Goal: Task Accomplishment & Management: Book appointment/travel/reservation

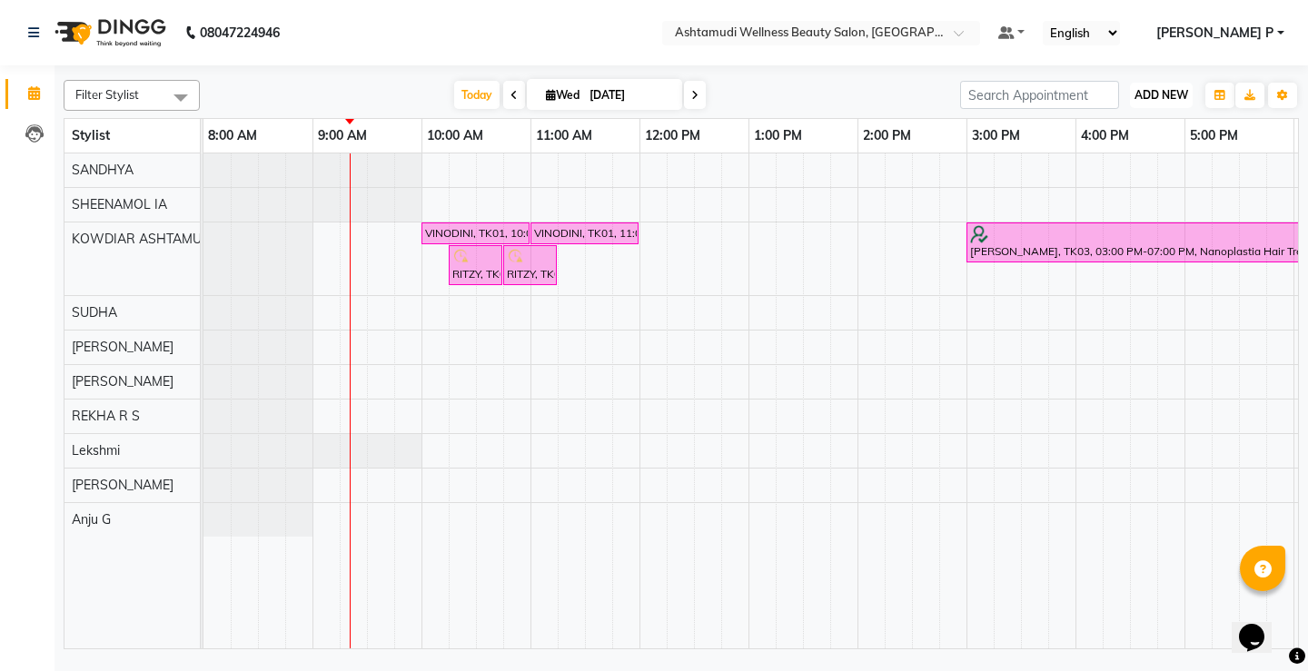
click at [1181, 95] on span "ADD NEW" at bounding box center [1162, 95] width 54 height 14
click at [1165, 136] on button "Add Appointment" at bounding box center [1120, 130] width 144 height 24
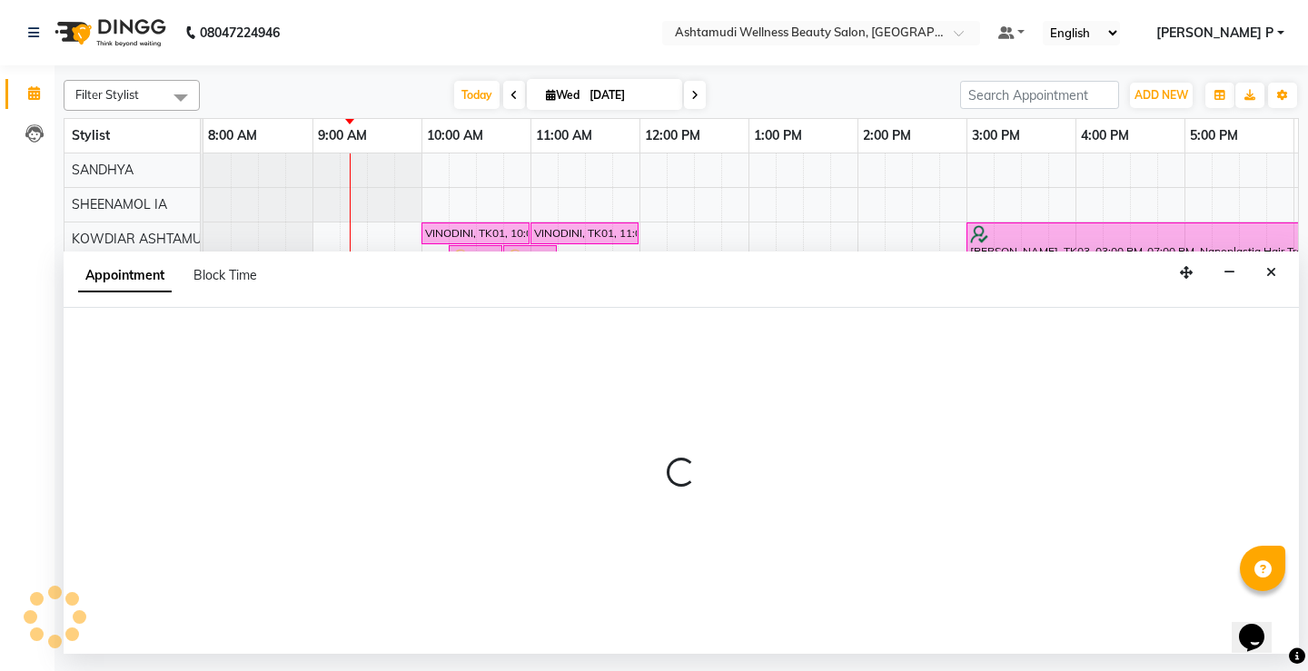
select select "540"
select select "tentative"
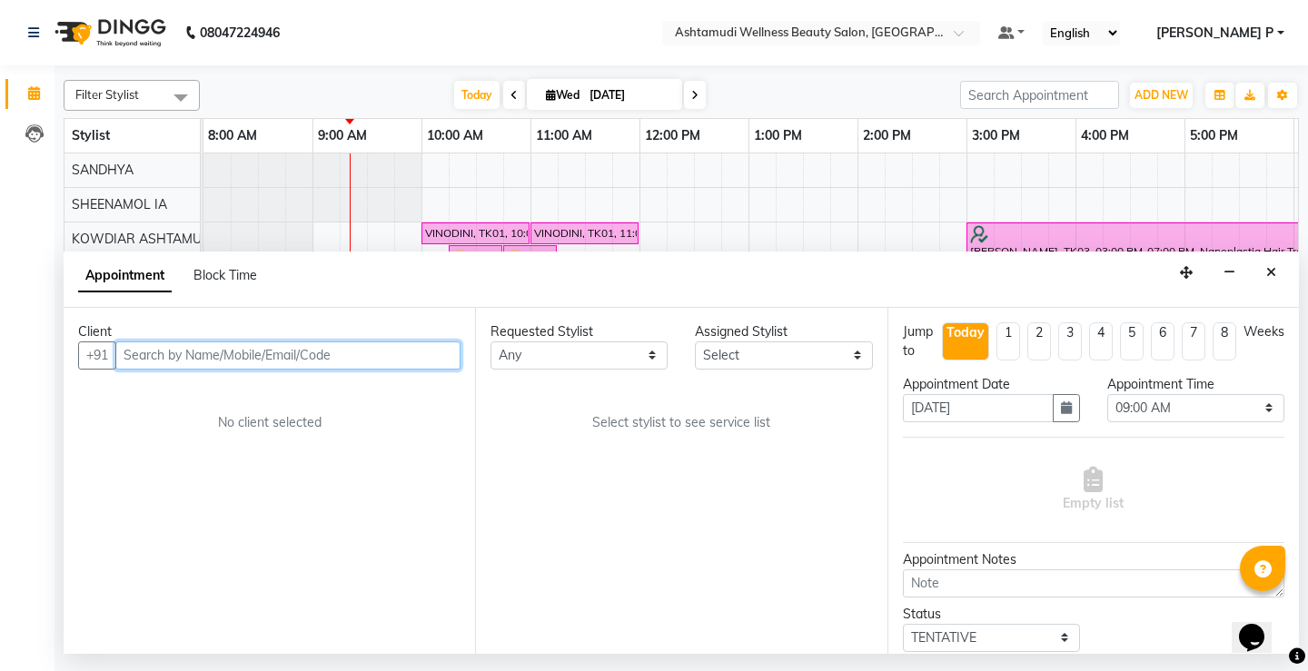
paste input "8075389659"
type input "8075389659"
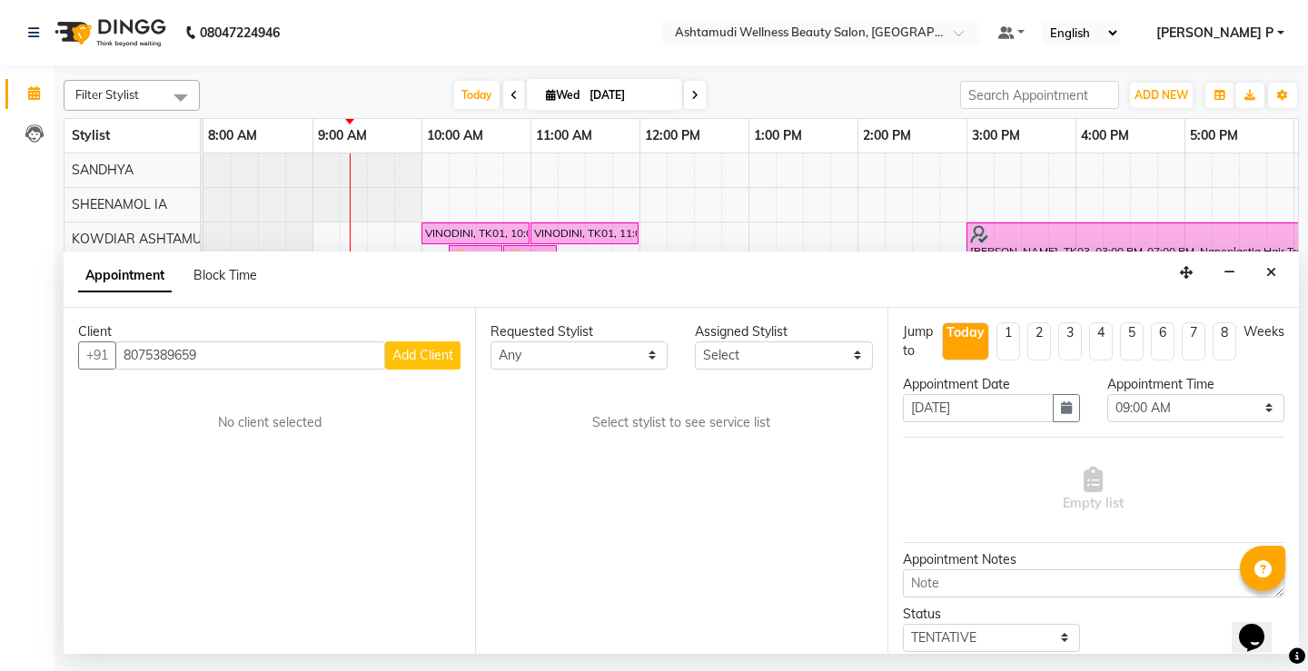
click at [413, 360] on span "Add Client" at bounding box center [422, 355] width 61 height 16
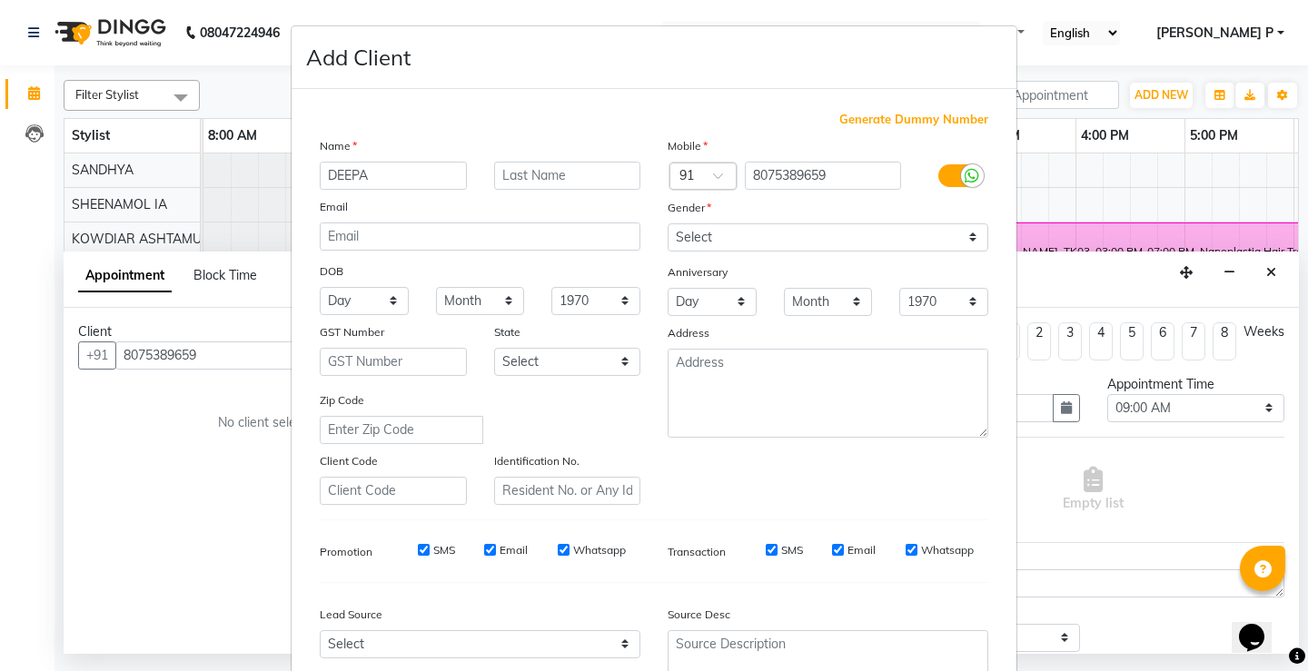
type input "DEEPA"
click at [729, 235] on select "Select [DEMOGRAPHIC_DATA] [DEMOGRAPHIC_DATA] Other Prefer Not To Say" at bounding box center [828, 237] width 321 height 28
select select "[DEMOGRAPHIC_DATA]"
click at [668, 223] on select "Select [DEMOGRAPHIC_DATA] [DEMOGRAPHIC_DATA] Other Prefer Not To Say" at bounding box center [828, 237] width 321 height 28
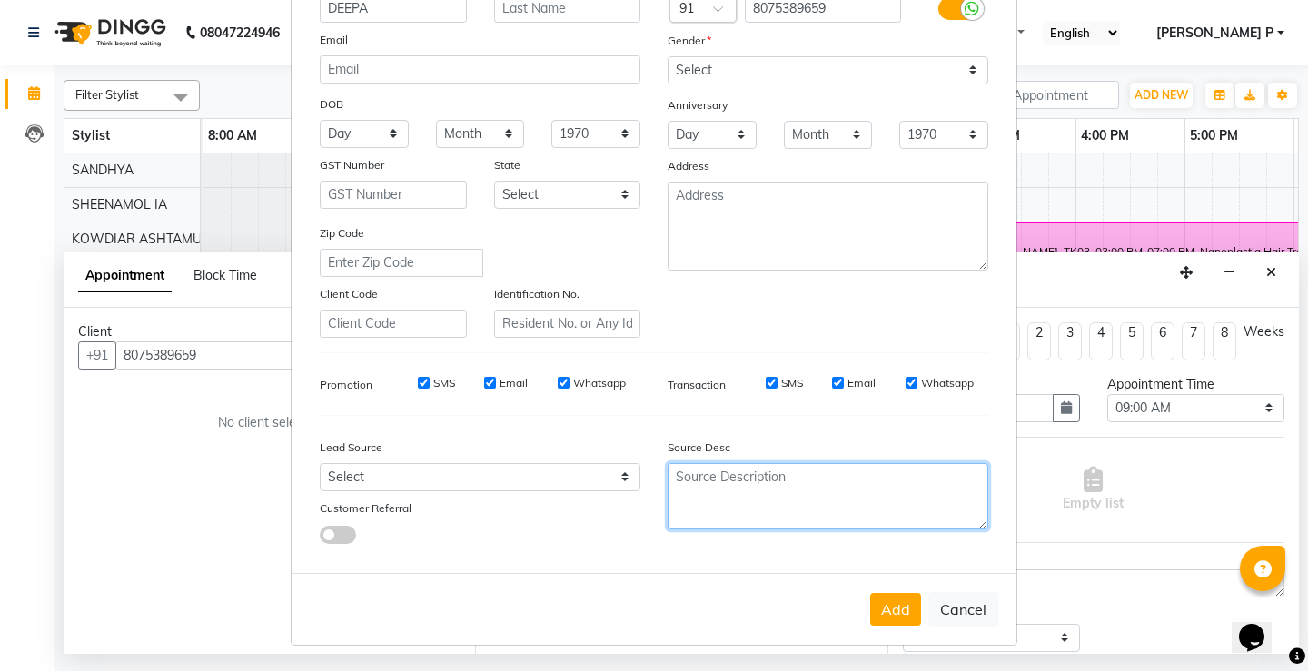
click at [673, 489] on textarea at bounding box center [828, 496] width 321 height 66
type textarea "TELECALLING"
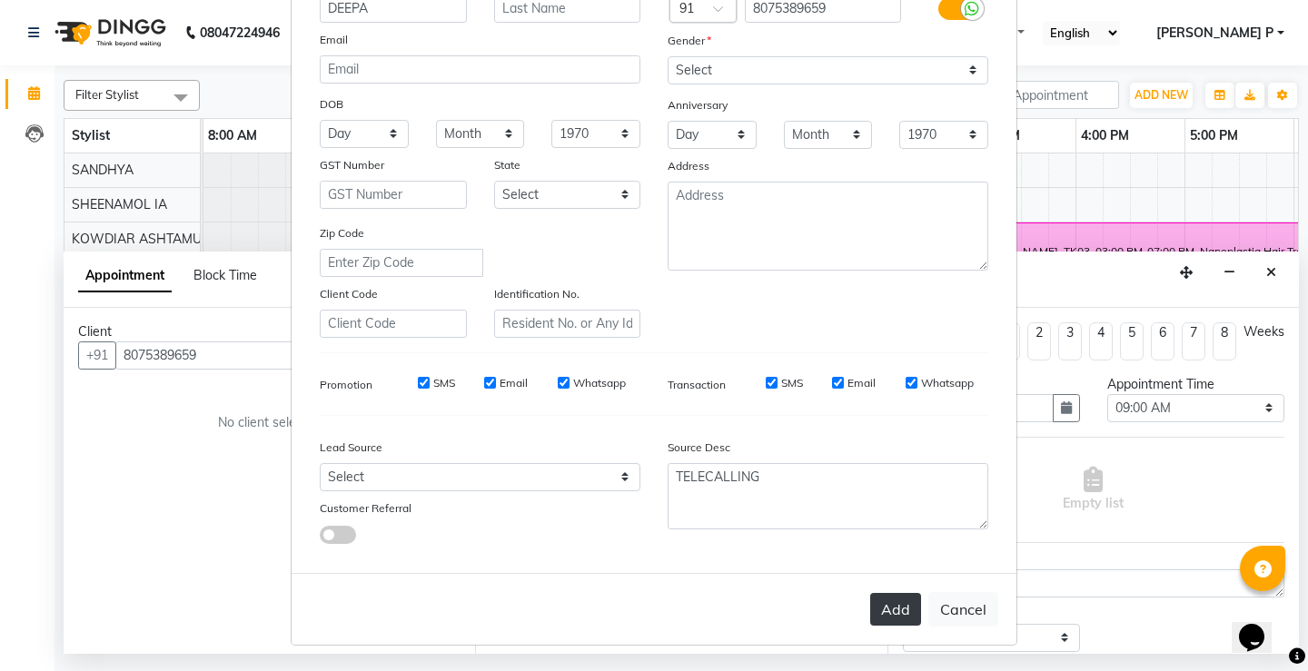
click at [881, 600] on button "Add" at bounding box center [895, 609] width 51 height 33
type input "80******59"
select select
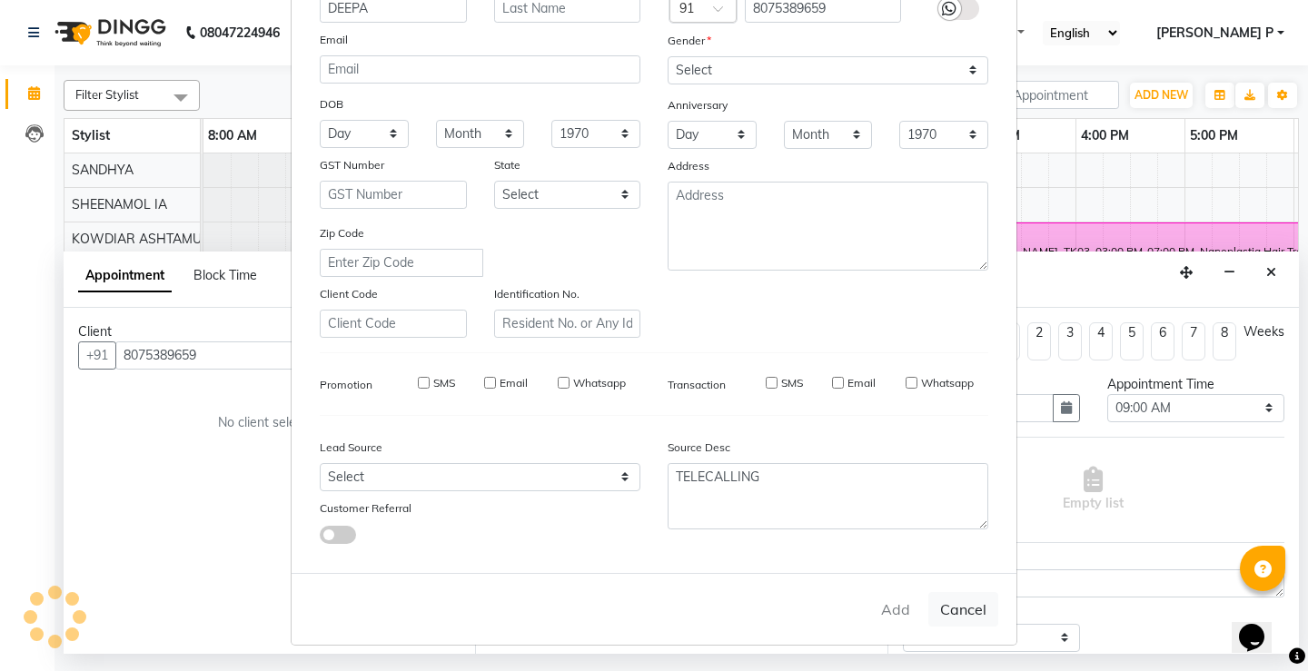
select select
checkbox input "false"
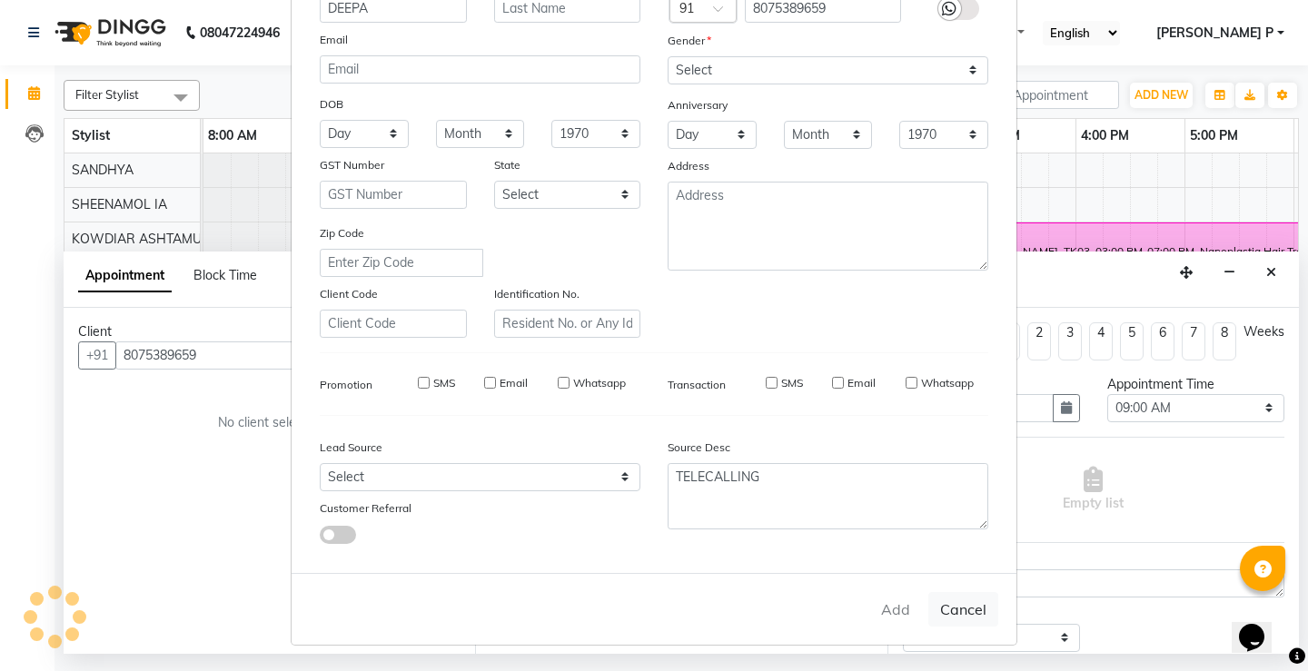
checkbox input "false"
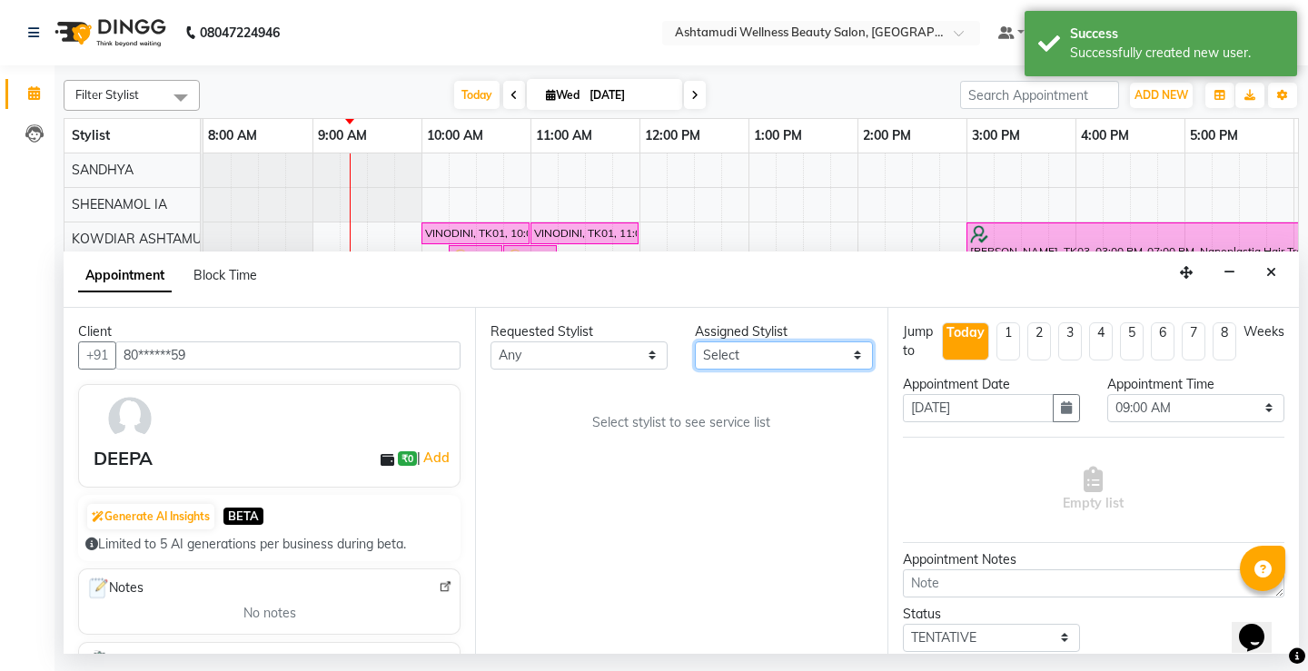
click at [857, 358] on select "Select ABISHA KARKI Anju G KOWDIAR ASHTAMUDI Lekshmi REKHA R S RIMA GHALAY Sabn…" at bounding box center [783, 356] width 177 height 28
click at [695, 342] on select "Select ABISHA KARKI Anju G KOWDIAR ASHTAMUDI Lekshmi REKHA R S RIMA GHALAY Sabn…" at bounding box center [783, 356] width 177 height 28
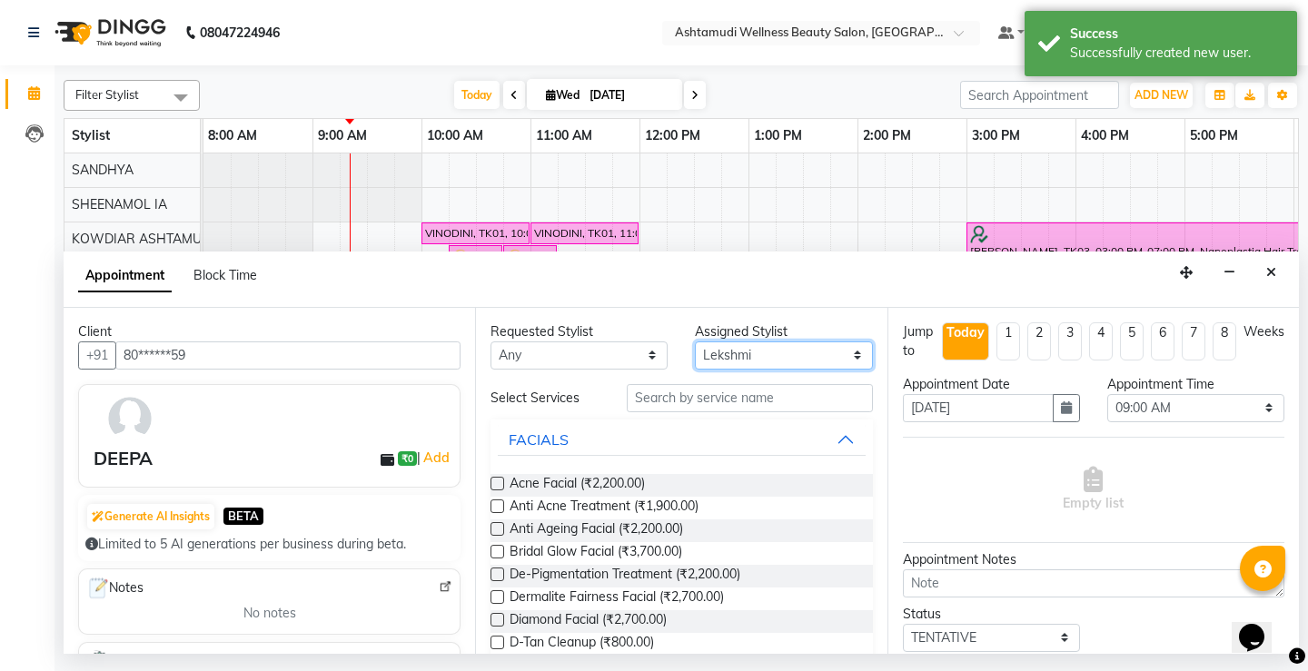
click at [850, 352] on select "Select ABISHA KARKI Anju G KOWDIAR ASHTAMUDI Lekshmi REKHA R S RIMA GHALAY Sabn…" at bounding box center [783, 356] width 177 height 28
select select "27461"
click at [695, 342] on select "Select ABISHA KARKI Anju G KOWDIAR ASHTAMUDI Lekshmi REKHA R S RIMA GHALAY Sabn…" at bounding box center [783, 356] width 177 height 28
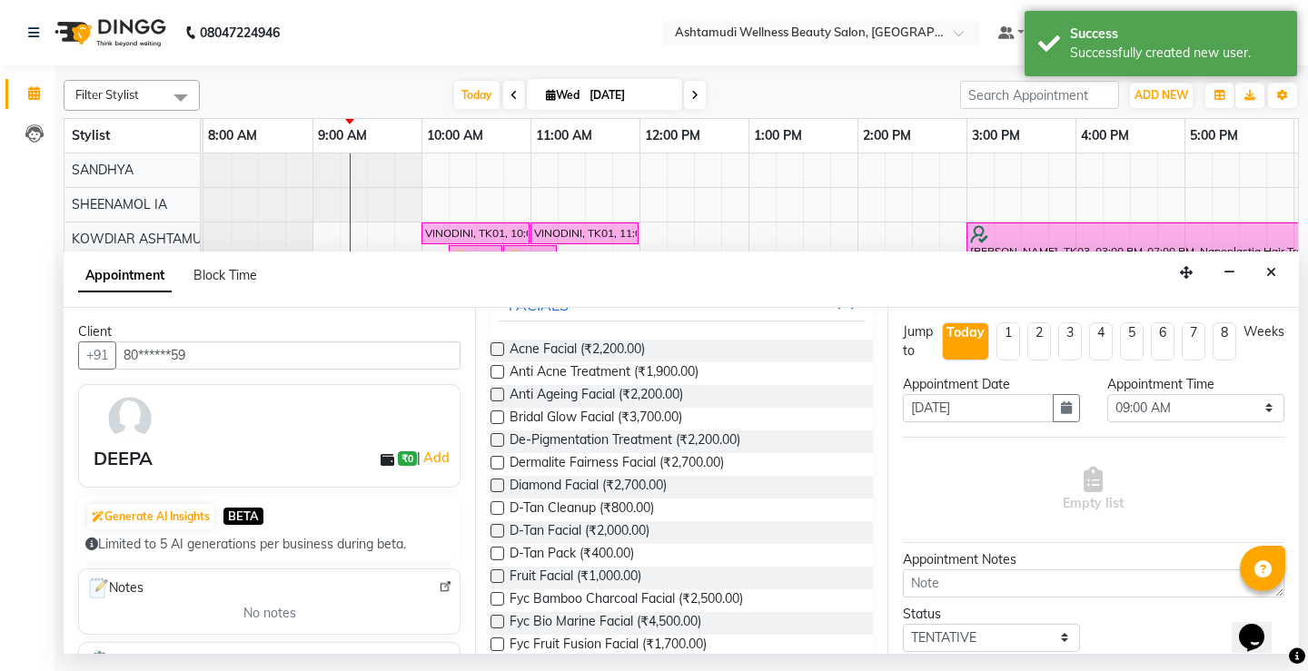
scroll to position [150, 0]
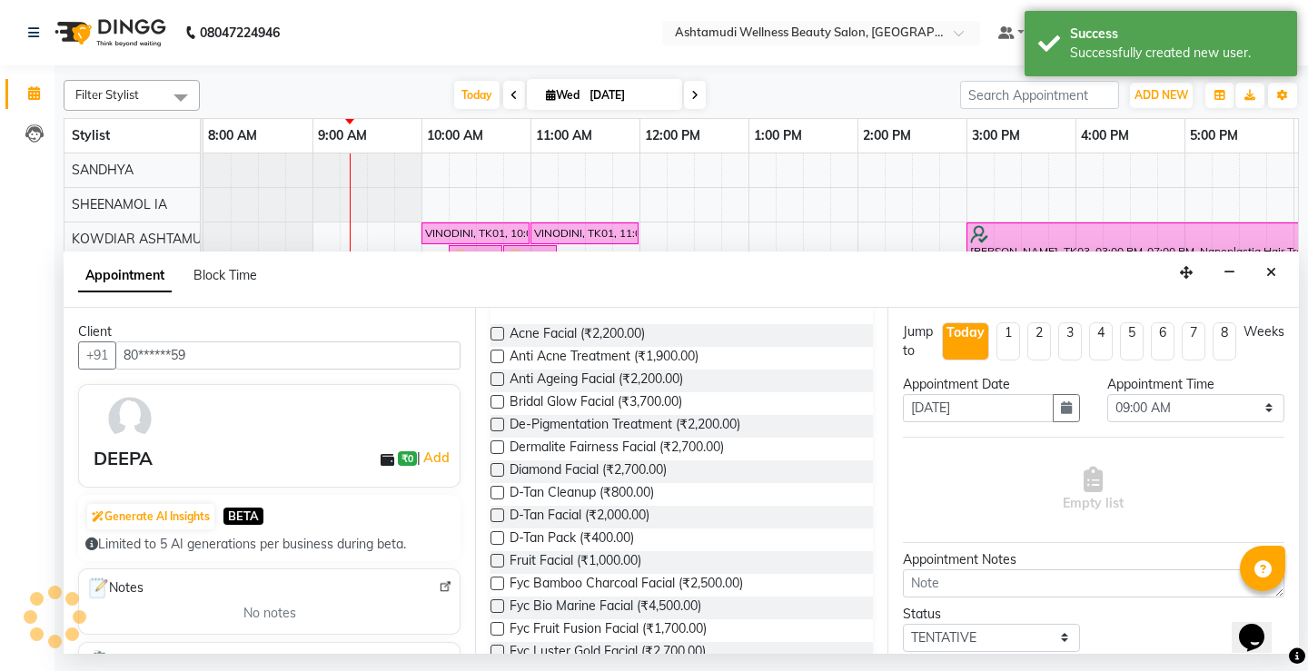
click at [498, 564] on label at bounding box center [498, 561] width 14 height 14
click at [498, 564] on input "checkbox" at bounding box center [497, 563] width 12 height 12
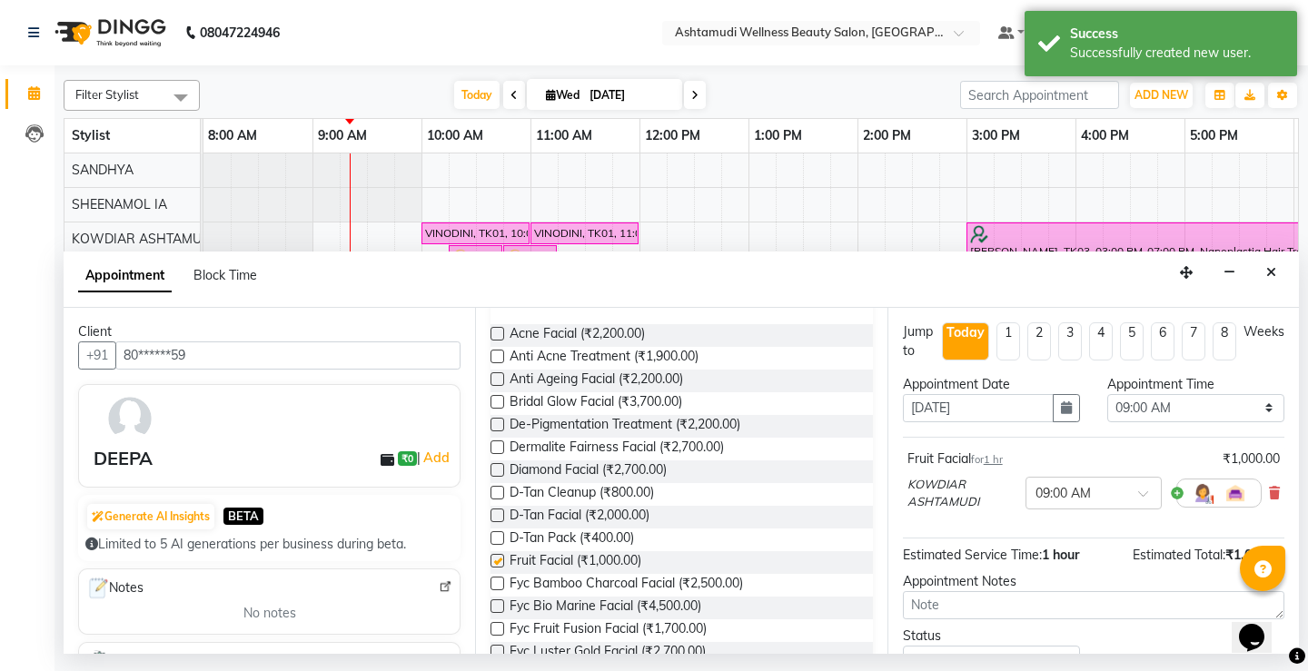
checkbox input "false"
click at [1061, 411] on icon "button" at bounding box center [1066, 407] width 11 height 13
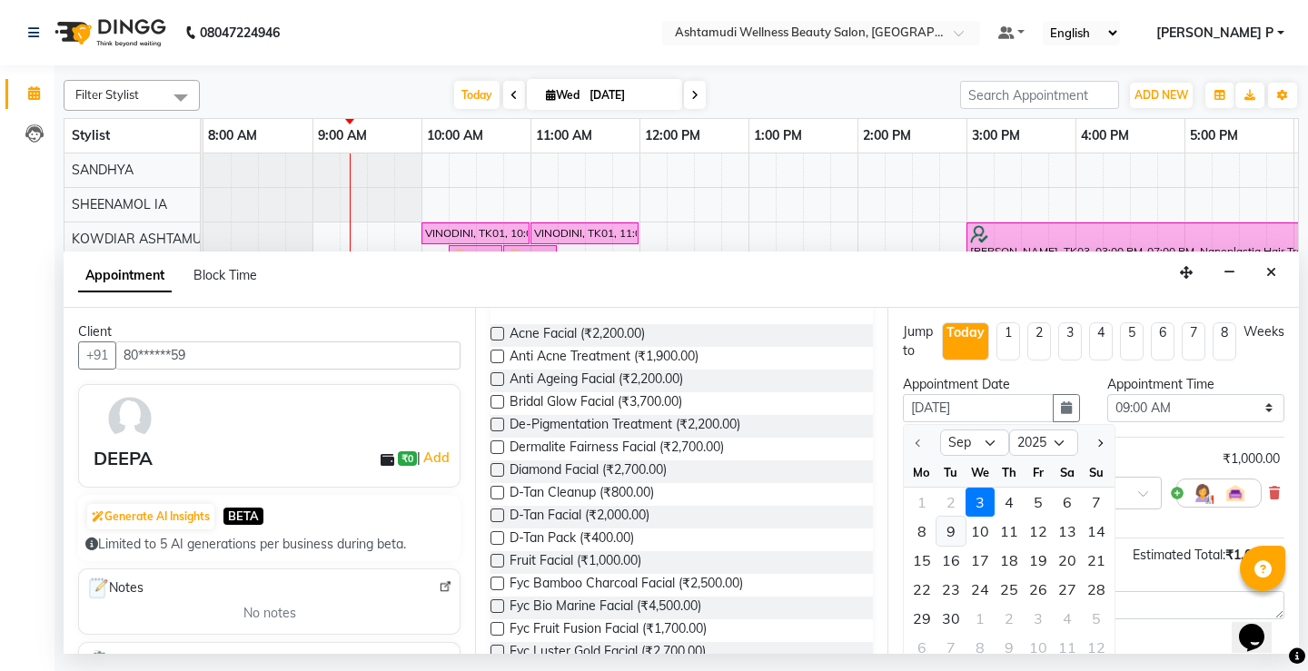
click at [948, 535] on div "9" at bounding box center [951, 531] width 29 height 29
type input "09-09-2025"
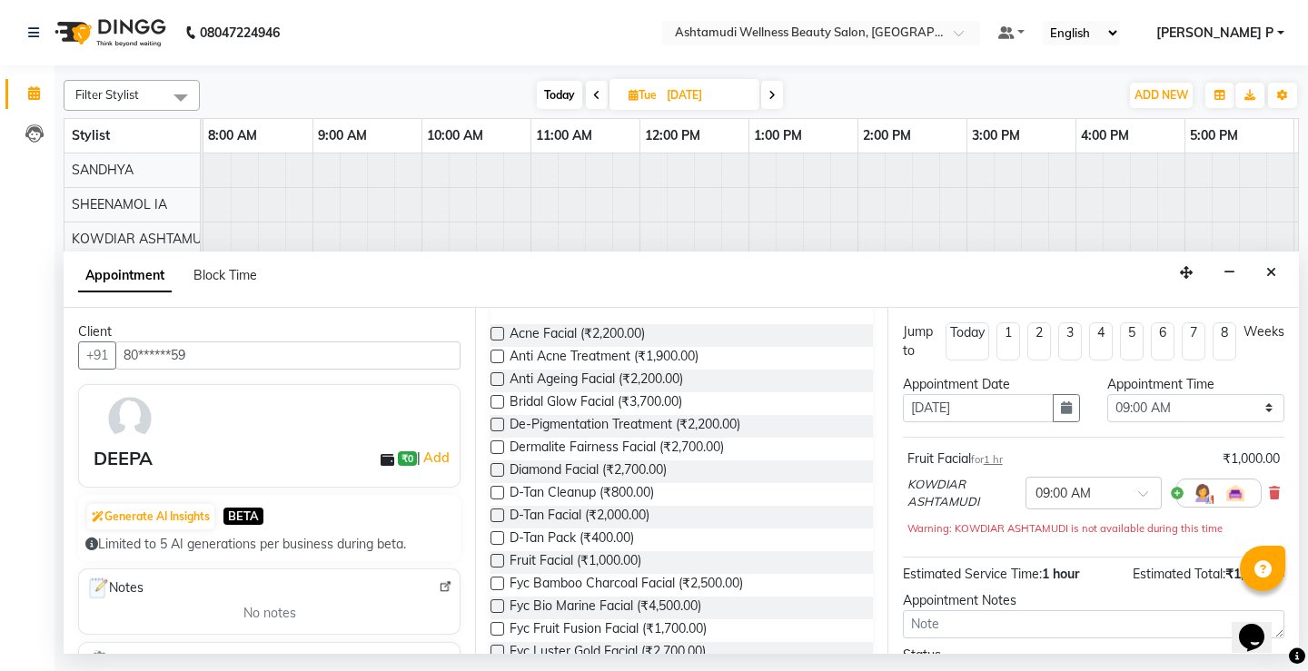
scroll to position [0, 110]
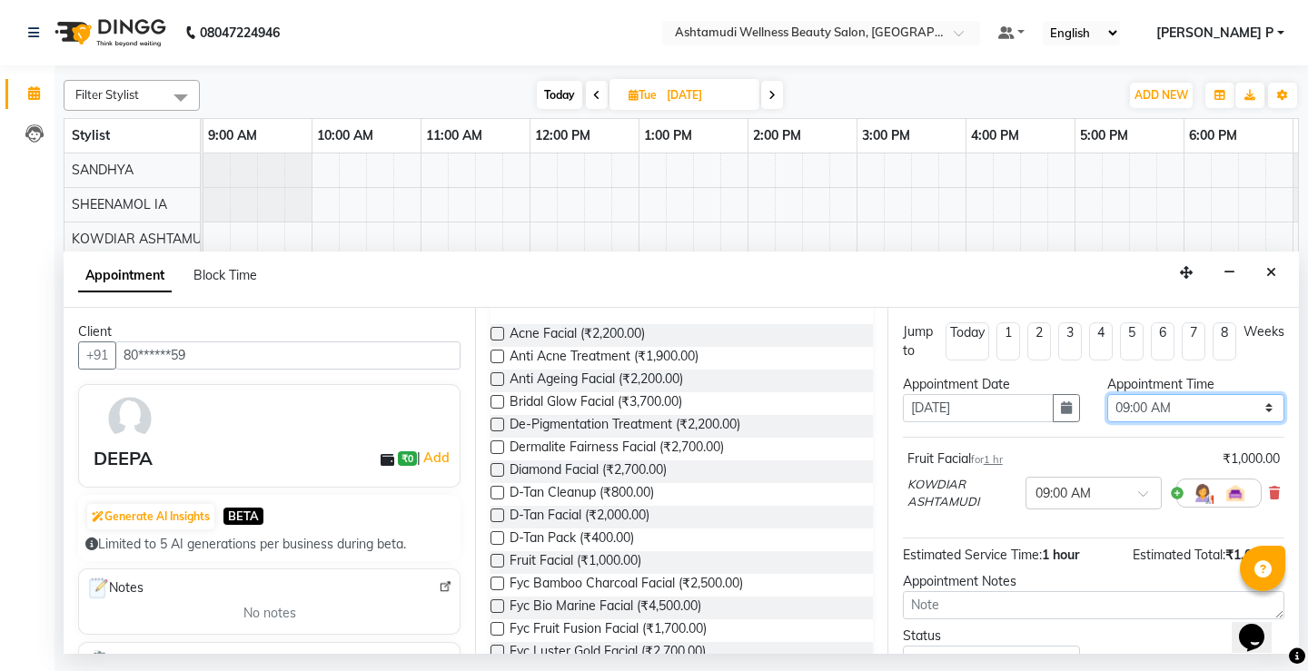
click at [1250, 404] on select "Select 09:00 AM 09:15 AM 09:30 AM 09:45 AM 10:00 AM 10:15 AM 10:30 AM 10:45 AM …" at bounding box center [1195, 408] width 177 height 28
select select "960"
click at [1107, 394] on select "Select 09:00 AM 09:15 AM 09:30 AM 09:45 AM 10:00 AM 10:15 AM 10:30 AM 10:45 AM …" at bounding box center [1195, 408] width 177 height 28
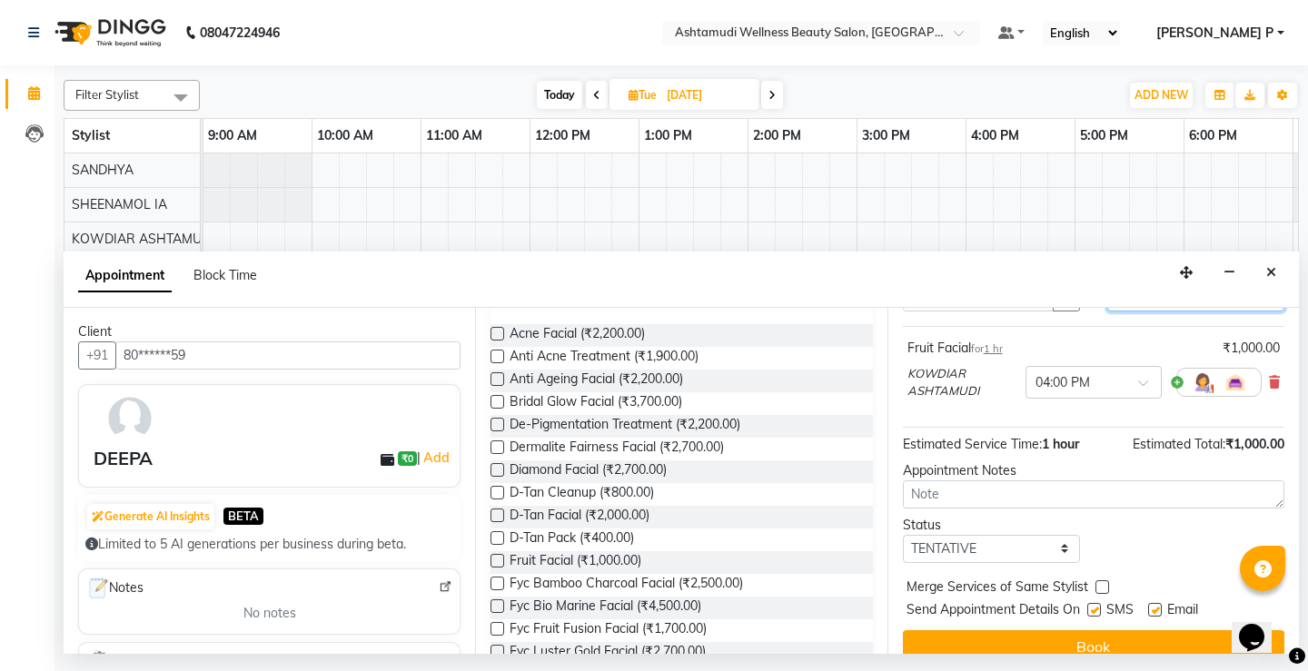
scroll to position [134, 0]
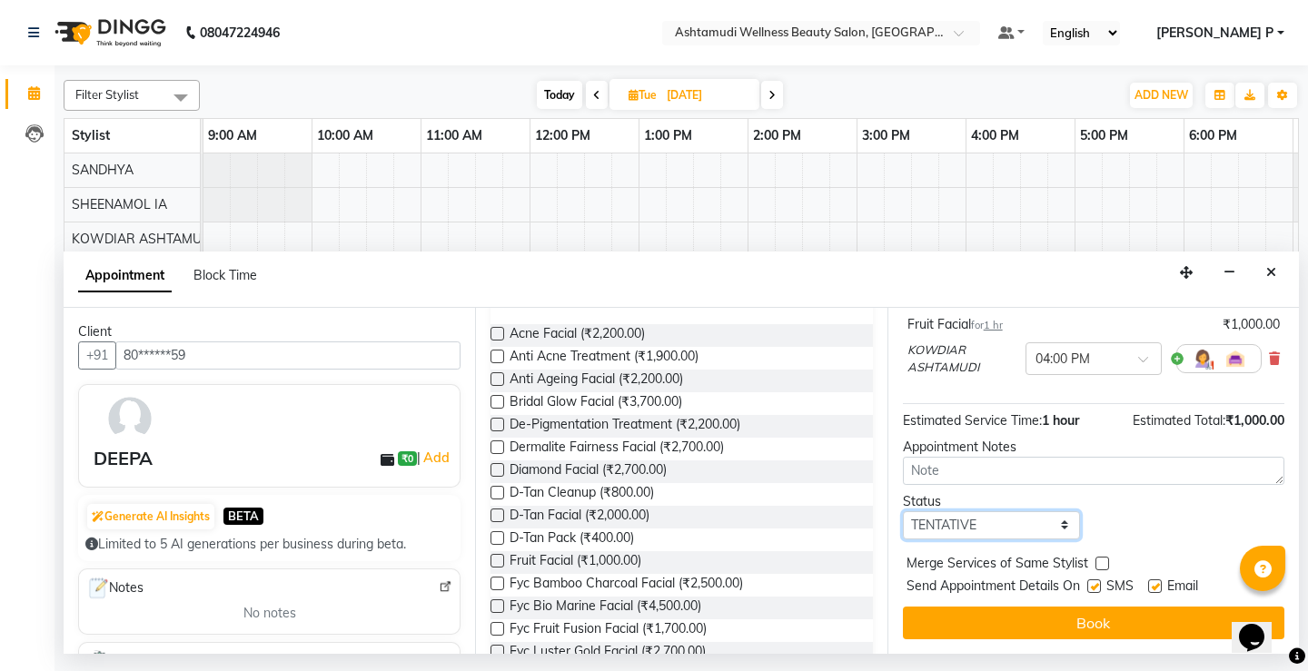
click at [997, 529] on select "Select TENTATIVE CONFIRM UPCOMING" at bounding box center [991, 525] width 177 height 28
select select "confirm booking"
click at [903, 511] on select "Select TENTATIVE CONFIRM UPCOMING" at bounding box center [991, 525] width 177 height 28
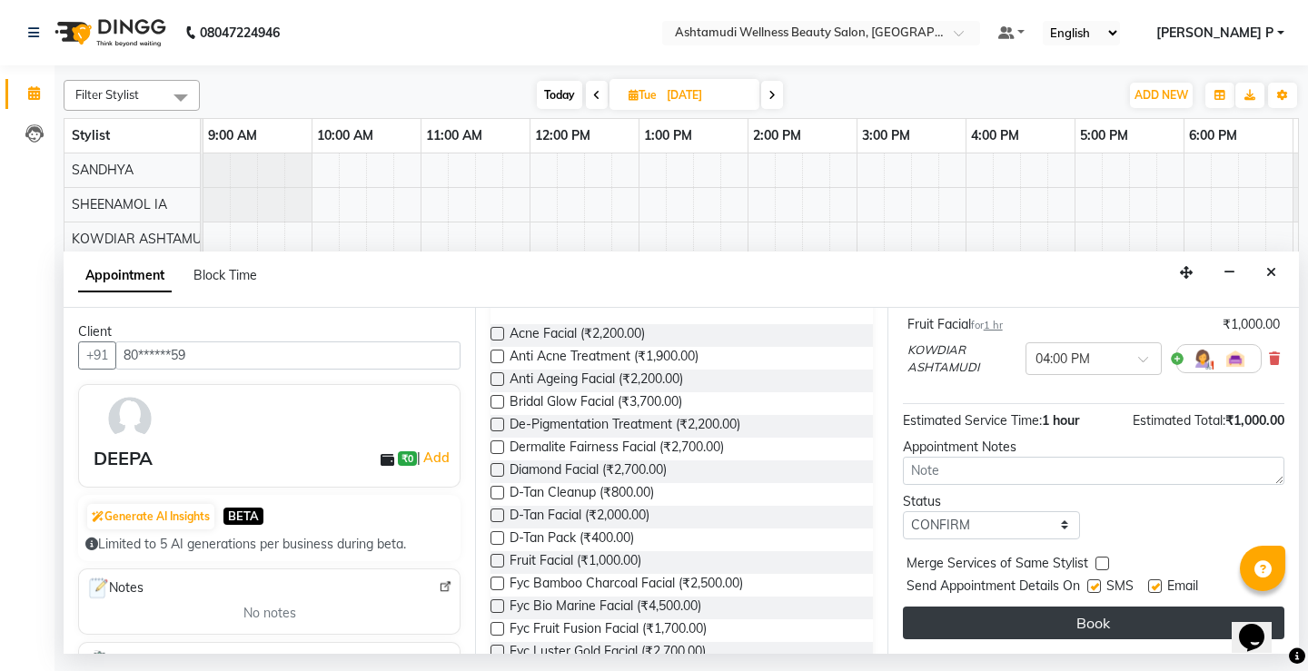
click at [1057, 614] on button "Book" at bounding box center [1094, 623] width 382 height 33
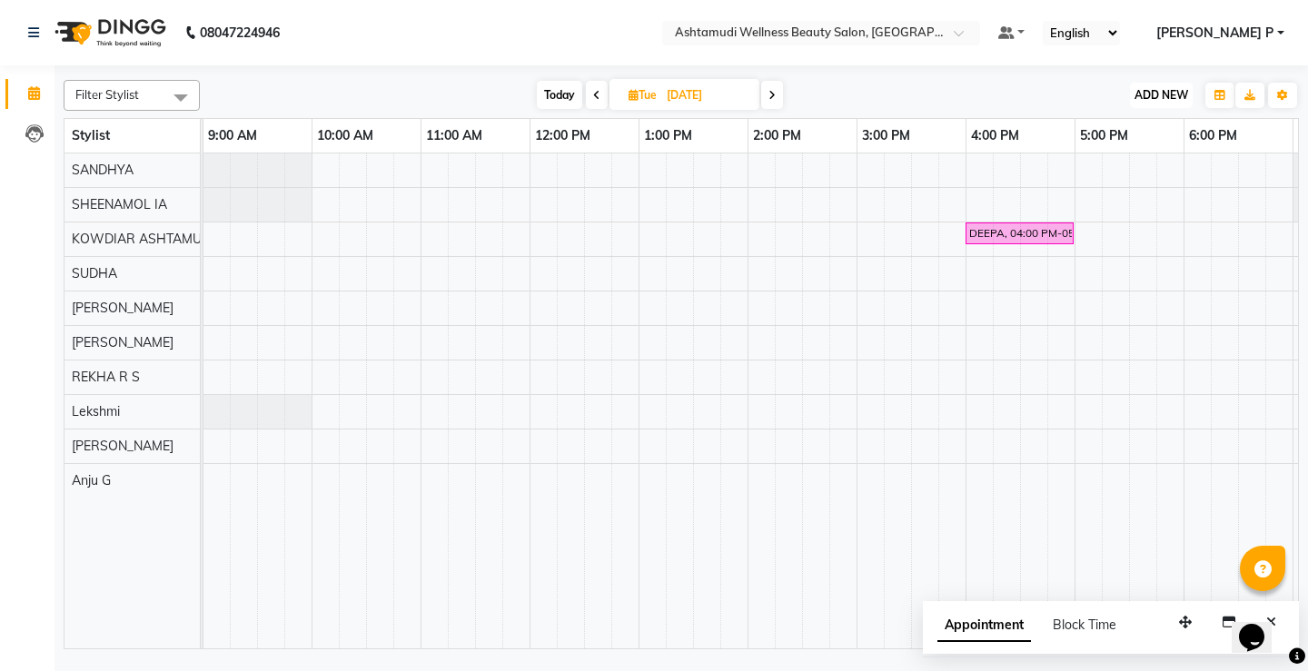
click at [1156, 86] on button "ADD NEW Toggle Dropdown" at bounding box center [1161, 95] width 63 height 25
click at [1141, 142] on div "Add Appointment" at bounding box center [1119, 130] width 145 height 40
click at [1159, 103] on button "ADD NEW Toggle Dropdown" at bounding box center [1161, 95] width 63 height 25
click at [1148, 131] on button "Add Appointment" at bounding box center [1120, 130] width 144 height 24
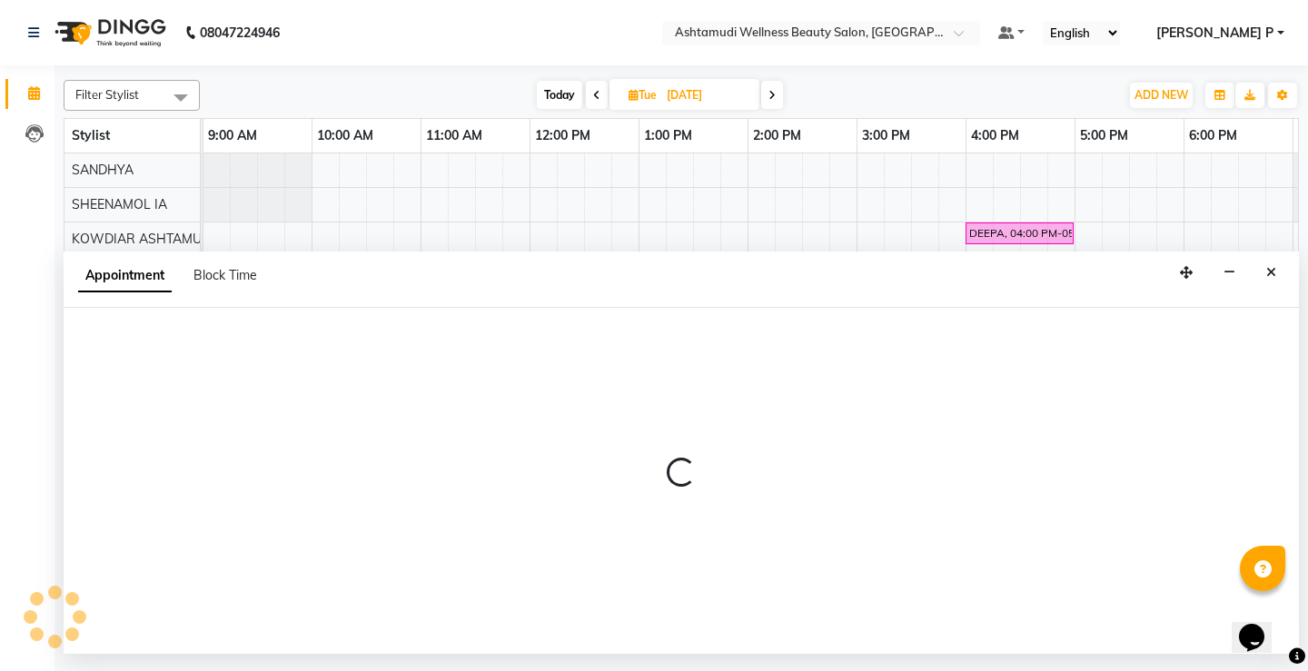
select select "540"
select select "tentative"
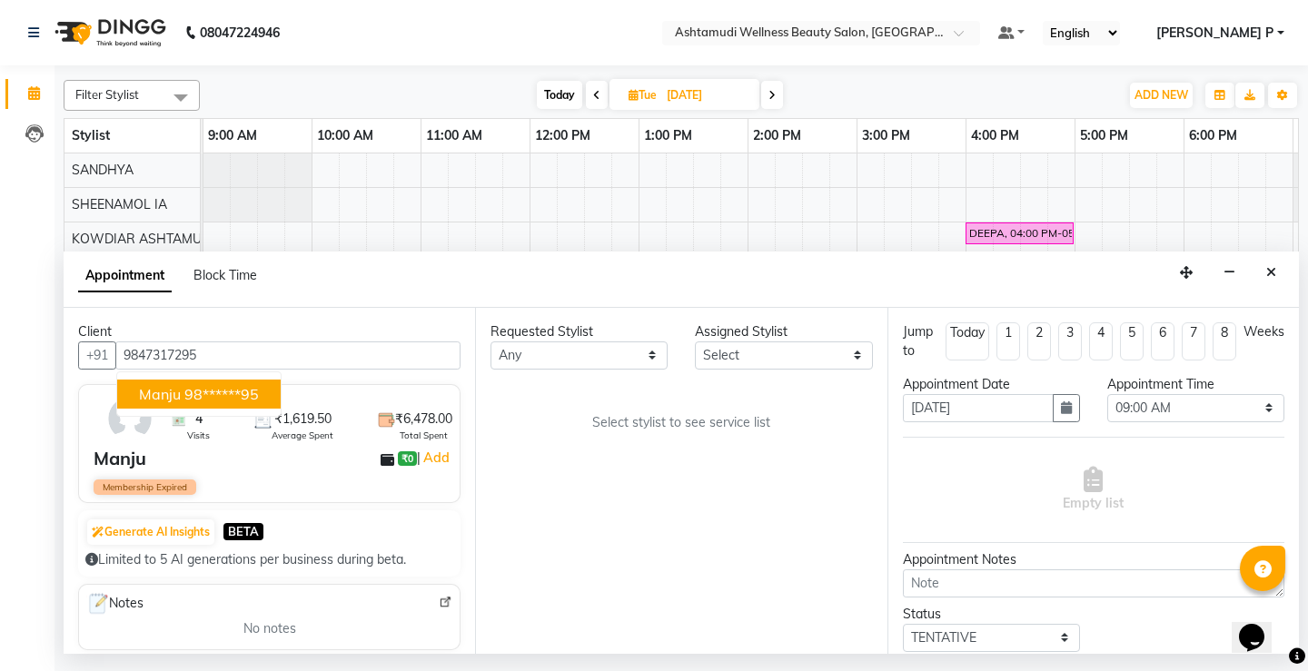
type input "9847317295"
click at [855, 361] on select "Select ABISHA KARKI Anju G KOWDIAR ASHTAMUDI Lekshmi REKHA R S RIMA GHALAY Sabn…" at bounding box center [783, 356] width 177 height 28
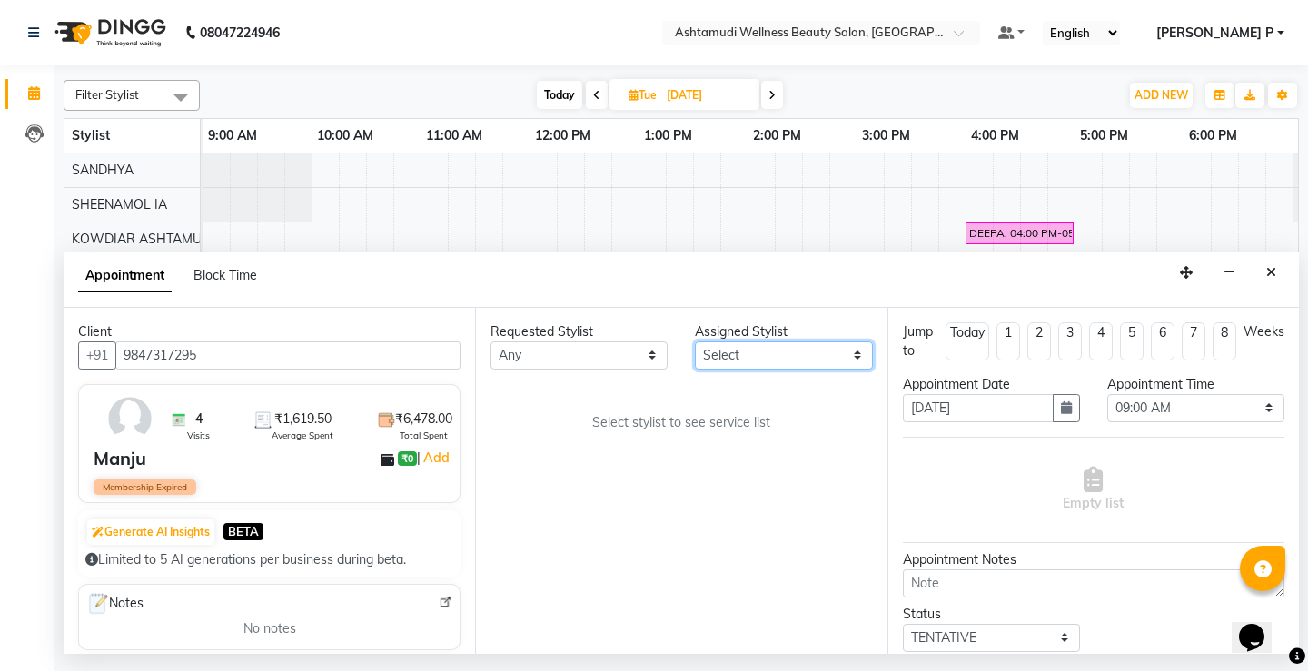
select select "27461"
click at [695, 342] on select "Select ABISHA KARKI Anju G KOWDIAR ASHTAMUDI Lekshmi REKHA R S RIMA GHALAY Sabn…" at bounding box center [783, 356] width 177 height 28
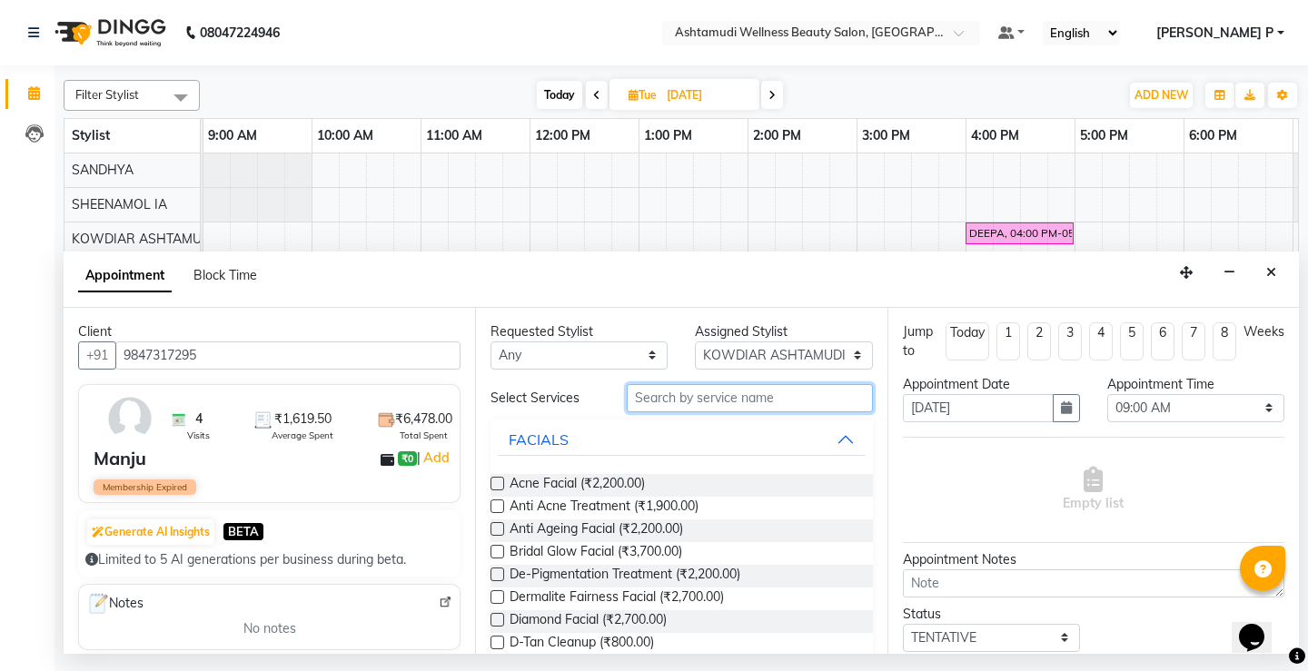
click at [639, 397] on input "text" at bounding box center [749, 398] width 245 height 28
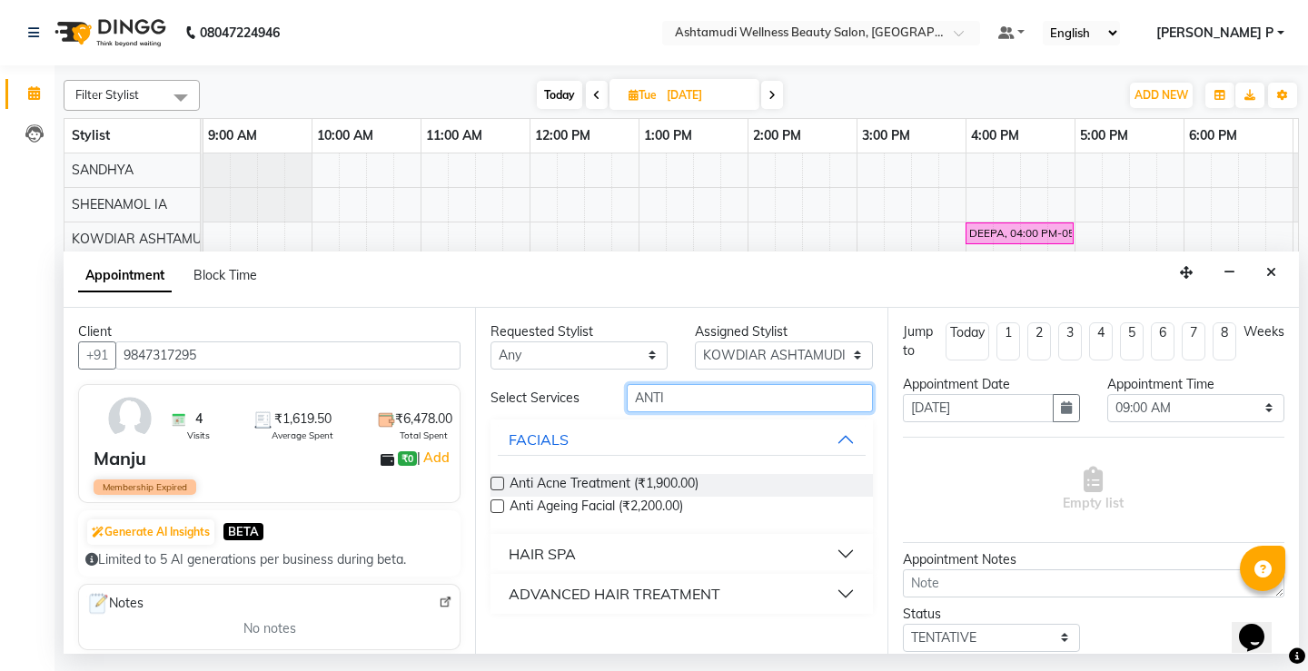
type input "ANTI"
click at [621, 589] on div "ADVANCED HAIR TREATMENT" at bounding box center [615, 594] width 212 height 22
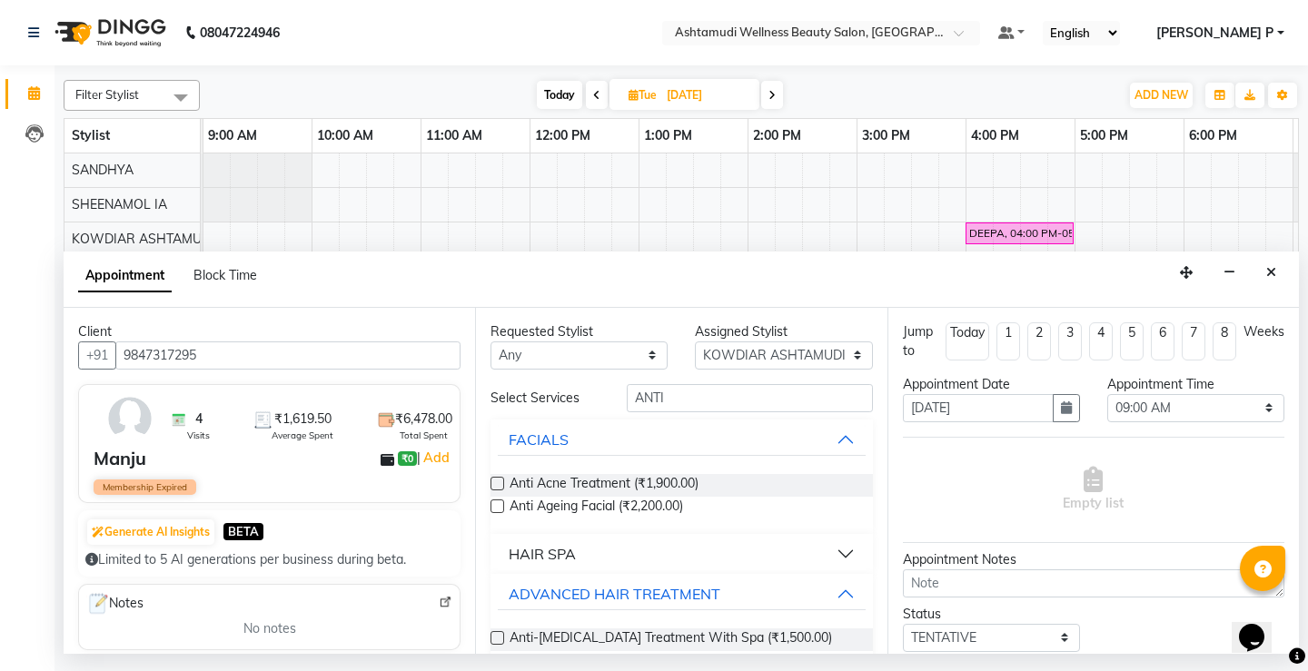
click at [492, 634] on label at bounding box center [498, 638] width 14 height 14
click at [492, 634] on input "checkbox" at bounding box center [497, 640] width 12 height 12
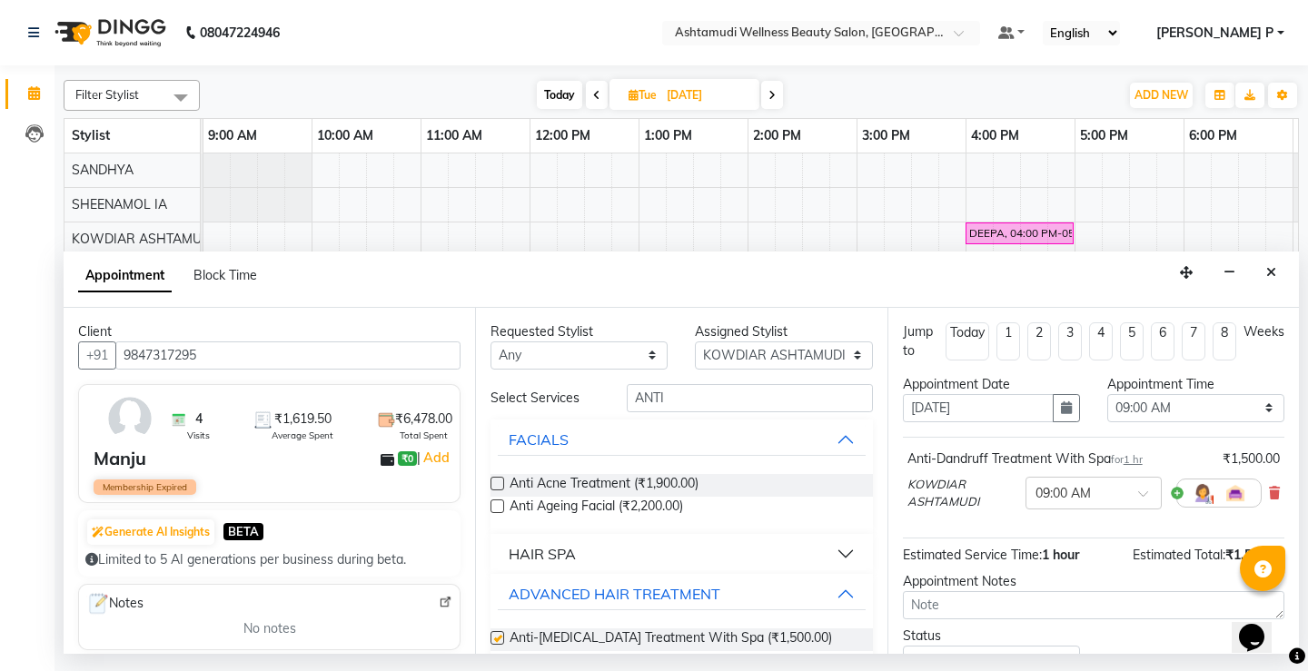
checkbox input "false"
click at [1063, 412] on icon "button" at bounding box center [1066, 407] width 11 height 13
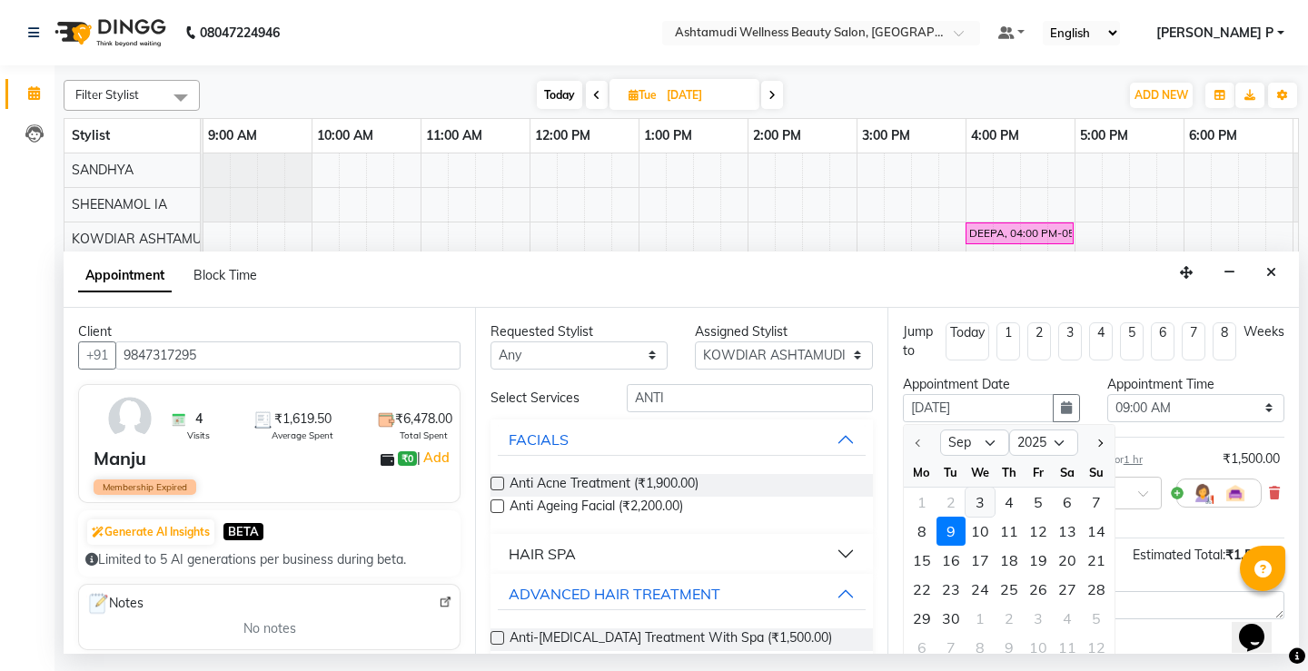
click at [982, 509] on div "3" at bounding box center [980, 502] width 29 height 29
type input "[DATE]"
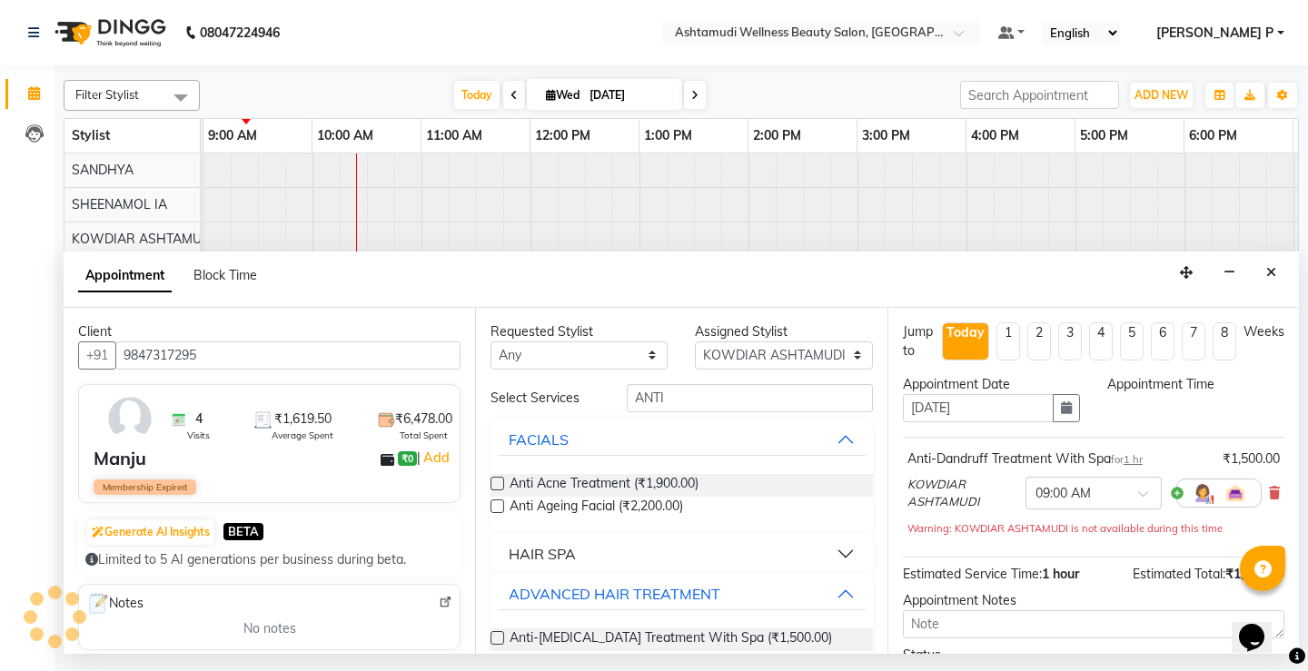
scroll to position [0, 110]
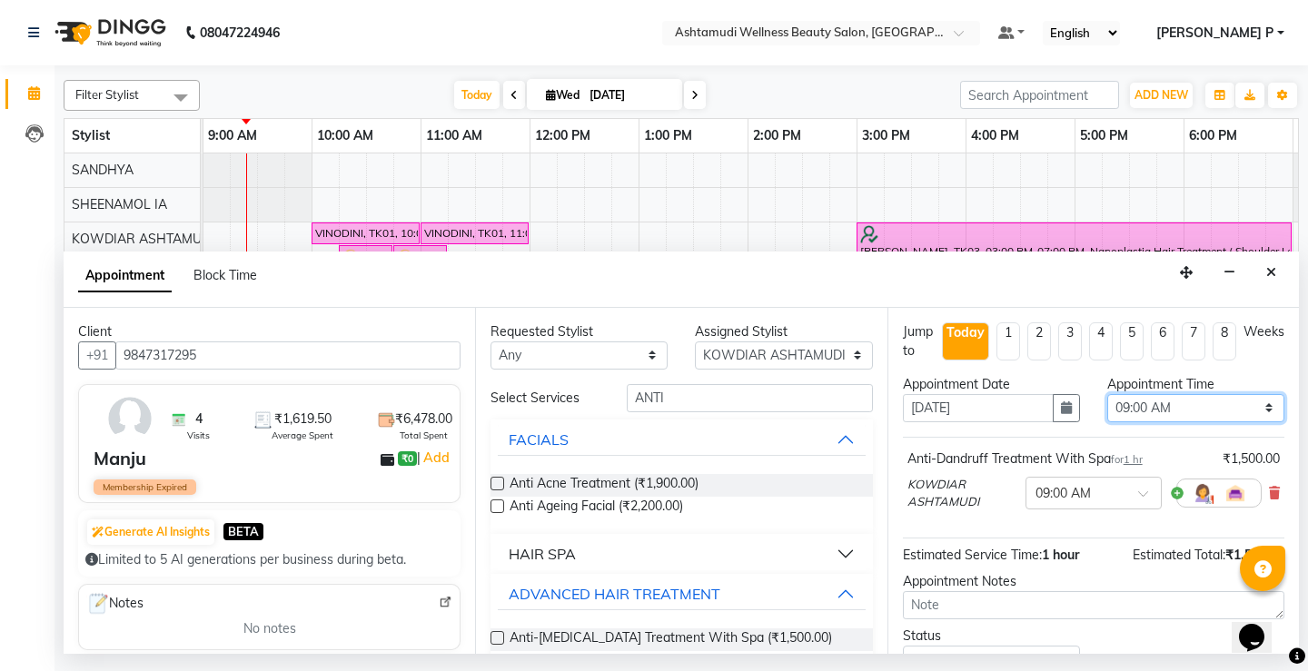
click at [1251, 409] on select "Select 09:00 AM 09:15 AM 09:30 AM 09:45 AM 10:00 AM 10:15 AM 10:30 AM 10:45 AM …" at bounding box center [1195, 408] width 177 height 28
select select "600"
click at [1107, 394] on select "Select 09:00 AM 09:15 AM 09:30 AM 09:45 AM 10:00 AM 10:15 AM 10:30 AM 10:45 AM …" at bounding box center [1195, 408] width 177 height 28
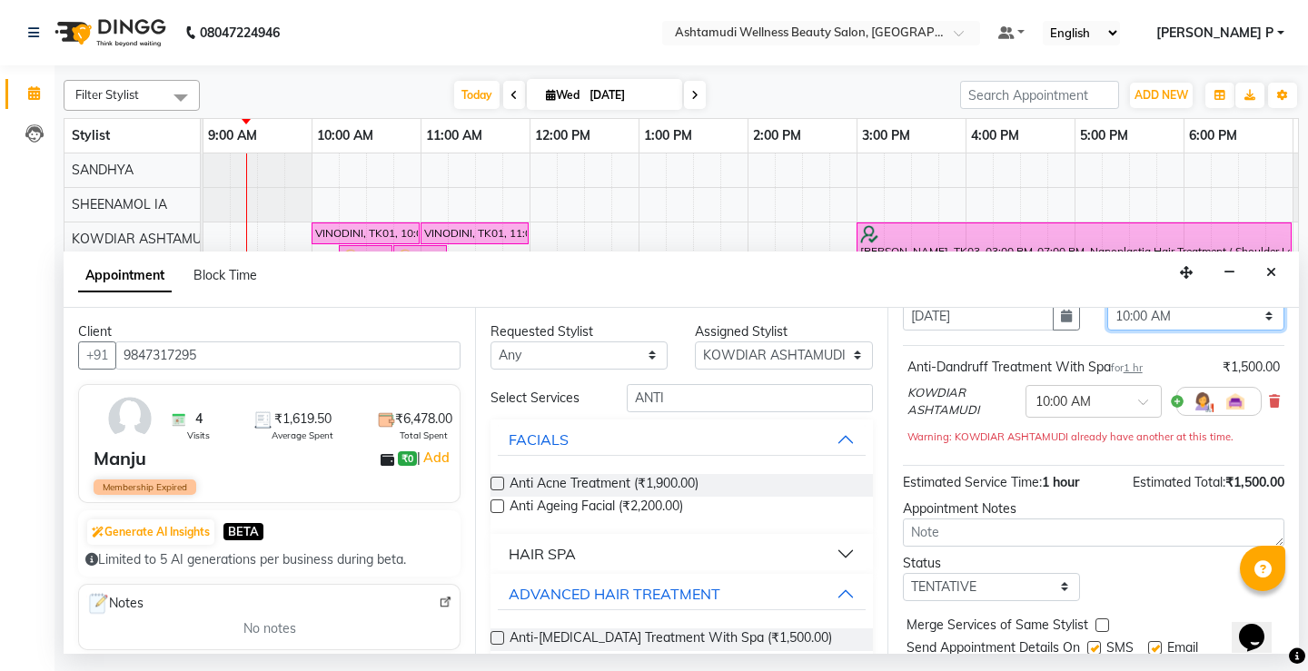
scroll to position [154, 0]
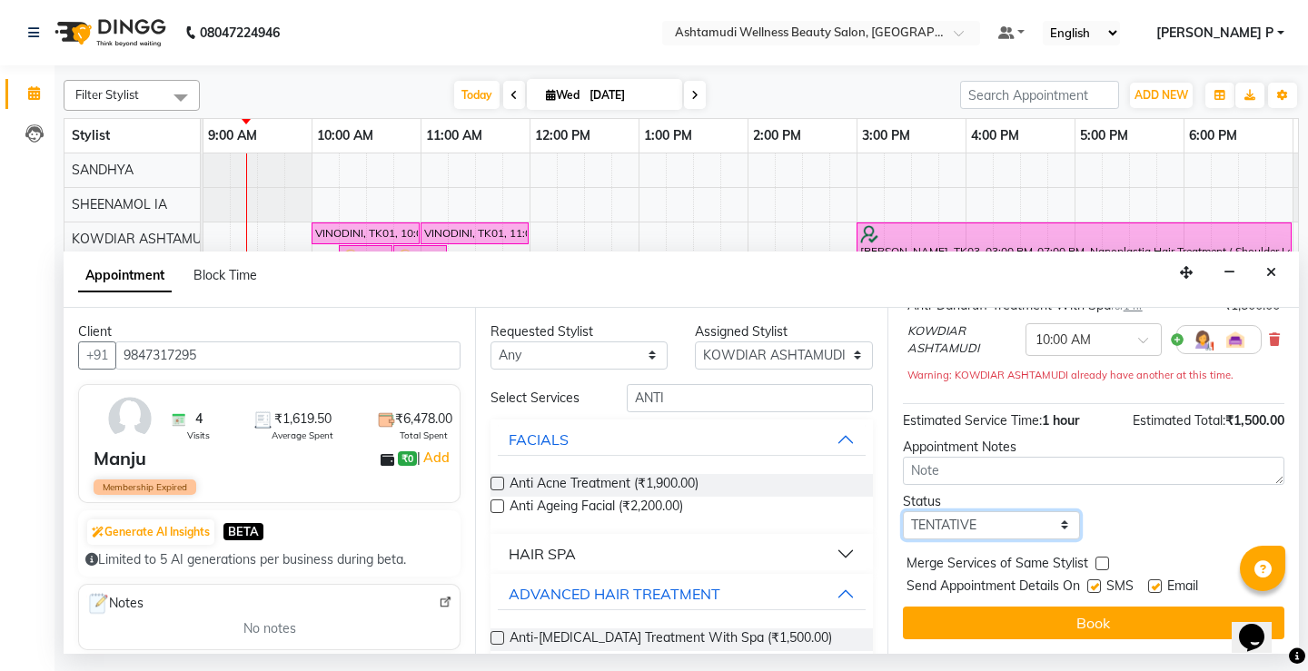
click at [1016, 520] on select "Select TENTATIVE CONFIRM CHECK-IN UPCOMING" at bounding box center [991, 525] width 177 height 28
select select "confirm booking"
click at [903, 511] on select "Select TENTATIVE CONFIRM CHECK-IN UPCOMING" at bounding box center [991, 525] width 177 height 28
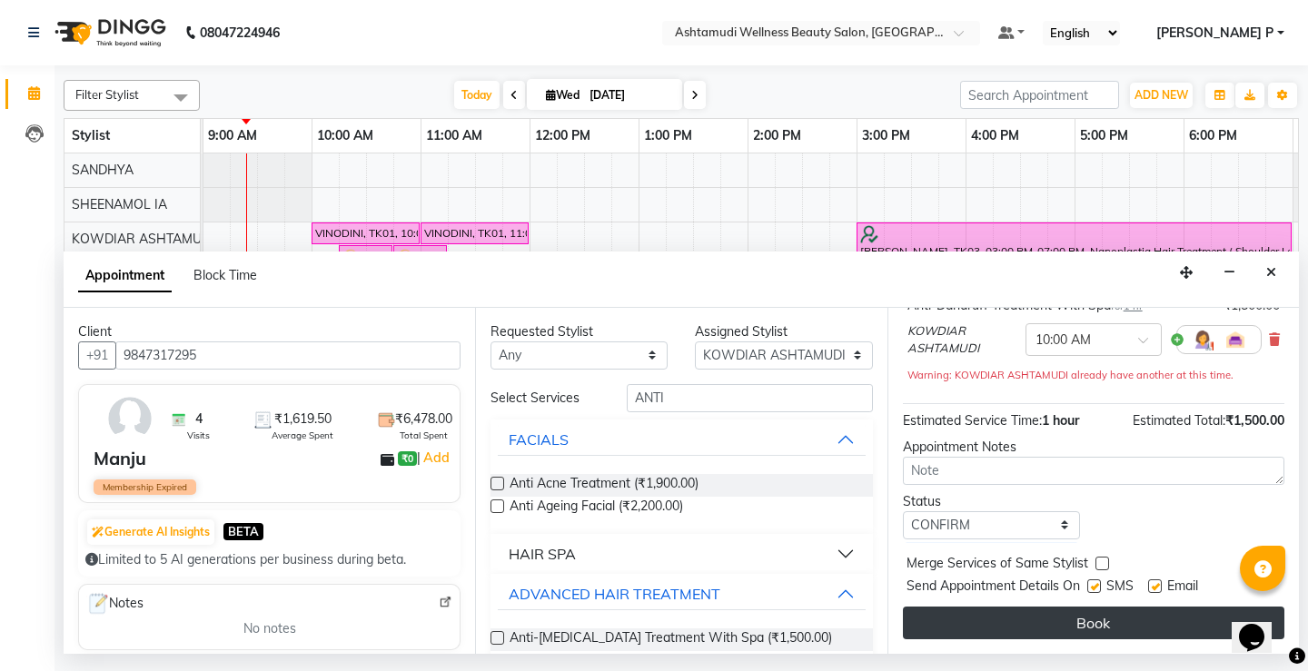
click at [1066, 615] on button "Book" at bounding box center [1094, 623] width 382 height 33
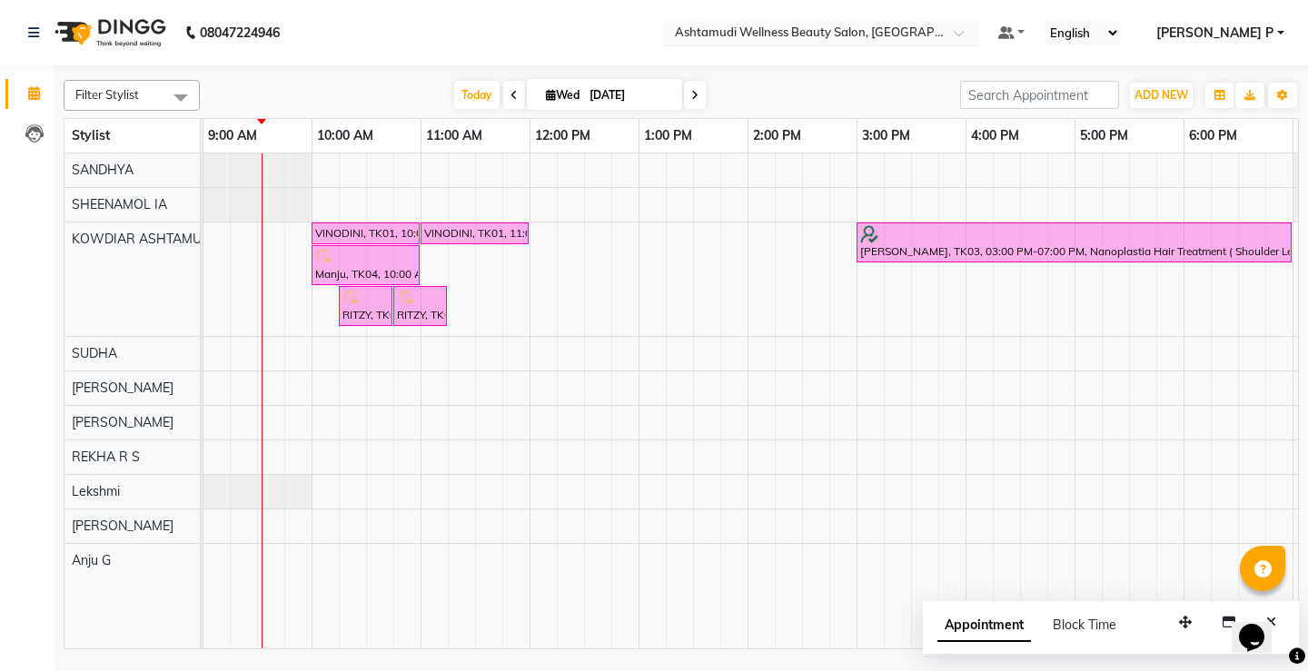
click at [976, 37] on span at bounding box center [965, 38] width 23 height 18
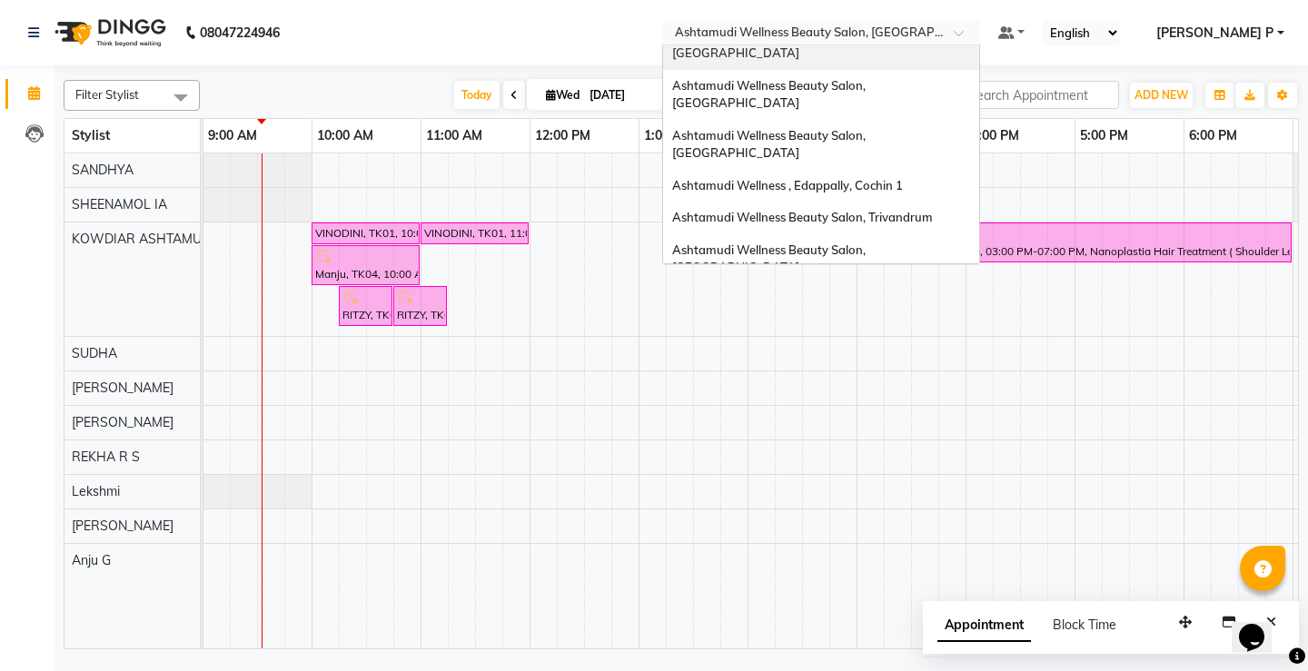
scroll to position [134, 0]
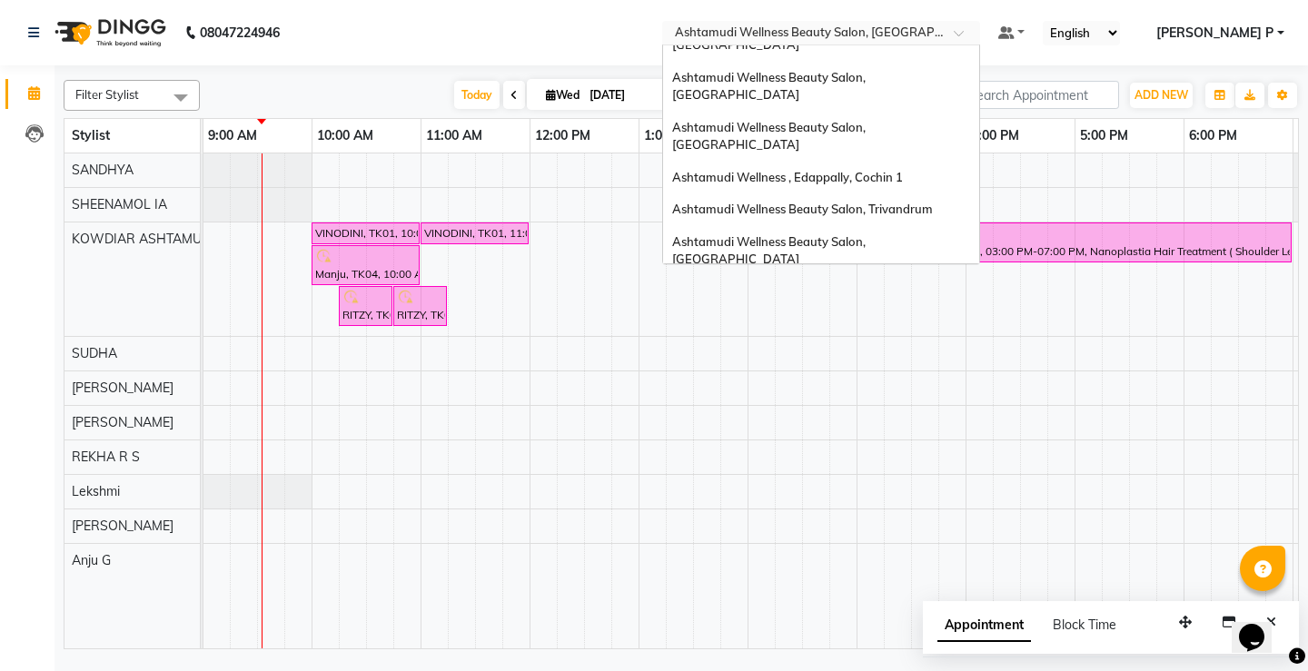
click at [866, 284] on span "Ashtamudi Welness Beauty Salon, [GEOGRAPHIC_DATA]" at bounding box center [768, 300] width 193 height 33
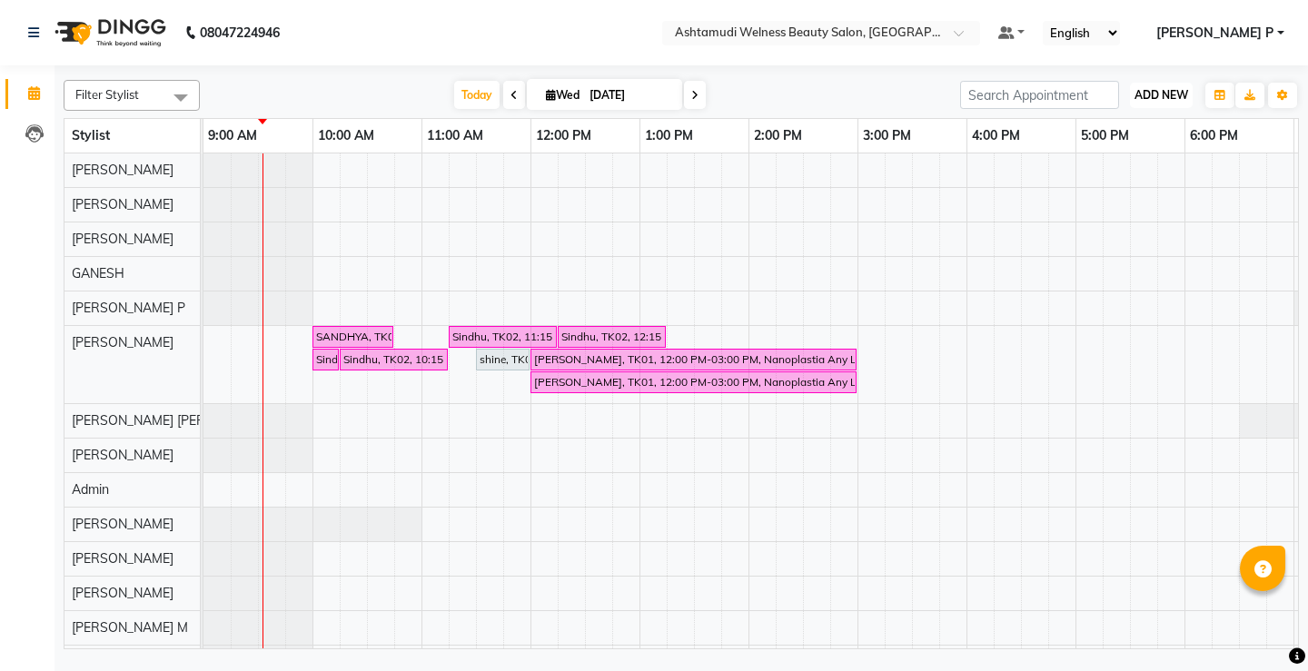
click at [1173, 100] on span "ADD NEW" at bounding box center [1162, 95] width 54 height 14
click at [1138, 136] on button "Add Appointment" at bounding box center [1120, 130] width 144 height 24
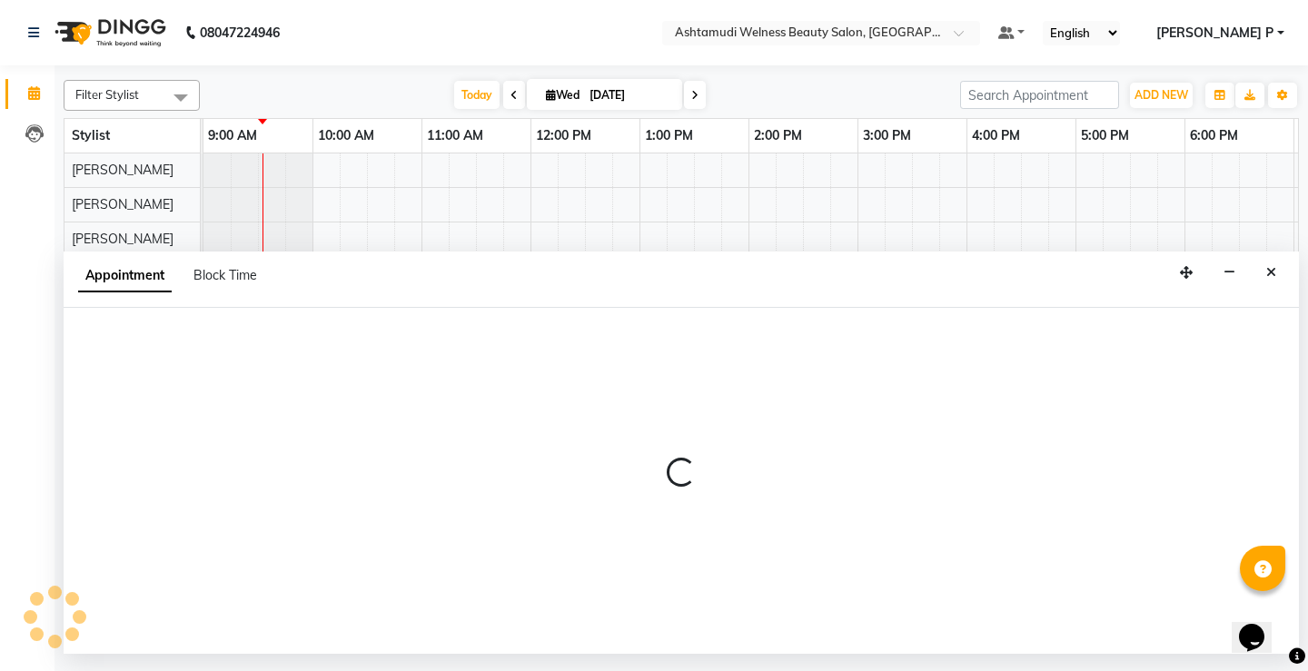
select select "600"
select select "tentative"
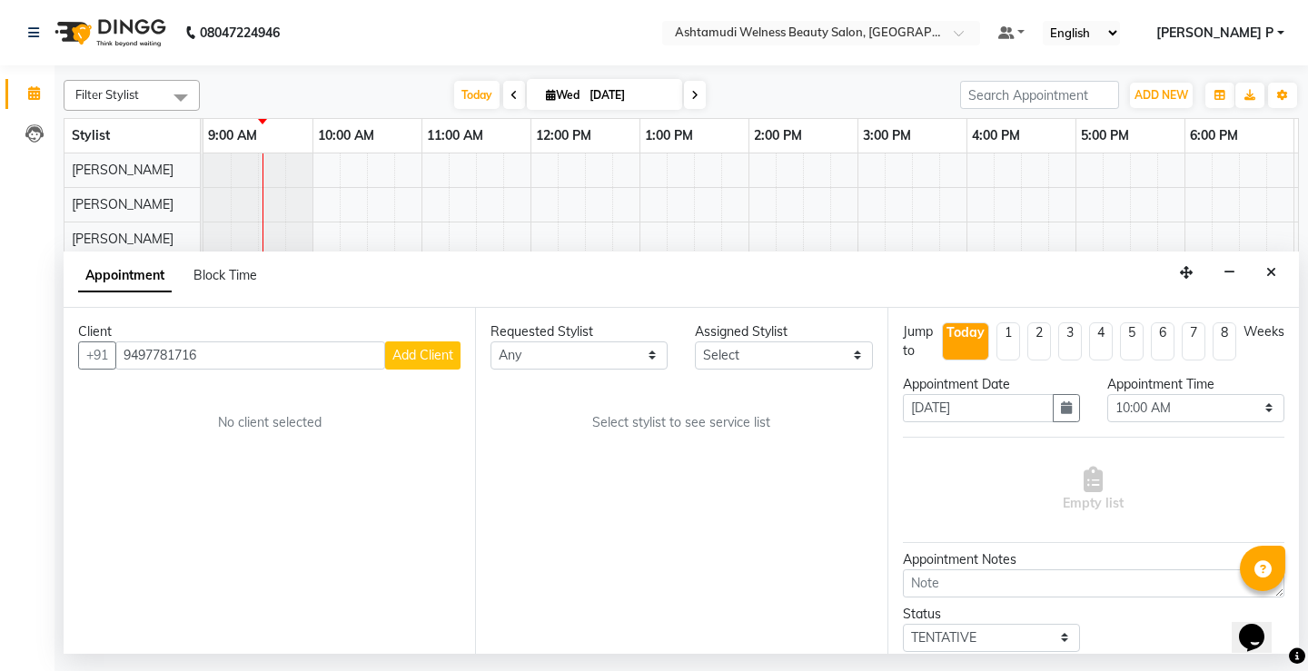
type input "9497781716"
click at [435, 357] on span "Add Client" at bounding box center [422, 355] width 61 height 16
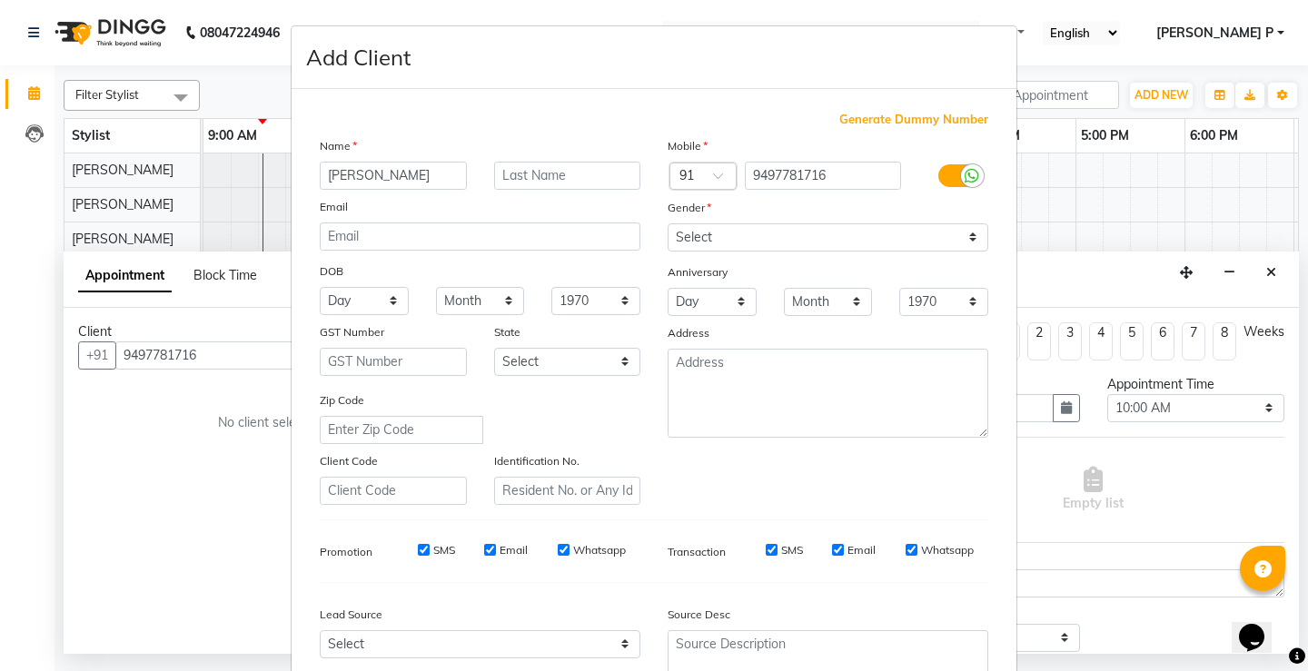
type input "ASWATHY"
click at [795, 234] on select "Select [DEMOGRAPHIC_DATA] [DEMOGRAPHIC_DATA] Other Prefer Not To Say" at bounding box center [828, 237] width 321 height 28
select select "[DEMOGRAPHIC_DATA]"
click at [668, 223] on select "Select [DEMOGRAPHIC_DATA] [DEMOGRAPHIC_DATA] Other Prefer Not To Say" at bounding box center [828, 237] width 321 height 28
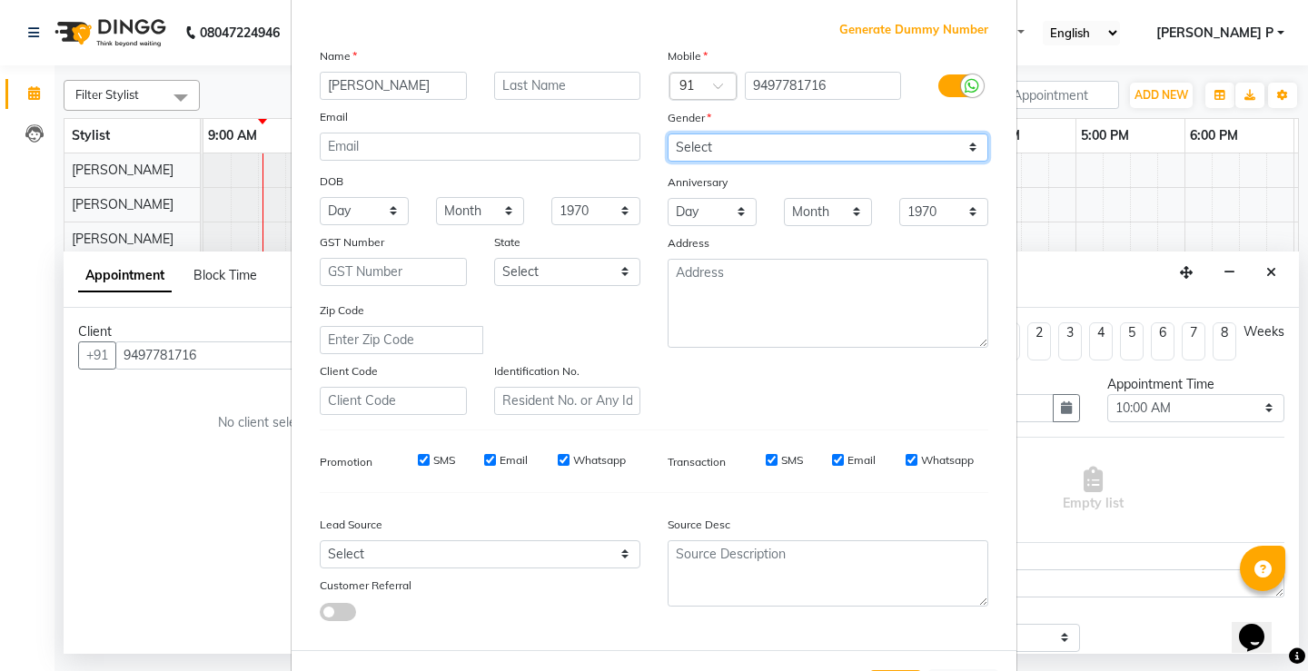
scroll to position [167, 0]
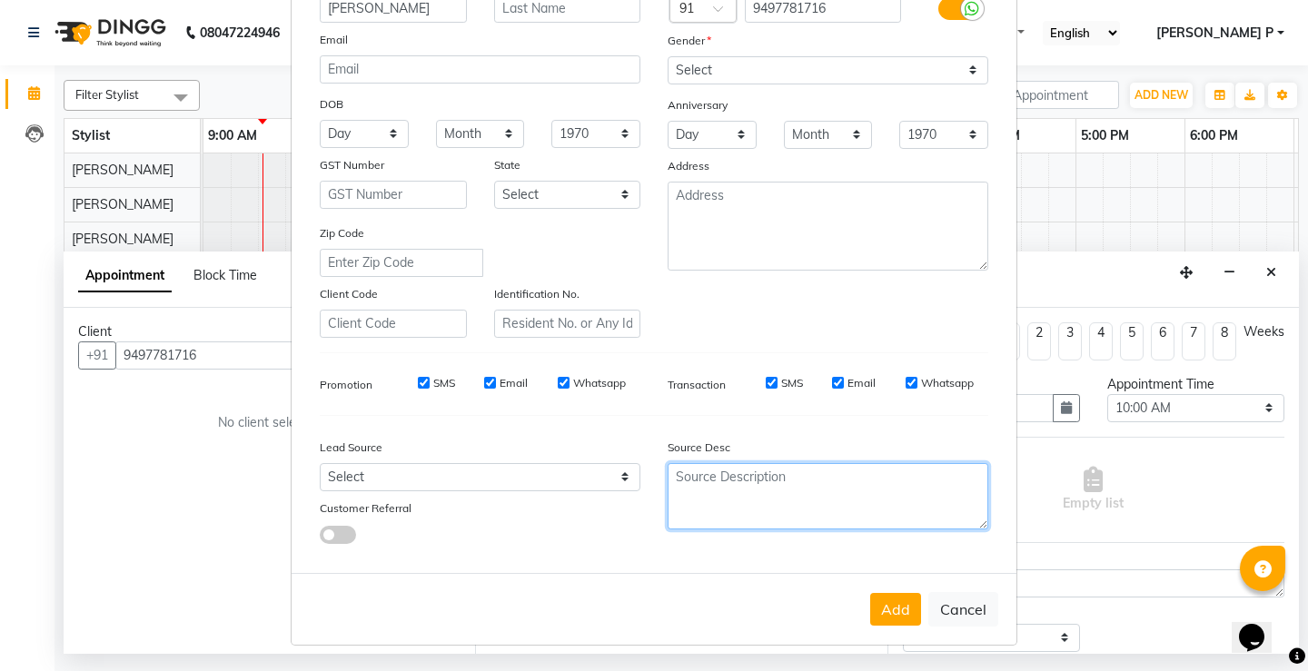
click at [765, 487] on textarea at bounding box center [828, 496] width 321 height 66
type textarea "TELECALLING"
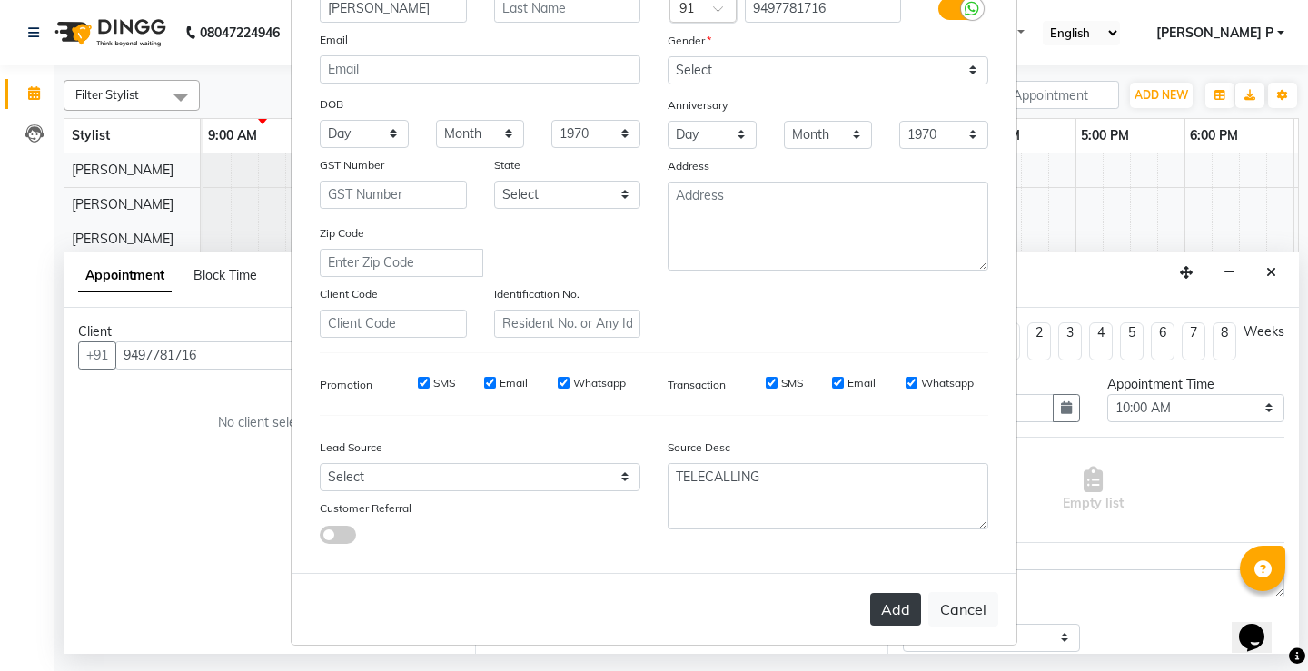
click at [877, 603] on button "Add" at bounding box center [895, 609] width 51 height 33
type input "94******16"
select select
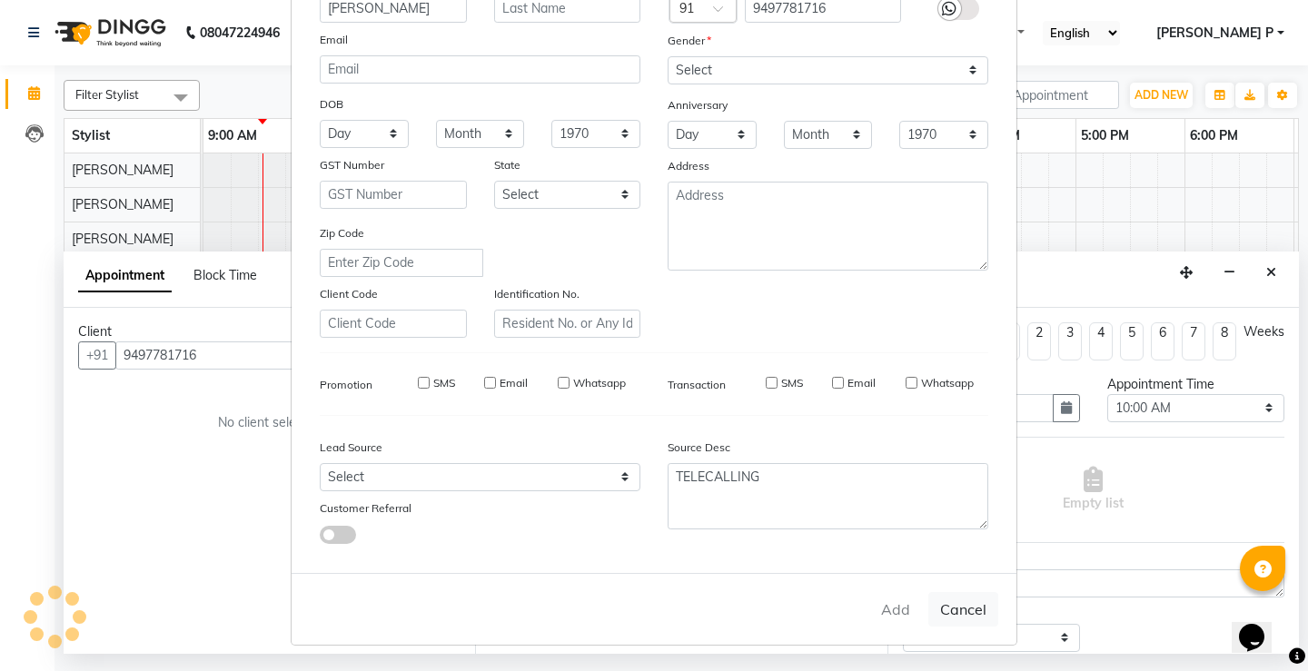
select select
checkbox input "false"
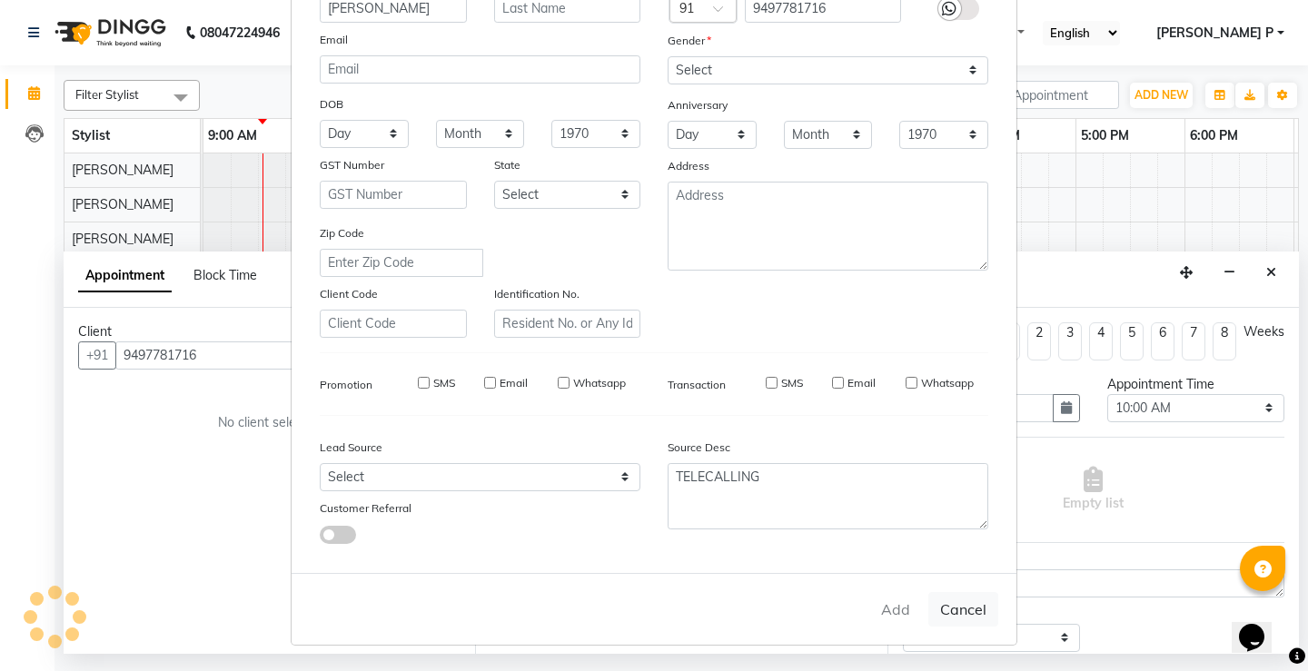
checkbox input "false"
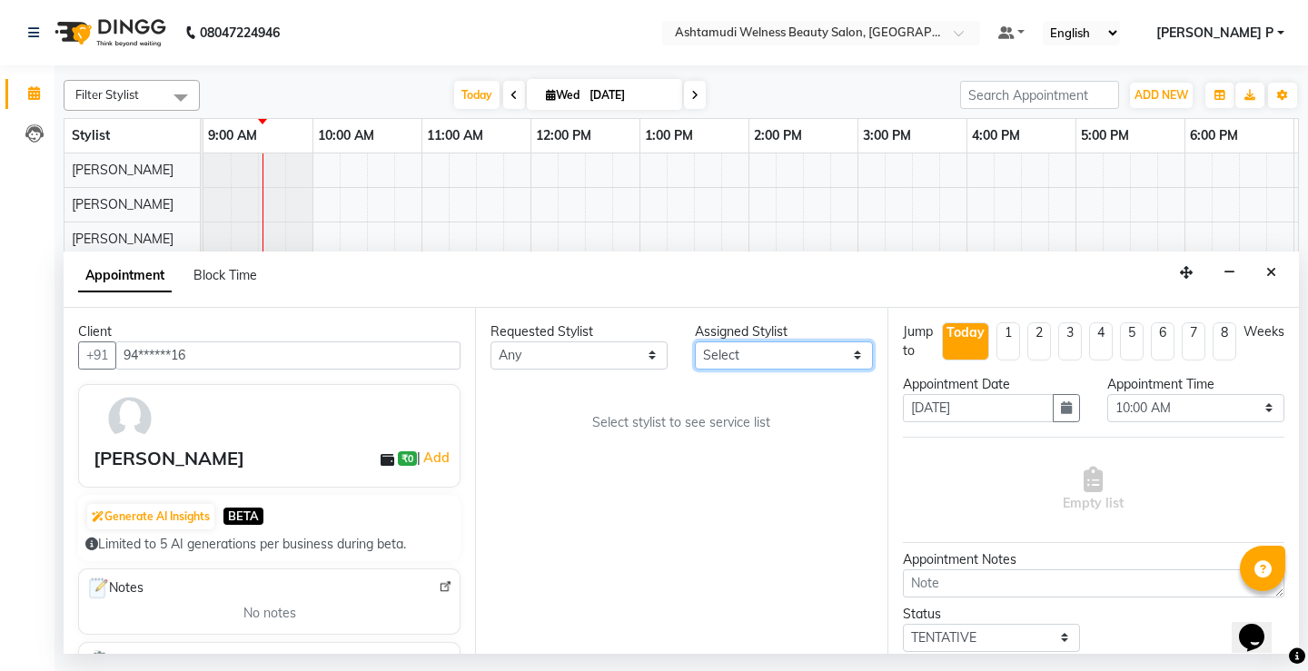
click at [857, 361] on select "Select ADITHYA TAMANG Admin ALTHAF Anitha ATHIRA SANAL BETZA M BINU DEVIKA GANE…" at bounding box center [783, 356] width 177 height 28
select select "25976"
click at [695, 342] on select "Select ADITHYA TAMANG Admin ALTHAF Anitha ATHIRA SANAL BETZA M BINU DEVIKA GANE…" at bounding box center [783, 356] width 177 height 28
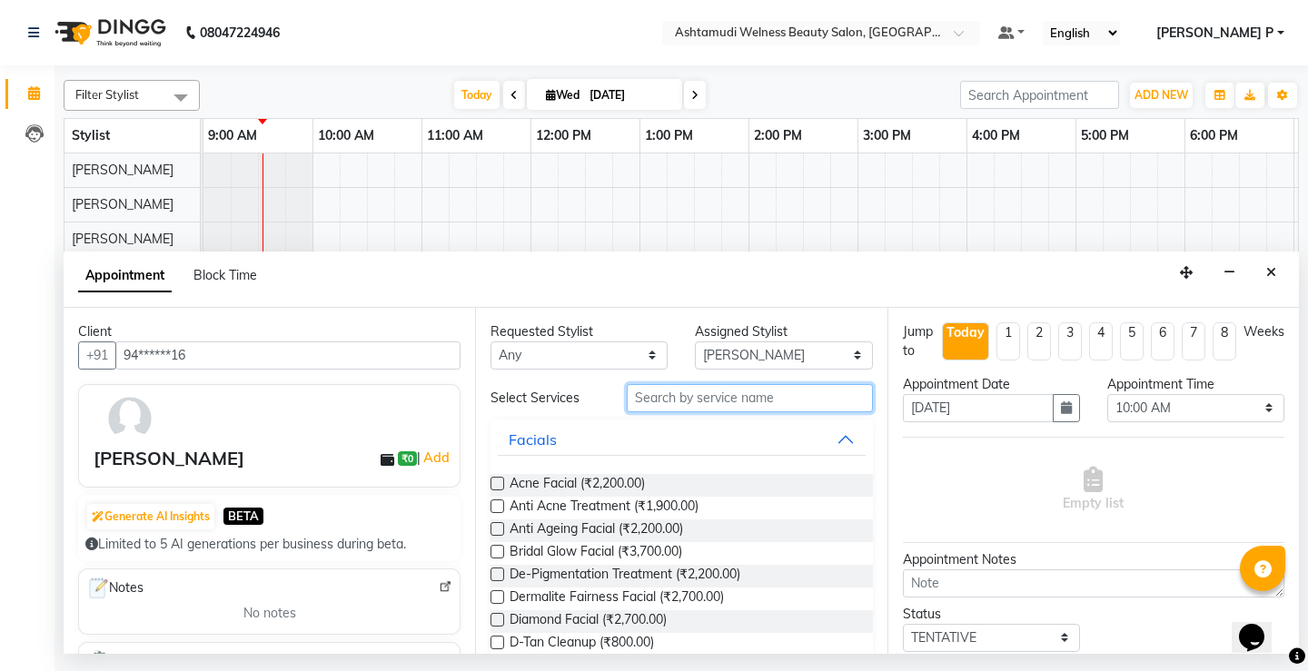
click at [646, 398] on input "text" at bounding box center [749, 398] width 245 height 28
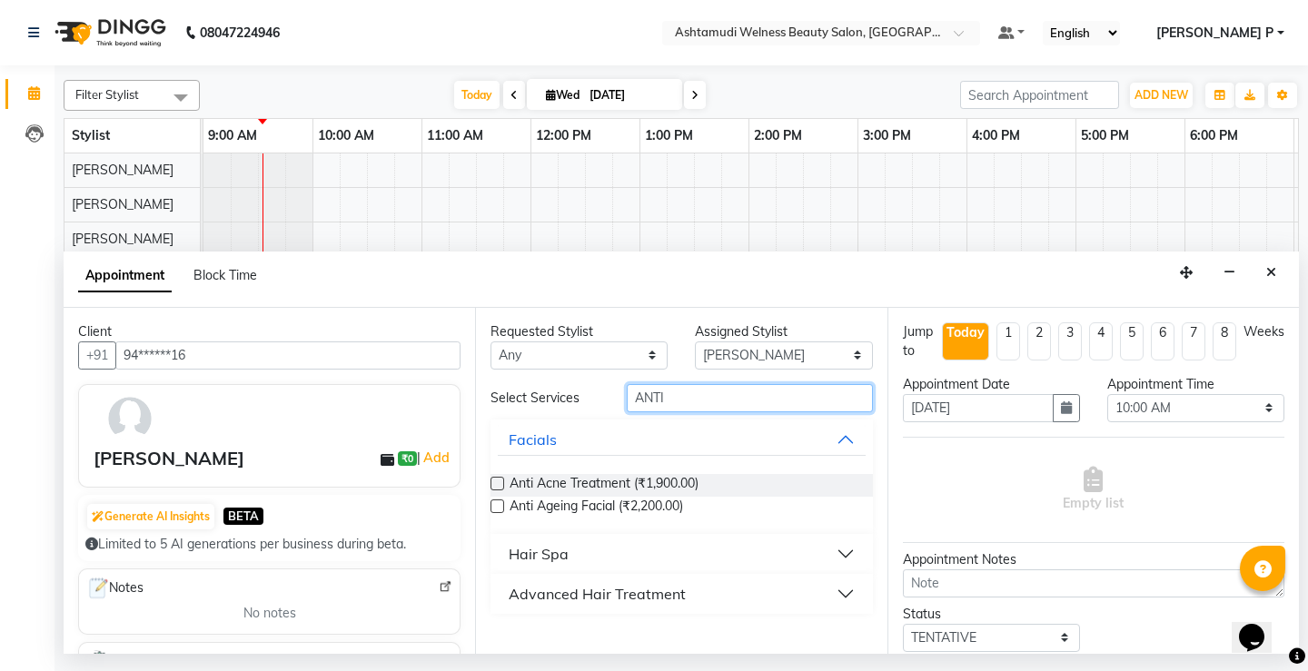
type input "ANTI"
click at [646, 597] on div "Advanced Hair Treatment" at bounding box center [597, 594] width 177 height 22
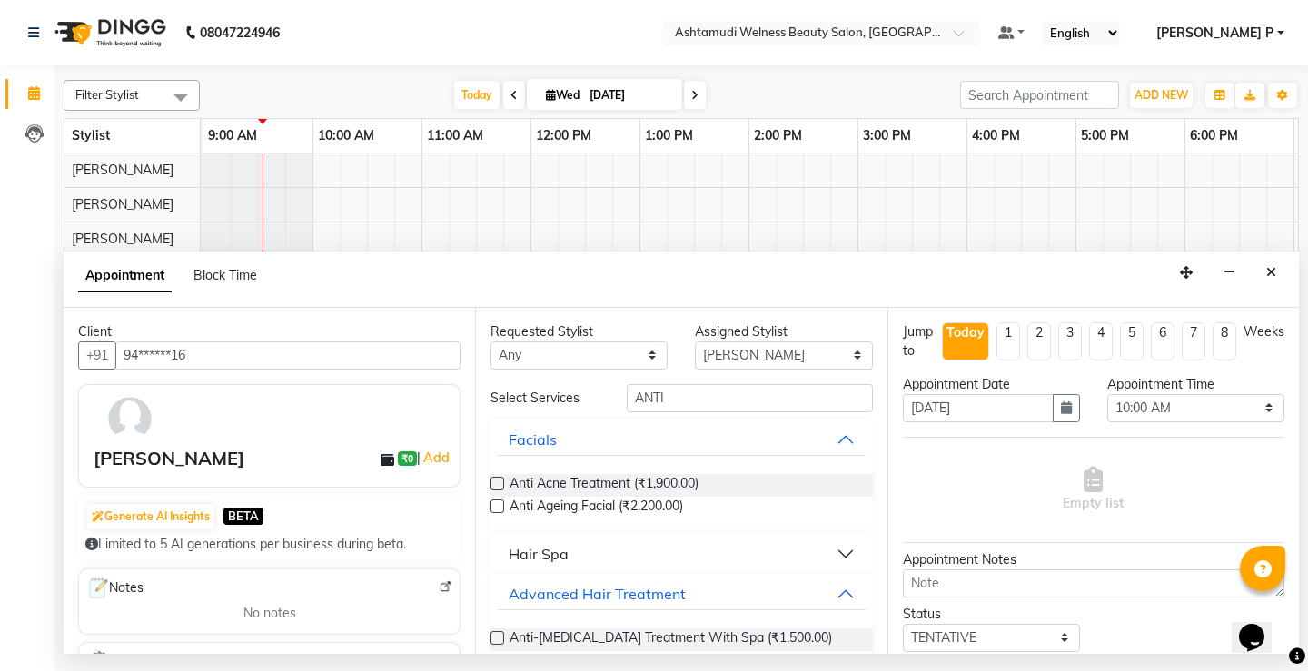
click at [500, 639] on label at bounding box center [498, 638] width 14 height 14
click at [500, 639] on input "checkbox" at bounding box center [497, 640] width 12 height 12
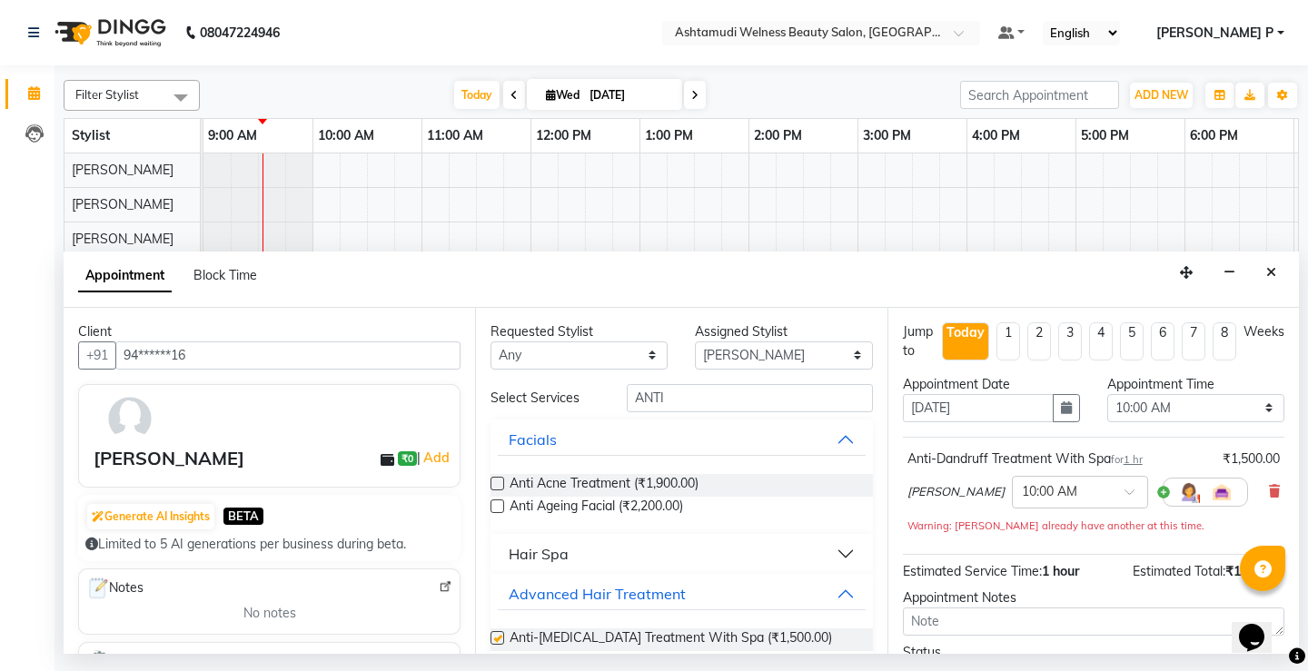
checkbox input "false"
click at [1254, 411] on select "Select 10:00 AM 10:15 AM 10:30 AM 10:45 AM 11:00 AM 11:15 AM 11:30 AM 11:45 AM …" at bounding box center [1195, 408] width 177 height 28
select select "840"
click at [1107, 394] on select "Select 10:00 AM 10:15 AM 10:30 AM 10:45 AM 11:00 AM 11:15 AM 11:30 AM 11:45 AM …" at bounding box center [1195, 408] width 177 height 28
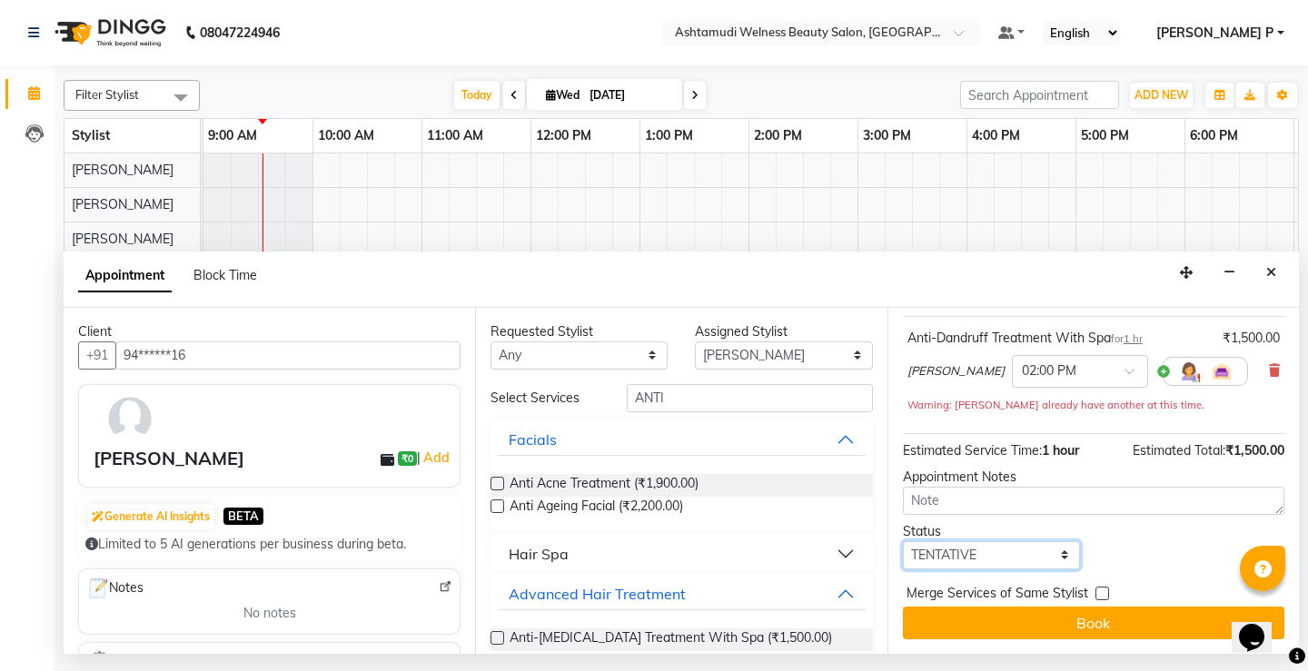
click at [1015, 556] on select "Select TENTATIVE CONFIRM CHECK-IN UPCOMING" at bounding box center [991, 555] width 177 height 28
select select "confirm booking"
click at [903, 541] on select "Select TENTATIVE CONFIRM CHECK-IN UPCOMING" at bounding box center [991, 555] width 177 height 28
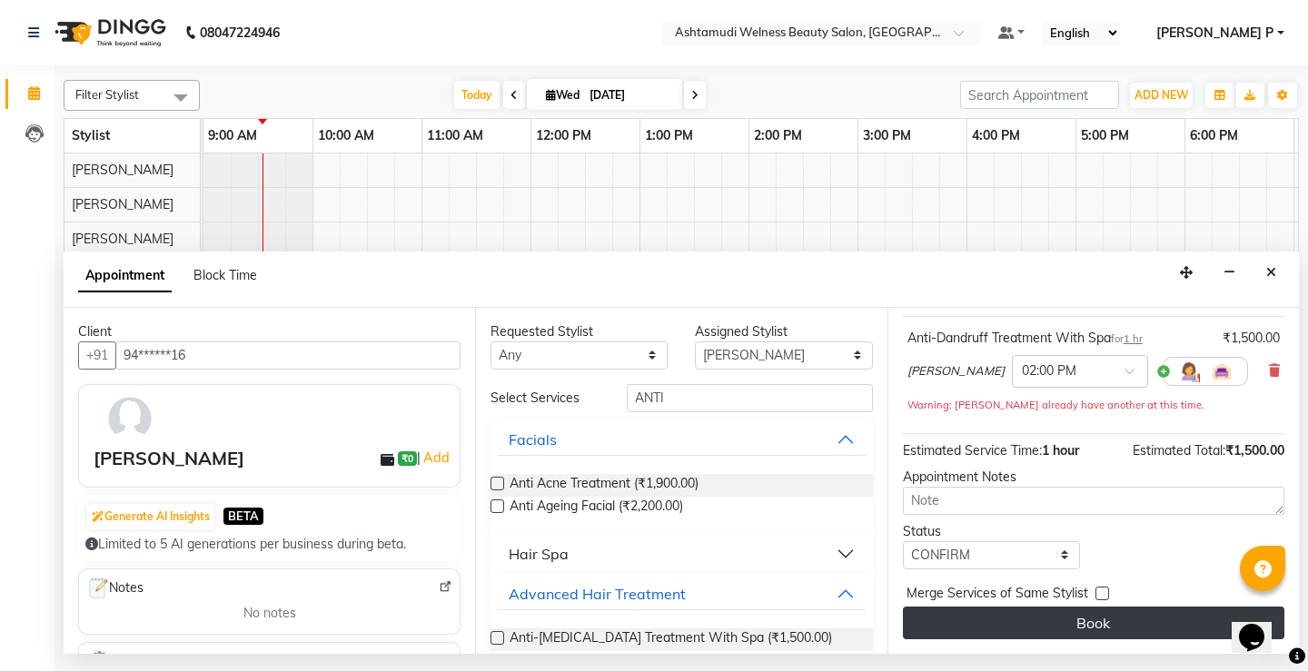
click at [1097, 630] on button "Book" at bounding box center [1094, 623] width 382 height 33
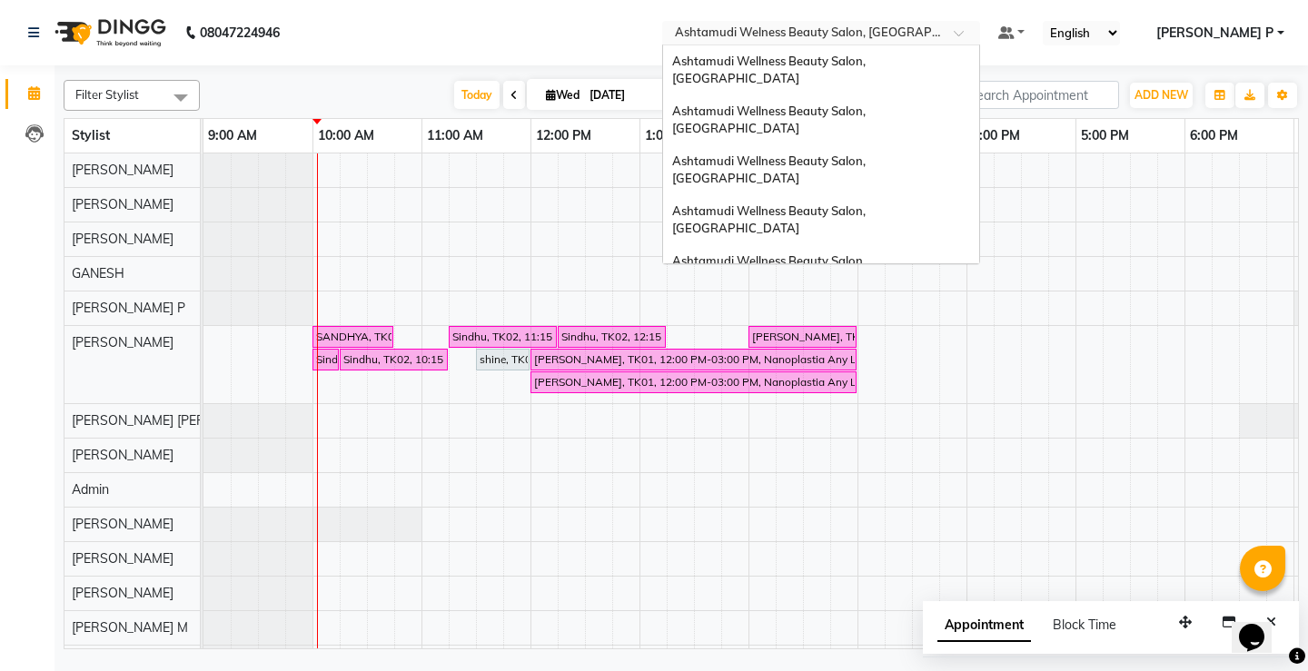
click at [976, 36] on span at bounding box center [965, 38] width 23 height 18
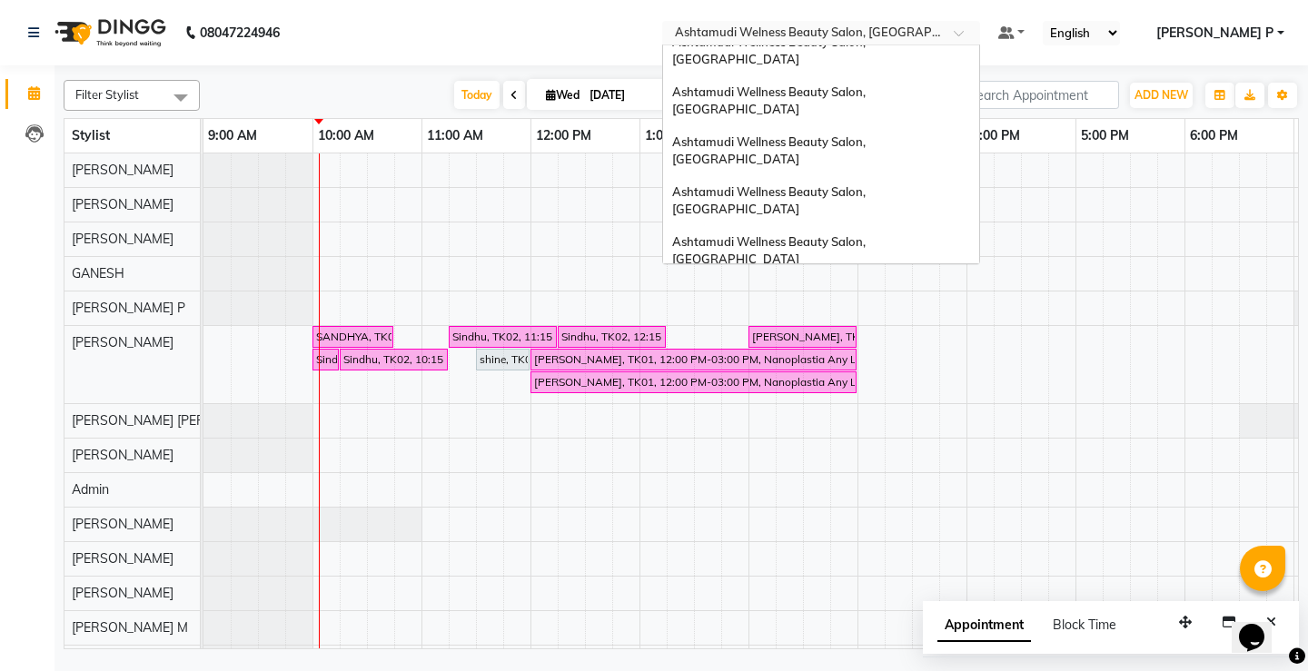
scroll to position [6, 0]
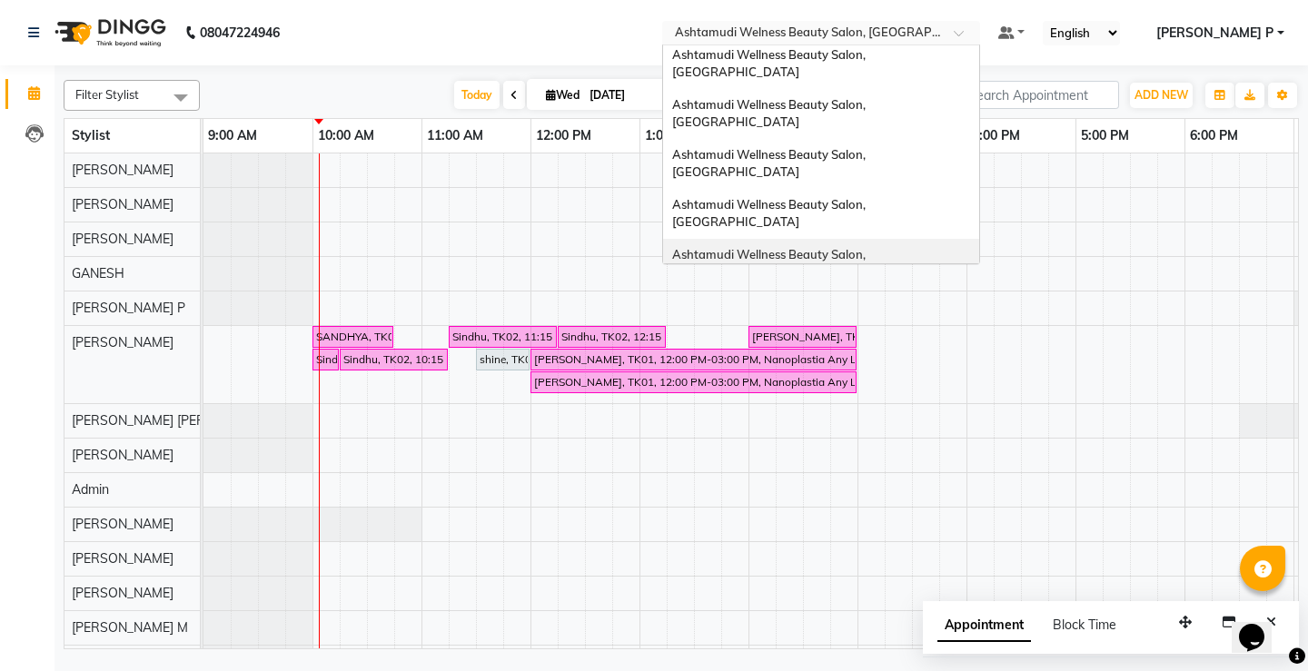
click at [868, 247] on span "Ashtamudi Wellness Beauty Salon, [GEOGRAPHIC_DATA]" at bounding box center [770, 263] width 196 height 33
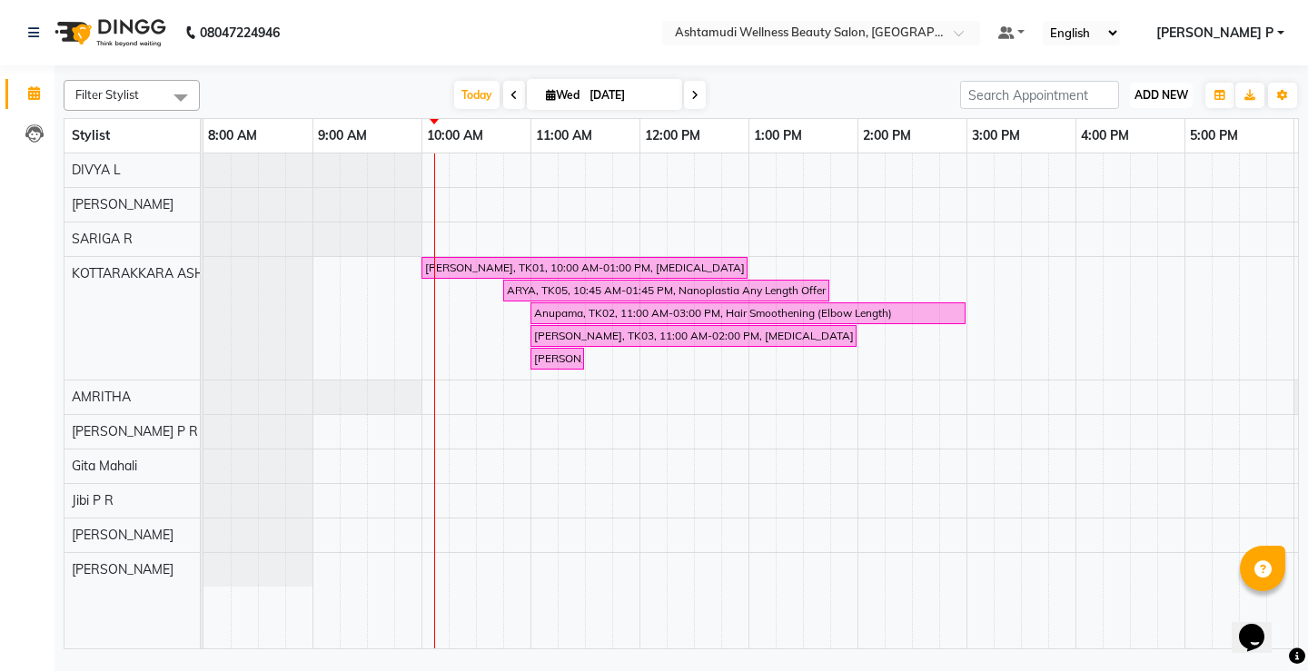
click at [1171, 94] on span "ADD NEW" at bounding box center [1162, 95] width 54 height 14
click at [1131, 133] on button "Add Appointment" at bounding box center [1120, 130] width 144 height 24
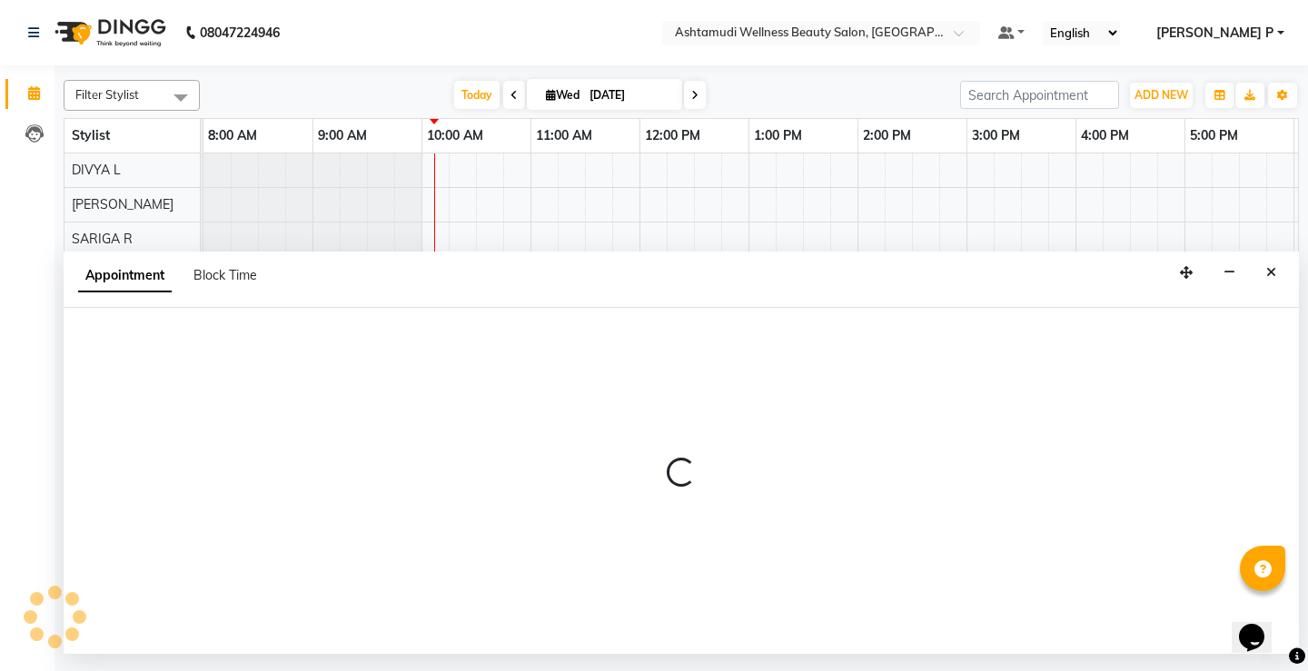
select select "540"
select select "tentative"
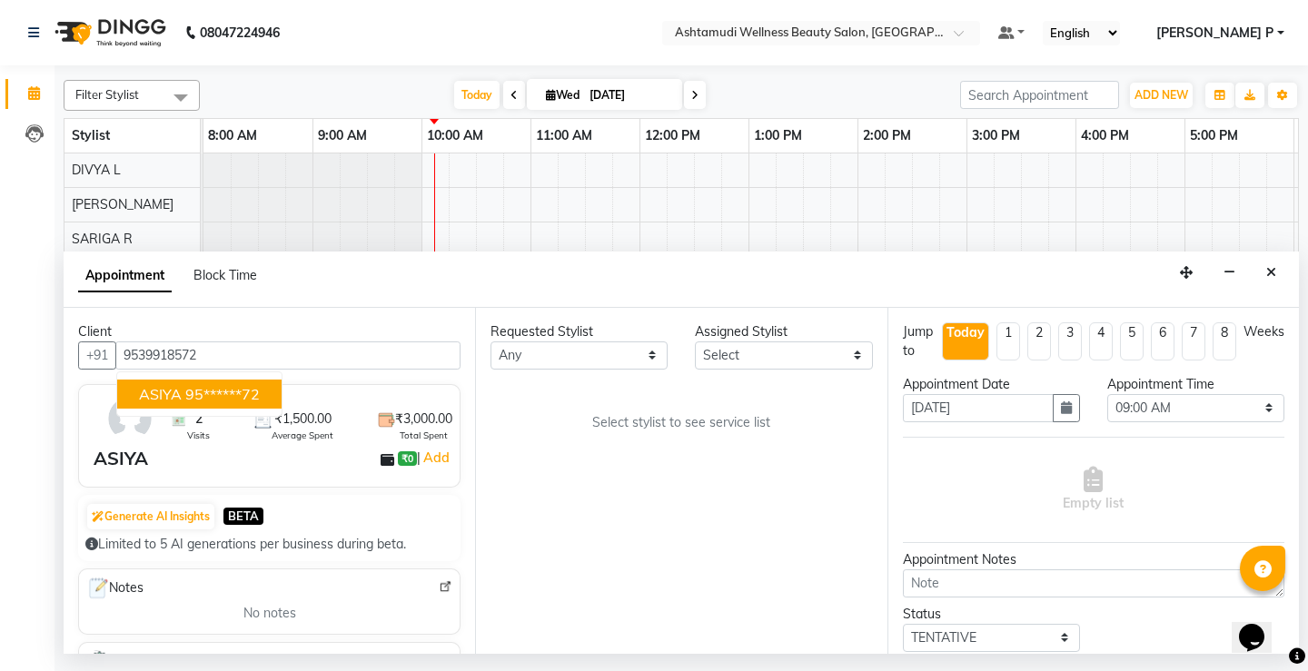
type input "9539918572"
click at [862, 363] on select "Select AMRITHA DIVYA L Gita Mahali Jibi P R Karina Darjee KOTTARAKKARA ASHTAMUD…" at bounding box center [783, 356] width 177 height 28
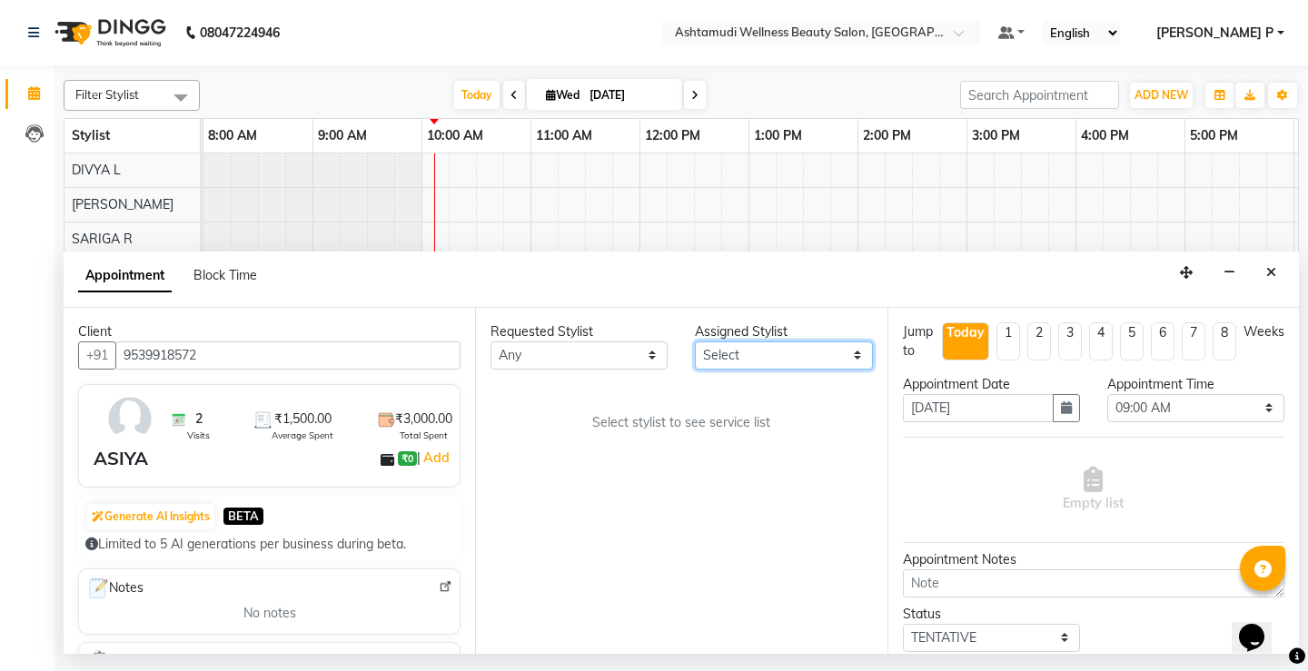
select select "27462"
click at [695, 342] on select "Select AMRITHA DIVYA L Gita Mahali Jibi P R Karina Darjee KOTTARAKKARA ASHTAMUD…" at bounding box center [783, 356] width 177 height 28
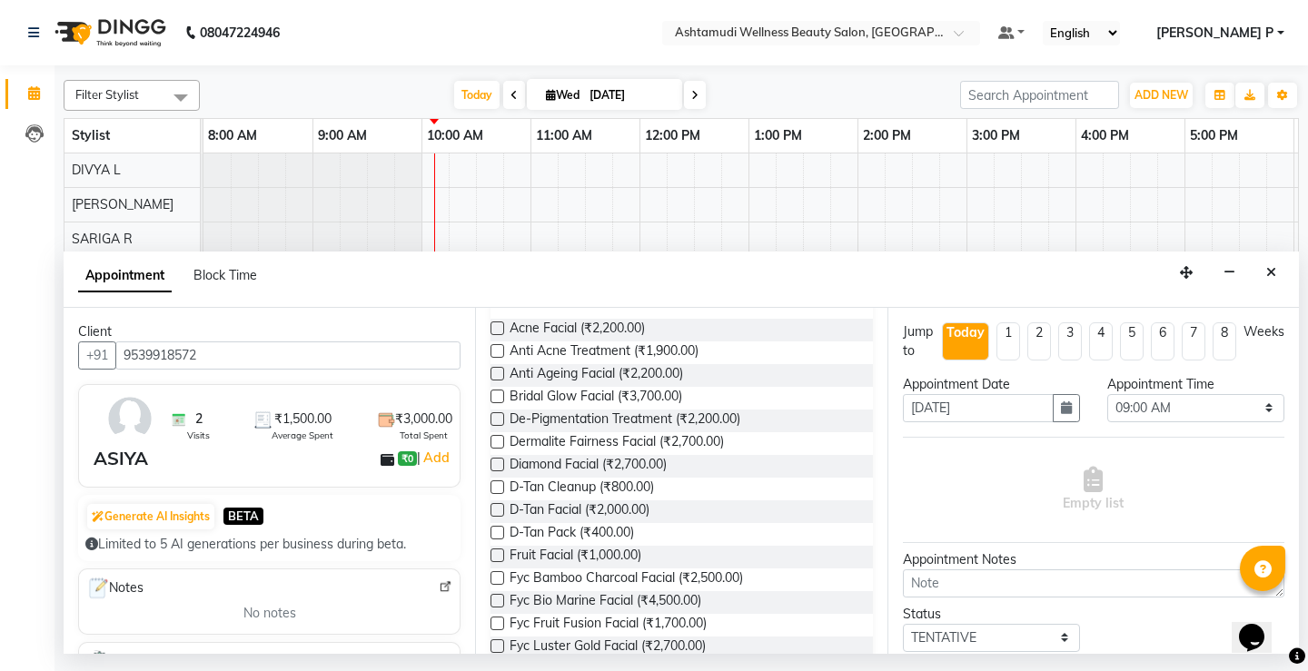
scroll to position [212, 0]
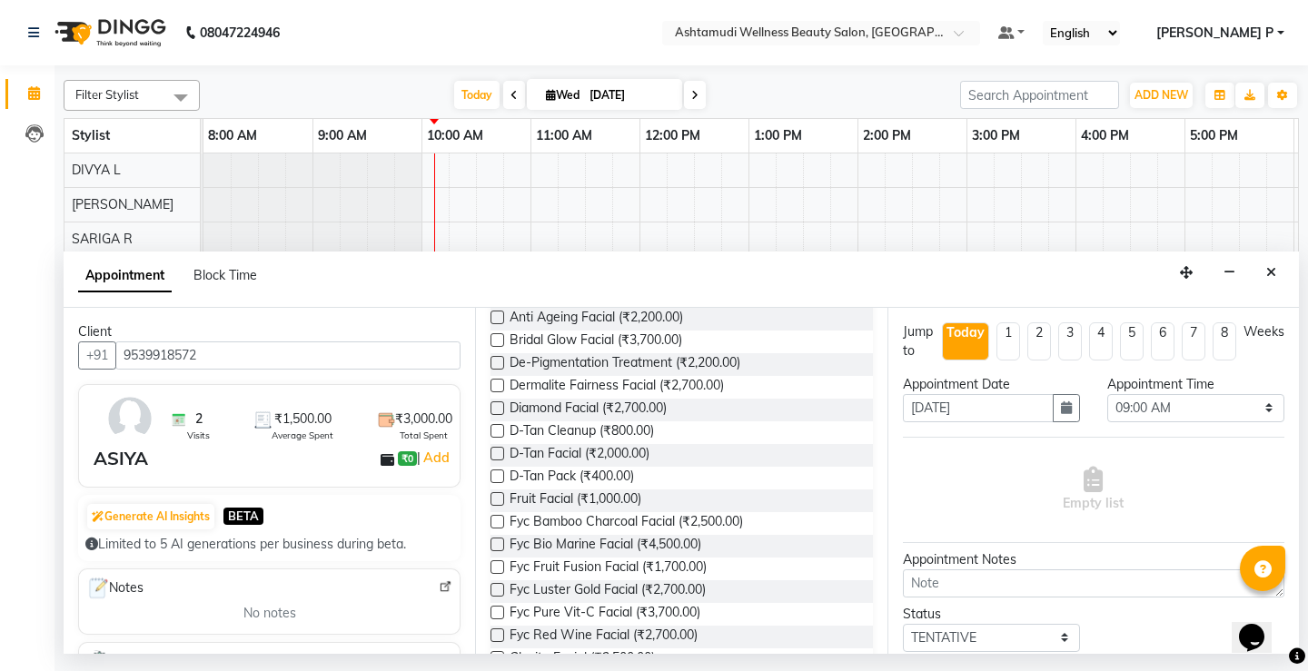
click at [493, 501] on label at bounding box center [498, 499] width 14 height 14
click at [493, 501] on input "checkbox" at bounding box center [497, 501] width 12 height 12
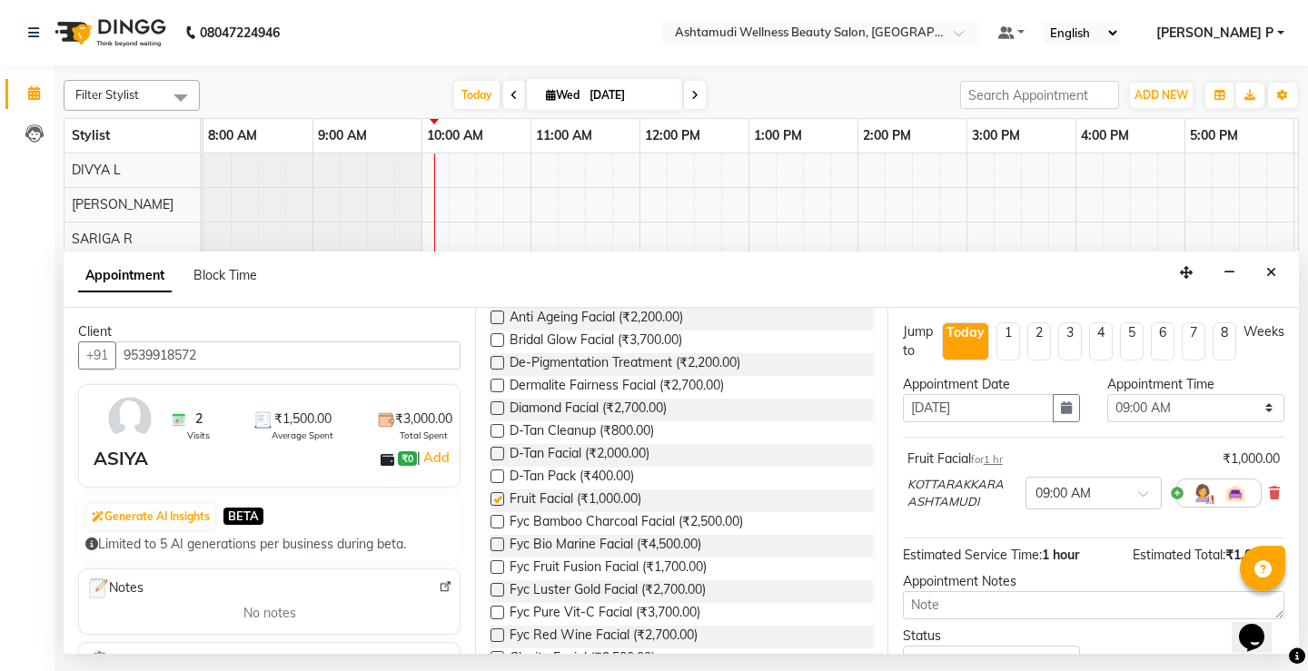
checkbox input "false"
click at [1233, 401] on select "Select 09:00 AM 09:15 AM 09:30 AM 09:45 AM 10:00 AM 10:15 AM 10:30 AM 10:45 AM …" at bounding box center [1195, 408] width 177 height 28
select select "660"
click at [1107, 394] on select "Select 09:00 AM 09:15 AM 09:30 AM 09:45 AM 10:00 AM 10:15 AM 10:30 AM 10:45 AM …" at bounding box center [1195, 408] width 177 height 28
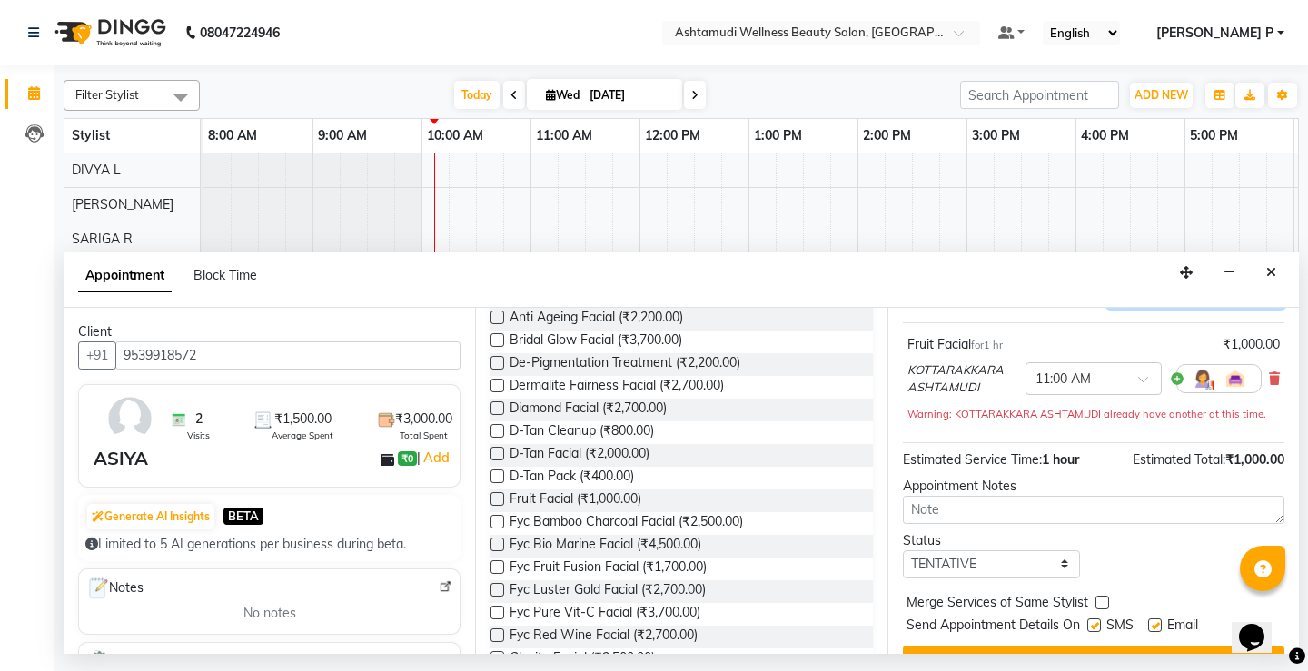
scroll to position [154, 0]
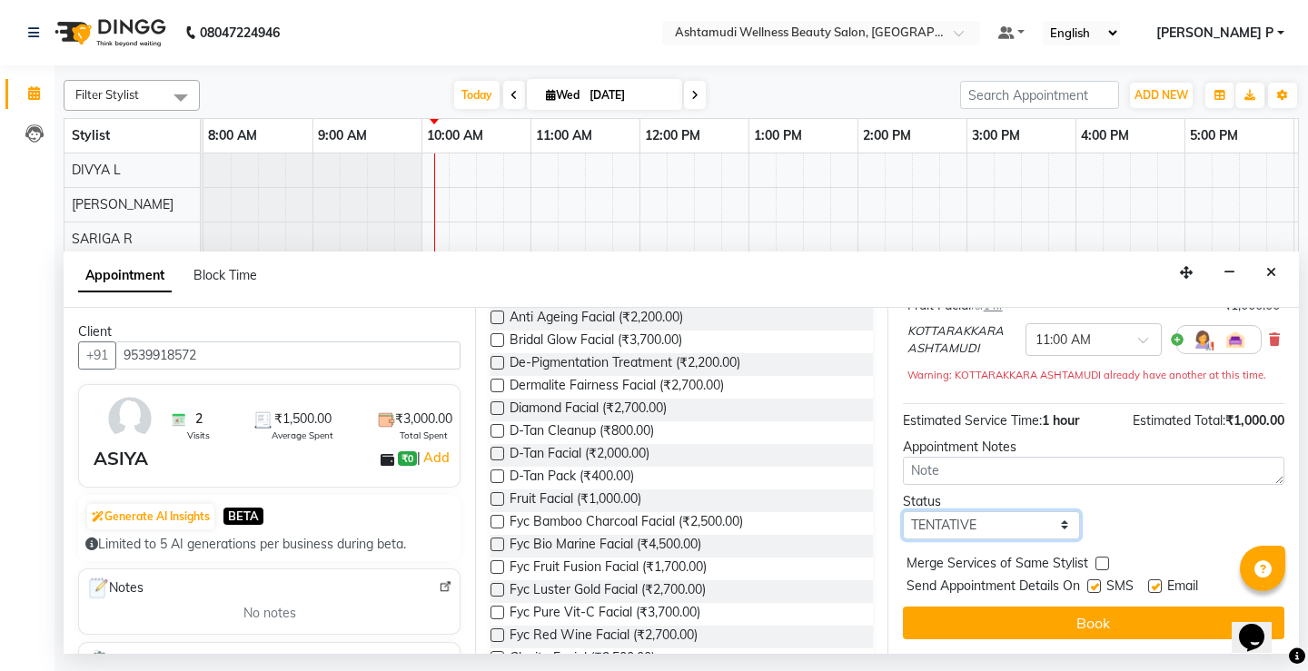
click at [1016, 523] on select "Select TENTATIVE CONFIRM CHECK-IN UPCOMING" at bounding box center [991, 525] width 177 height 28
select select "confirm booking"
click at [903, 511] on select "Select TENTATIVE CONFIRM CHECK-IN UPCOMING" at bounding box center [991, 525] width 177 height 28
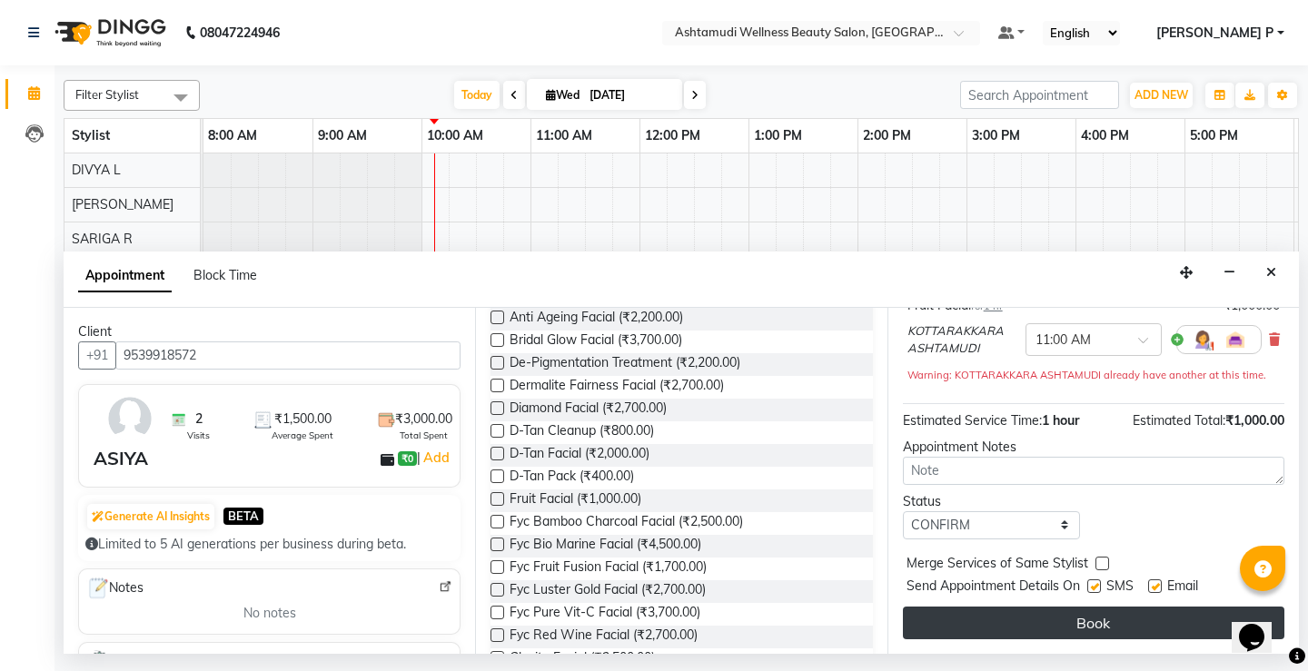
click at [1044, 628] on button "Book" at bounding box center [1094, 623] width 382 height 33
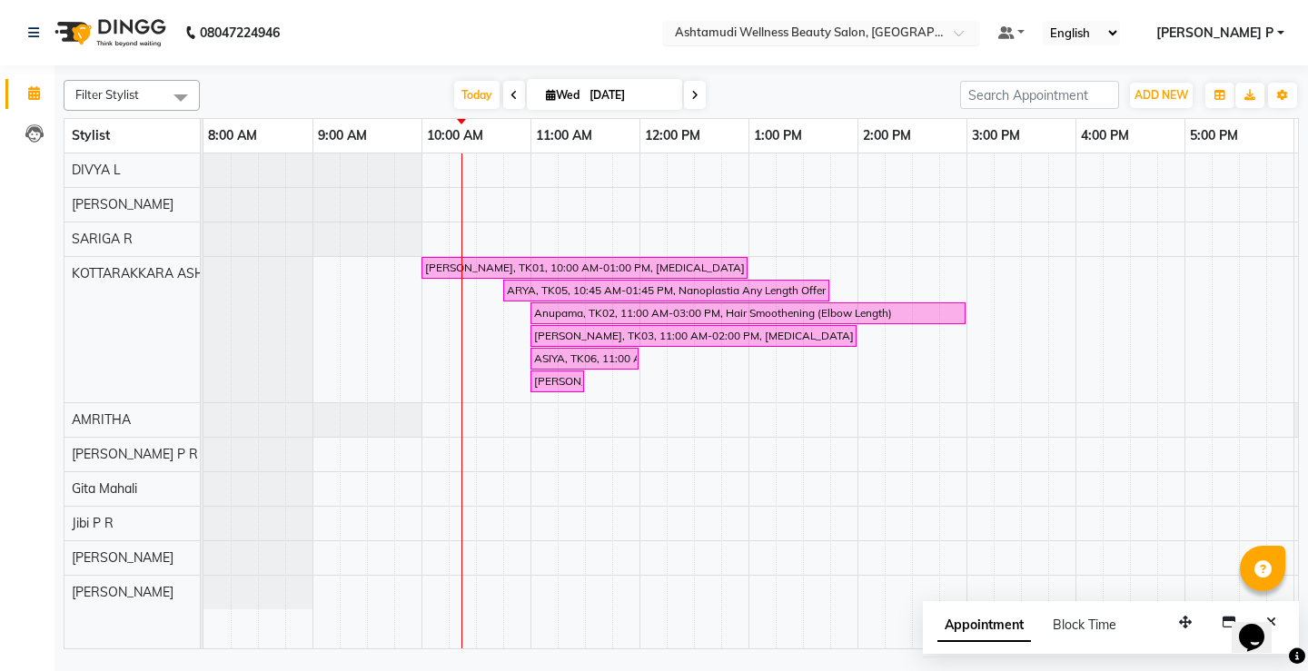
click at [976, 33] on span at bounding box center [965, 38] width 23 height 18
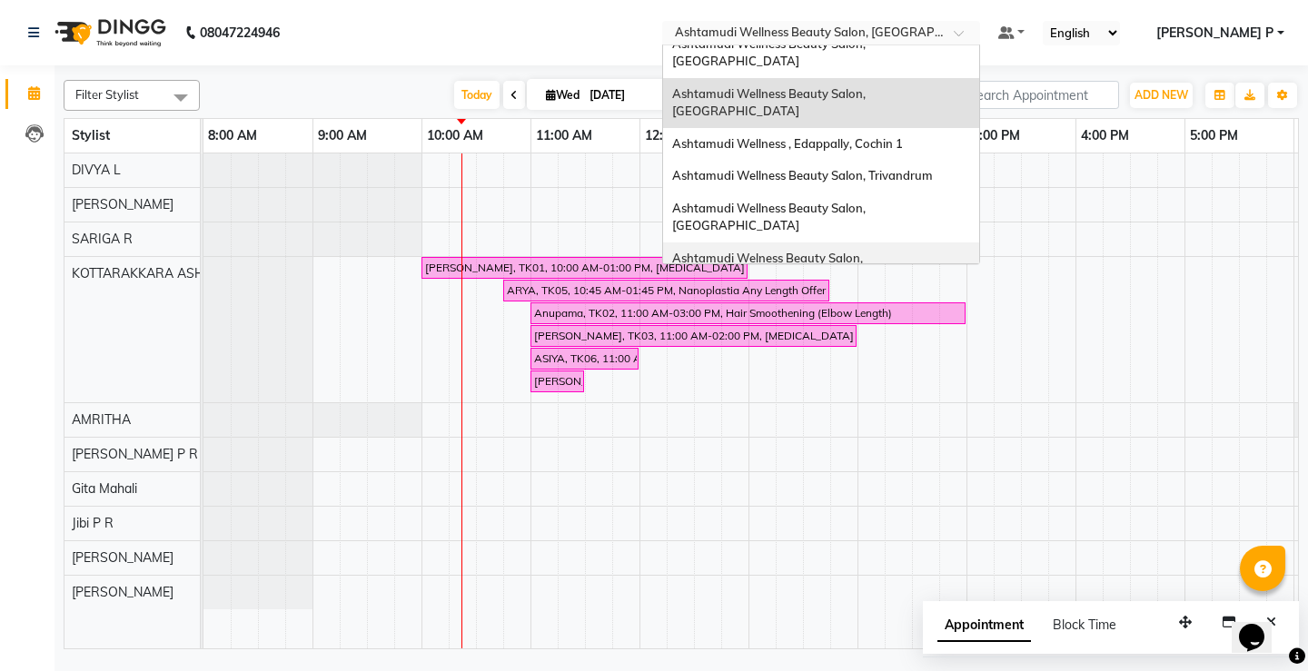
scroll to position [204, 0]
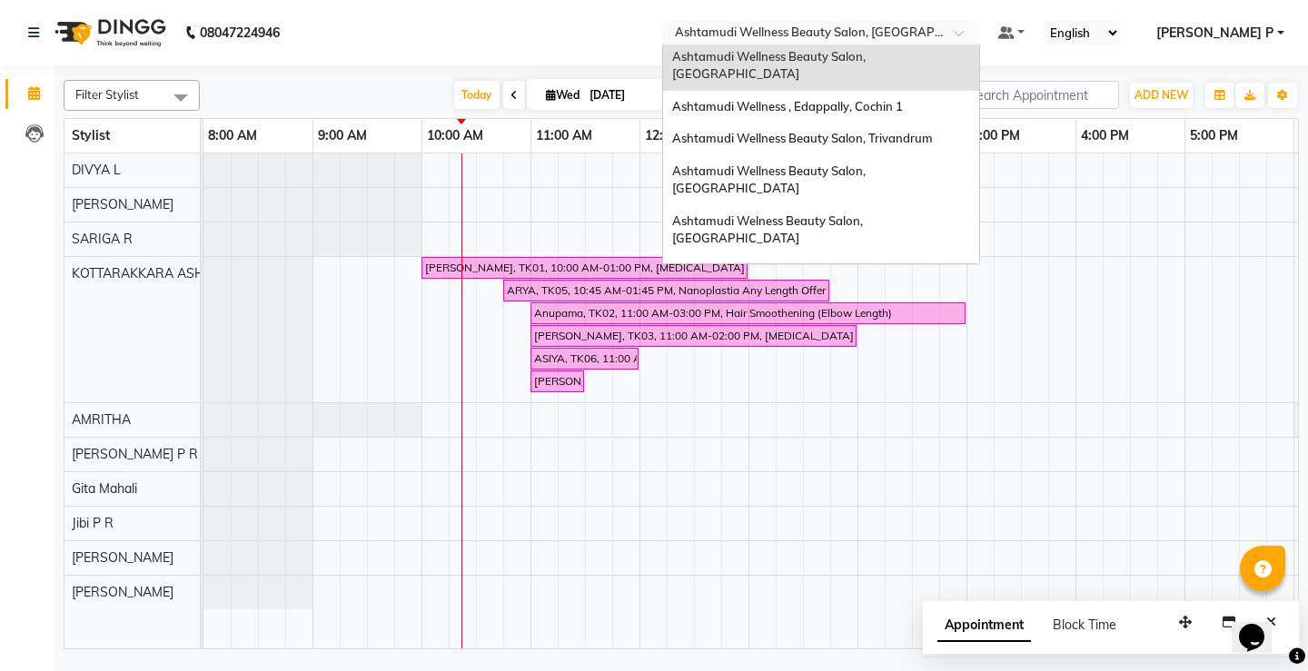
click at [868, 313] on span "Ashtamudi Wellness Beauty Salon, [GEOGRAPHIC_DATA]" at bounding box center [770, 329] width 196 height 33
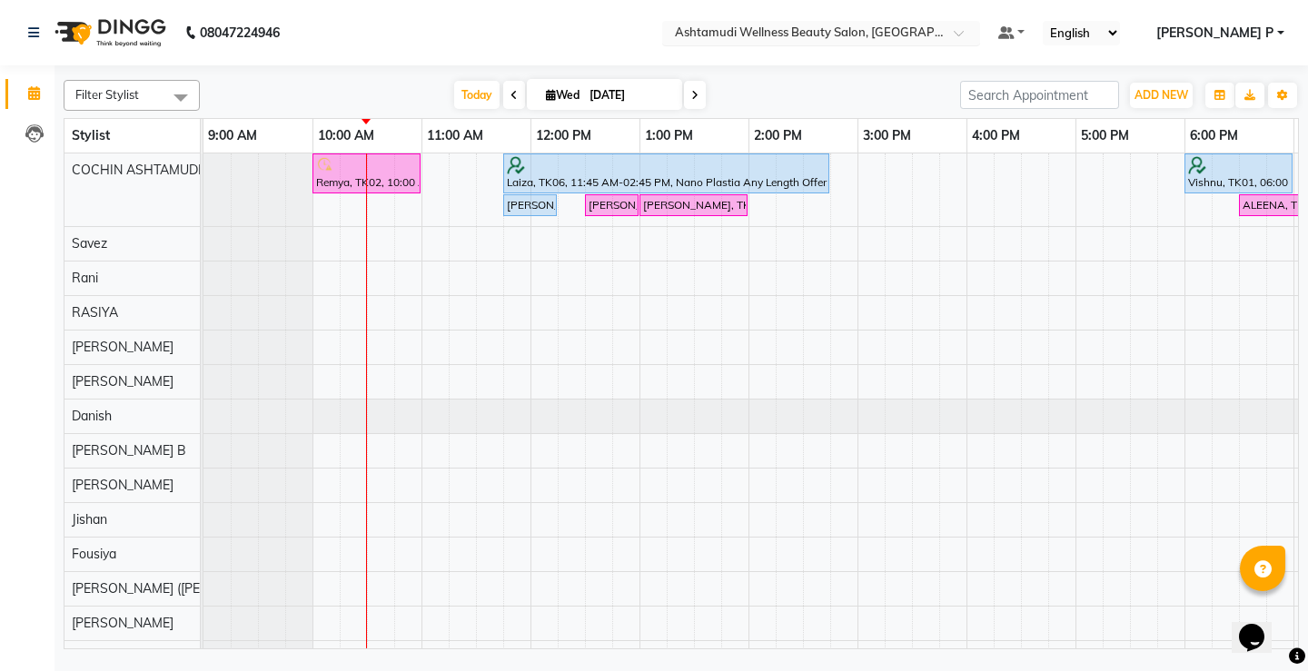
click at [976, 35] on span at bounding box center [965, 38] width 23 height 18
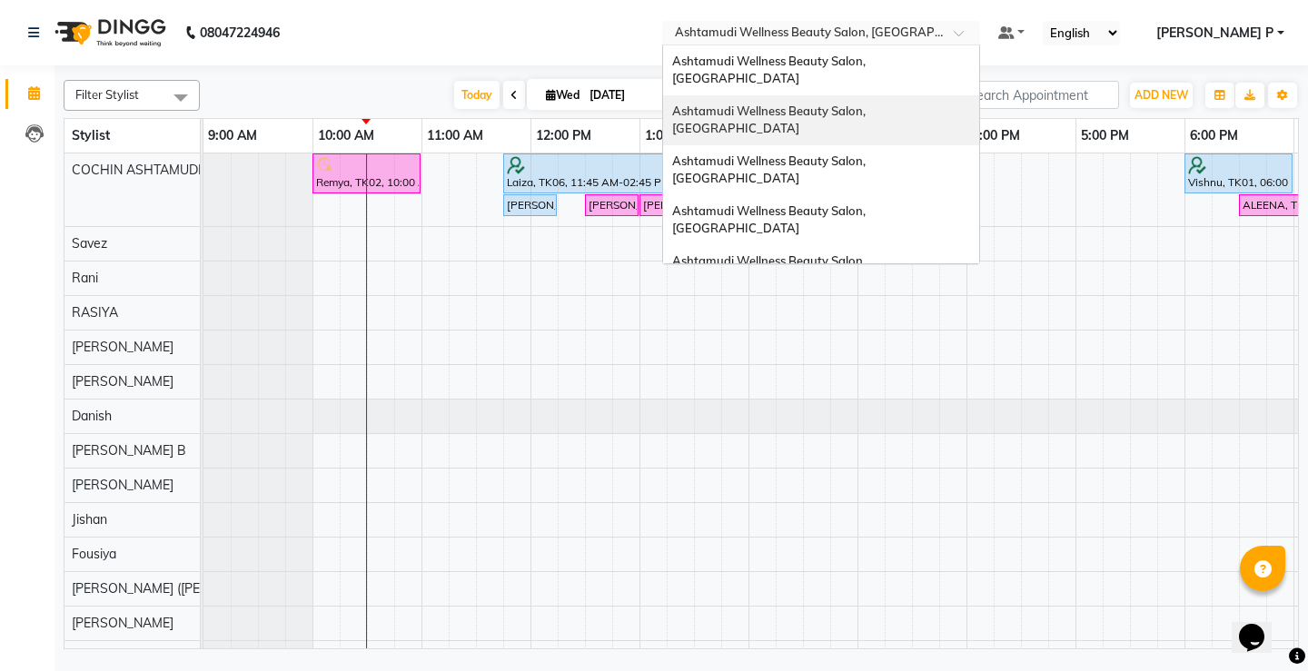
click at [868, 104] on span "Ashtamudi Wellness Beauty Salon, [GEOGRAPHIC_DATA]" at bounding box center [770, 120] width 196 height 33
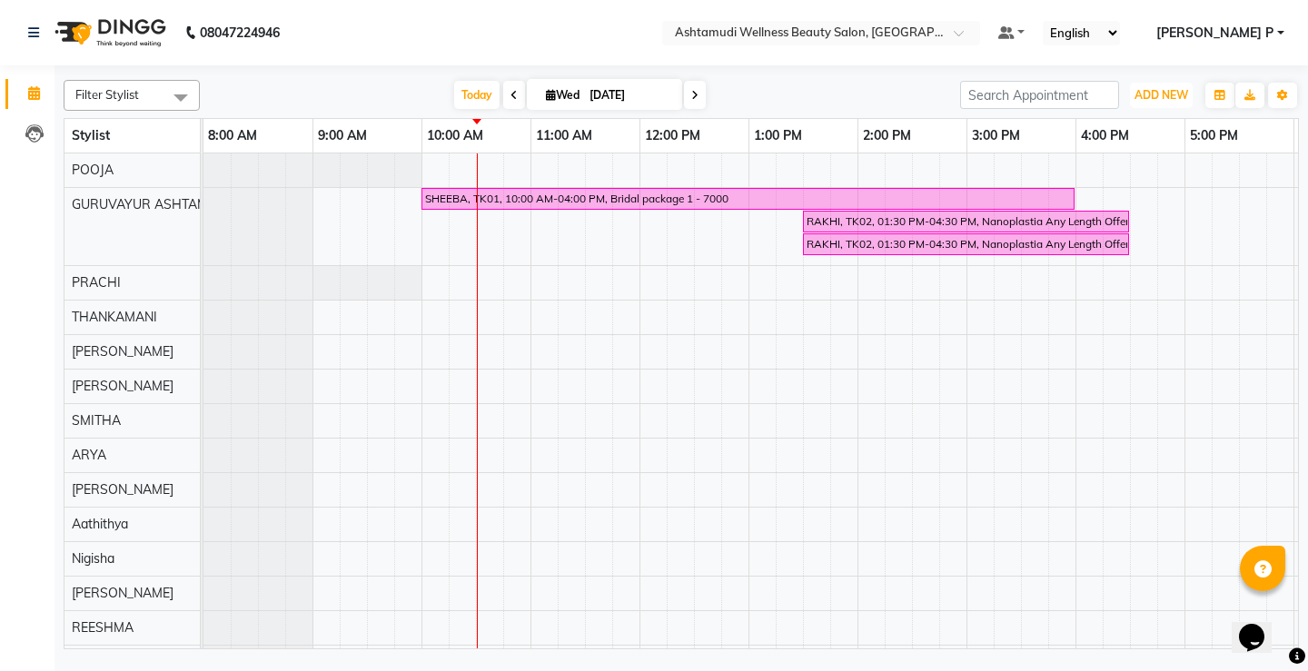
drag, startPoint x: 1149, startPoint y: 90, endPoint x: 1143, endPoint y: 112, distance: 22.7
click at [1150, 90] on span "ADD NEW" at bounding box center [1162, 95] width 54 height 14
click at [1127, 129] on button "Add Appointment" at bounding box center [1120, 130] width 144 height 24
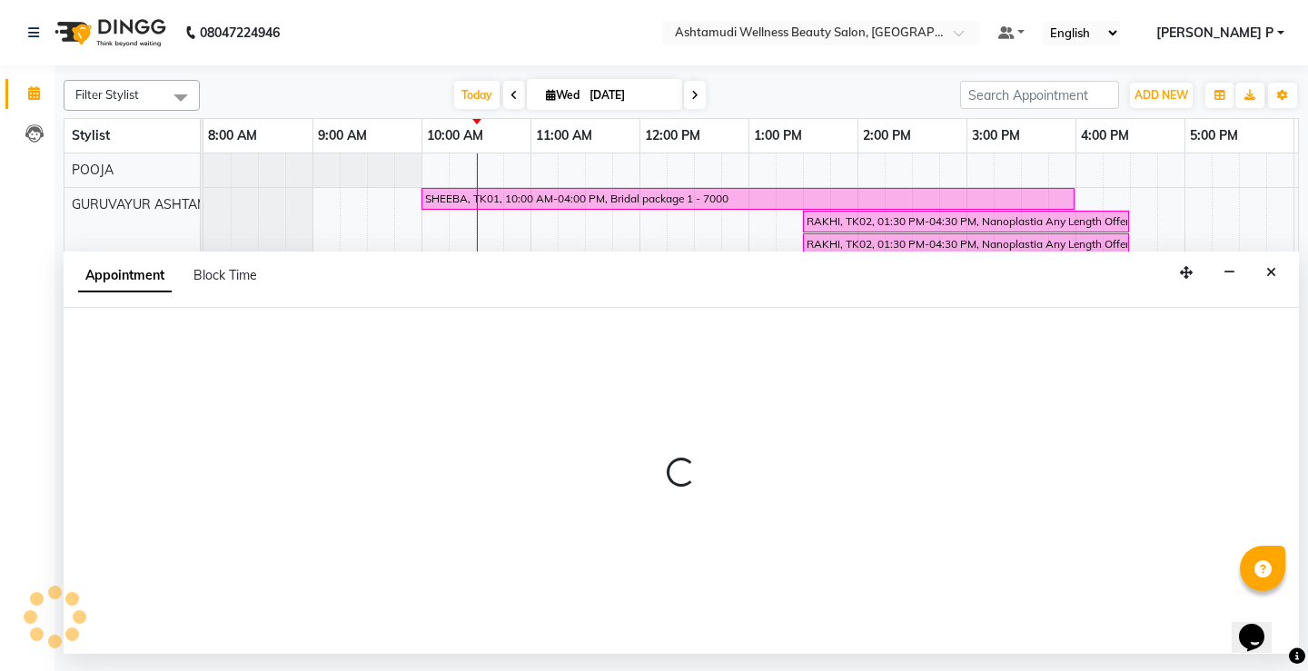
select select "540"
select select "tentative"
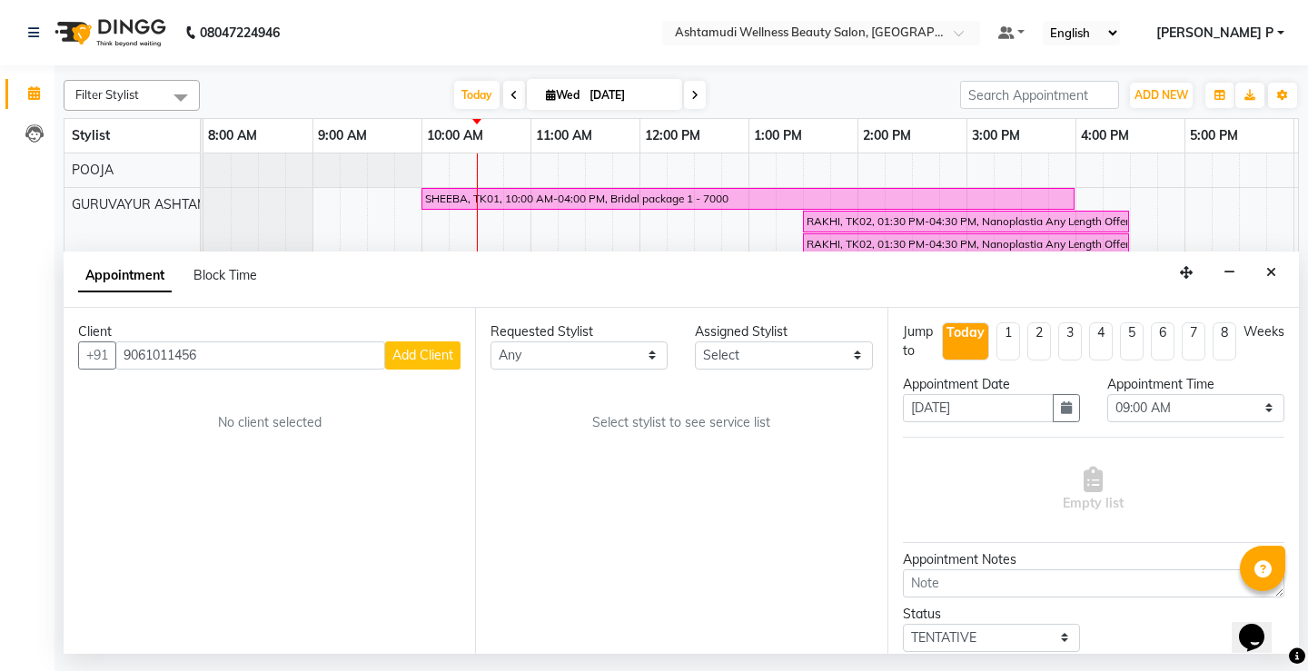
type input "9061011456"
click at [432, 361] on span "Add Client" at bounding box center [422, 355] width 61 height 16
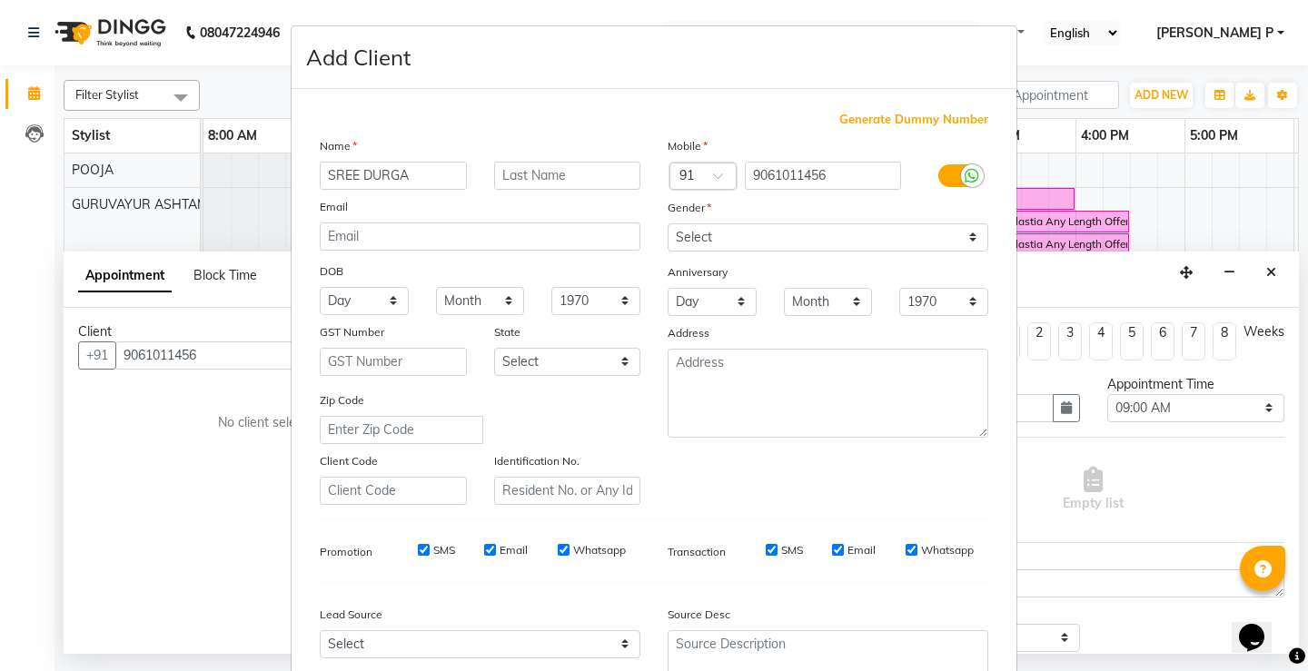
type input "SREE DURGA"
drag, startPoint x: 757, startPoint y: 235, endPoint x: 757, endPoint y: 246, distance: 10.9
click at [757, 235] on select "Select [DEMOGRAPHIC_DATA] [DEMOGRAPHIC_DATA] Other Prefer Not To Say" at bounding box center [828, 237] width 321 height 28
select select "[DEMOGRAPHIC_DATA]"
click at [668, 223] on select "Select [DEMOGRAPHIC_DATA] [DEMOGRAPHIC_DATA] Other Prefer Not To Say" at bounding box center [828, 237] width 321 height 28
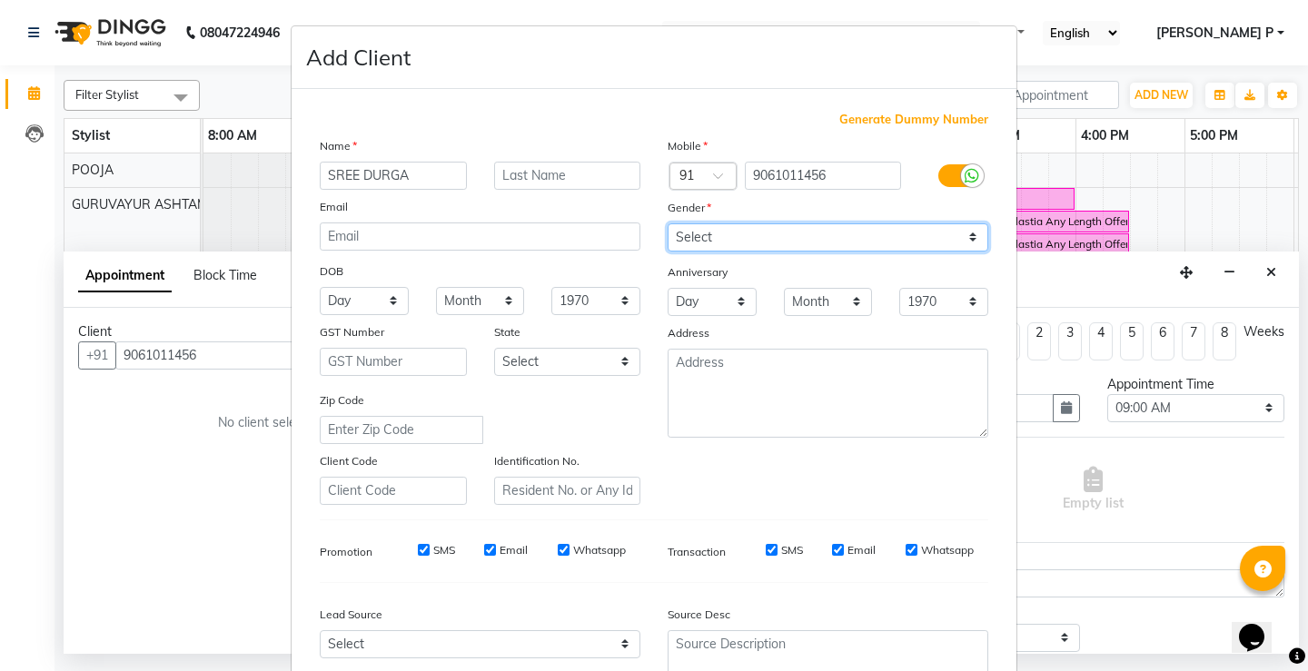
scroll to position [167, 0]
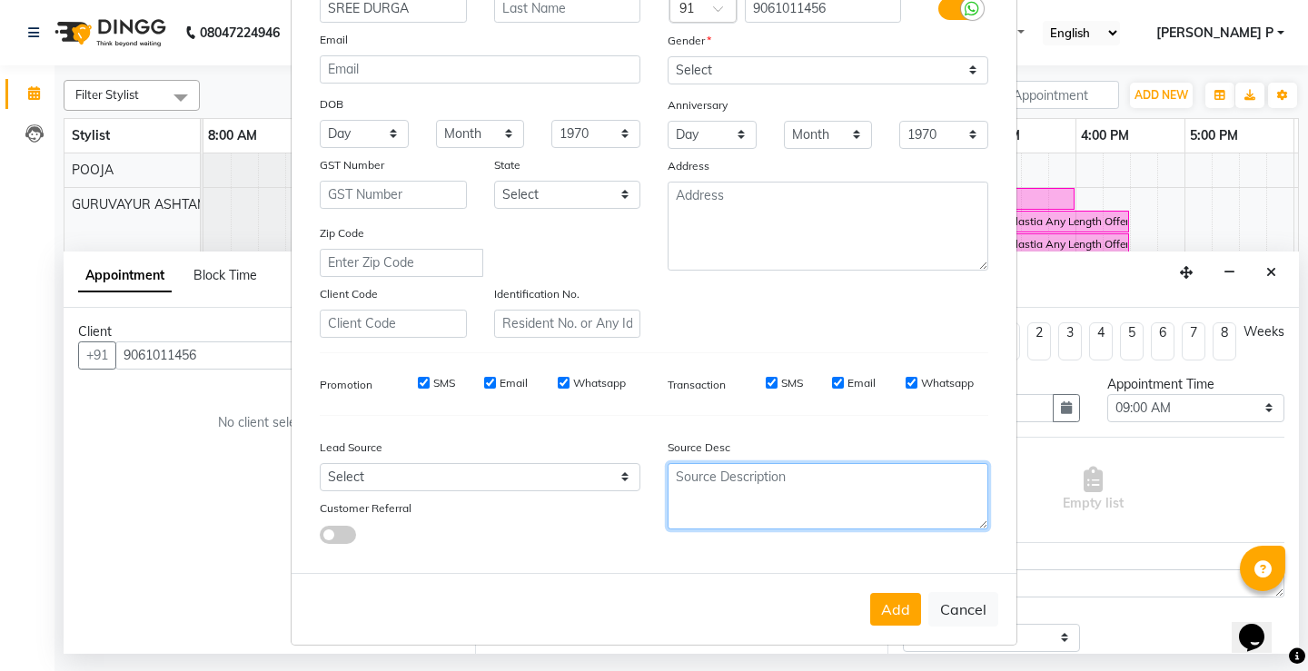
click at [699, 514] on textarea at bounding box center [828, 496] width 321 height 66
type textarea "TELECALLING"
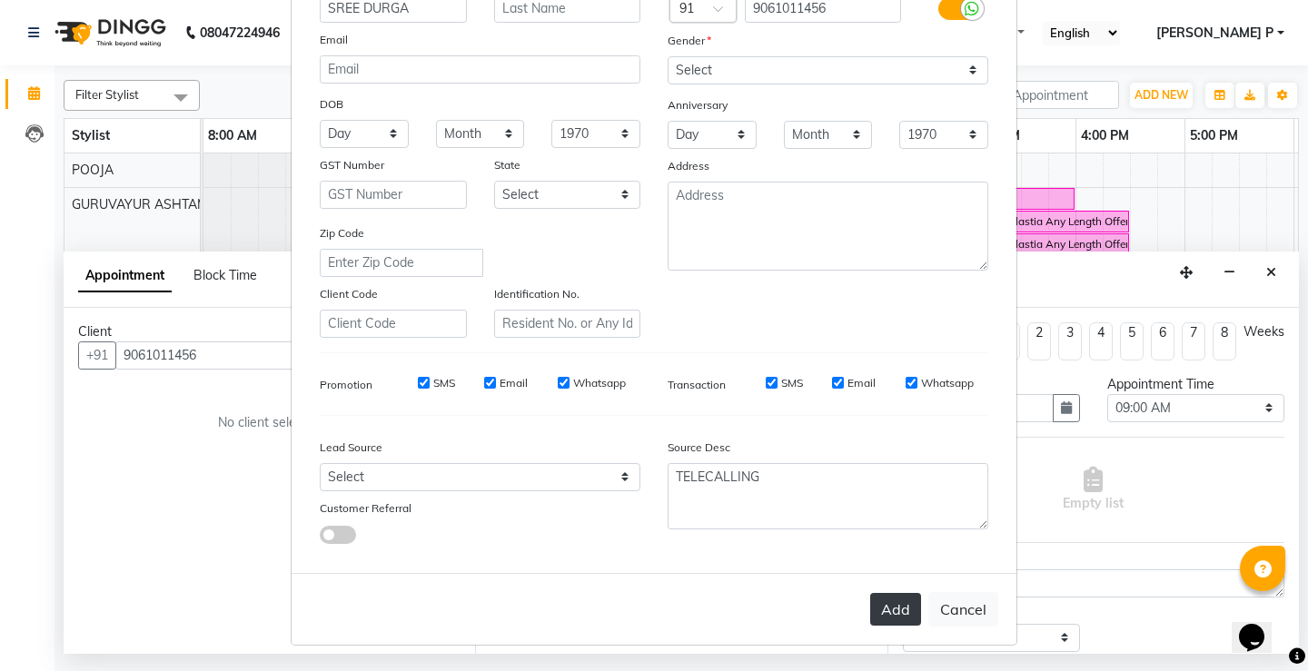
click at [878, 602] on button "Add" at bounding box center [895, 609] width 51 height 33
type input "90******56"
select select
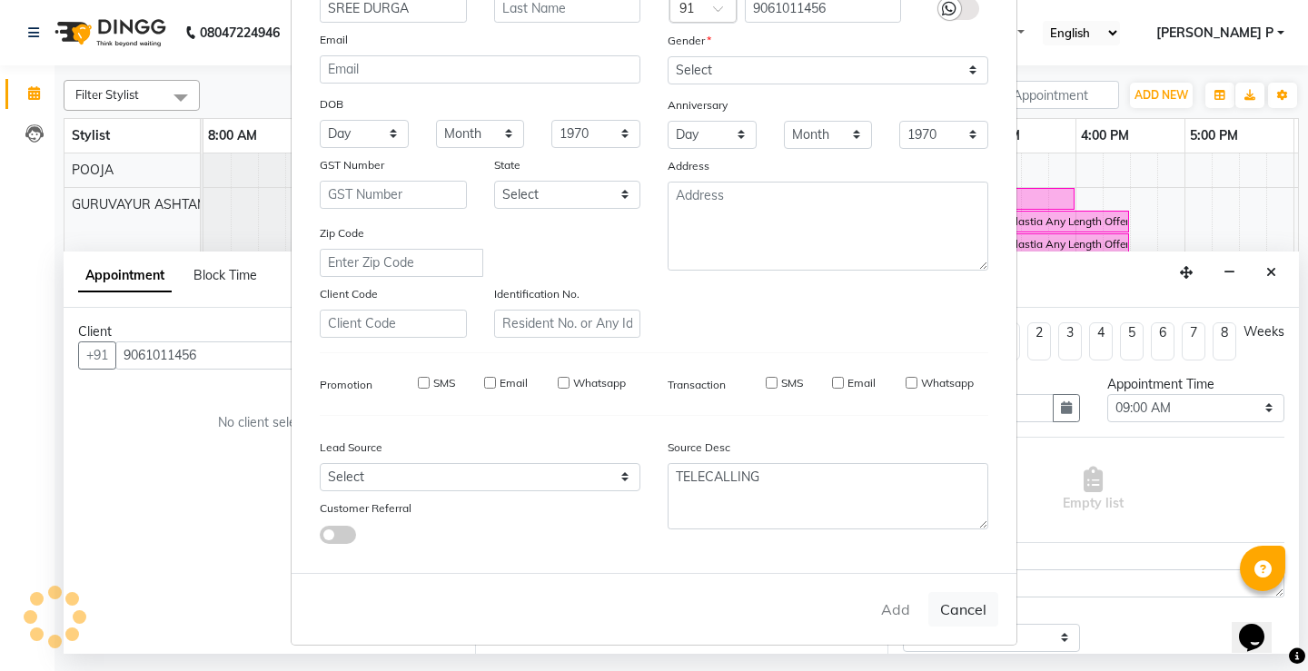
select select
checkbox input "false"
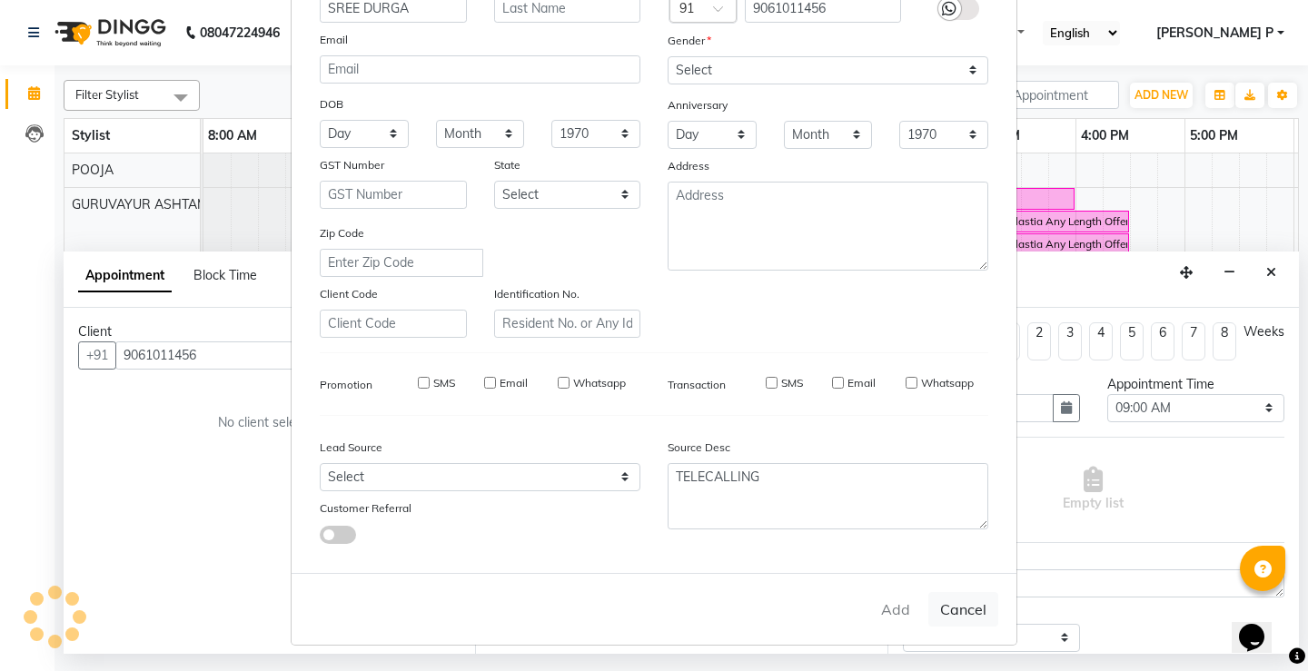
checkbox input "false"
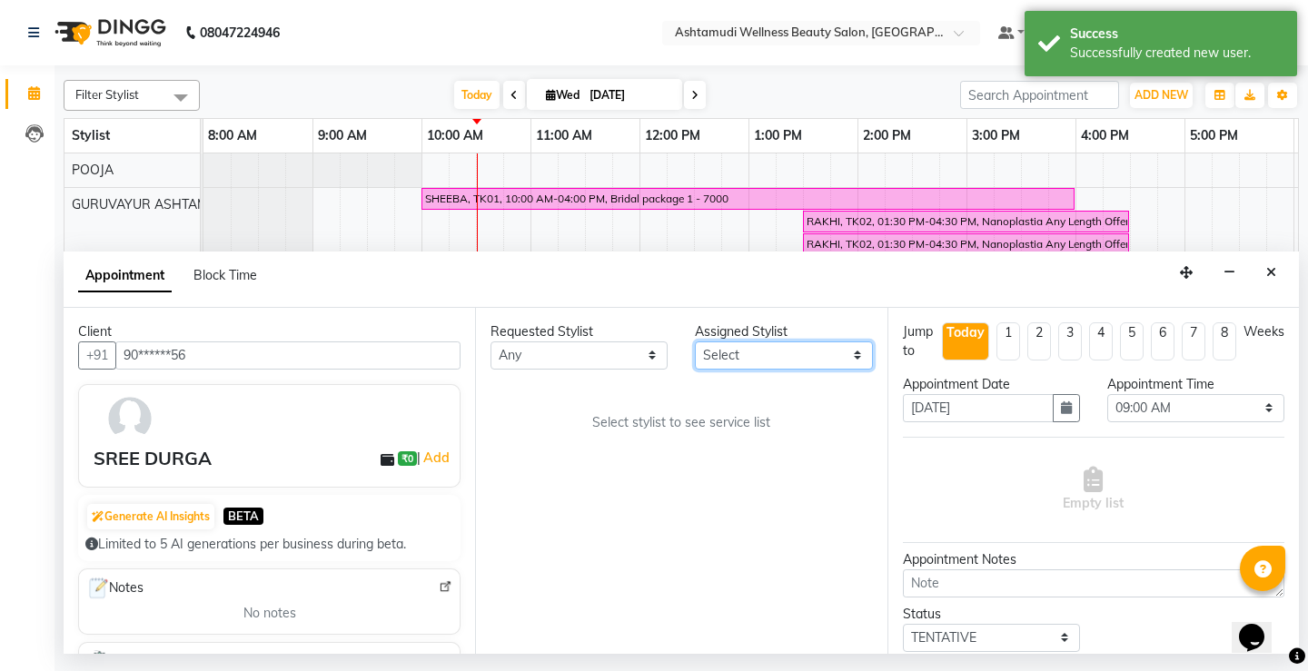
click at [852, 354] on select "Select Aathithya [PERSON_NAME] [PERSON_NAME] ARYA GURUVAYUR [PERSON_NAME] [PERS…" at bounding box center [783, 356] width 177 height 28
select select "27526"
click at [695, 342] on select "Select Aathithya [PERSON_NAME] [PERSON_NAME] ARYA GURUVAYUR [PERSON_NAME] [PERS…" at bounding box center [783, 356] width 177 height 28
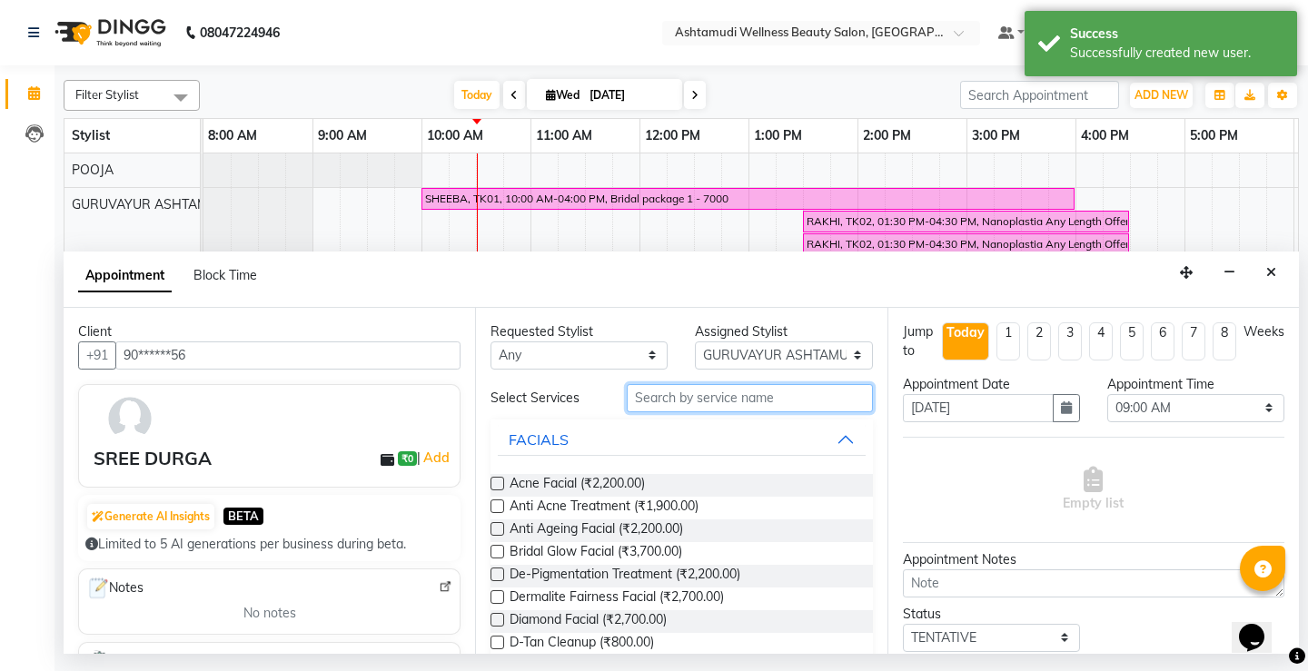
click at [651, 405] on input "text" at bounding box center [749, 398] width 245 height 28
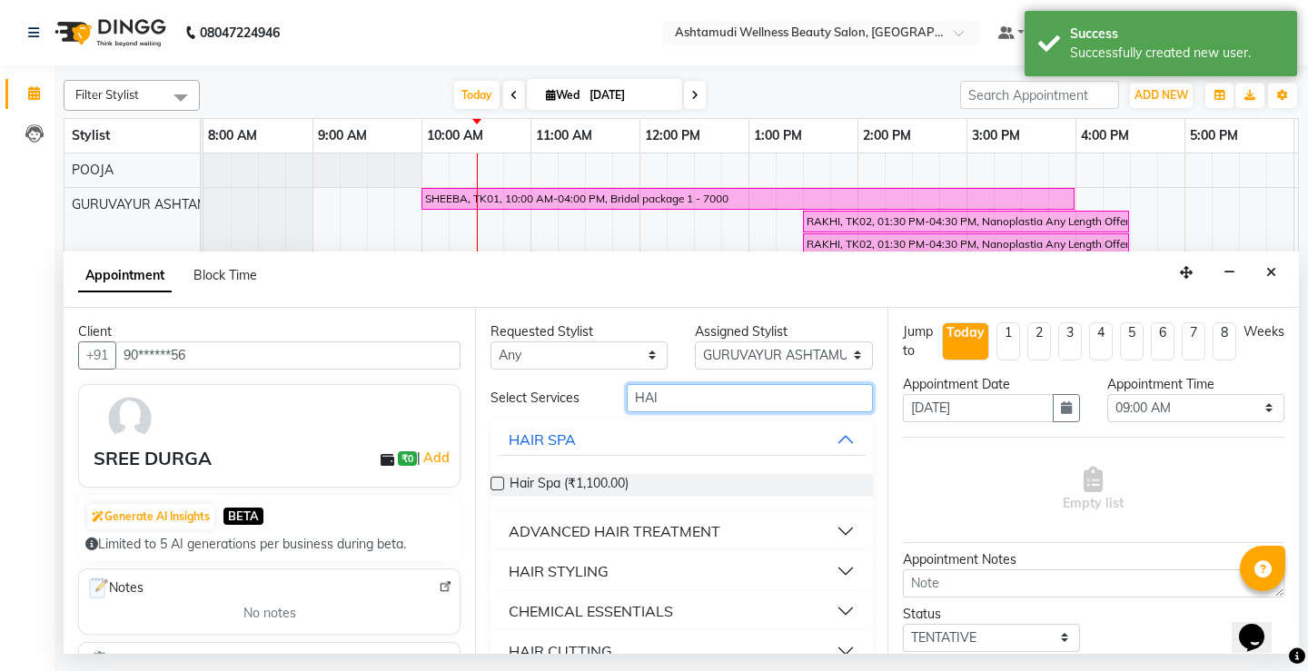
type input "HAI"
click at [500, 481] on label at bounding box center [498, 484] width 14 height 14
click at [500, 481] on input "checkbox" at bounding box center [497, 486] width 12 height 12
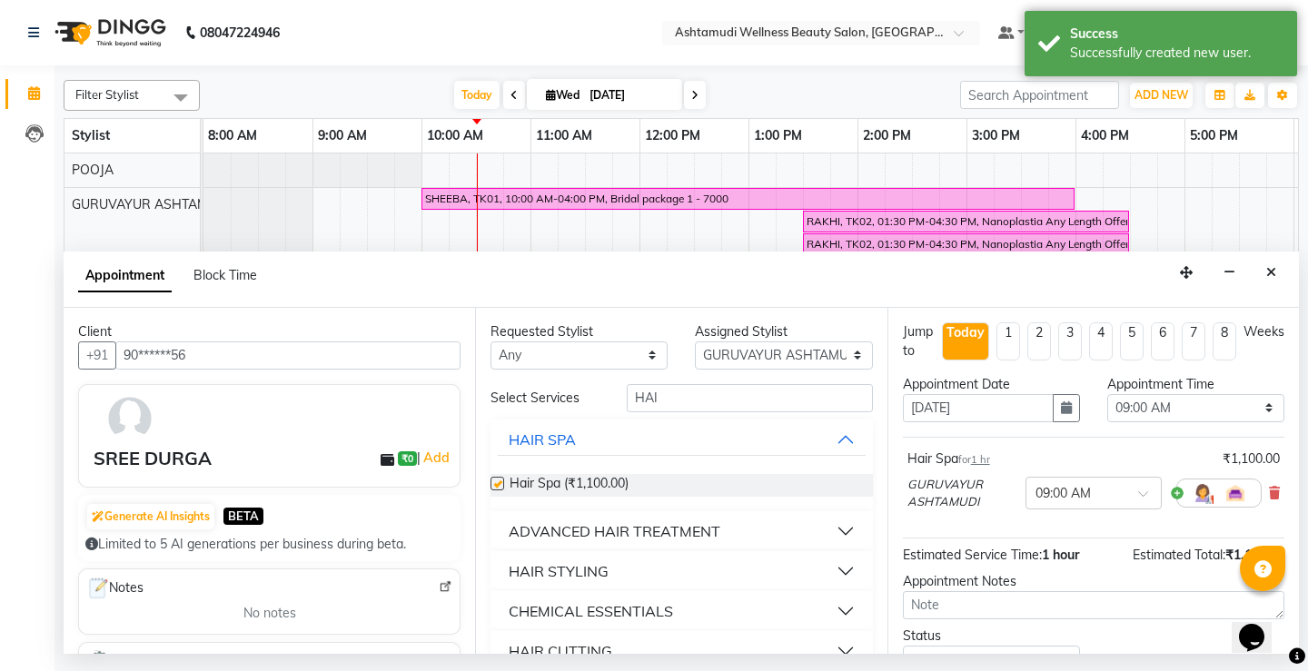
checkbox input "false"
click at [660, 397] on input "HAI" at bounding box center [749, 398] width 245 height 28
type input "H"
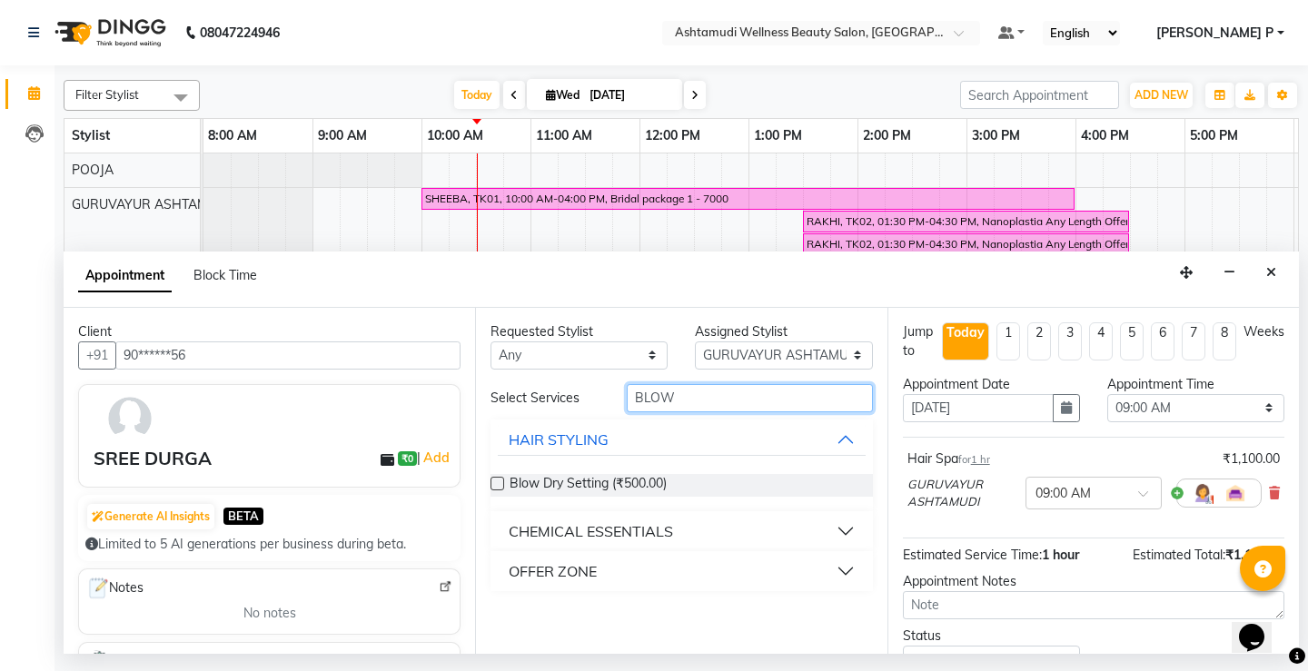
type input "BLOW"
click at [494, 484] on label at bounding box center [498, 484] width 14 height 14
click at [494, 484] on input "checkbox" at bounding box center [497, 486] width 12 height 12
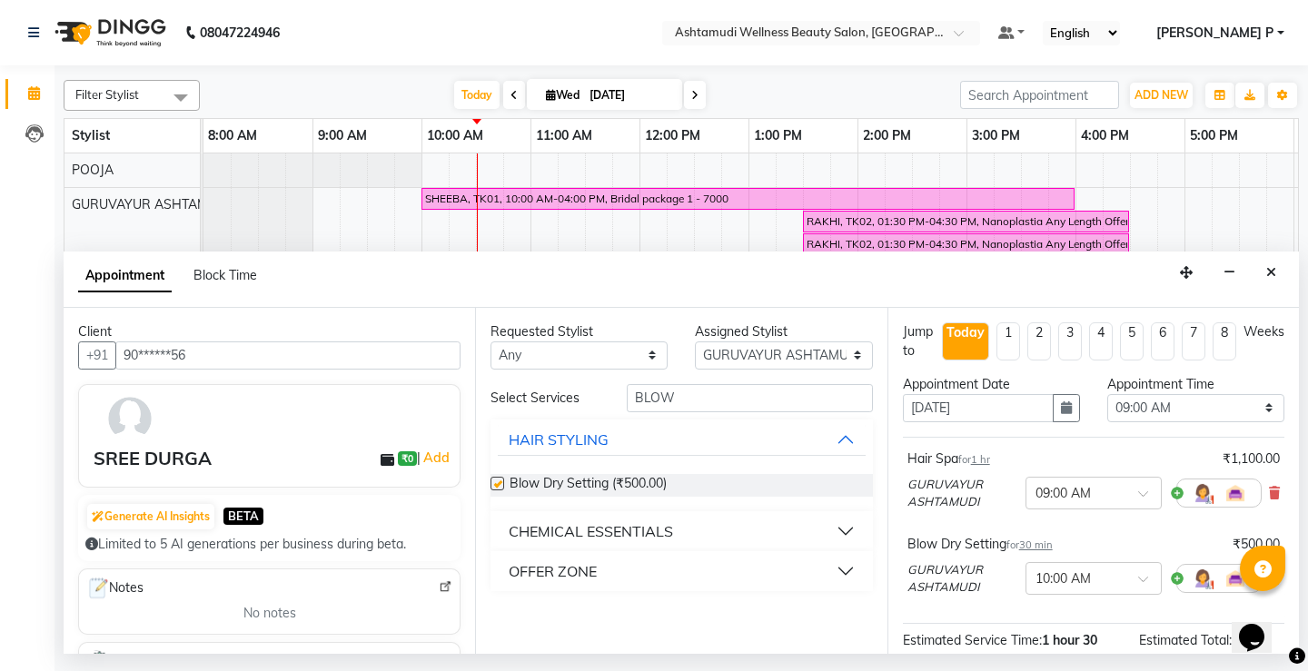
checkbox input "false"
click at [1198, 418] on select "Select 09:00 AM 09:15 AM 09:30 AM 09:45 AM 10:00 AM 10:15 AM 10:30 AM 10:45 AM …" at bounding box center [1195, 408] width 177 height 28
select select "675"
click at [1107, 394] on select "Select 09:00 AM 09:15 AM 09:30 AM 09:45 AM 10:00 AM 10:15 AM 10:30 AM 10:45 AM …" at bounding box center [1195, 408] width 177 height 28
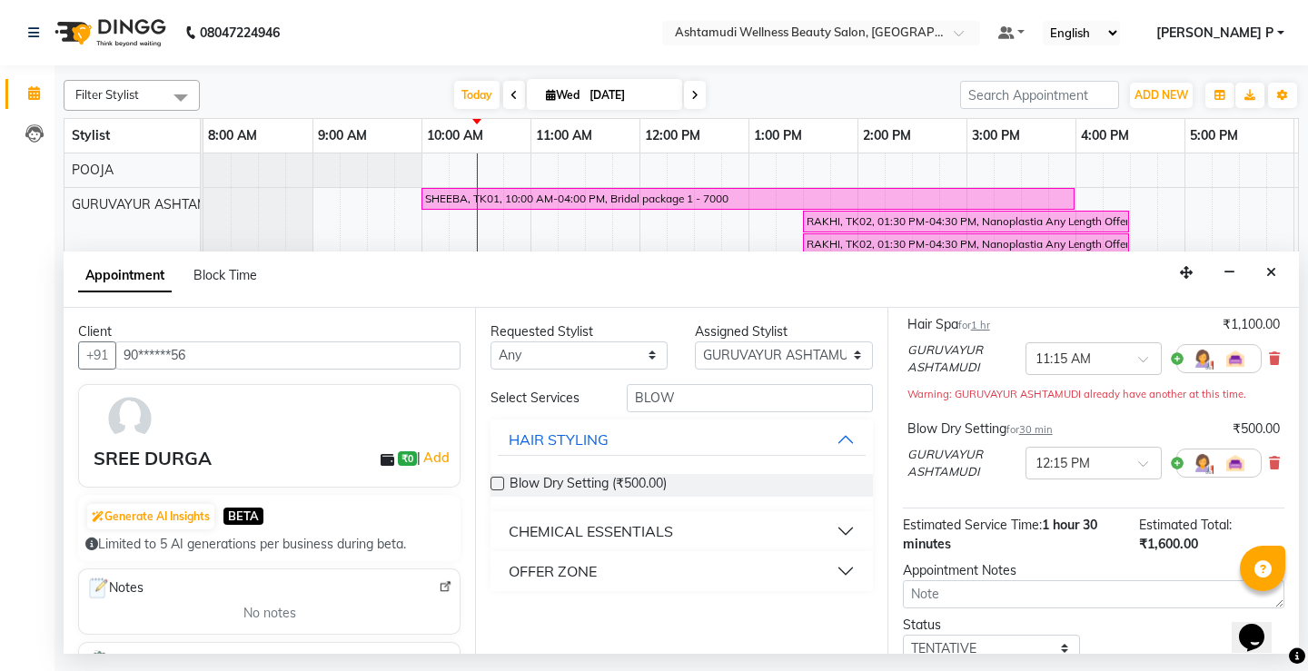
scroll to position [228, 0]
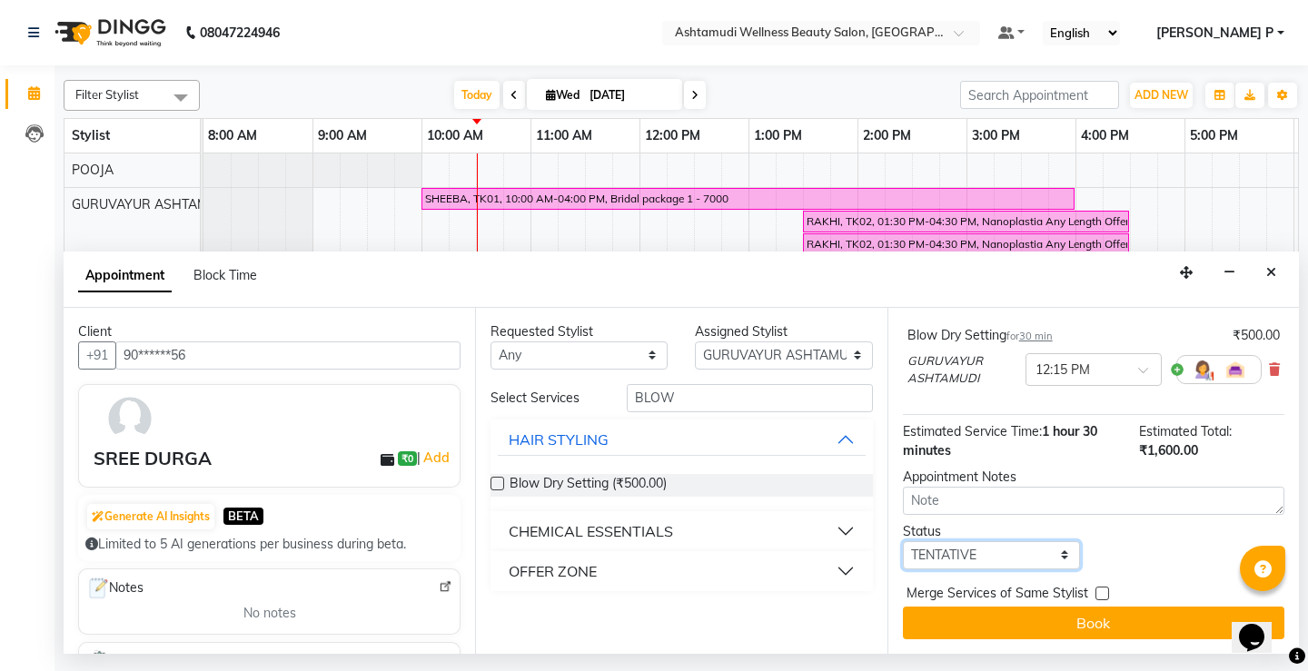
click at [1017, 550] on select "Select TENTATIVE CONFIRM CHECK-IN UPCOMING" at bounding box center [991, 555] width 177 height 28
select select "confirm booking"
click at [903, 541] on select "Select TENTATIVE CONFIRM CHECK-IN UPCOMING" at bounding box center [991, 555] width 177 height 28
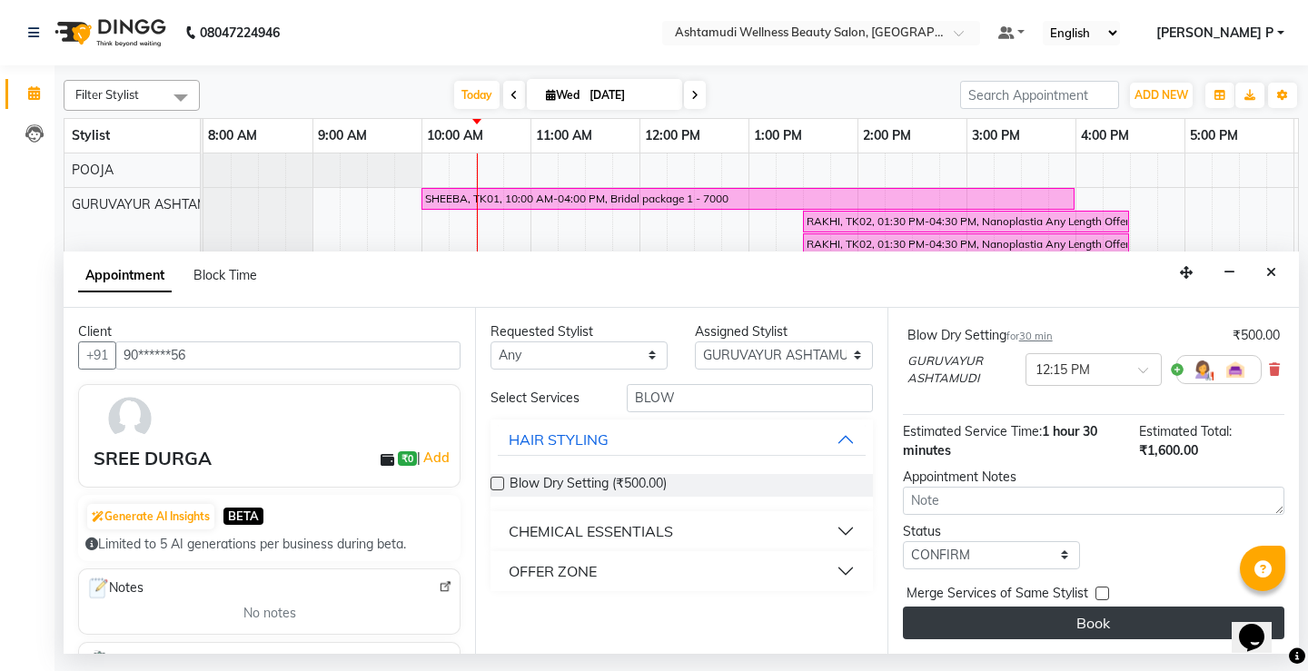
click at [1063, 621] on button "Book" at bounding box center [1094, 623] width 382 height 33
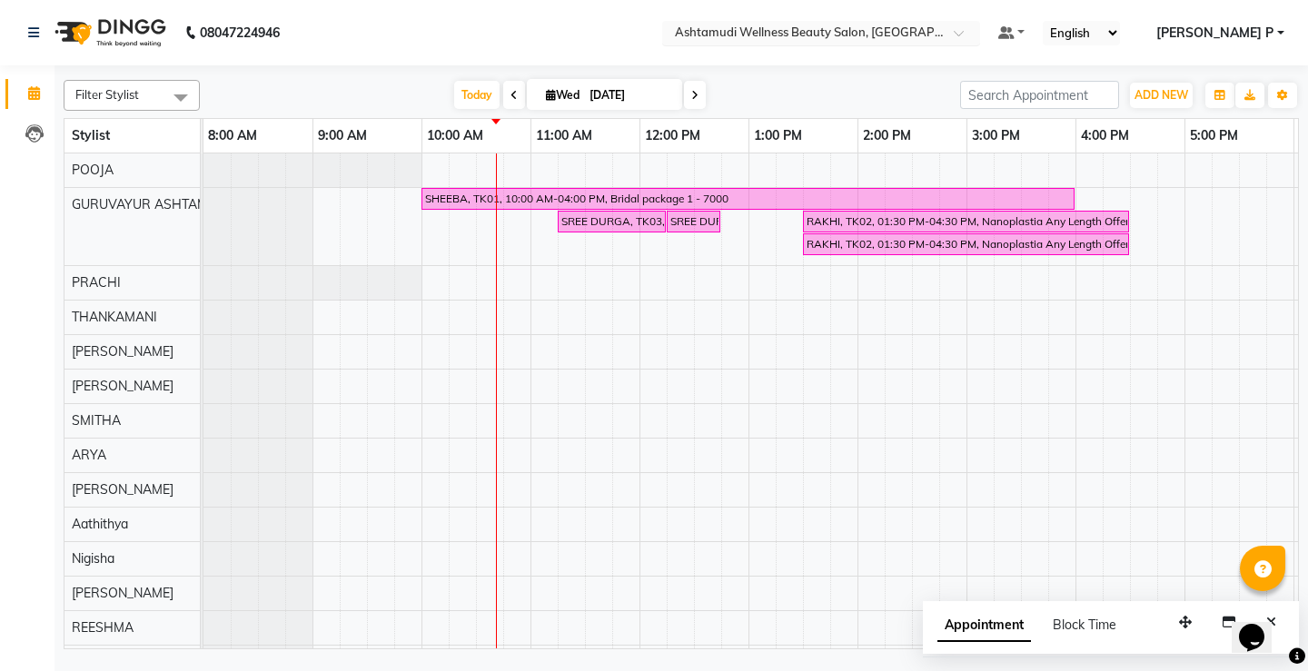
click at [976, 32] on span at bounding box center [965, 38] width 23 height 18
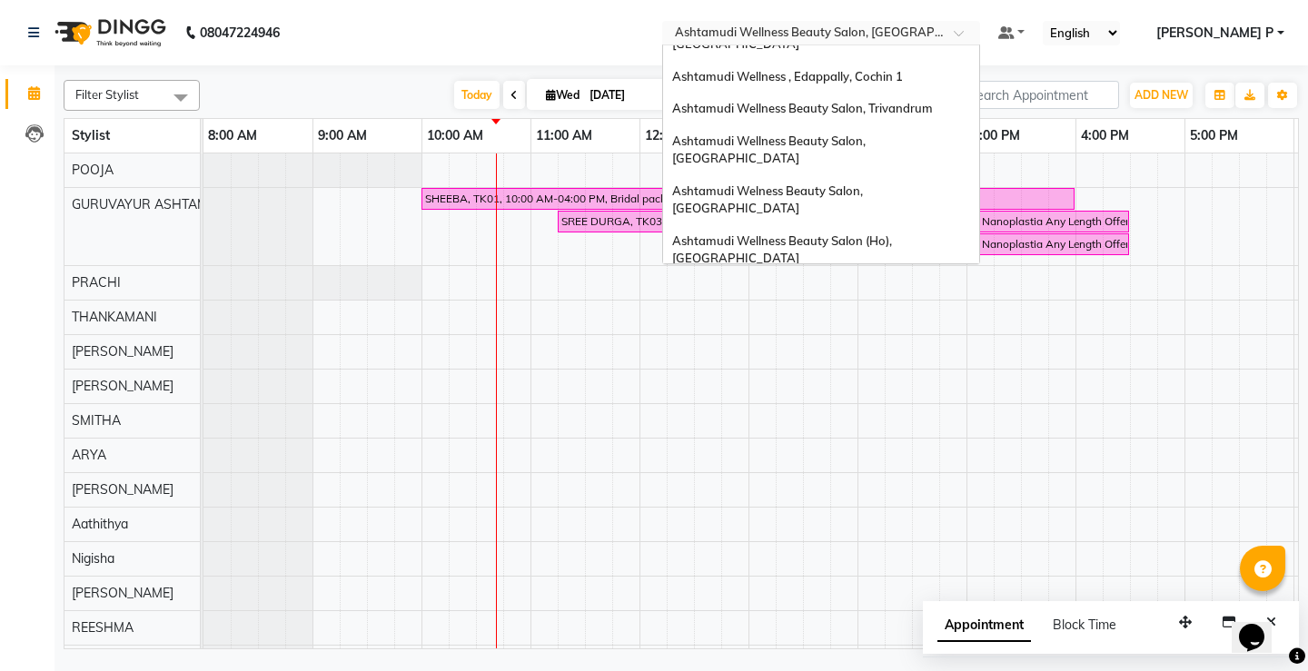
scroll to position [283, 0]
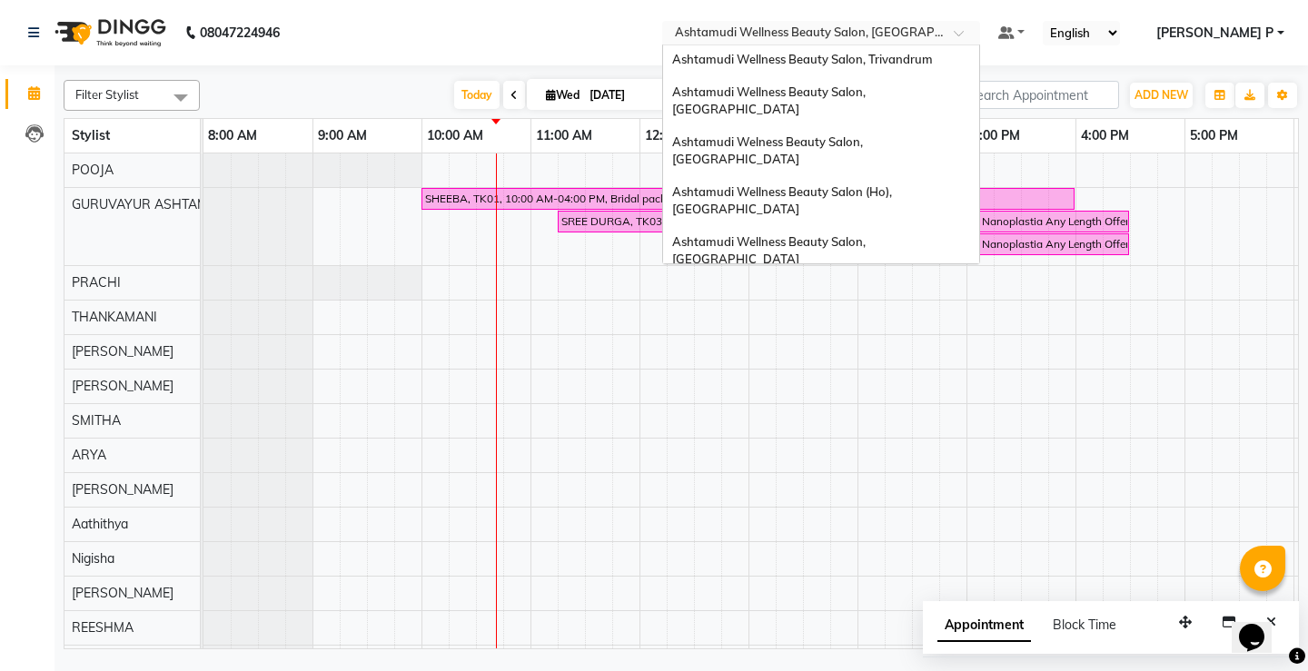
click at [933, 416] on span "Ashtamudi Unisex Salon, Dreams Mall, Dreams Mall Kottiyam" at bounding box center [816, 432] width 288 height 33
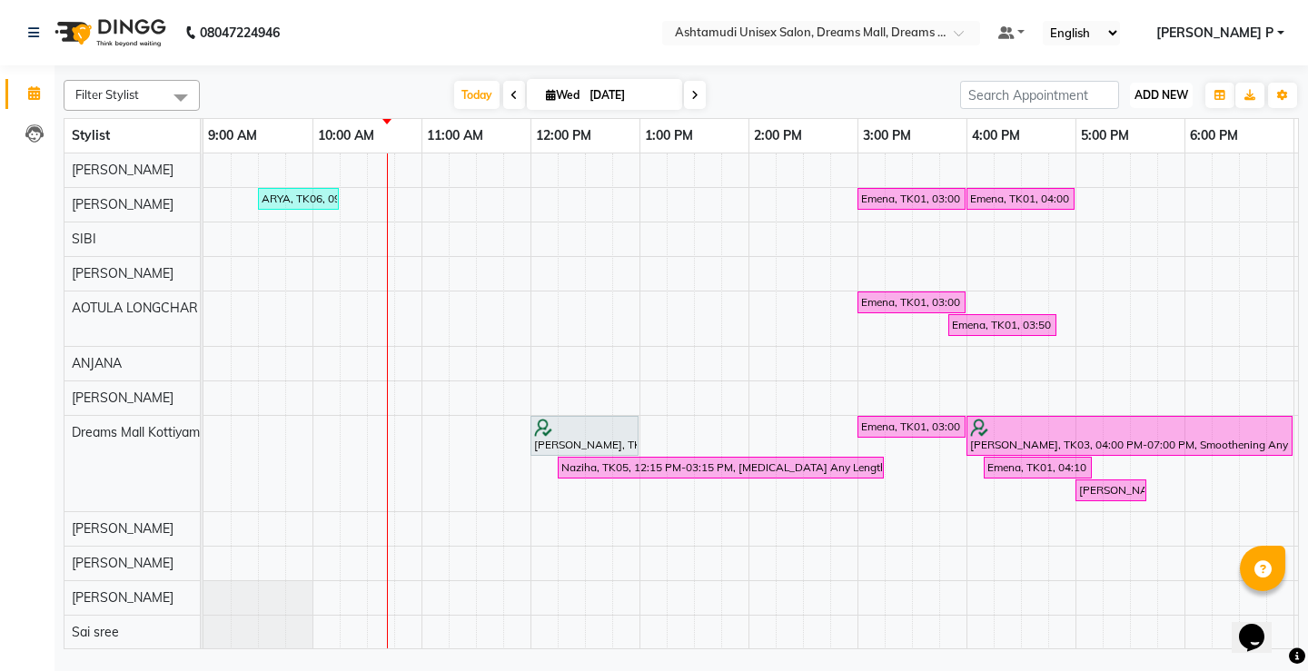
click at [1157, 95] on span "ADD NEW" at bounding box center [1162, 95] width 54 height 14
click at [1147, 123] on button "Add Appointment" at bounding box center [1120, 130] width 144 height 24
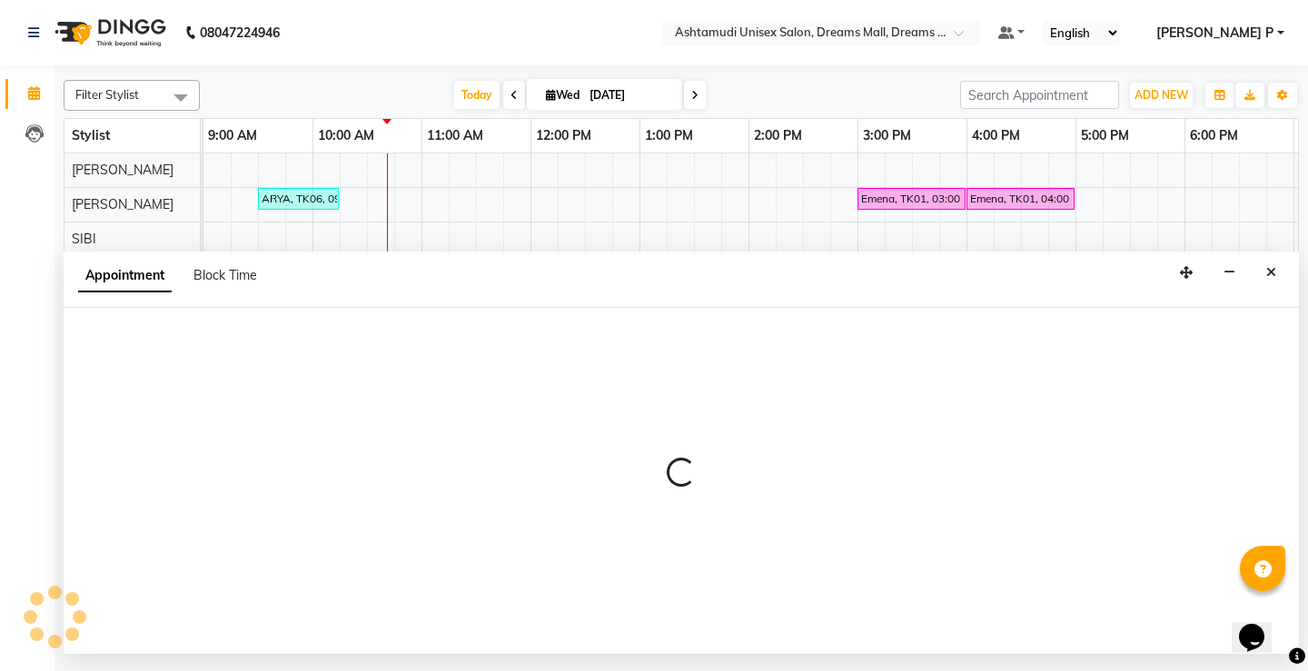
select select "600"
select select "tentative"
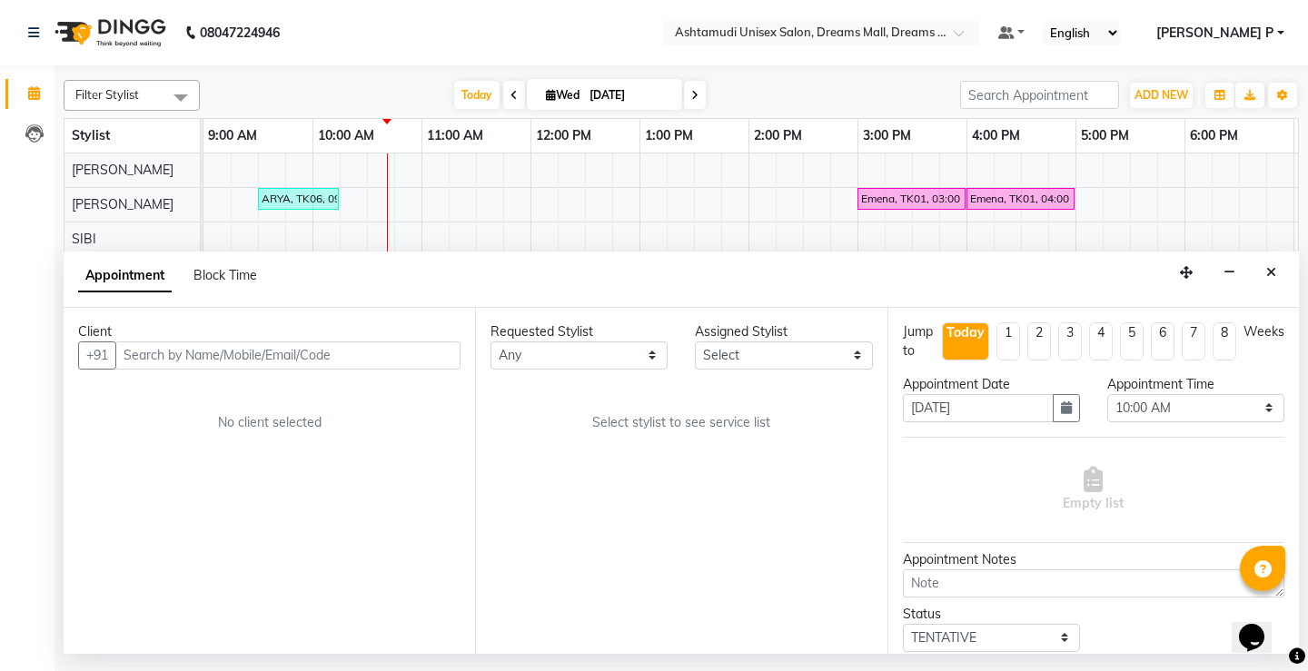
type input "Name: jasmin contact"
drag, startPoint x: 289, startPoint y: 352, endPoint x: 94, endPoint y: 361, distance: 195.5
click at [94, 361] on div "+91 Name: jasmin contact" at bounding box center [269, 356] width 382 height 28
paste input "Name: jasmin contact"
type input "Name: jasmin contact"
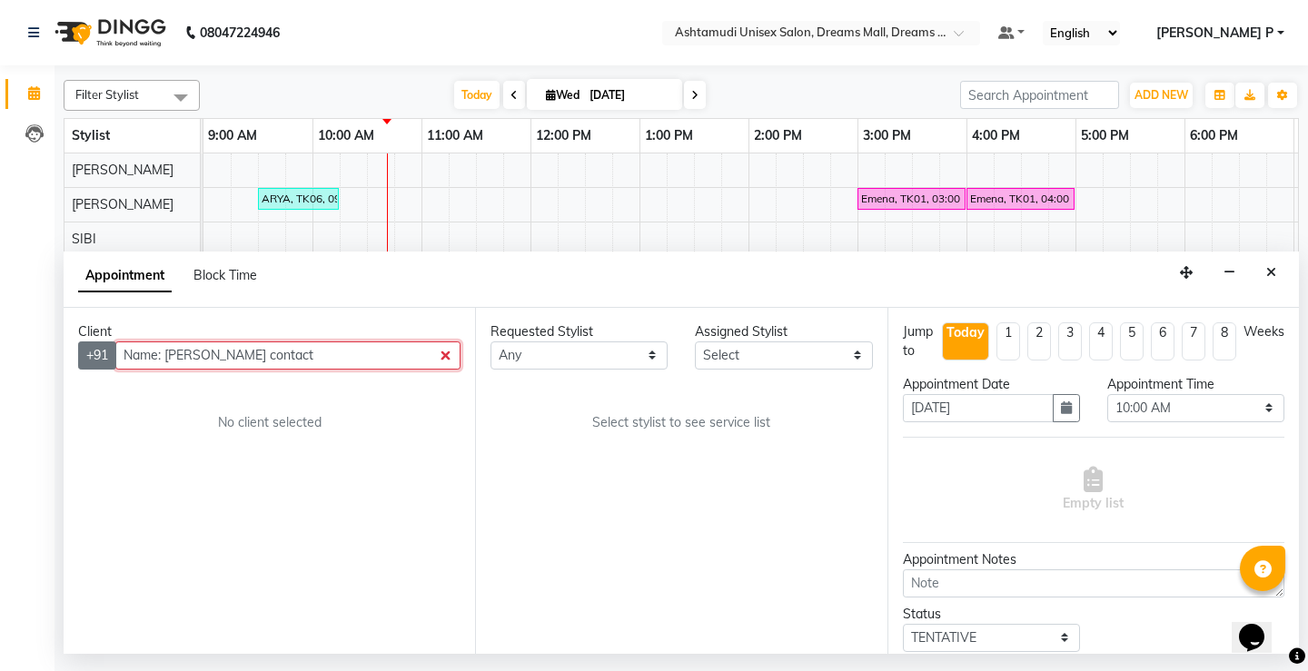
drag, startPoint x: 265, startPoint y: 352, endPoint x: 113, endPoint y: 355, distance: 152.6
click at [113, 355] on div "+91 Name: jasmin contact" at bounding box center [269, 356] width 382 height 28
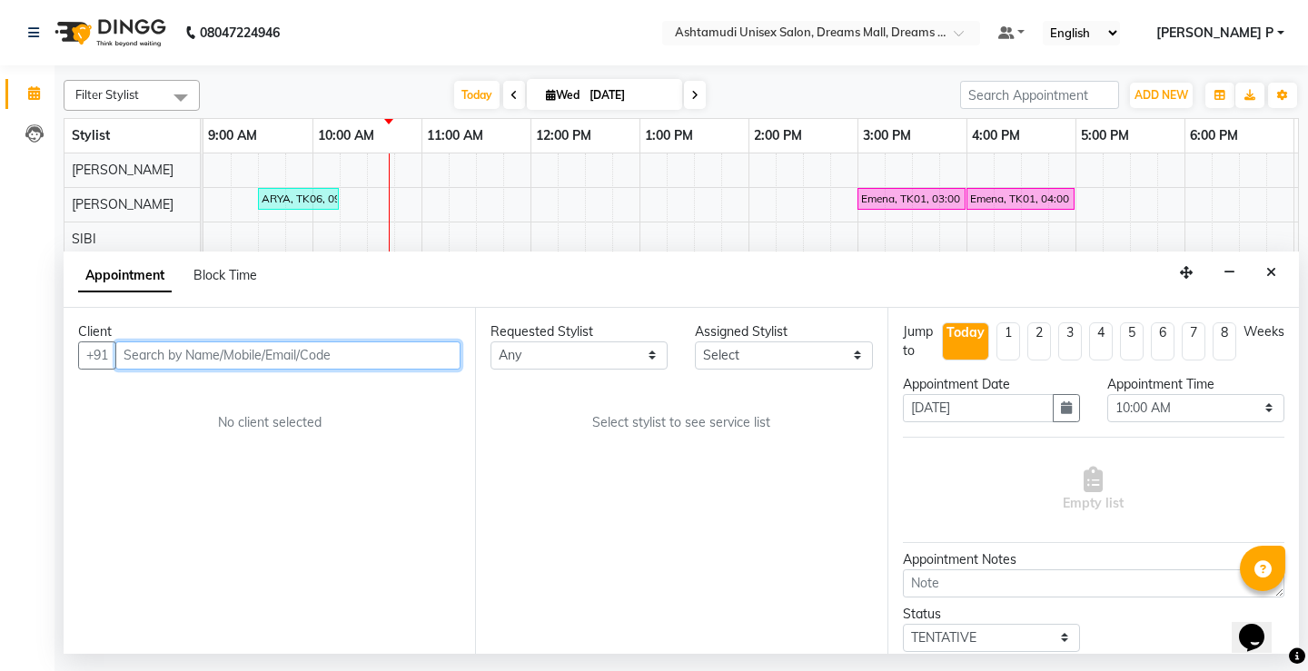
click at [138, 349] on input "text" at bounding box center [287, 356] width 345 height 28
paste input "Name: jasmin contact"
type input "Name: jasmin contact"
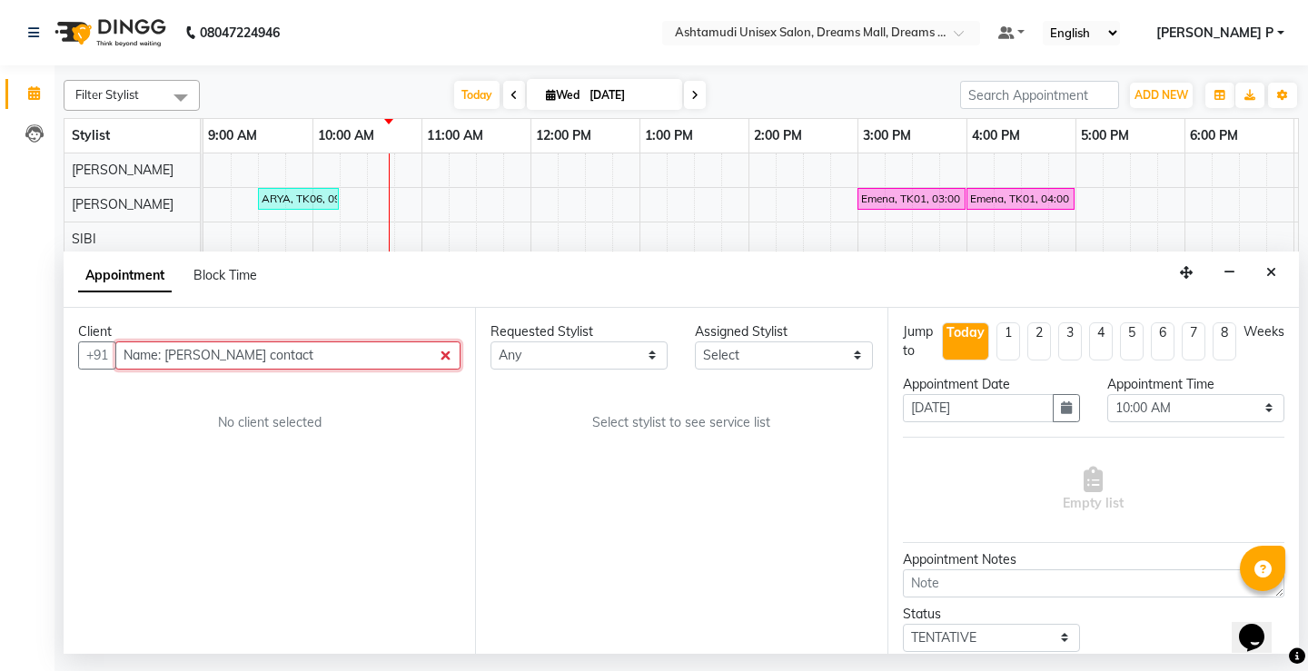
drag, startPoint x: 258, startPoint y: 353, endPoint x: 118, endPoint y: 370, distance: 140.8
click at [118, 370] on div "Client +91 Name: jasmin contact No client selected" at bounding box center [269, 481] width 411 height 346
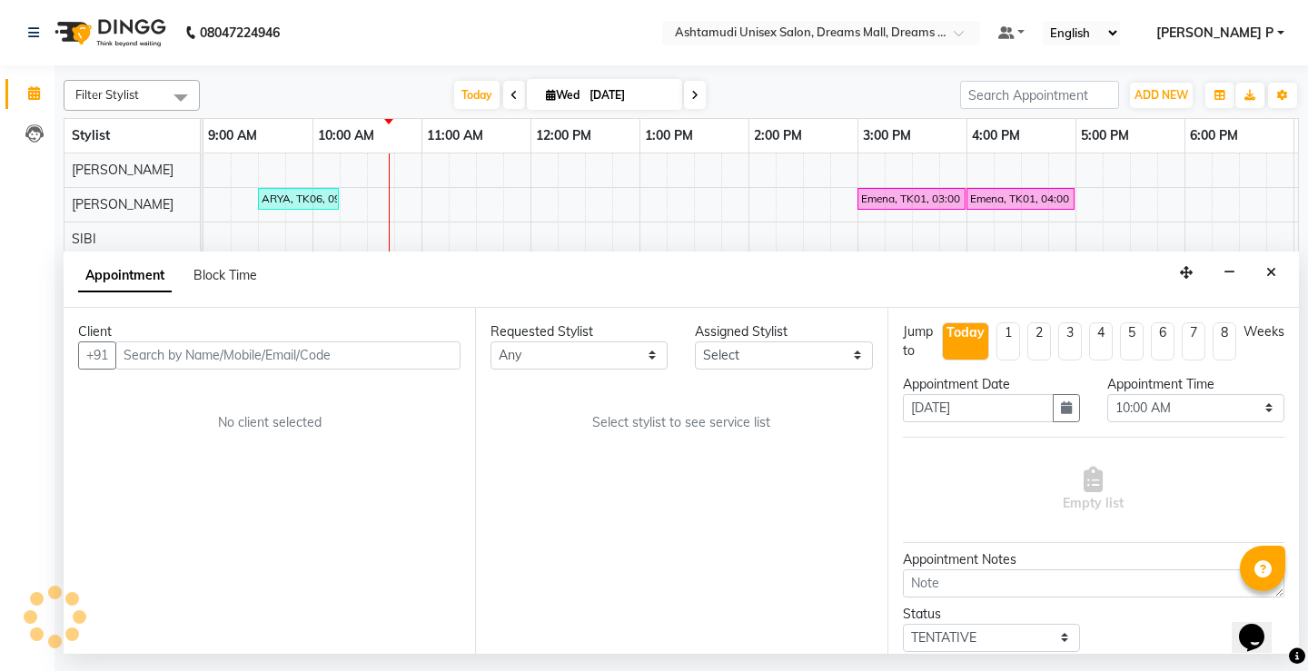
click at [364, 489] on div "Client +91 No client selected" at bounding box center [269, 481] width 411 height 346
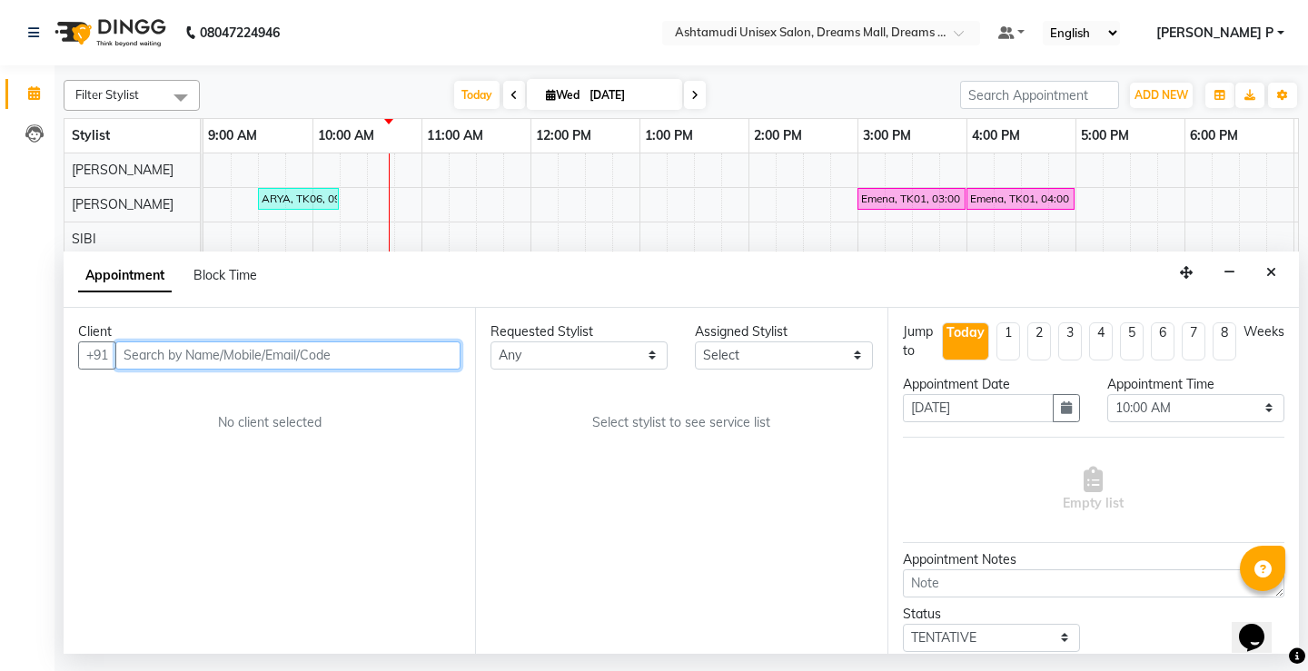
click at [148, 367] on input "text" at bounding box center [287, 356] width 345 height 28
type input "7012644710"
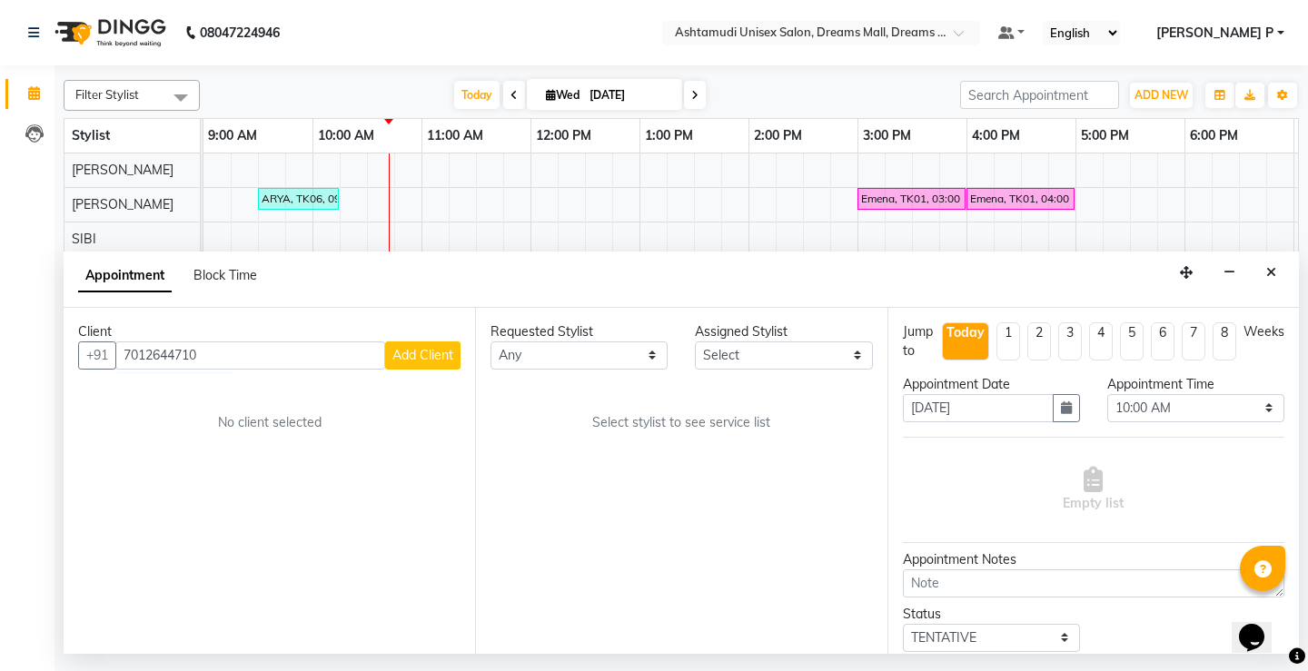
click at [438, 360] on span "Add Client" at bounding box center [422, 355] width 61 height 16
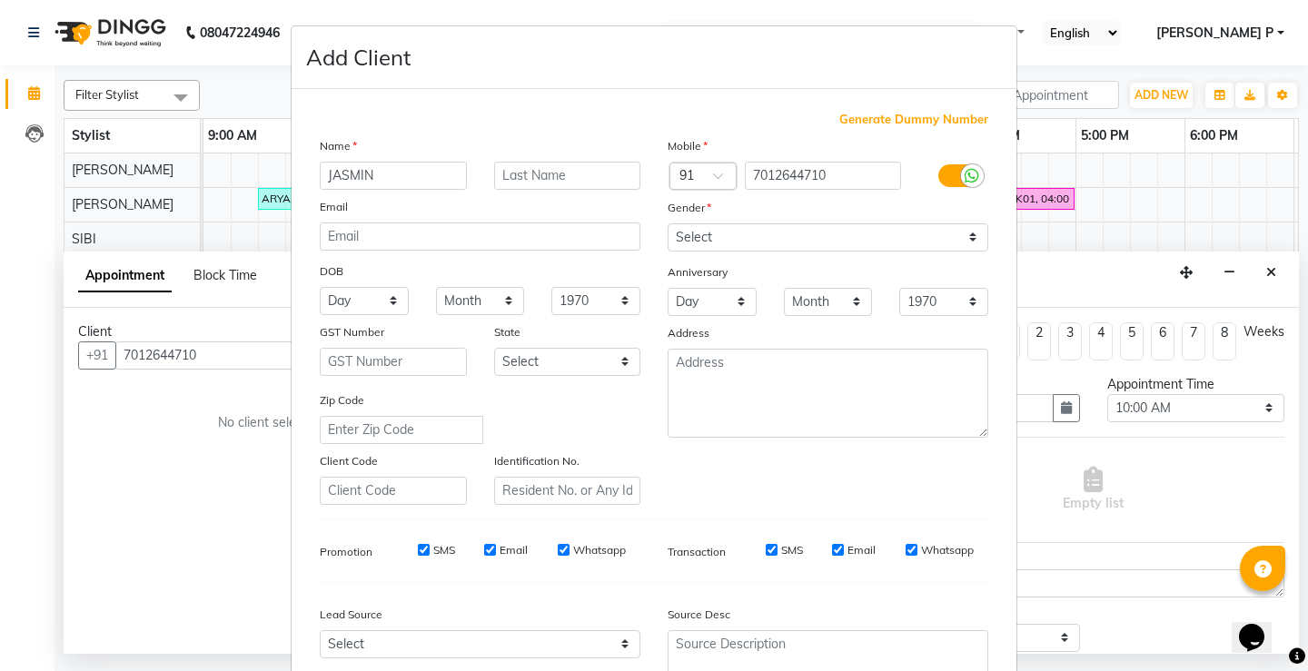
type input "JASMIN"
drag, startPoint x: 836, startPoint y: 239, endPoint x: 837, endPoint y: 248, distance: 9.1
click at [836, 238] on select "Select Male Female Other Prefer Not To Say" at bounding box center [828, 237] width 321 height 28
select select "female"
click at [668, 223] on select "Select Male Female Other Prefer Not To Say" at bounding box center [828, 237] width 321 height 28
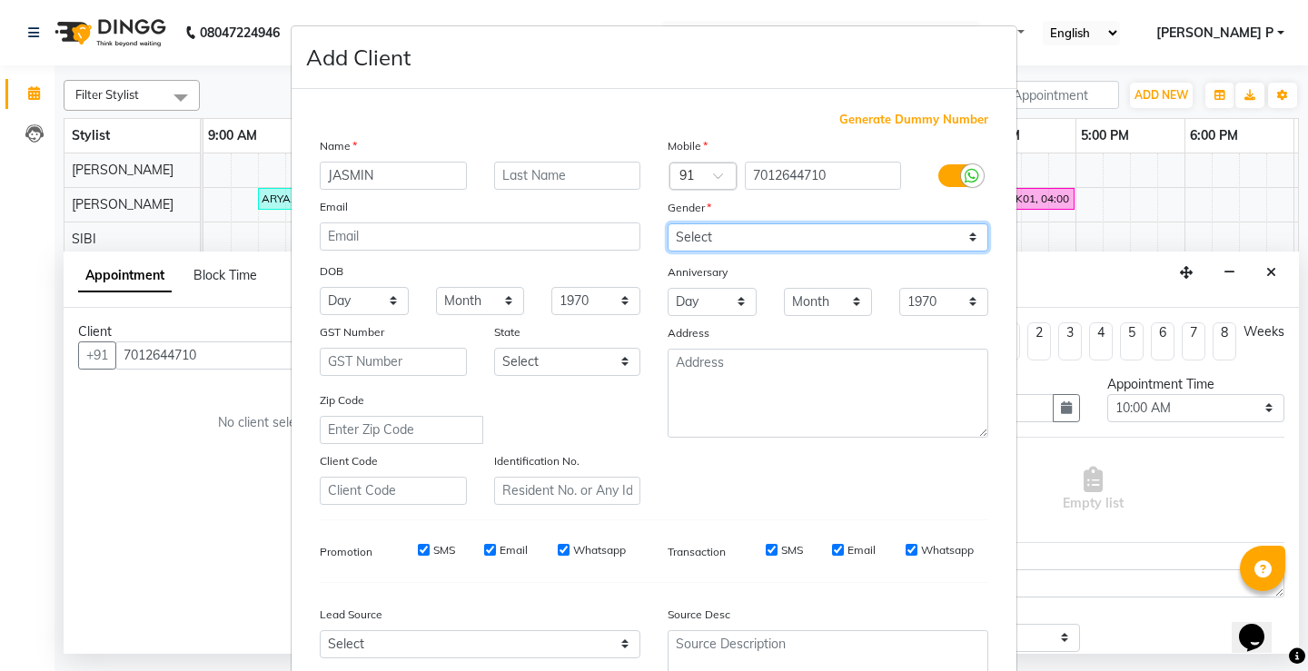
scroll to position [167, 0]
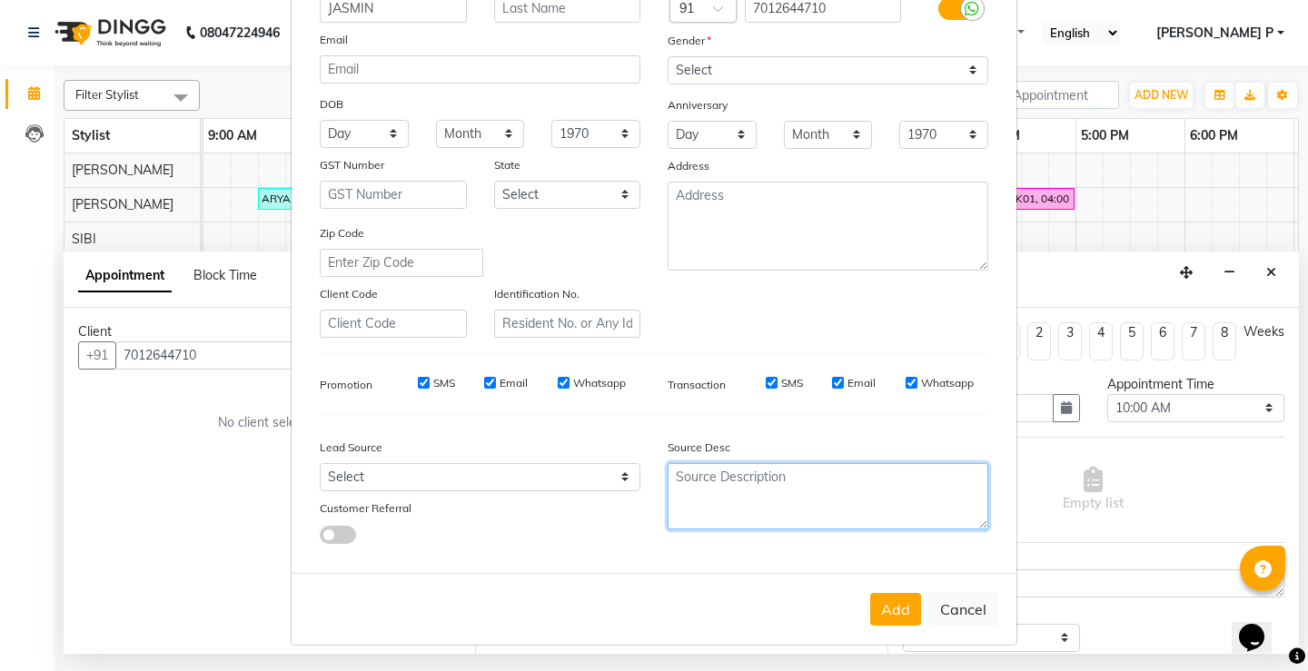
click at [701, 492] on textarea at bounding box center [828, 496] width 321 height 66
type textarea "TELECALLING"
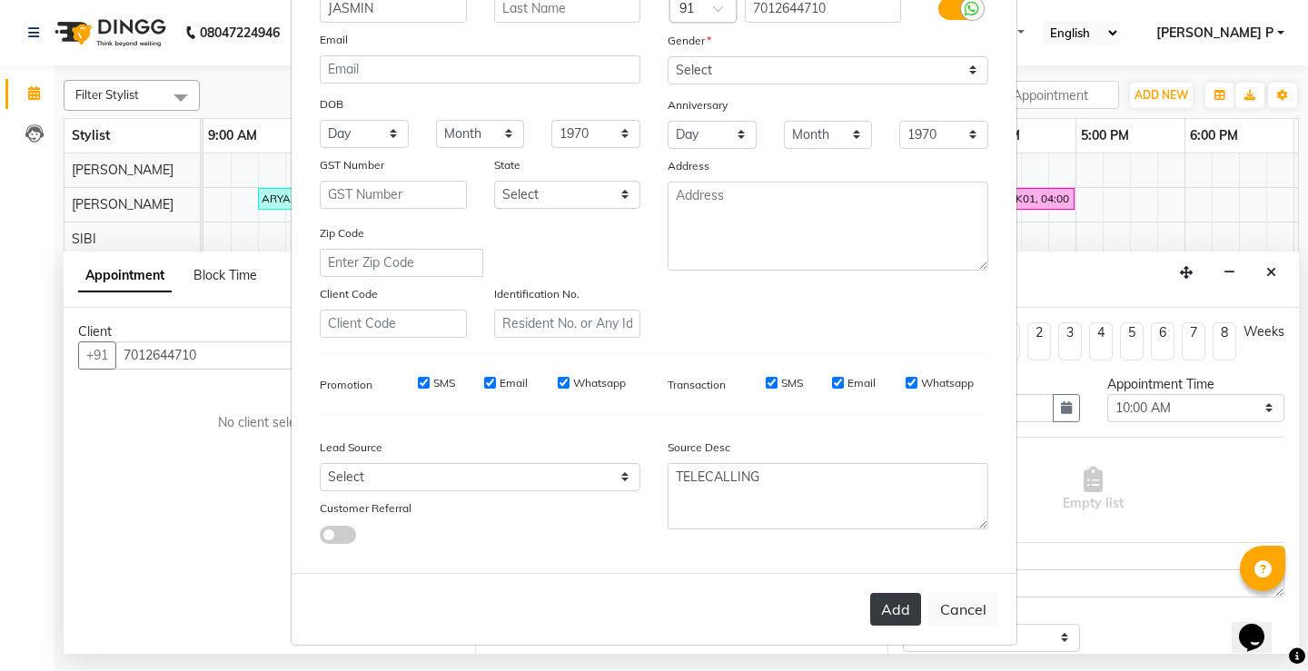
click at [912, 609] on button "Add" at bounding box center [895, 609] width 51 height 33
type input "70******10"
select select
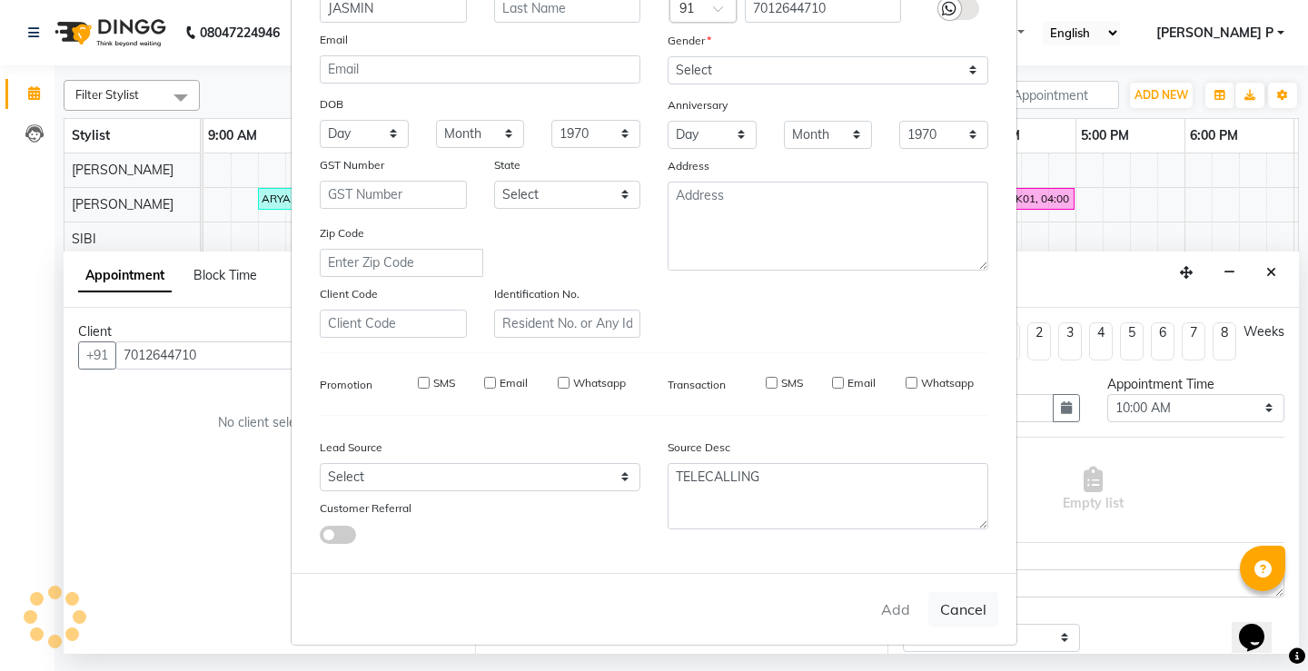
select select
checkbox input "false"
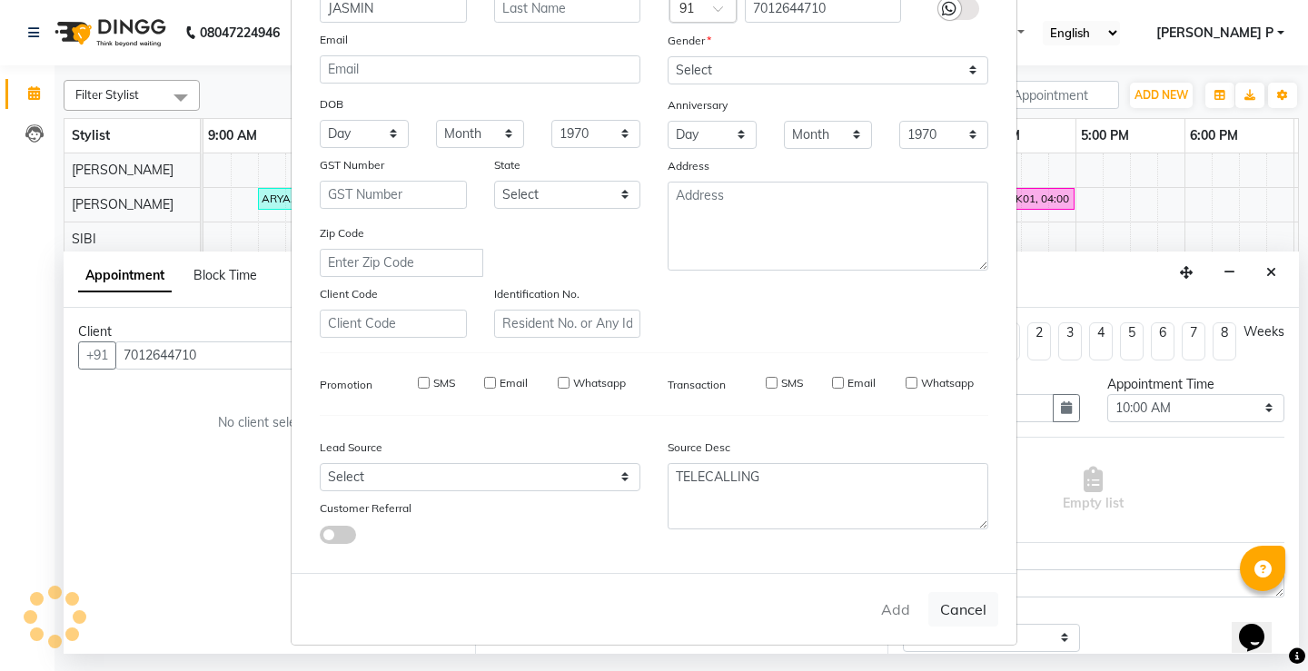
checkbox input "false"
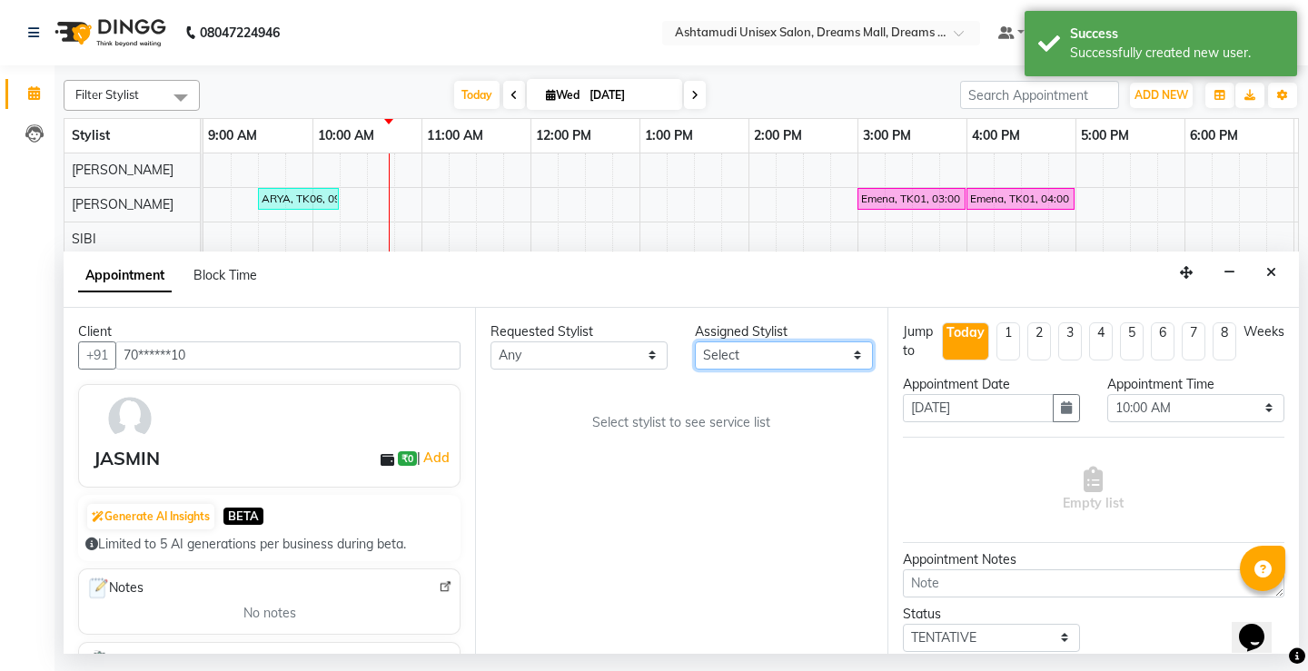
click at [859, 363] on select "Select ANJANA AOTULA LONGCHAR ARUN VASUDEV BIKI SARKI BINU SHERPA Dreams Mall K…" at bounding box center [783, 356] width 177 height 28
select select "63210"
click at [695, 342] on select "Select ANJANA AOTULA LONGCHAR ARUN VASUDEV BIKI SARKI BINU SHERPA Dreams Mall K…" at bounding box center [783, 356] width 177 height 28
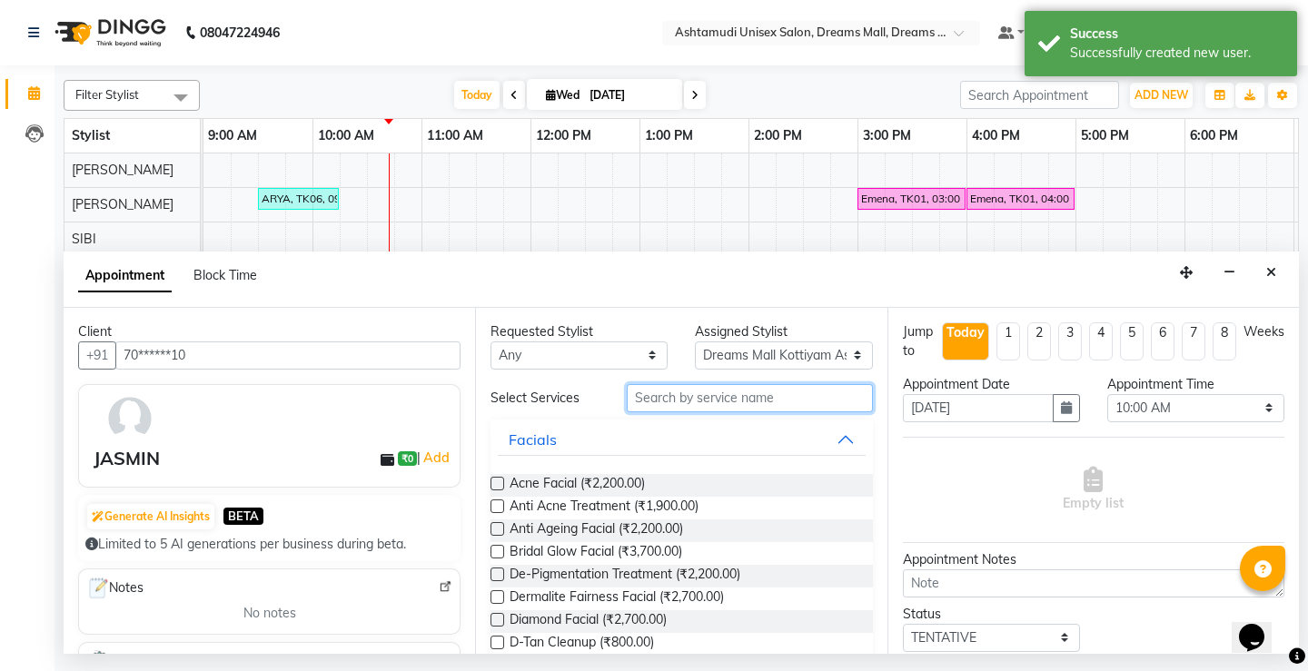
click at [636, 398] on input "text" at bounding box center [749, 398] width 245 height 28
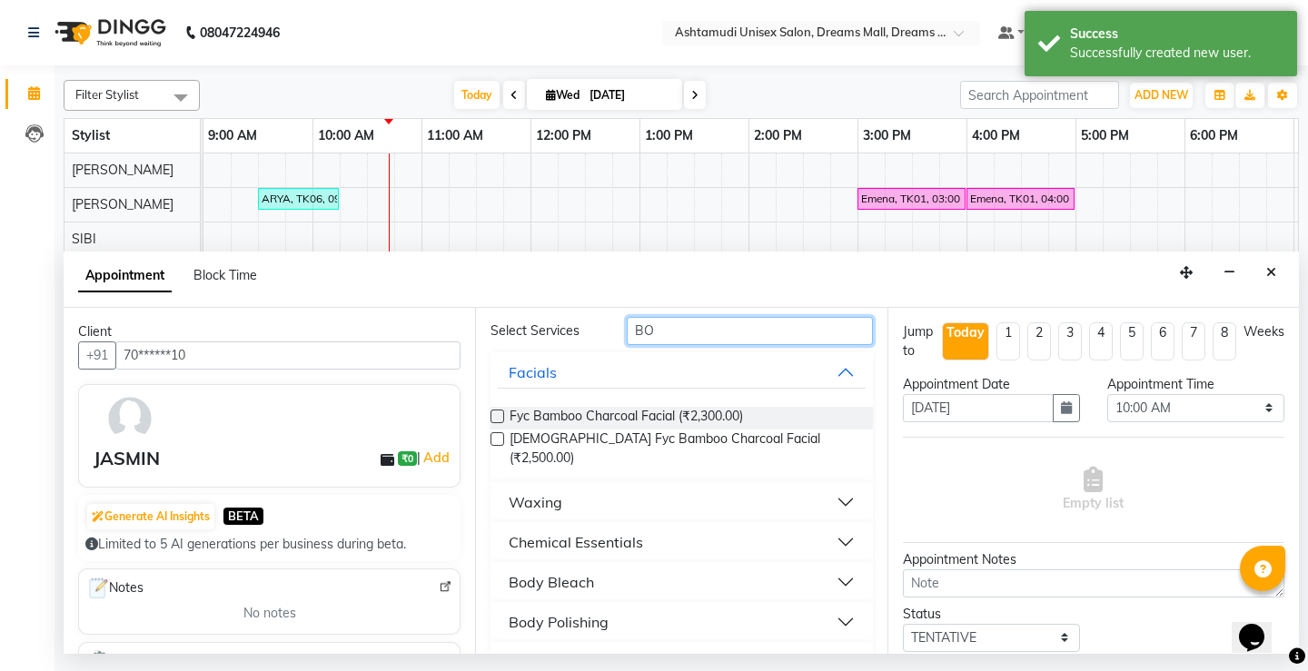
scroll to position [174, 0]
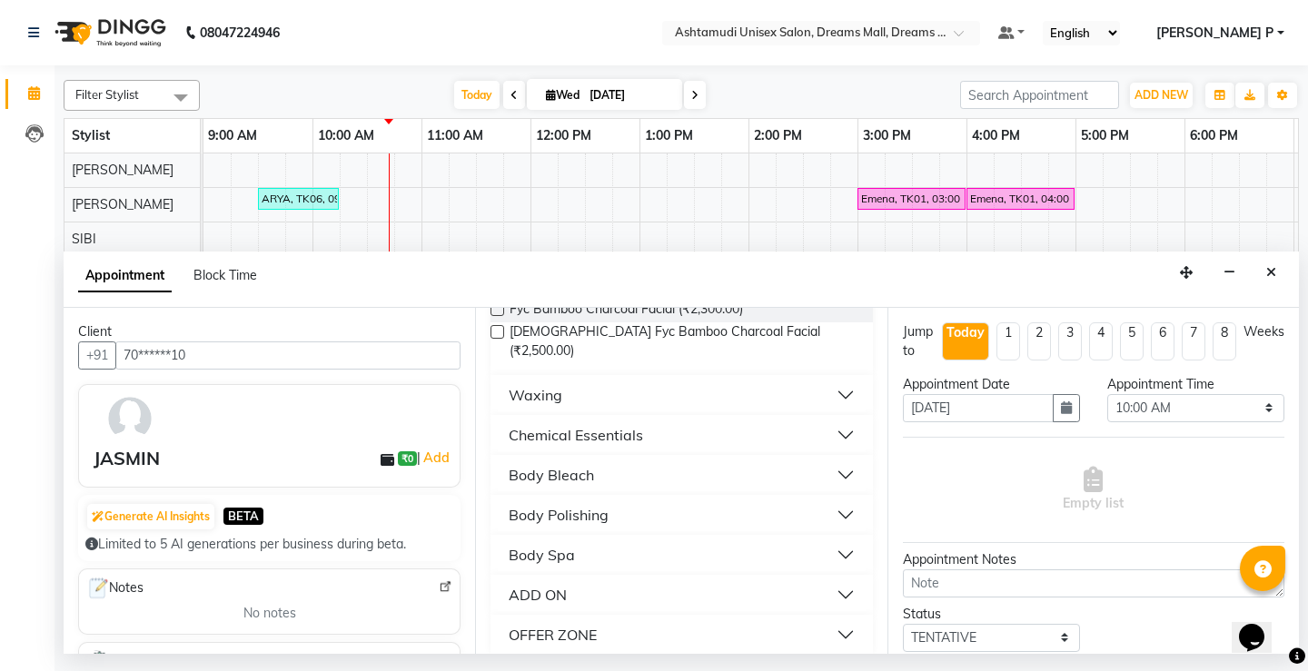
type input "BO"
click at [572, 624] on div "OFFER ZONE" at bounding box center [553, 635] width 88 height 22
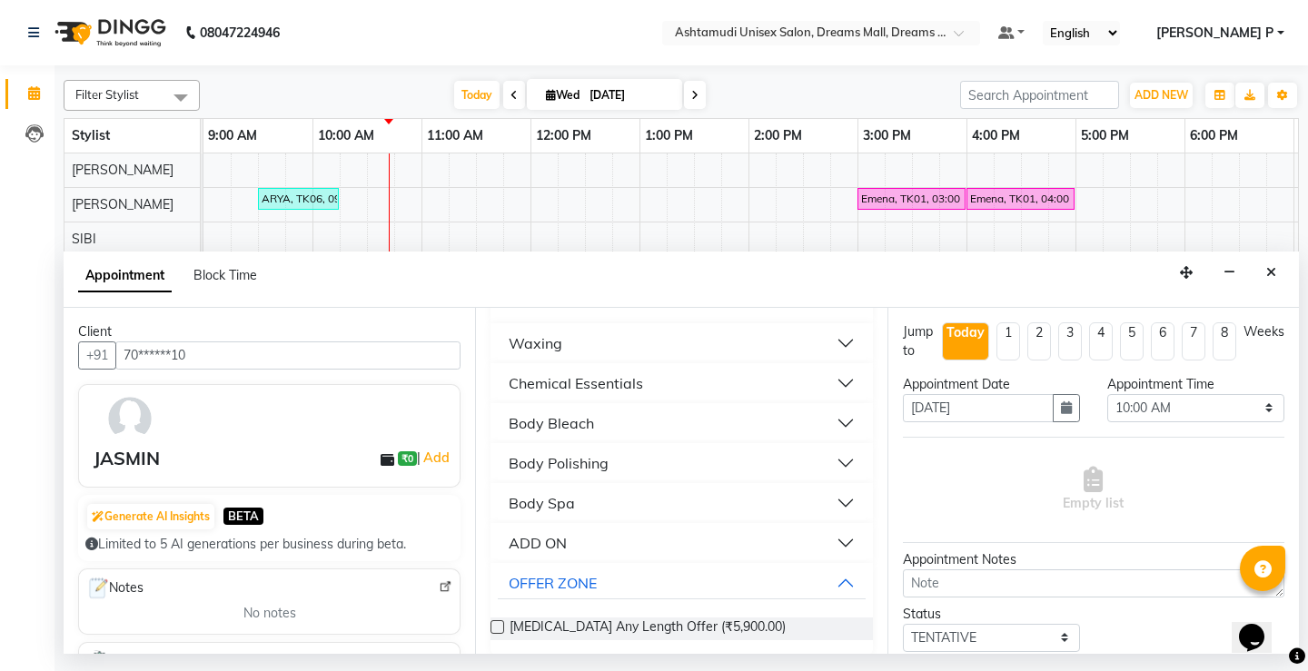
click at [494, 620] on label at bounding box center [498, 627] width 14 height 14
click at [494, 623] on input "checkbox" at bounding box center [497, 629] width 12 height 12
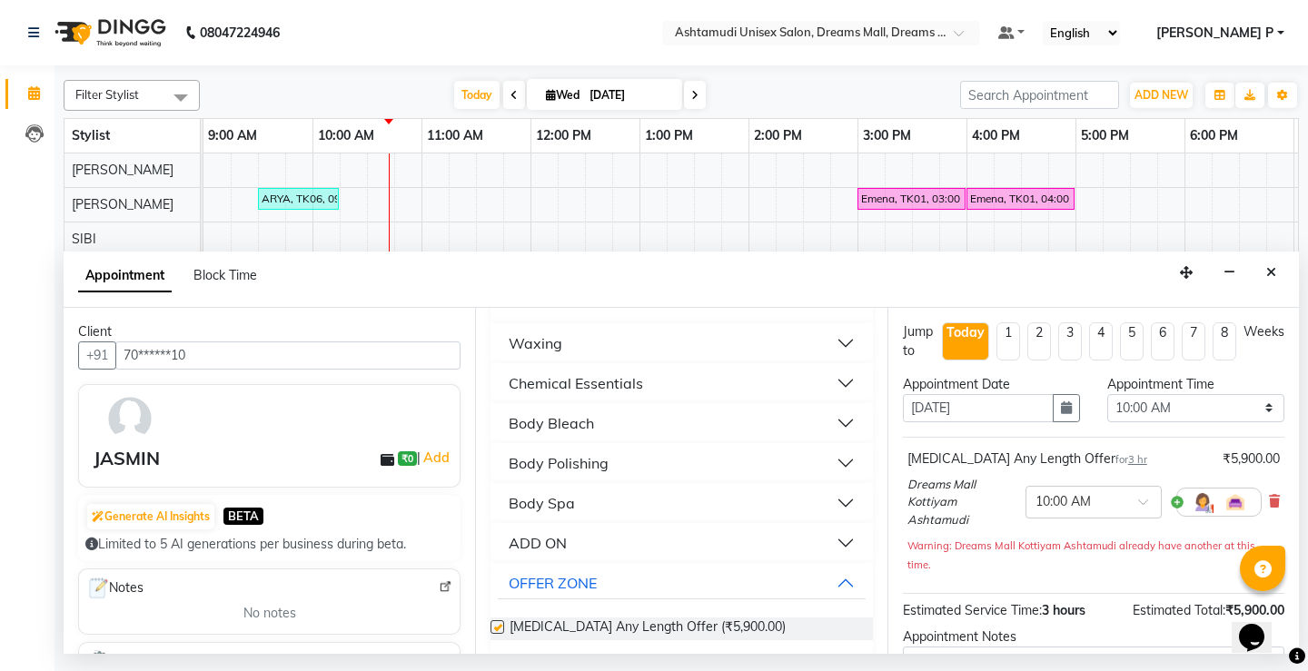
checkbox input "false"
click at [1229, 411] on select "Select 10:00 AM 10:15 AM 10:30 AM 10:45 AM 11:00 AM 11:15 AM 11:30 AM 11:45 AM …" at bounding box center [1195, 408] width 177 height 28
click at [1256, 406] on select "Select 10:00 AM 10:15 AM 10:30 AM 10:45 AM 11:00 AM 11:15 AM 11:30 AM 11:45 AM …" at bounding box center [1195, 408] width 177 height 28
select select "900"
click at [1107, 394] on select "Select 10:00 AM 10:15 AM 10:30 AM 10:45 AM 11:00 AM 11:15 AM 11:30 AM 11:45 AM …" at bounding box center [1195, 408] width 177 height 28
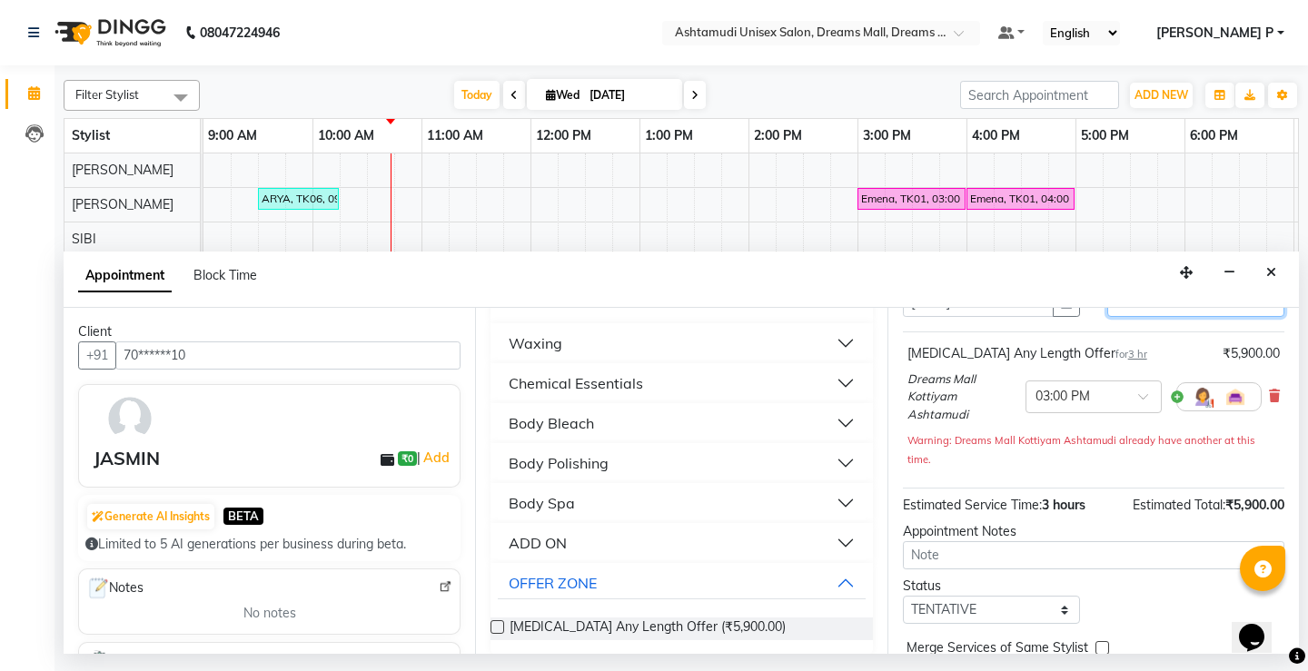
scroll to position [190, 0]
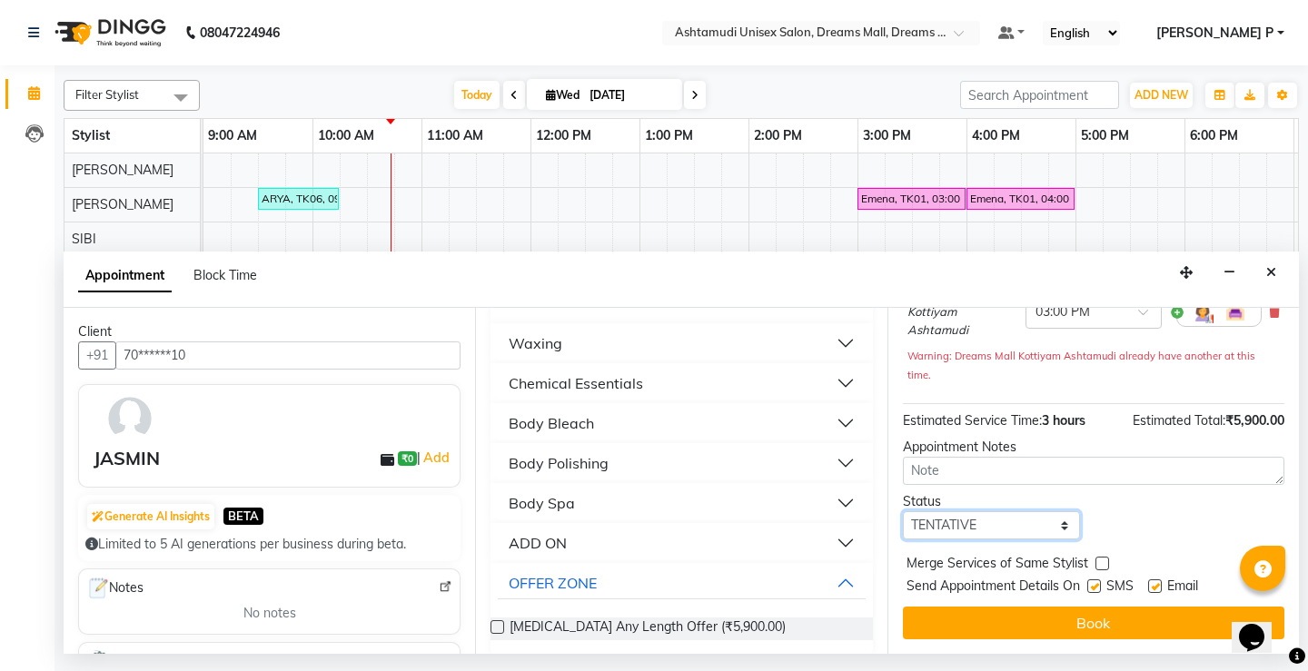
click at [1006, 515] on select "Select TENTATIVE CONFIRM CHECK-IN UPCOMING" at bounding box center [991, 525] width 177 height 28
select select "confirm booking"
click at [903, 511] on select "Select TENTATIVE CONFIRM CHECK-IN UPCOMING" at bounding box center [991, 525] width 177 height 28
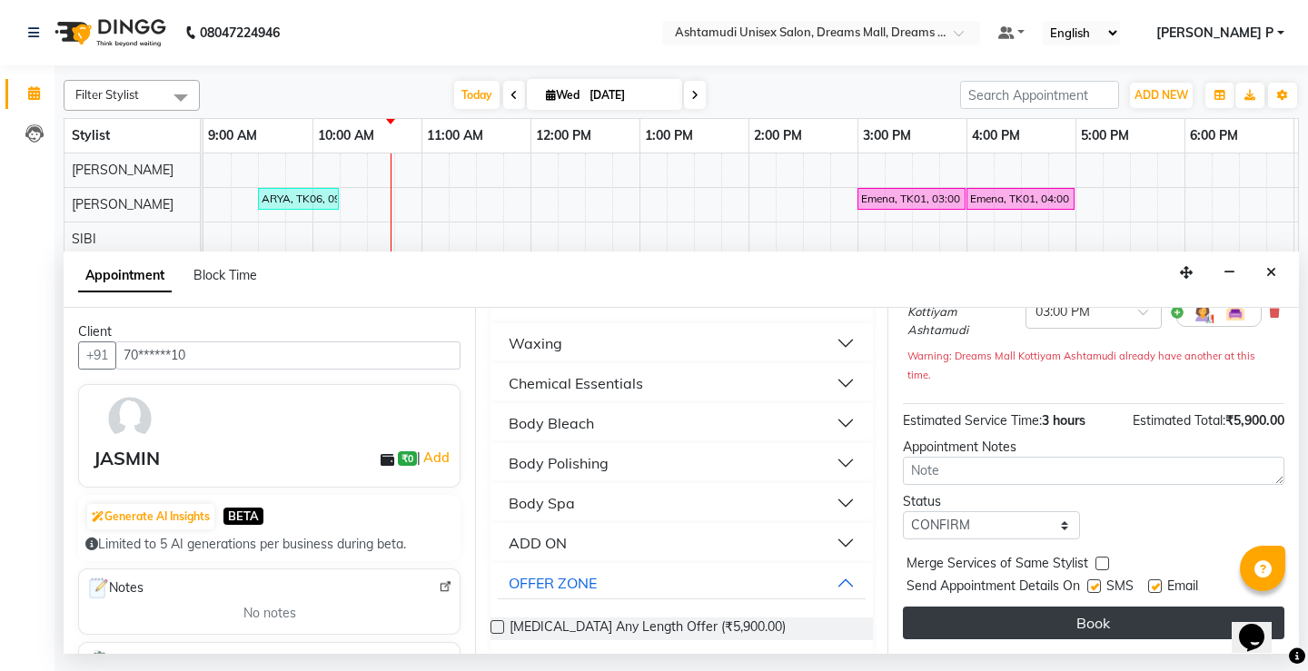
click at [1076, 616] on button "Book" at bounding box center [1094, 623] width 382 height 33
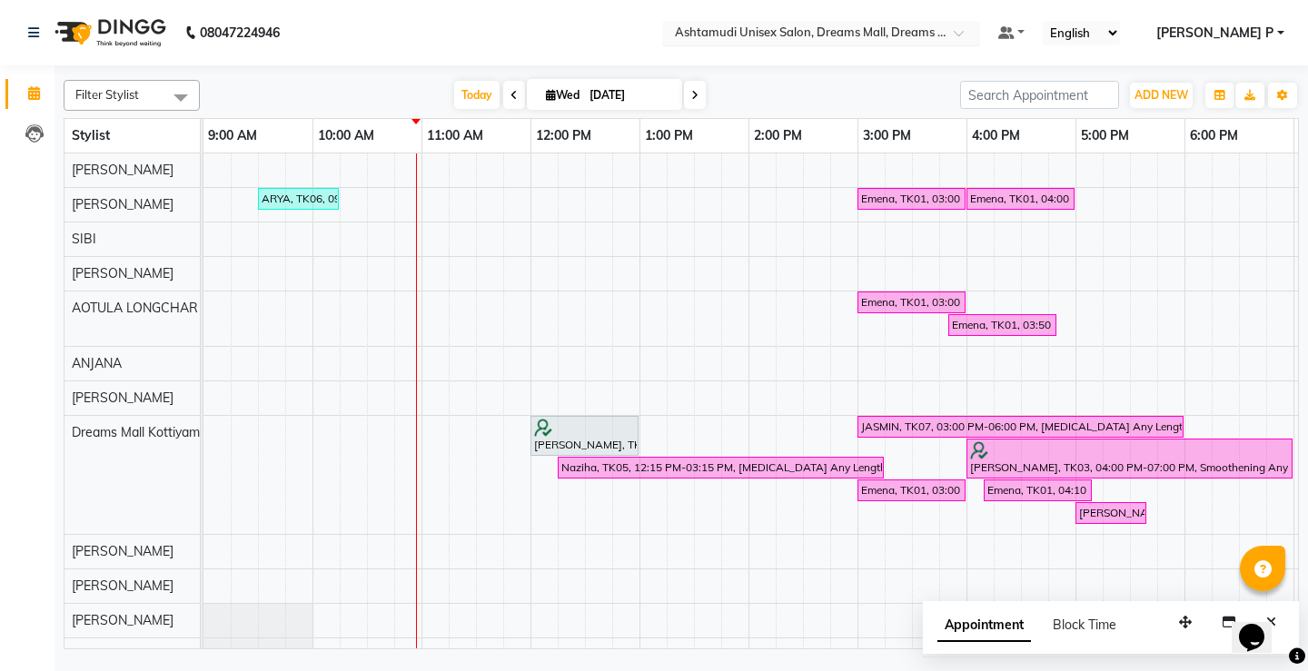
click at [976, 31] on span at bounding box center [965, 38] width 23 height 18
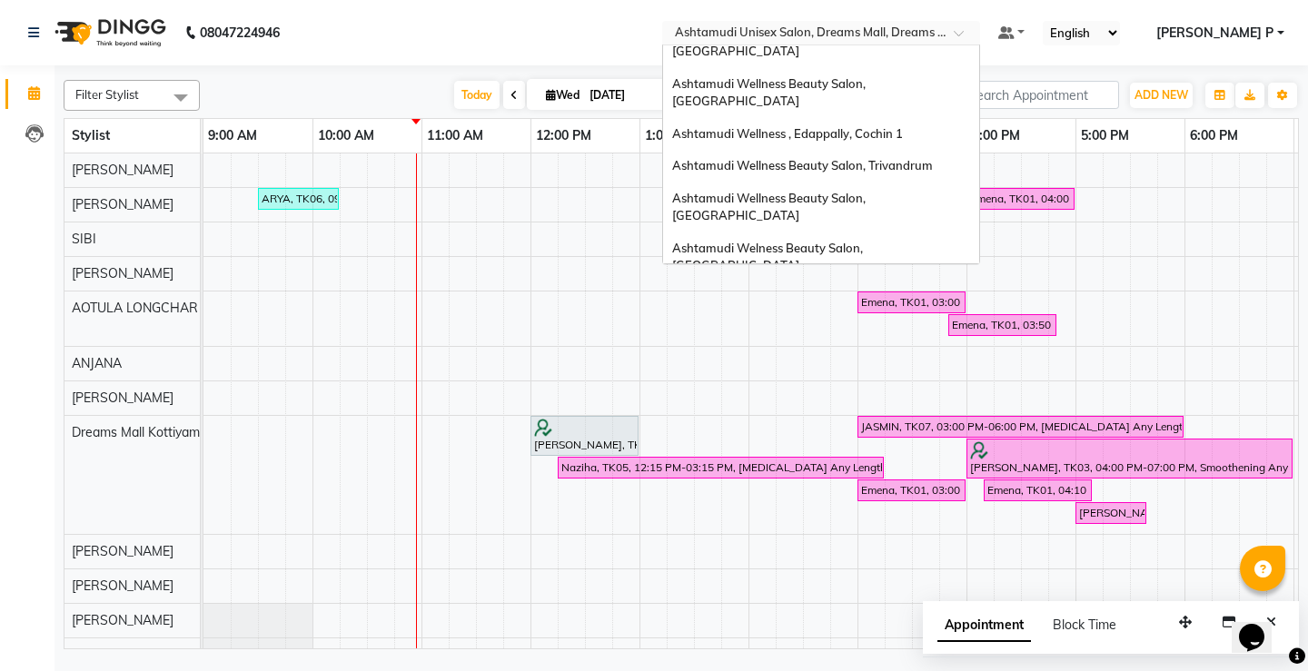
scroll to position [170, 0]
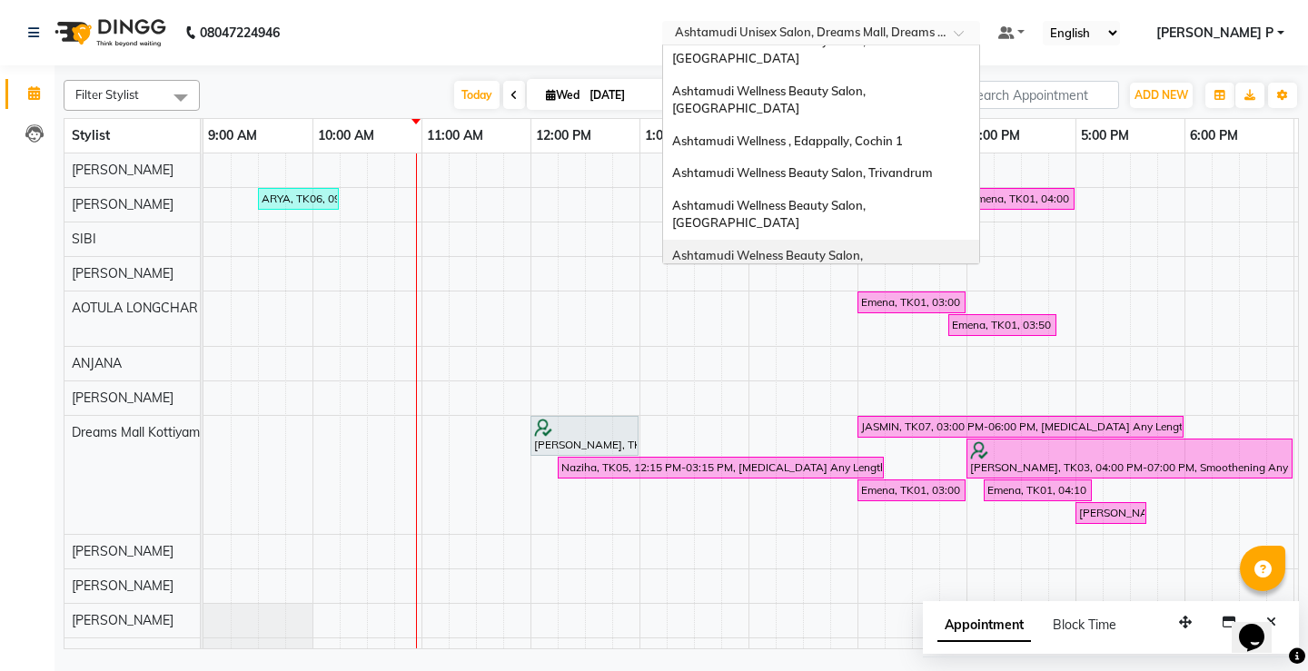
click at [866, 248] on span "Ashtamudi Welness Beauty Salon, [GEOGRAPHIC_DATA]" at bounding box center [768, 264] width 193 height 33
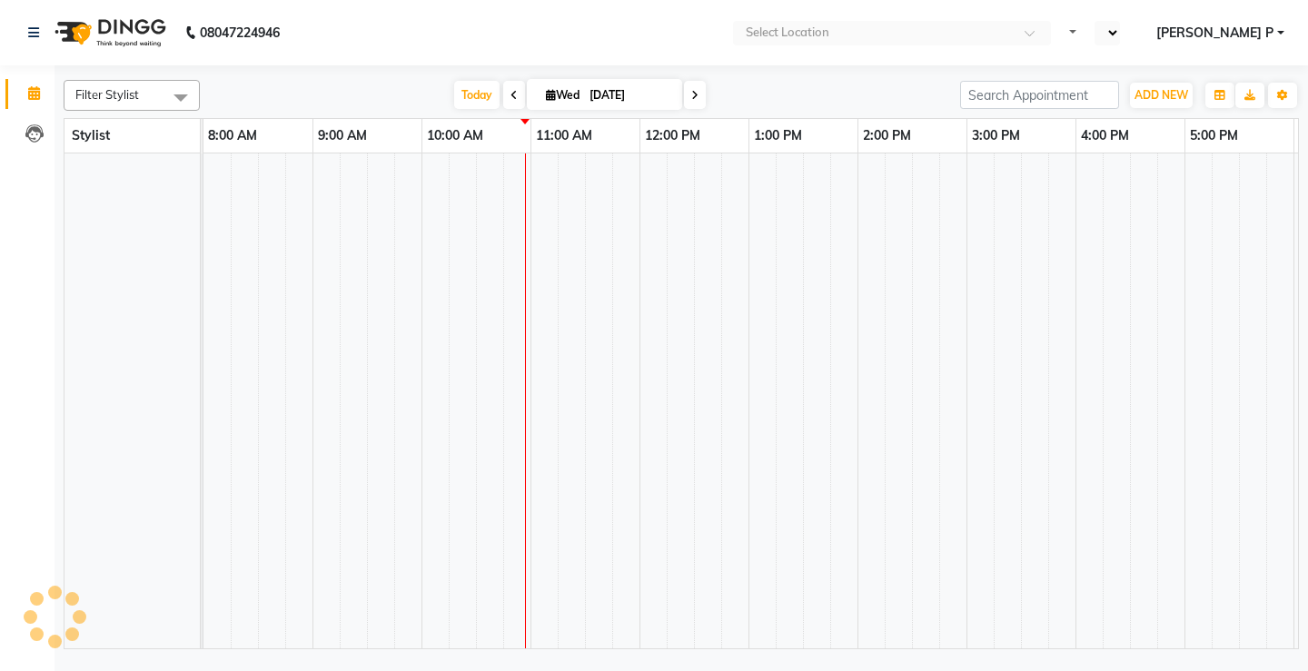
select select "en"
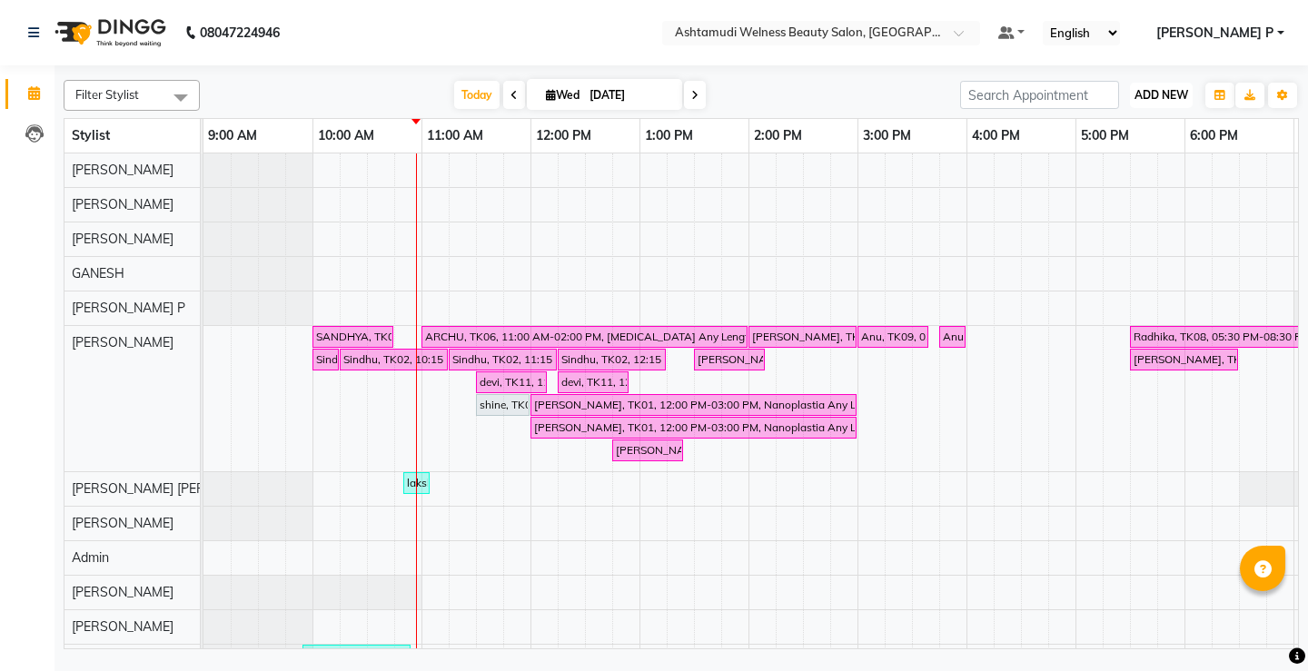
click at [1181, 93] on span "ADD NEW" at bounding box center [1162, 95] width 54 height 14
click at [1122, 133] on button "Add Appointment" at bounding box center [1120, 130] width 144 height 24
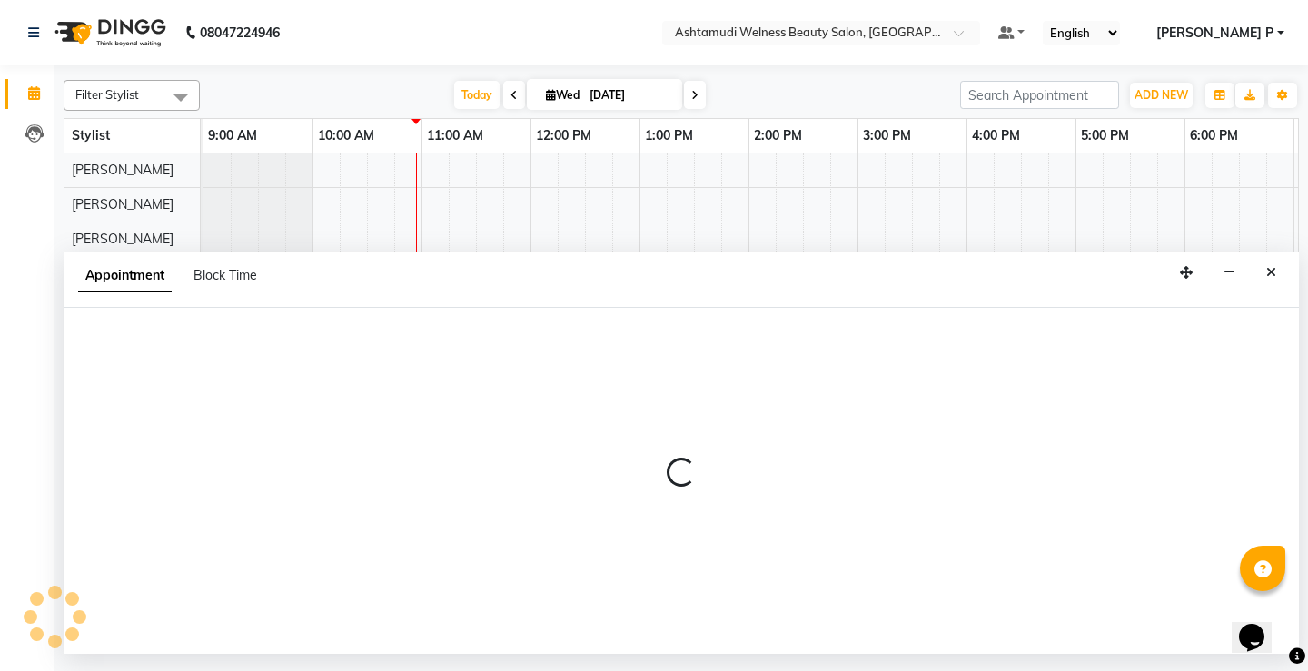
select select "600"
select select "tentative"
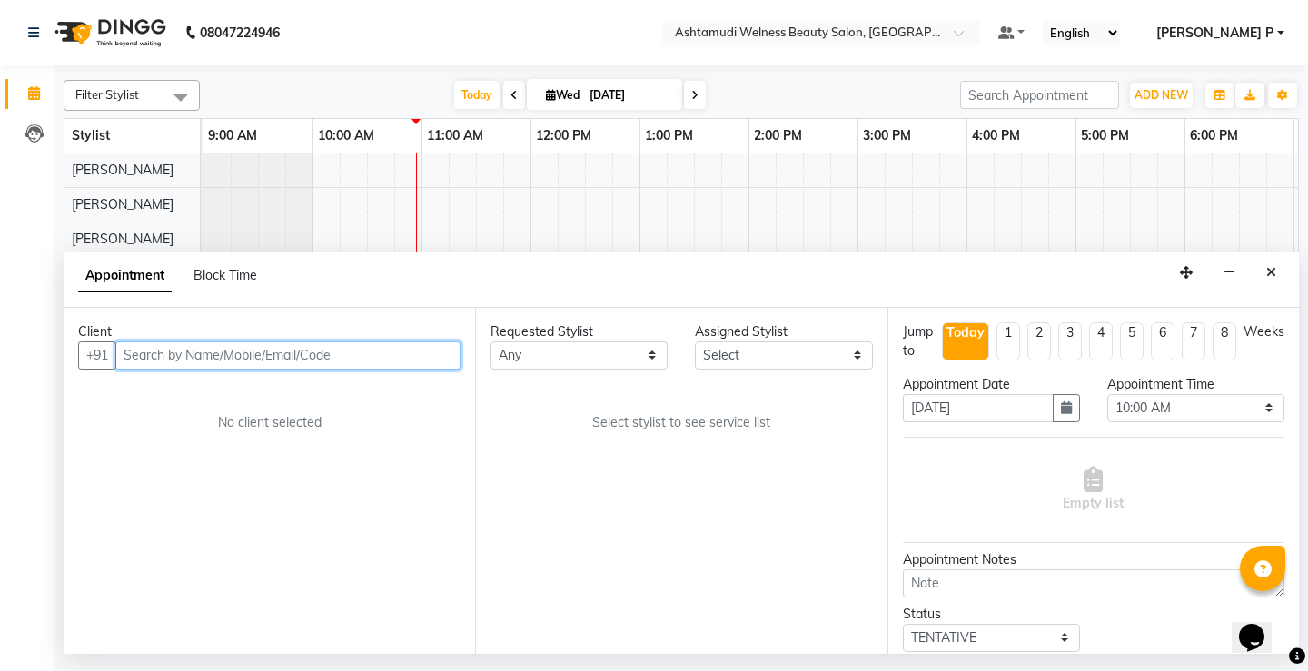
paste input "8129526718"
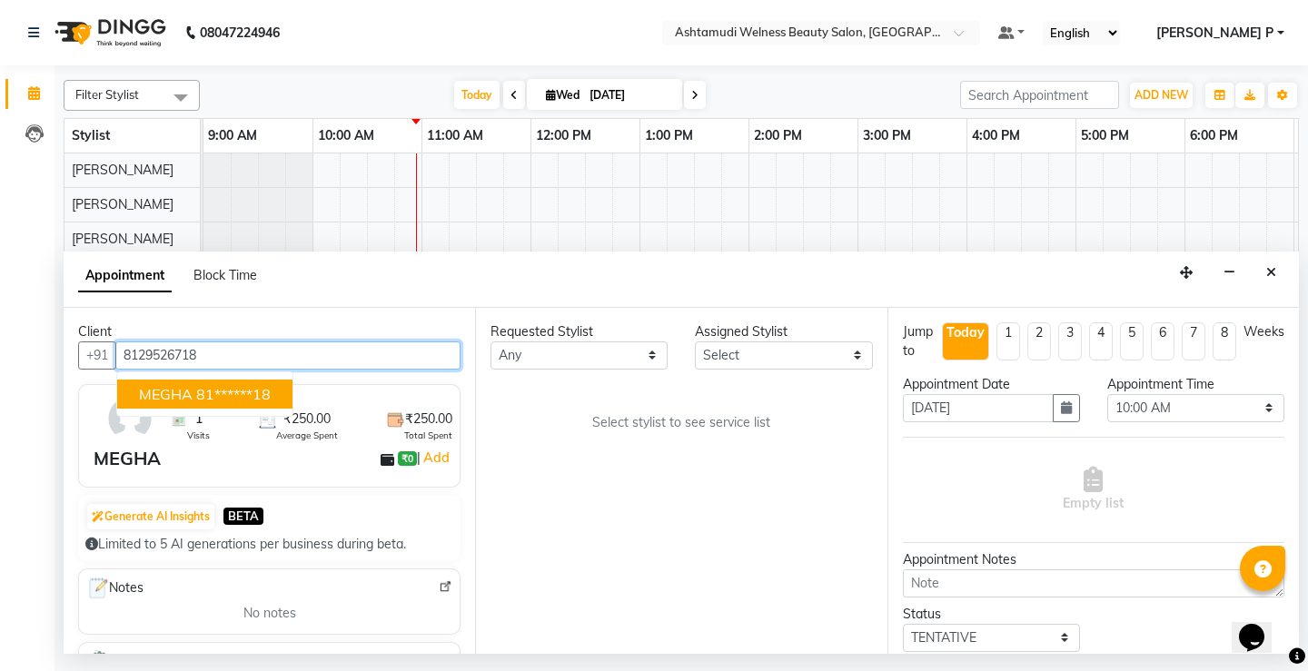
type input "8129526718"
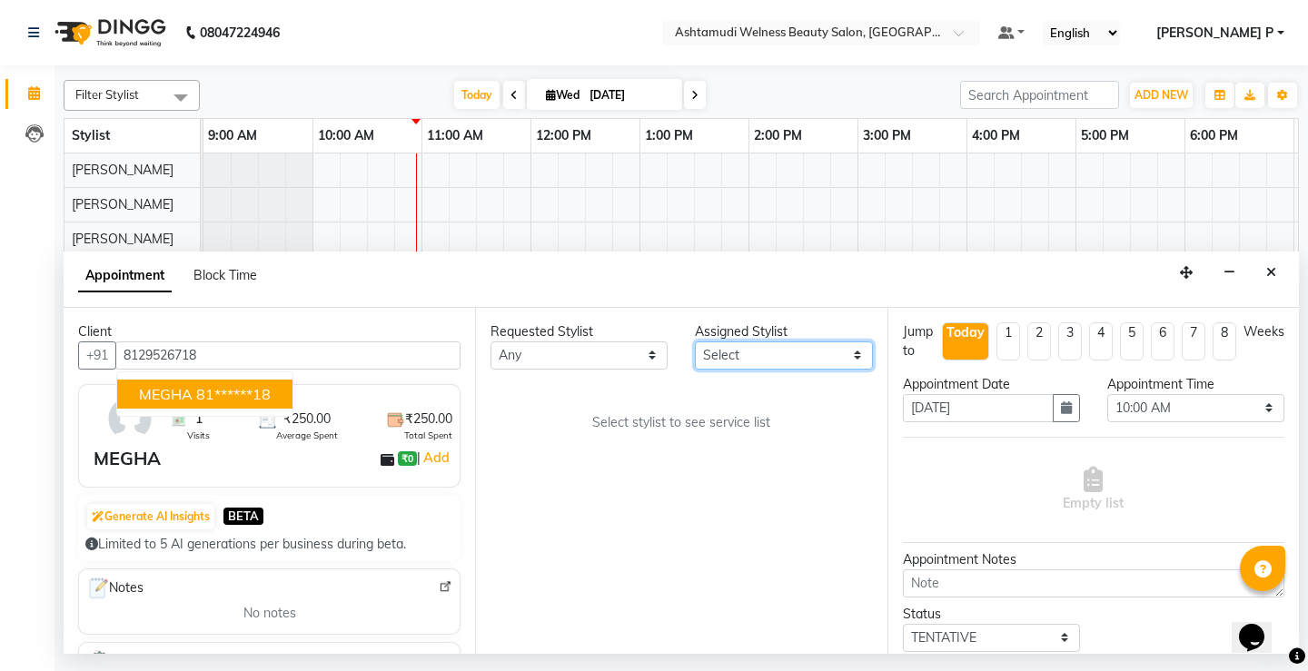
click at [858, 358] on select "Select [PERSON_NAME] Admin [PERSON_NAME] [PERSON_NAME] [PERSON_NAME] M [PERSON_…" at bounding box center [783, 356] width 177 height 28
select select "25976"
click at [695, 342] on select "Select [PERSON_NAME] Admin [PERSON_NAME] [PERSON_NAME] [PERSON_NAME] M [PERSON_…" at bounding box center [783, 356] width 177 height 28
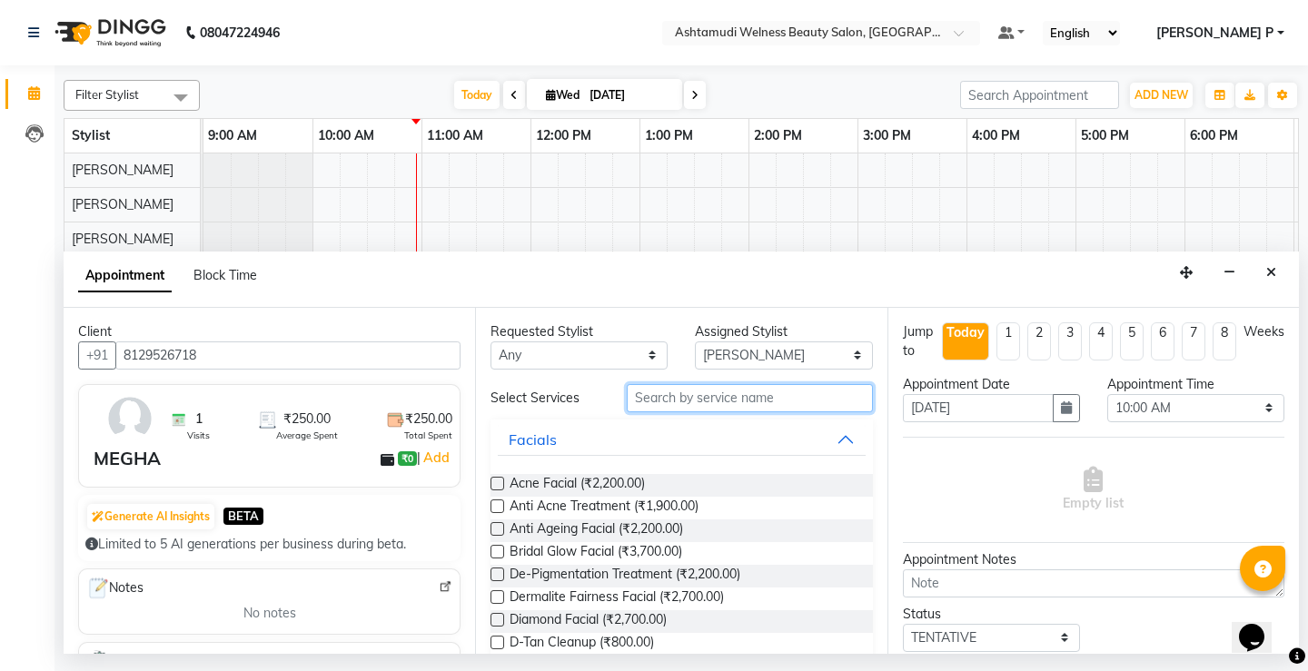
click at [641, 397] on input "text" at bounding box center [749, 398] width 245 height 28
type input "f"
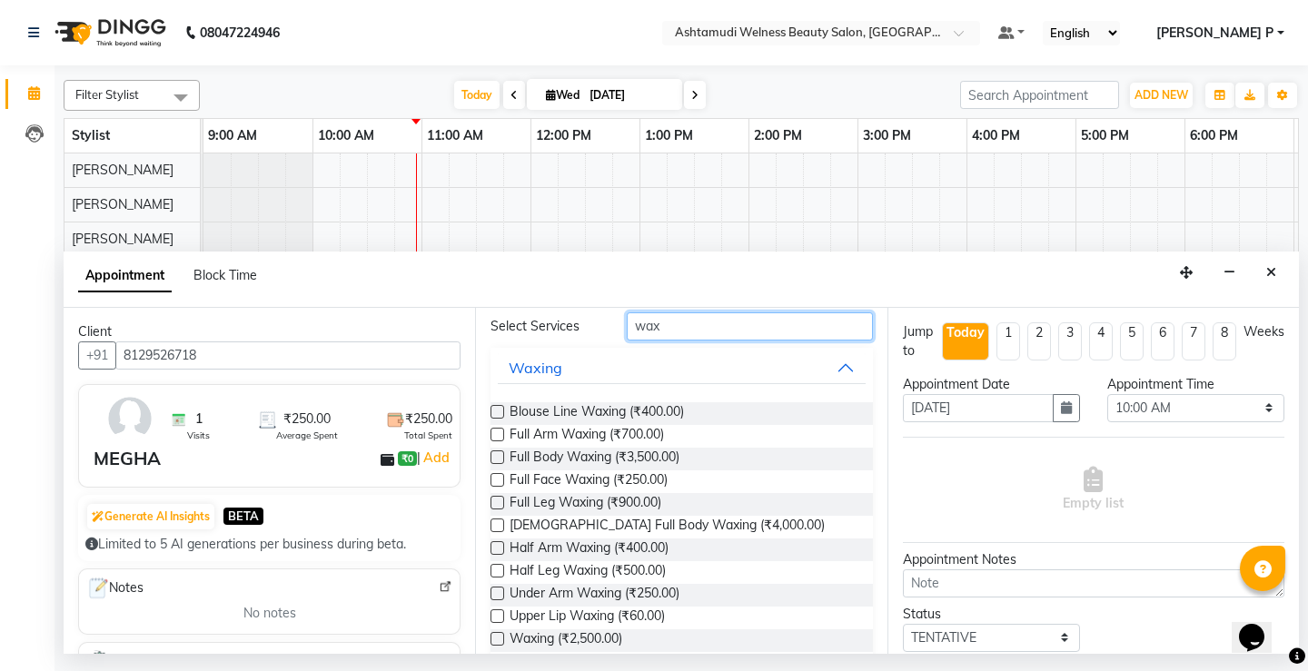
scroll to position [99, 0]
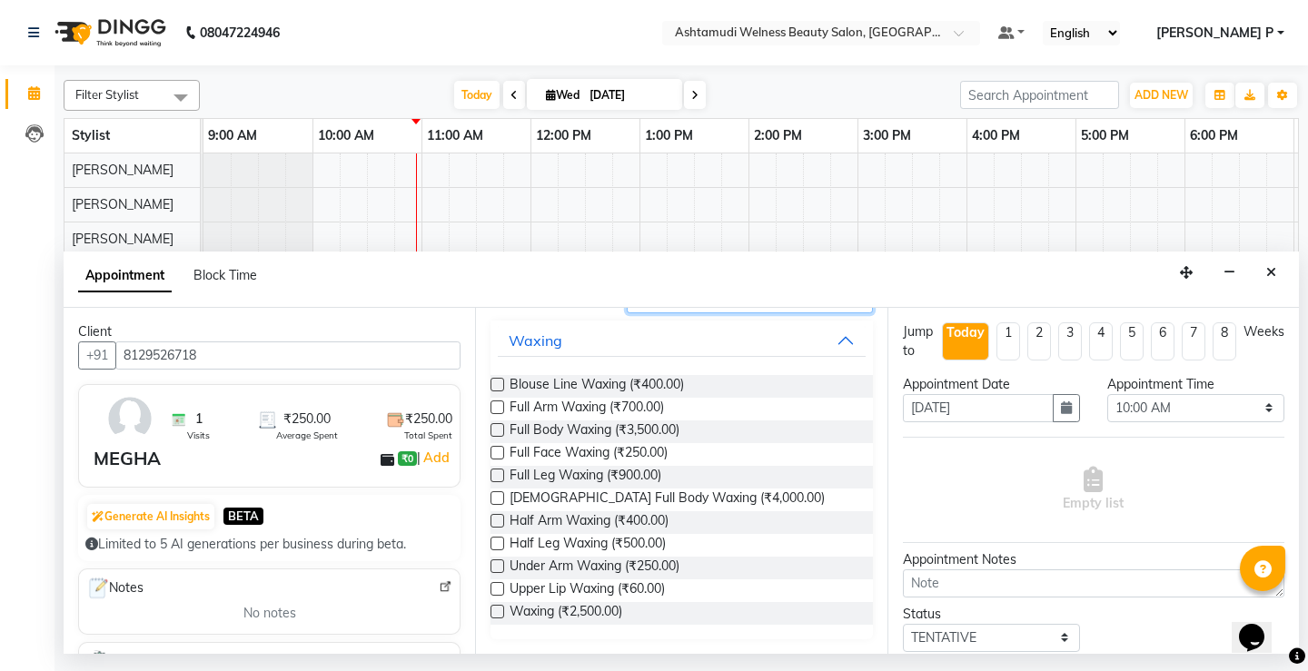
type input "wax"
click at [505, 452] on div "Full Face Waxing (₹250.00)" at bounding box center [682, 454] width 382 height 23
click at [492, 454] on label at bounding box center [498, 453] width 14 height 14
click at [492, 454] on input "checkbox" at bounding box center [497, 455] width 12 height 12
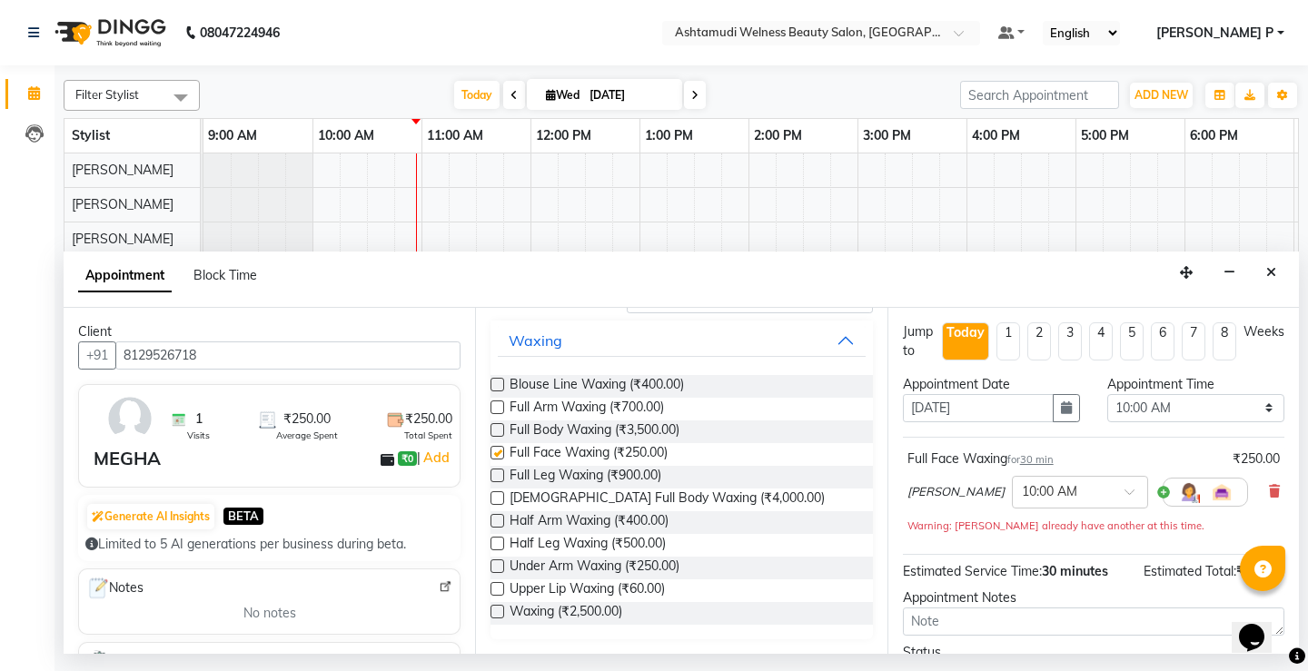
checkbox input "false"
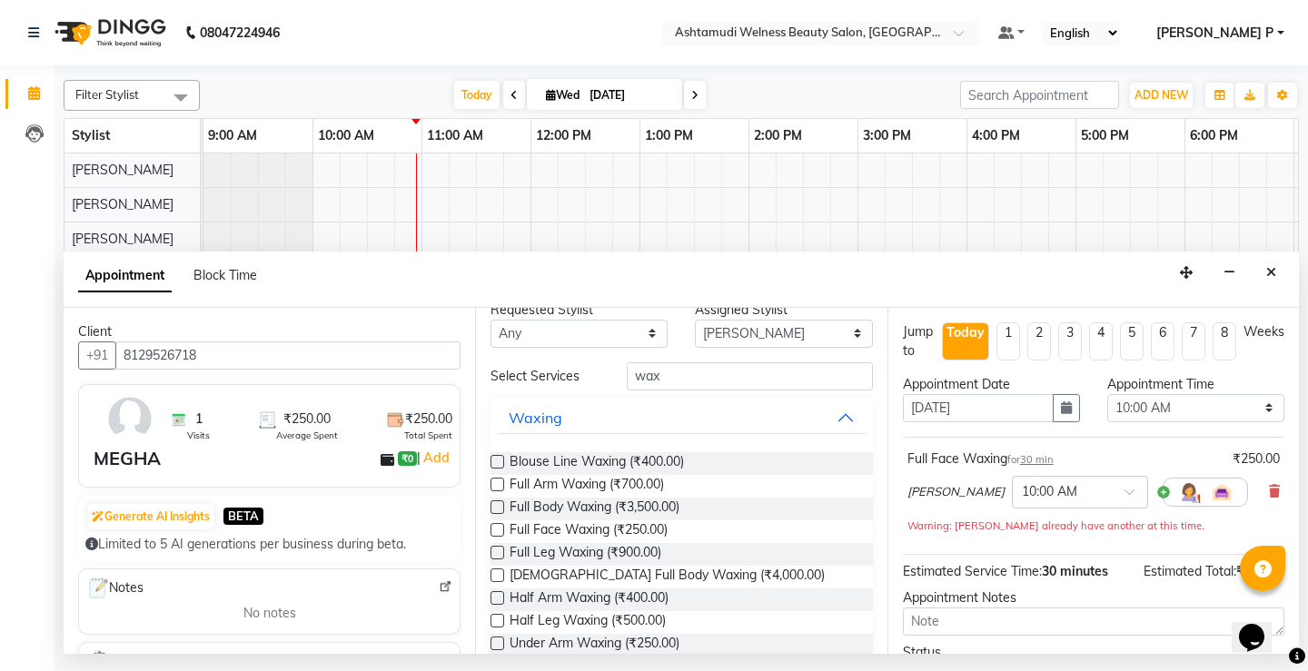
scroll to position [21, 0]
click at [1214, 410] on select "Select 10:00 AM 10:15 AM 10:30 AM 10:45 AM 11:00 AM 11:15 AM 11:30 AM 11:45 AM …" at bounding box center [1195, 408] width 177 height 28
select select "720"
click at [1107, 394] on select "Select 10:00 AM 10:15 AM 10:30 AM 10:45 AM 11:00 AM 11:15 AM 11:30 AM 11:45 AM …" at bounding box center [1195, 408] width 177 height 28
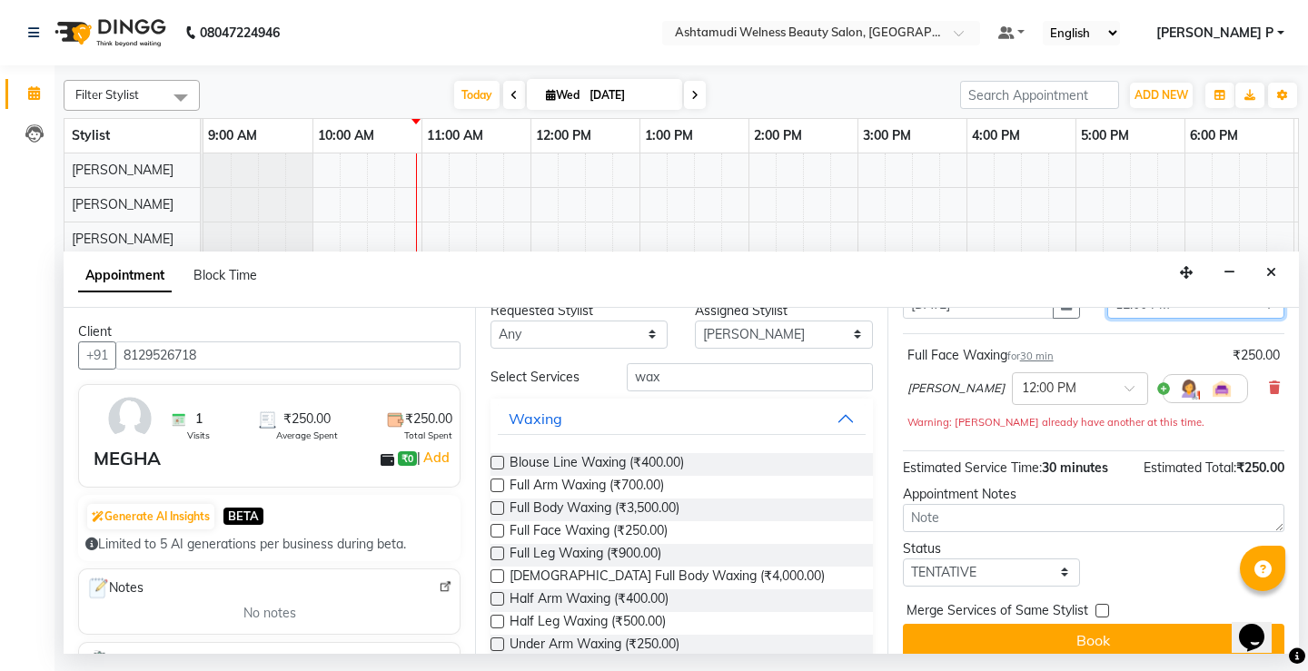
scroll to position [124, 0]
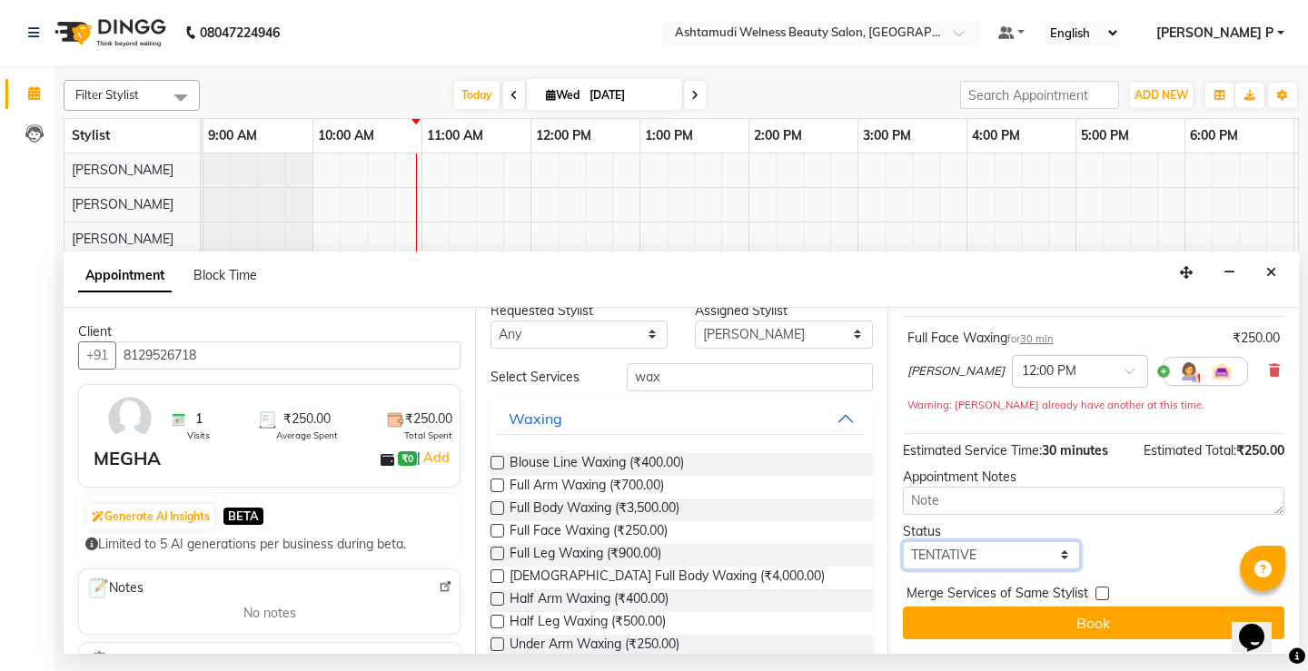
click at [1029, 556] on select "Select TENTATIVE CONFIRM CHECK-IN UPCOMING" at bounding box center [991, 555] width 177 height 28
select select "confirm booking"
click at [903, 541] on select "Select TENTATIVE CONFIRM CHECK-IN UPCOMING" at bounding box center [991, 555] width 177 height 28
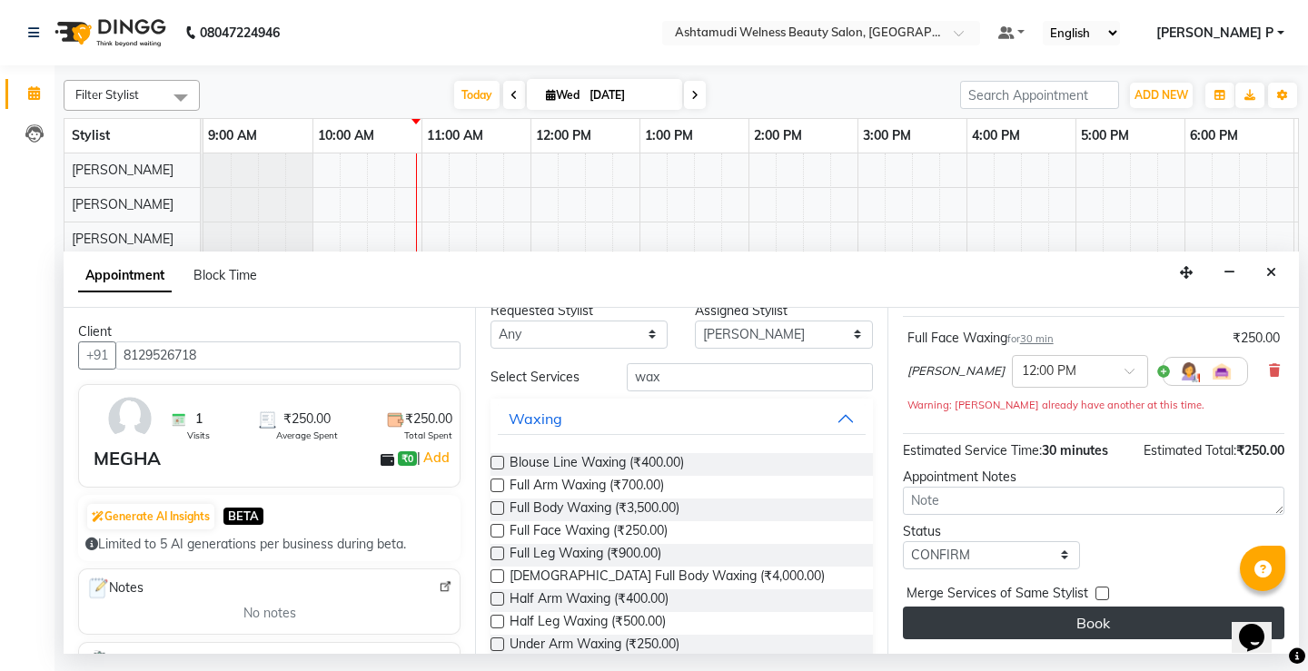
click at [1085, 628] on button "Book" at bounding box center [1094, 623] width 382 height 33
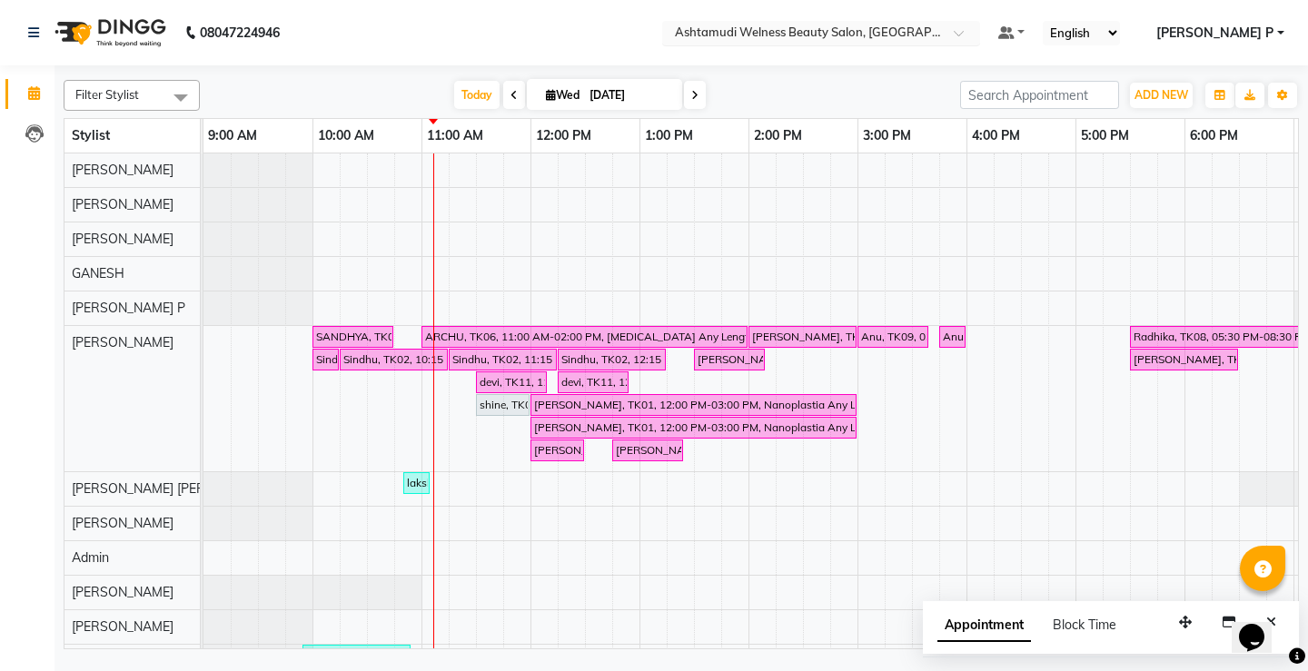
click at [976, 32] on span at bounding box center [965, 38] width 23 height 18
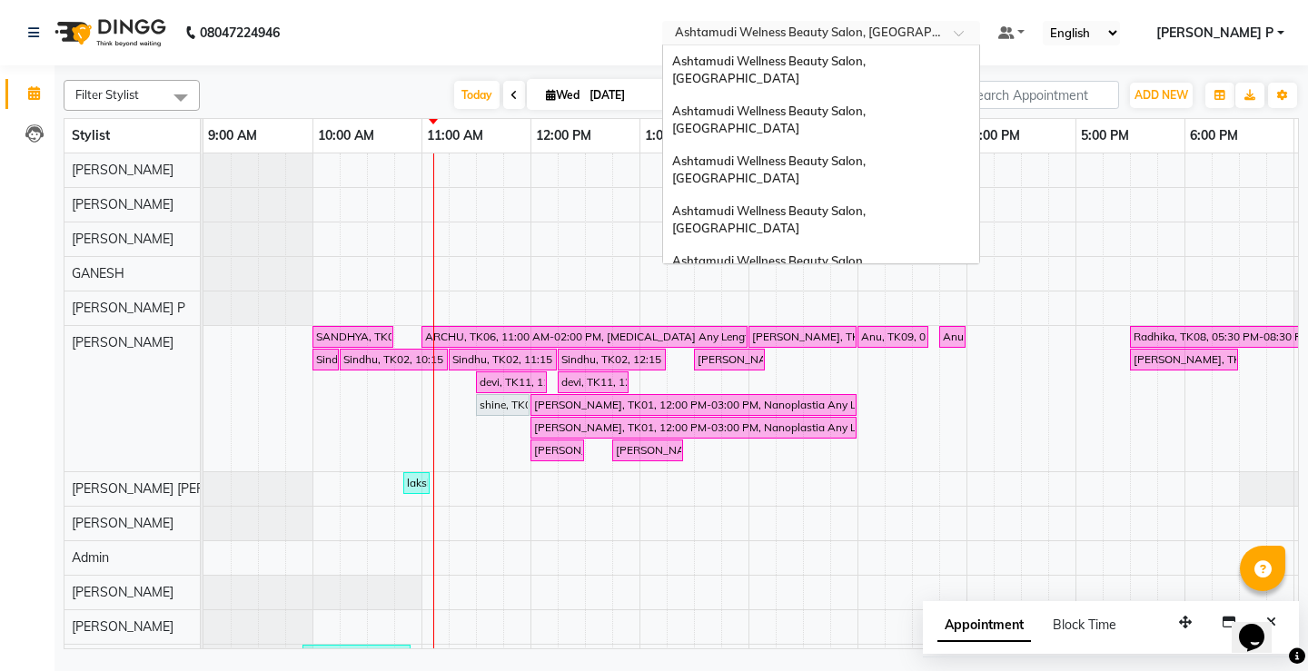
scroll to position [258, 0]
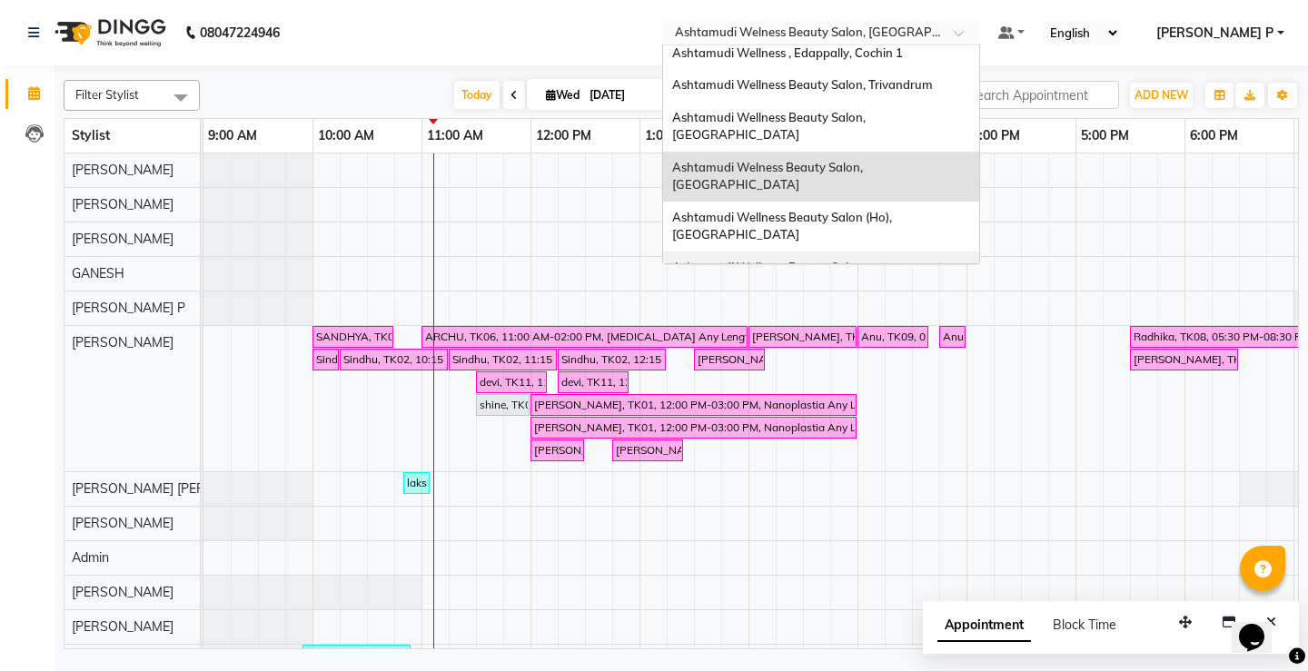
click at [956, 252] on div "Ashtamudi Wellness Beauty Salon, [GEOGRAPHIC_DATA]" at bounding box center [821, 277] width 316 height 50
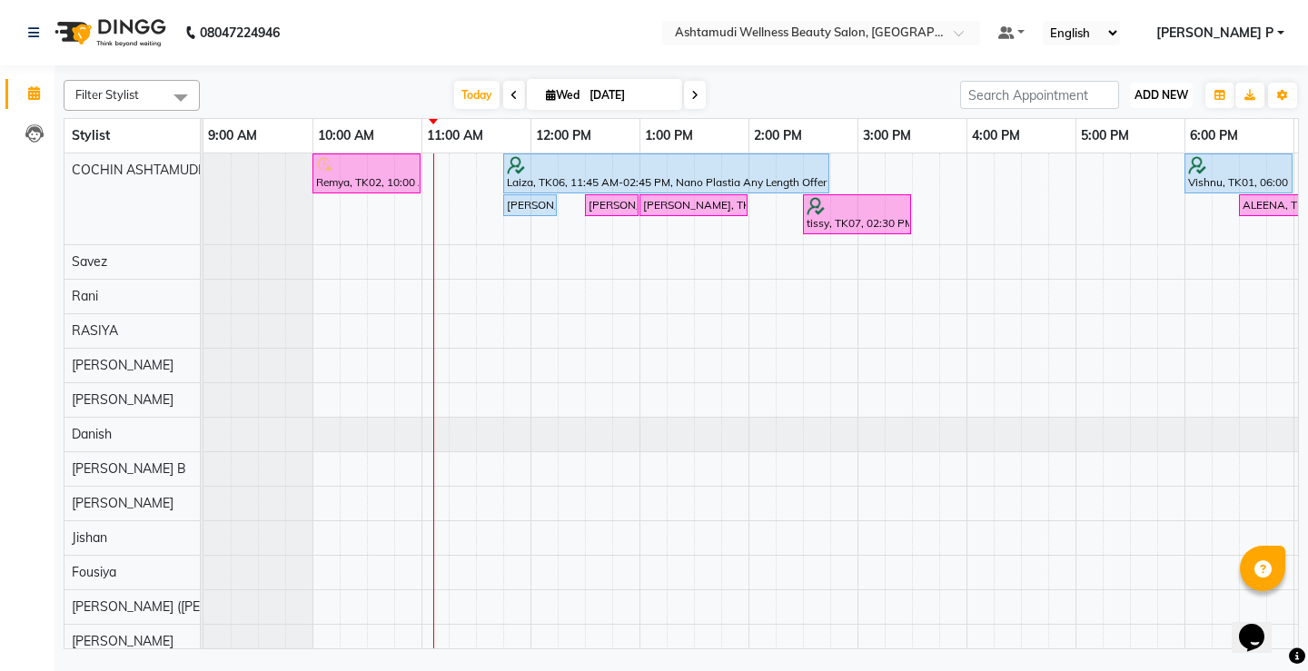
click at [1167, 94] on span "ADD NEW" at bounding box center [1162, 95] width 54 height 14
click at [1154, 133] on button "Add Appointment" at bounding box center [1120, 130] width 144 height 24
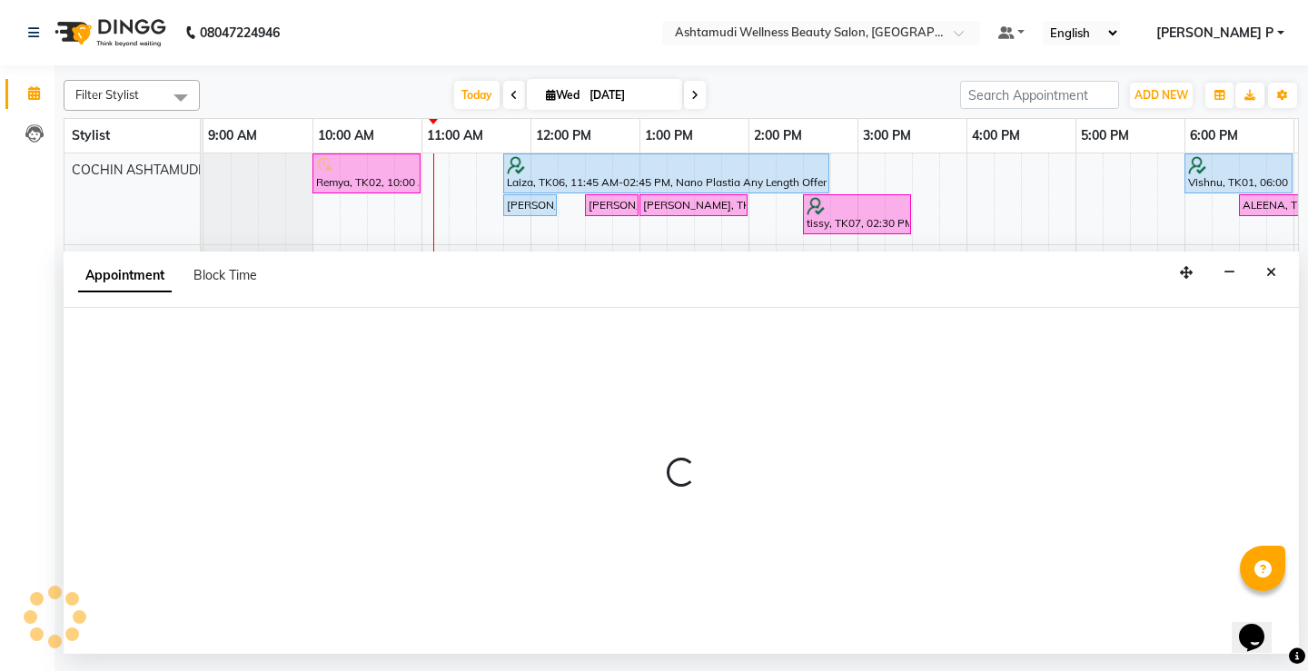
select select "600"
select select "tentative"
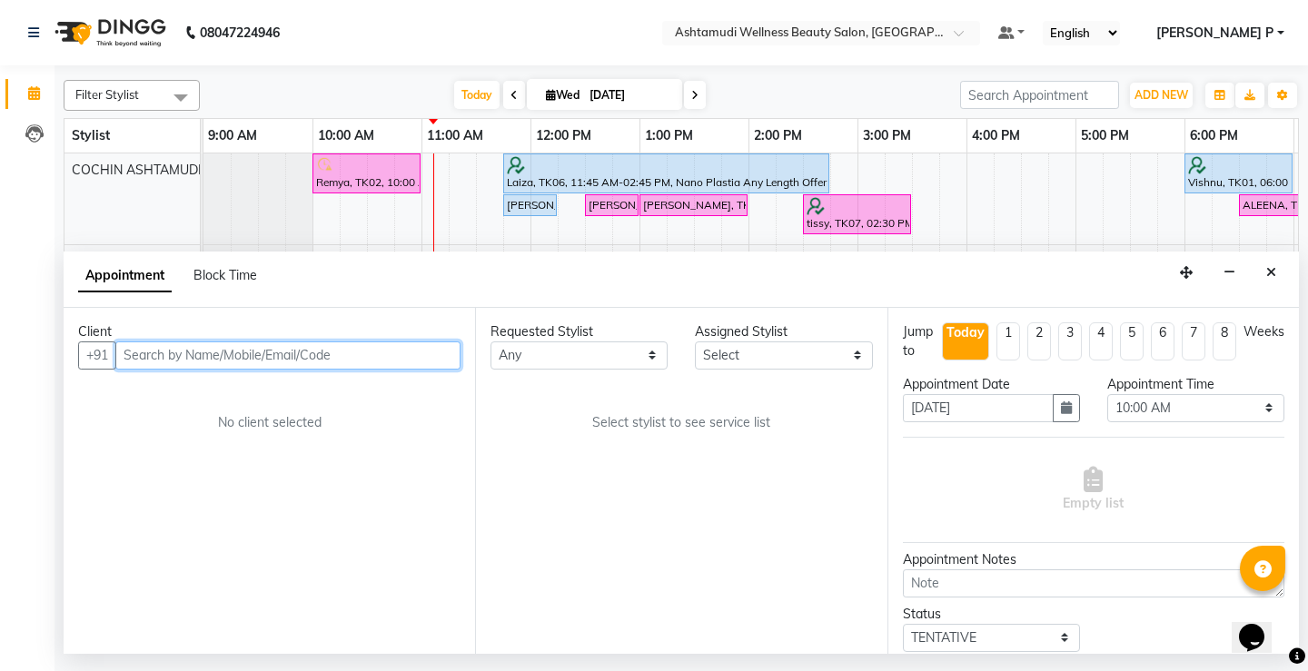
paste input "8921787463"
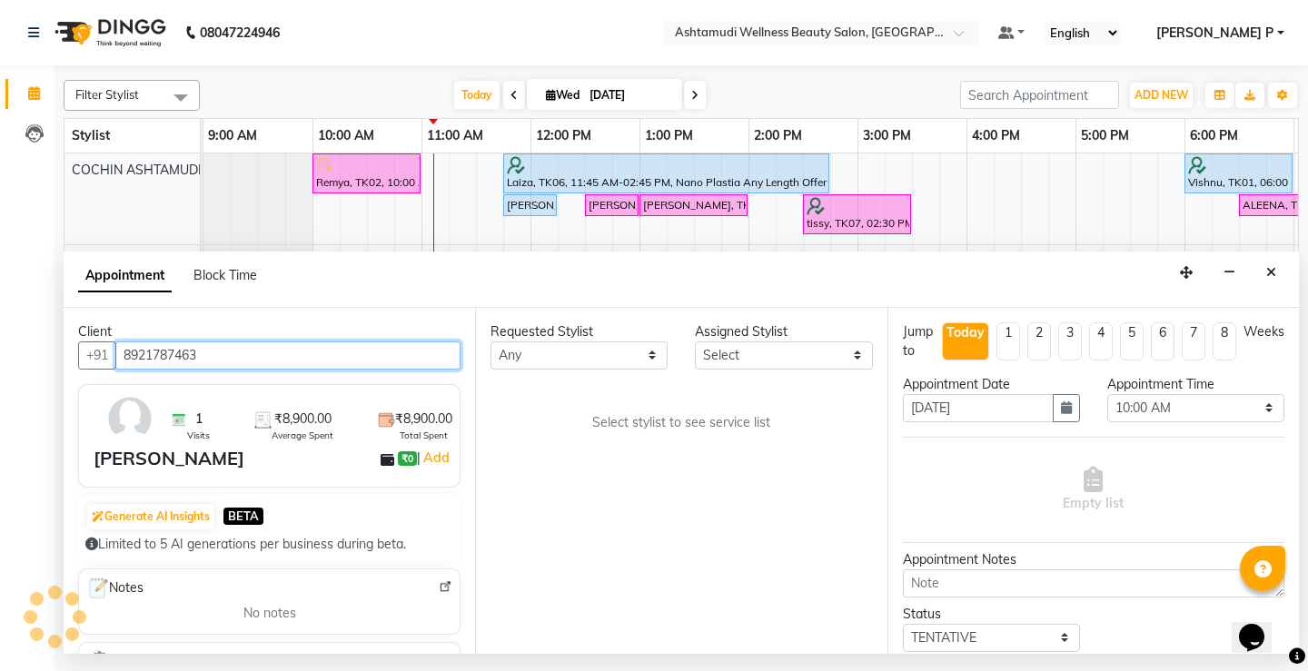
type input "8921787463"
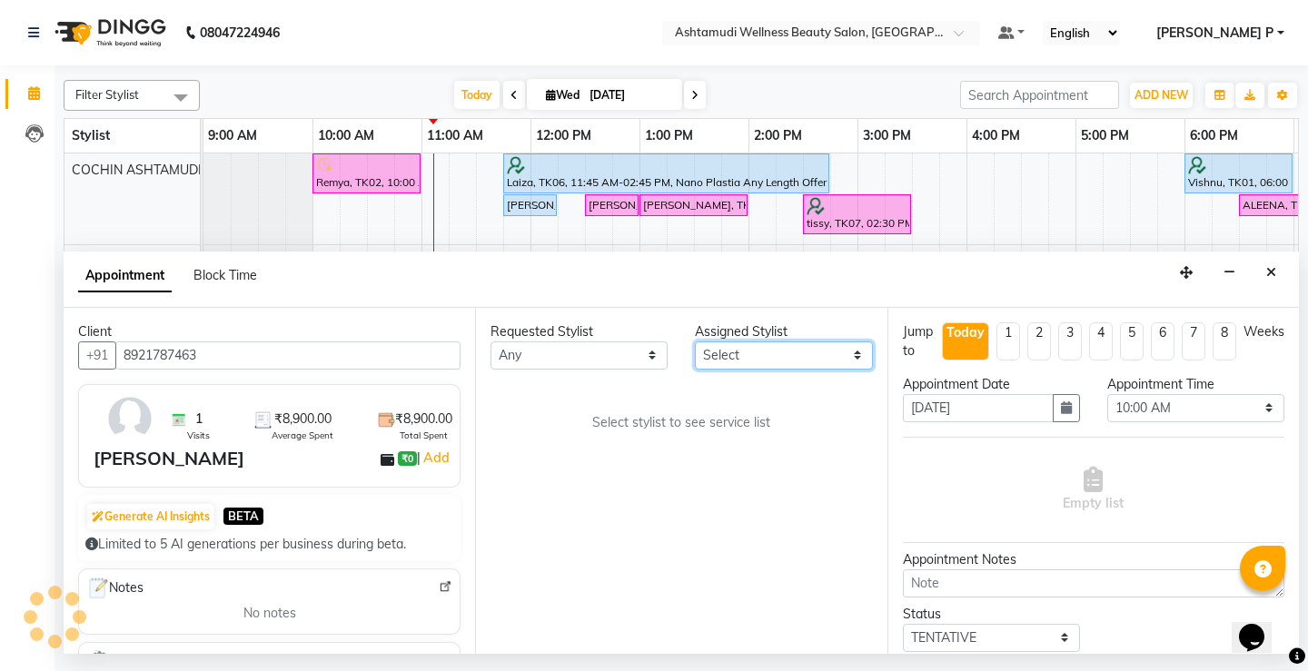
click at [859, 352] on select "Select [PERSON_NAME](URAJ) [PERSON_NAME] [DEMOGRAPHIC_DATA] [PERSON_NAME] ([PER…" at bounding box center [783, 356] width 177 height 28
select select "27313"
click at [695, 342] on select "Select [PERSON_NAME](URAJ) [PERSON_NAME] [DEMOGRAPHIC_DATA] [PERSON_NAME] ([PER…" at bounding box center [783, 356] width 177 height 28
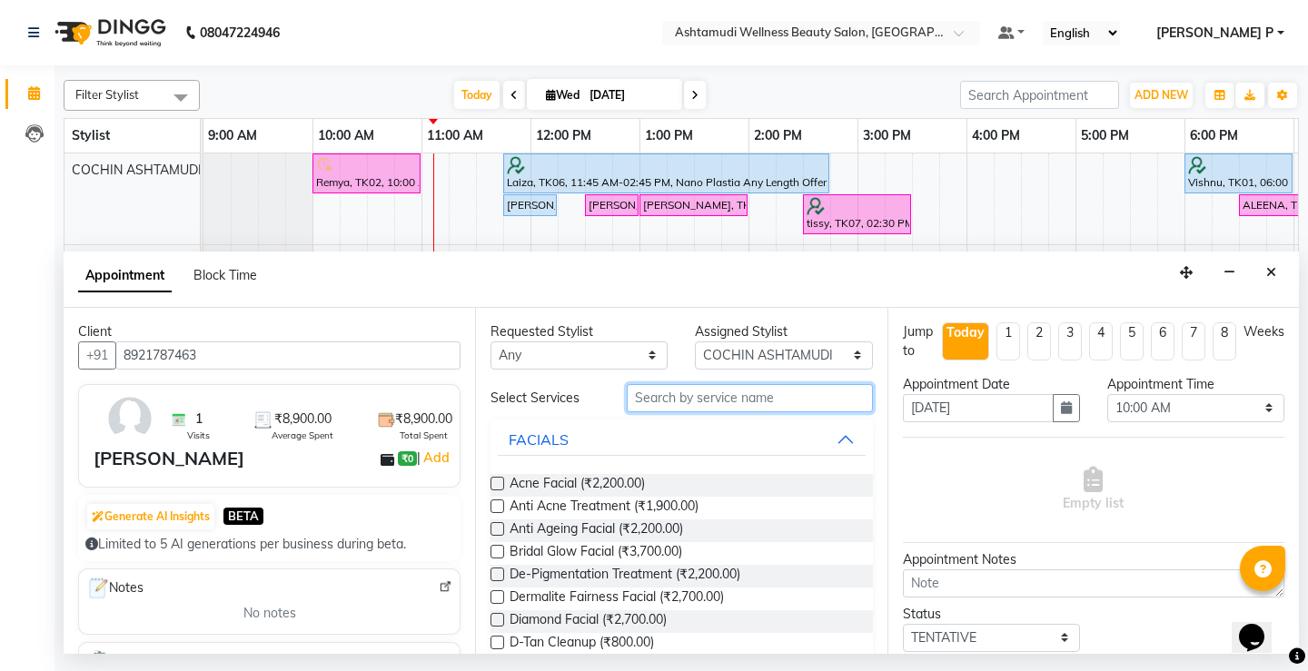
click at [651, 400] on input "text" at bounding box center [749, 398] width 245 height 28
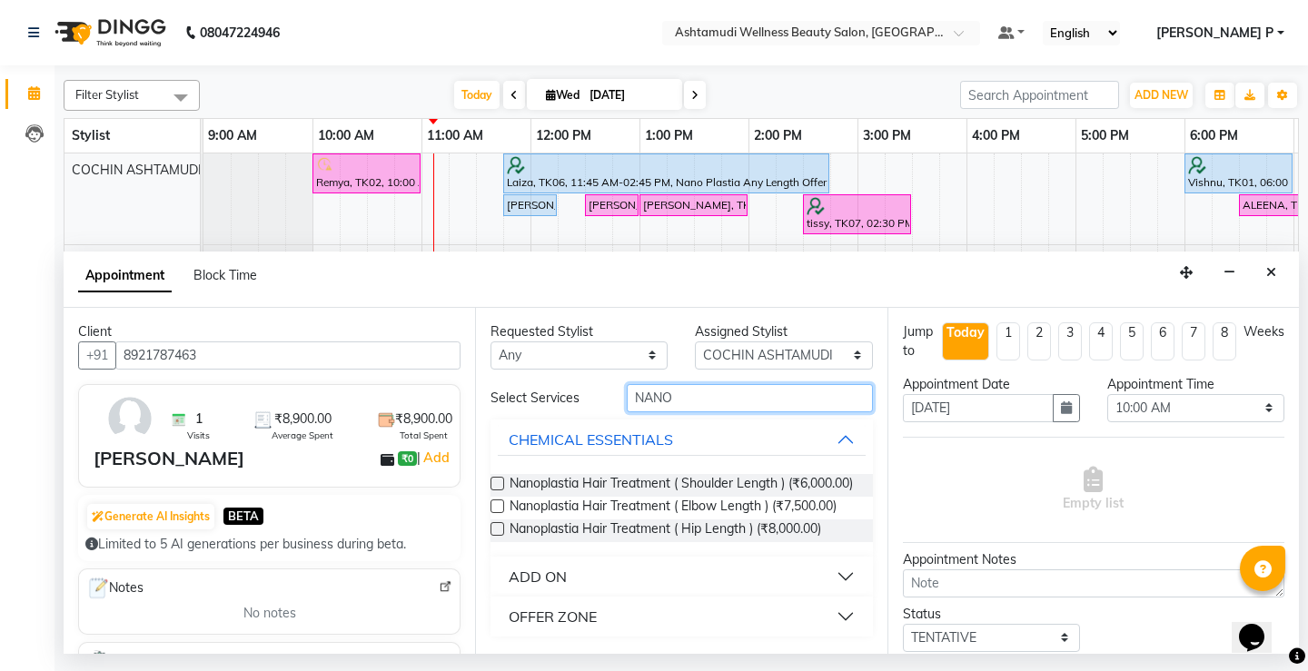
type input "NANO"
click at [546, 628] on div "OFFER ZONE" at bounding box center [553, 617] width 88 height 22
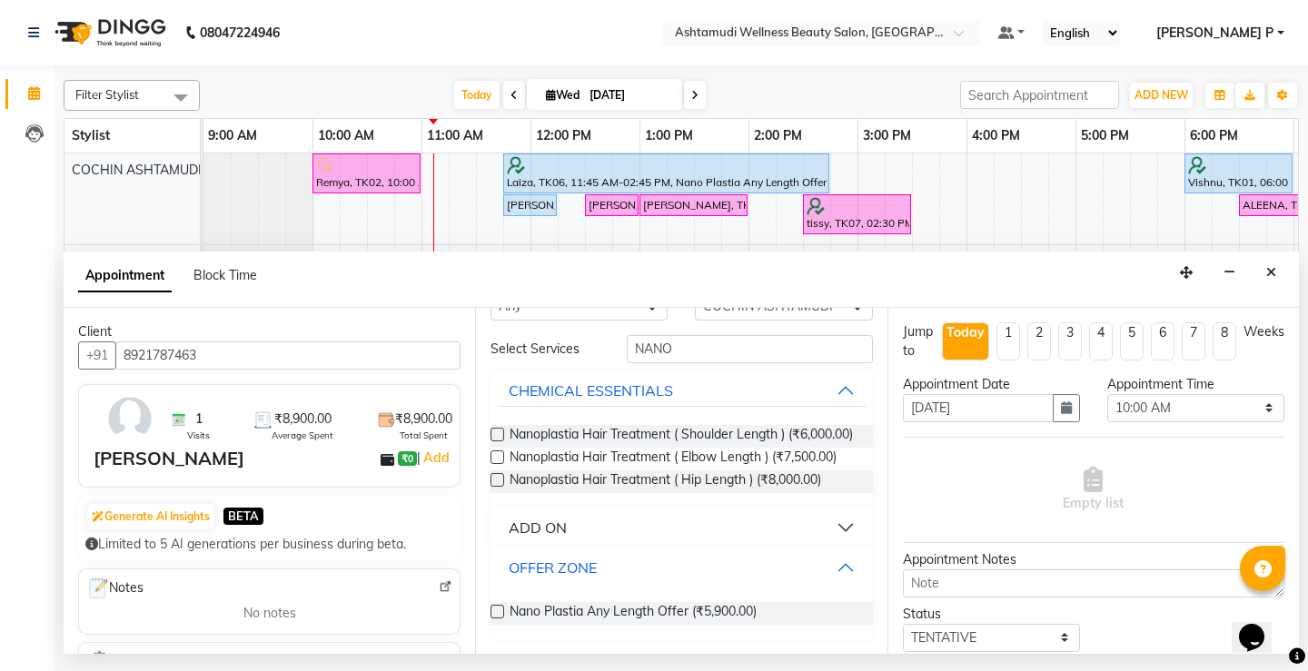
scroll to position [61, 0]
click at [497, 616] on label at bounding box center [498, 612] width 14 height 14
click at [497, 616] on input "checkbox" at bounding box center [497, 614] width 12 height 12
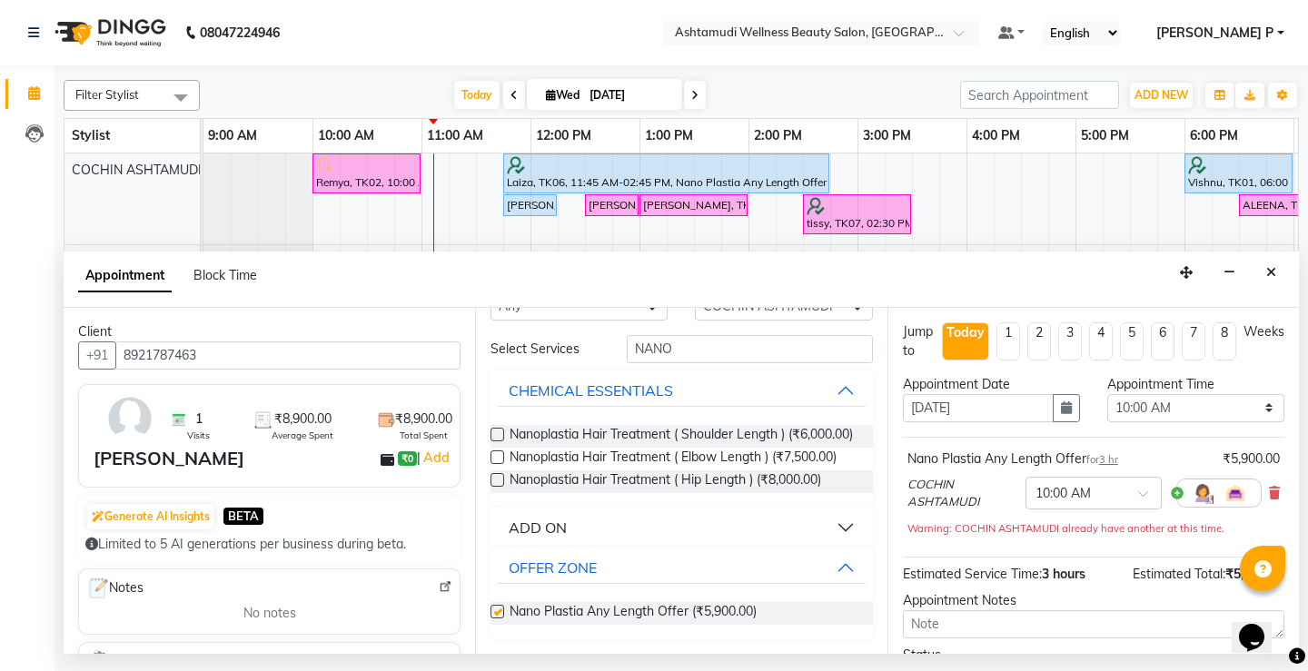
checkbox input "false"
click at [1053, 408] on button "button" at bounding box center [1066, 408] width 27 height 28
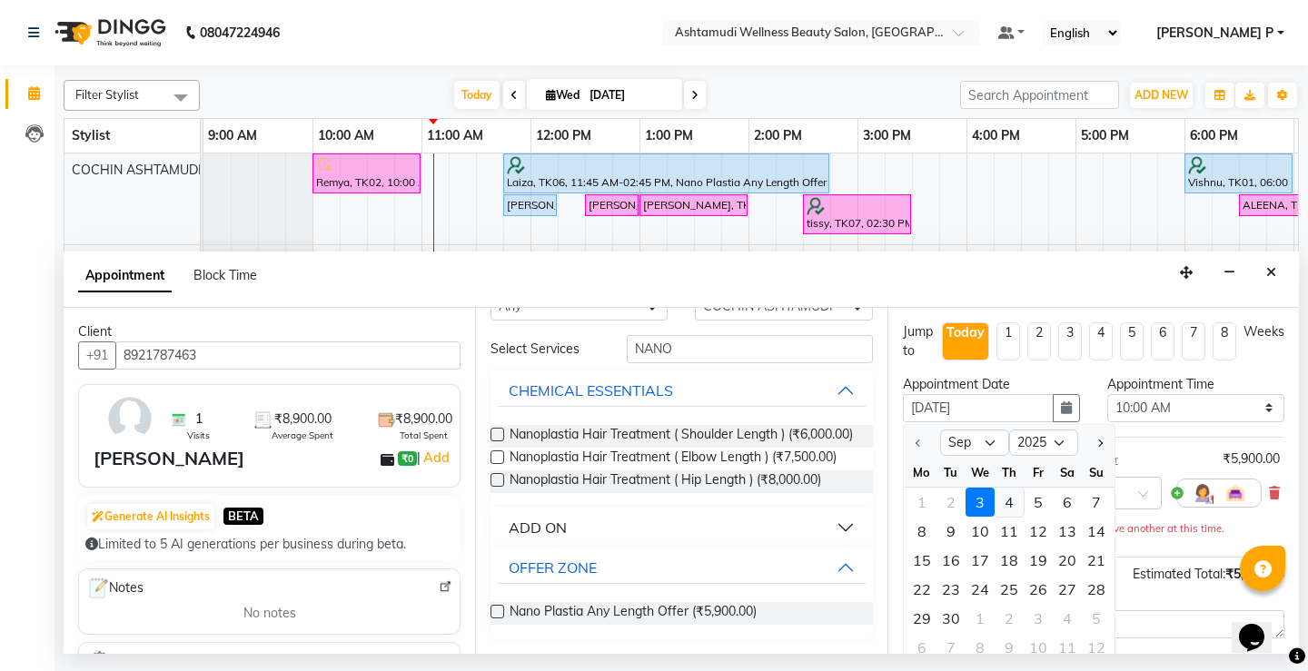
click at [1006, 502] on div "4" at bounding box center [1009, 502] width 29 height 29
type input "[DATE]"
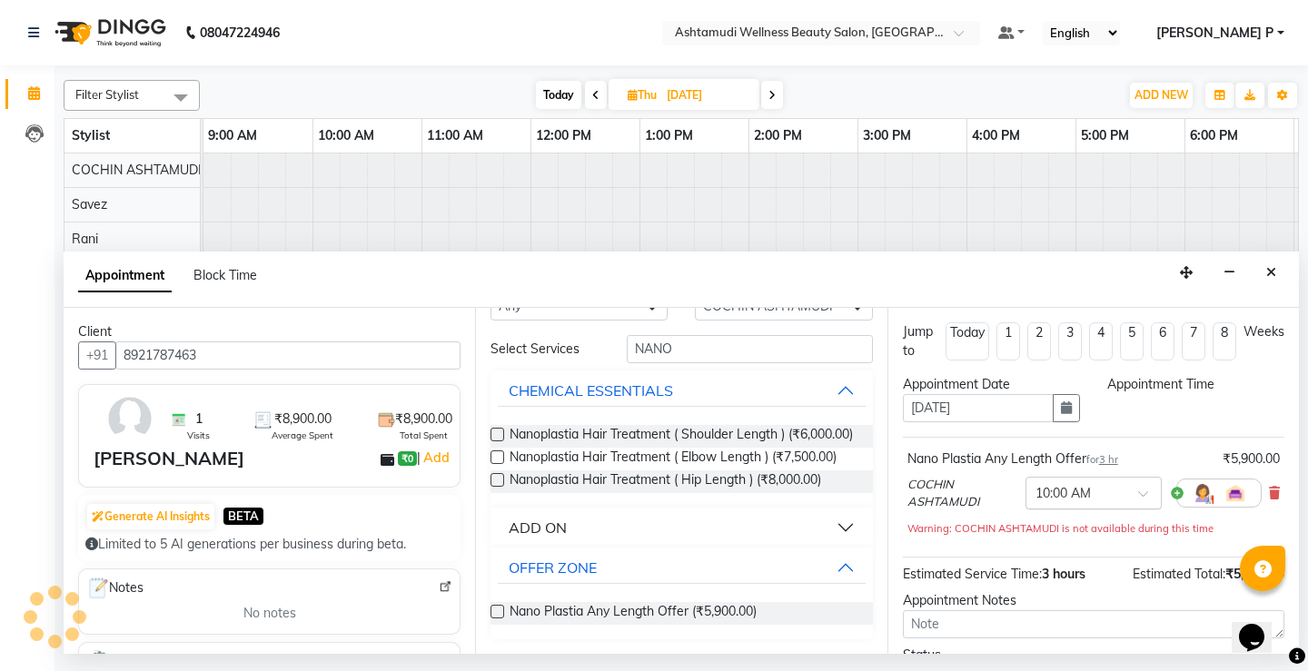
select select "600"
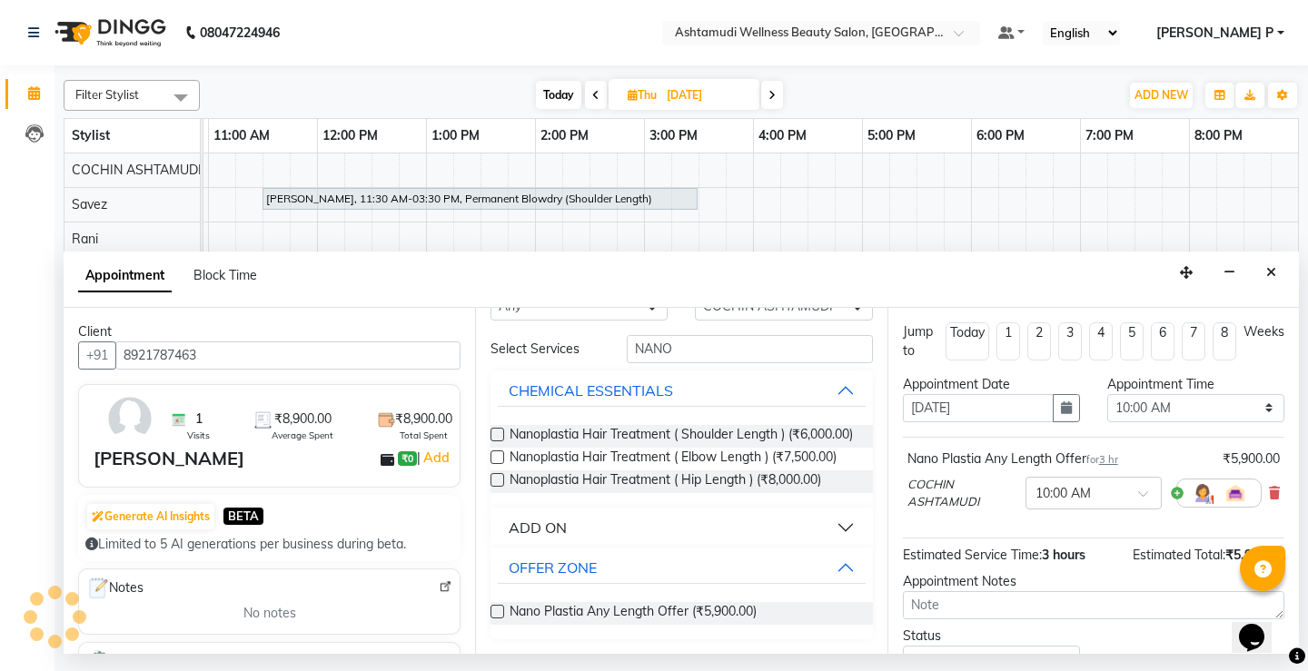
scroll to position [104, 0]
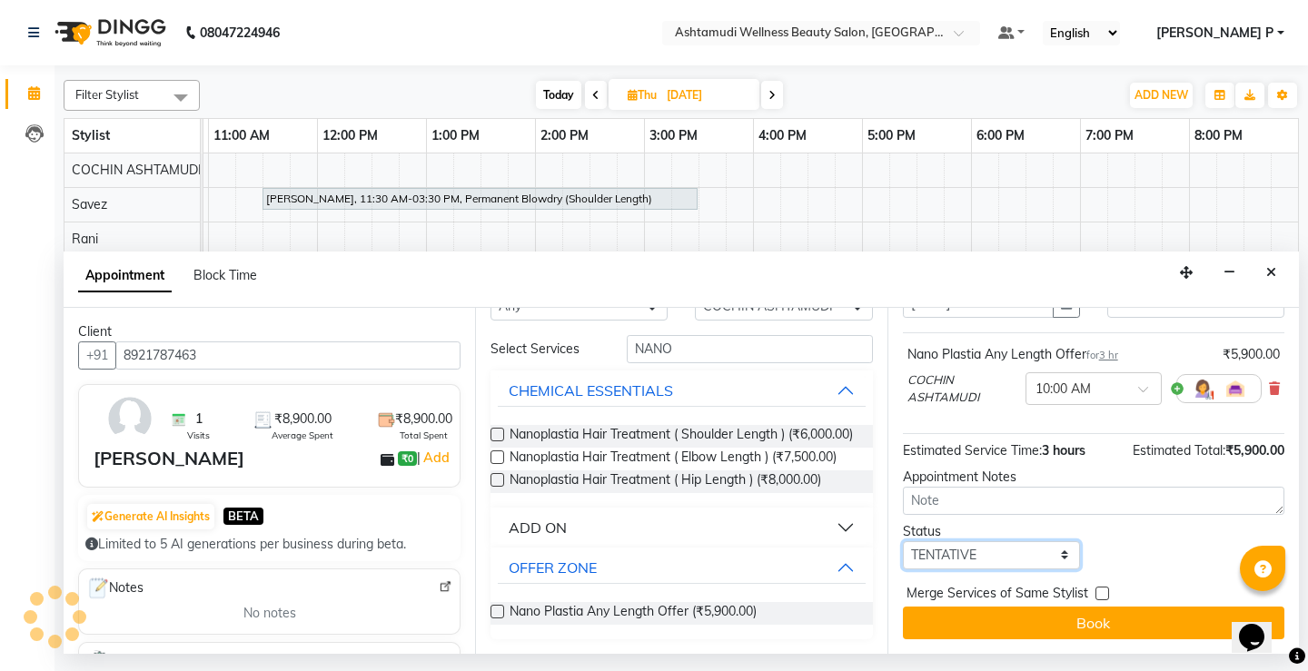
click at [968, 550] on select "Select TENTATIVE CONFIRM UPCOMING" at bounding box center [991, 555] width 177 height 28
select select "confirm booking"
click at [903, 541] on select "Select TENTATIVE CONFIRM UPCOMING" at bounding box center [991, 555] width 177 height 28
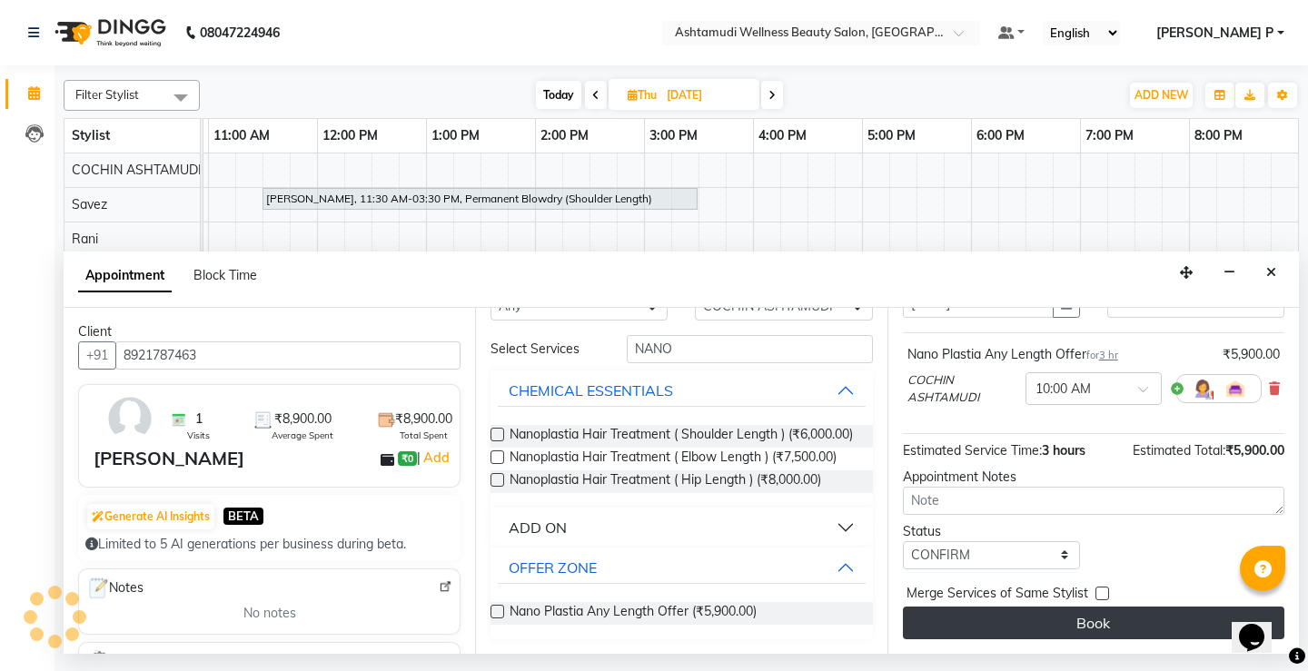
click at [1056, 620] on button "Book" at bounding box center [1094, 623] width 382 height 33
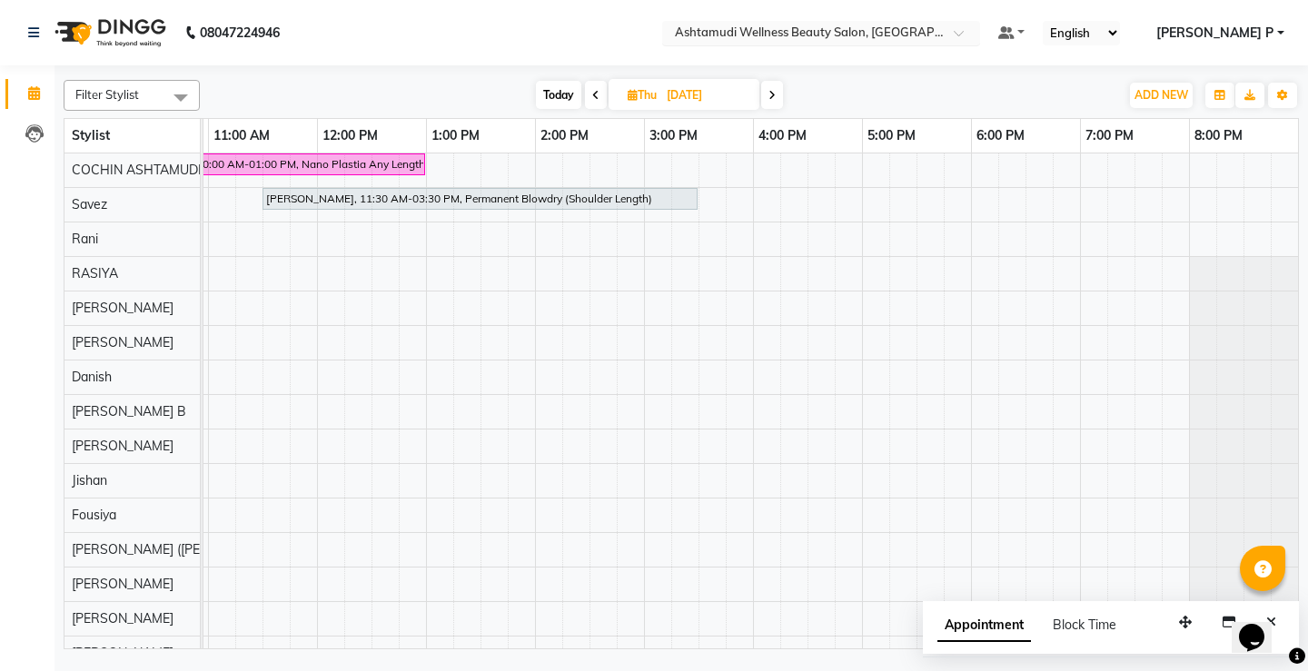
click at [976, 31] on span at bounding box center [965, 38] width 23 height 18
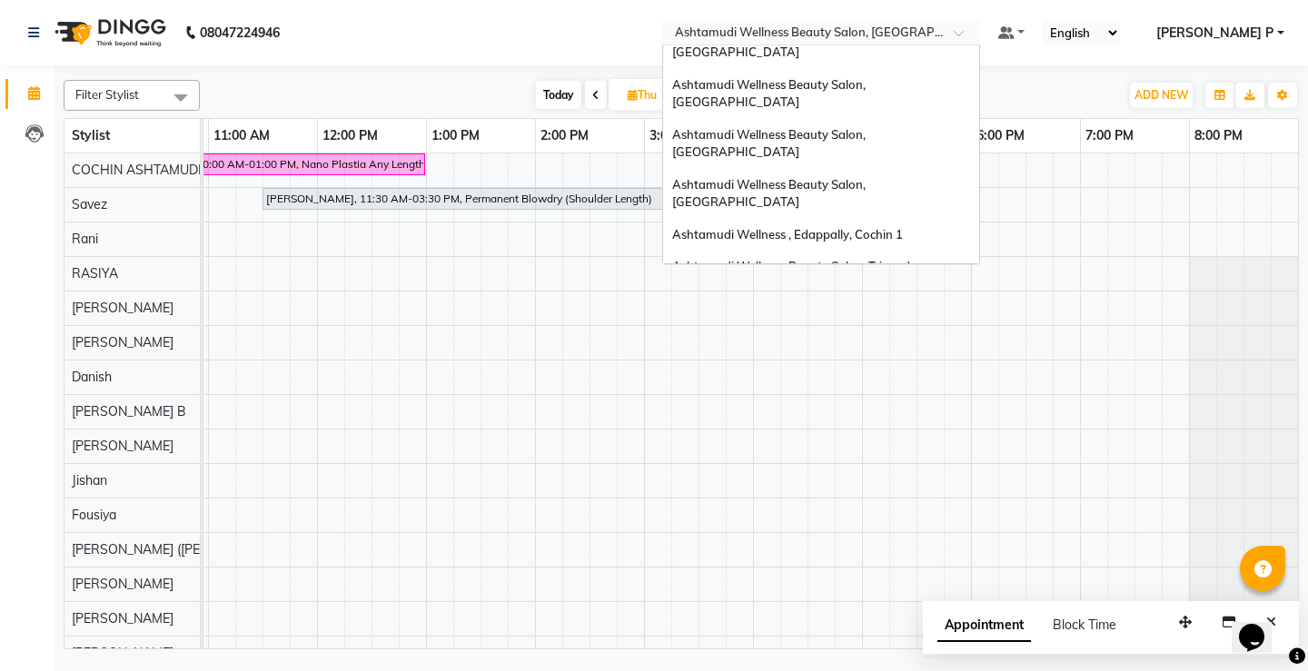
scroll to position [0, 0]
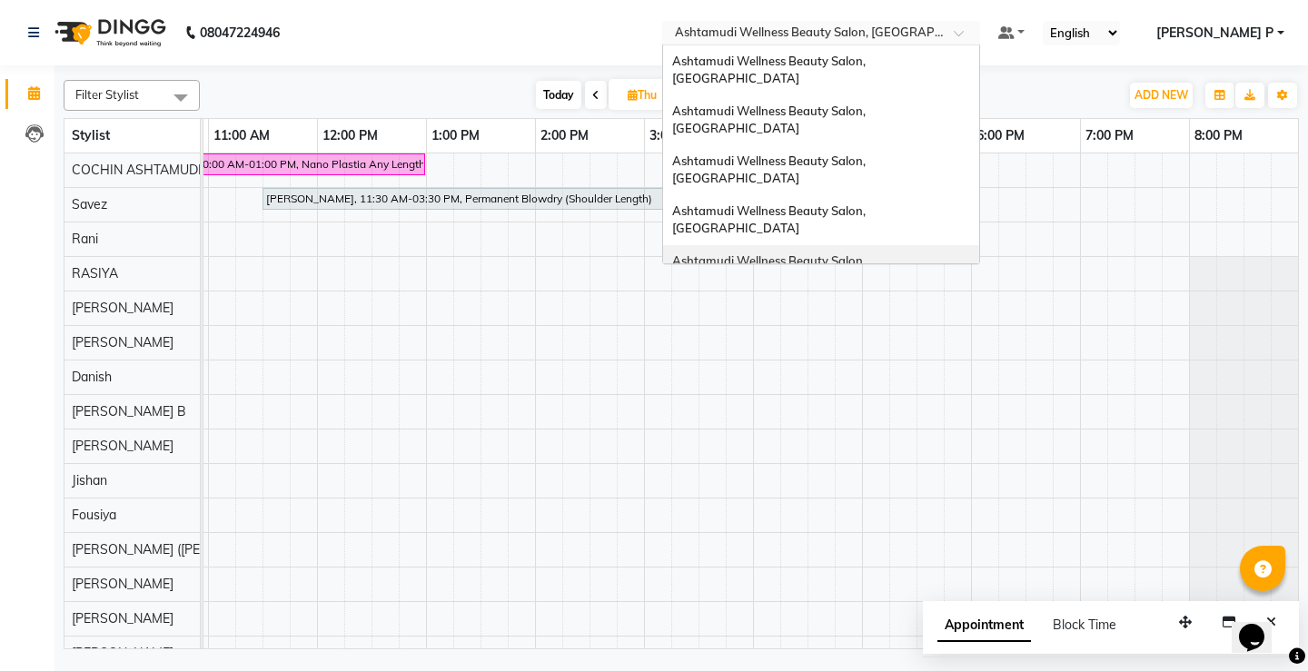
click at [979, 245] on div "Ashtamudi Wellness Beauty Salon, Kottarakkara" at bounding box center [821, 270] width 316 height 50
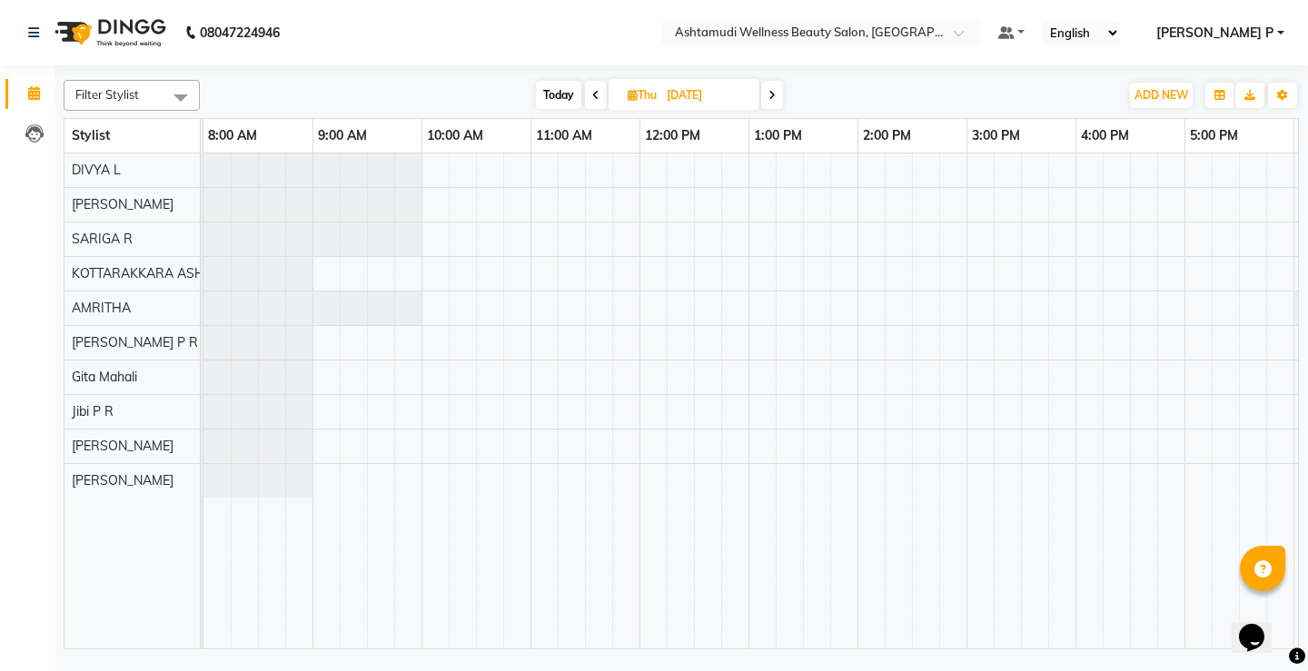
click at [550, 91] on span "Today" at bounding box center [558, 95] width 45 height 28
type input "[DATE]"
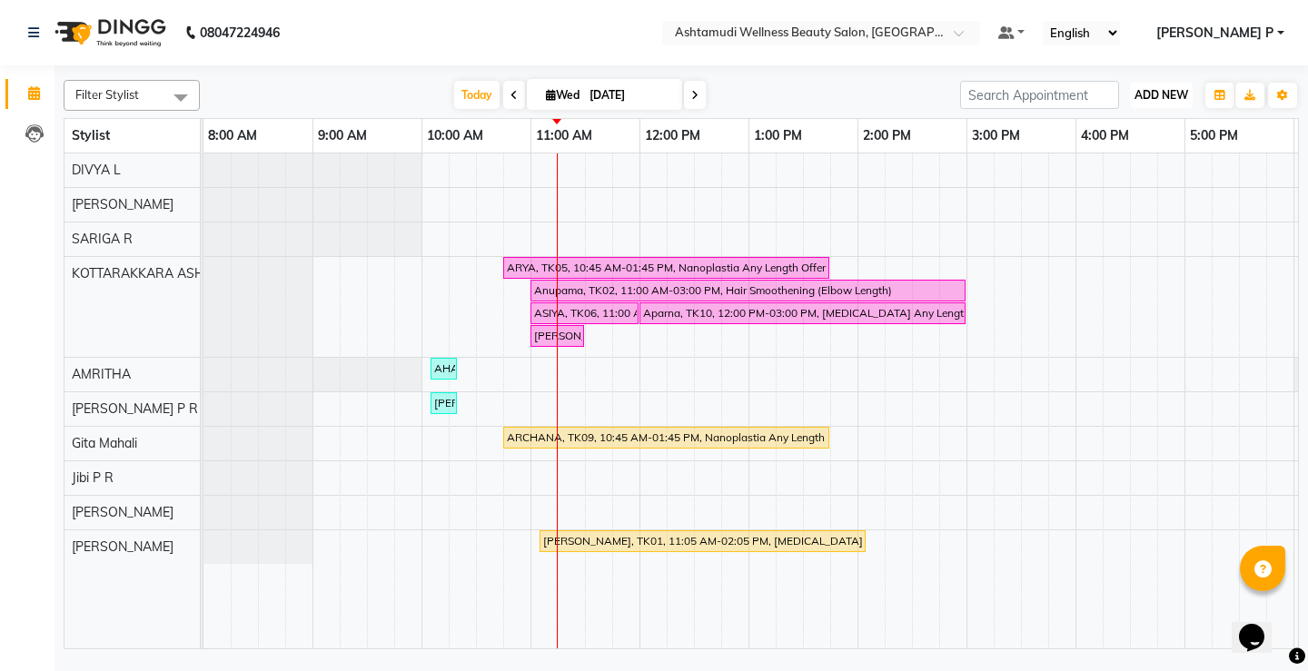
click at [1155, 92] on span "ADD NEW" at bounding box center [1162, 95] width 54 height 14
click at [1143, 128] on button "Add Appointment" at bounding box center [1120, 130] width 144 height 24
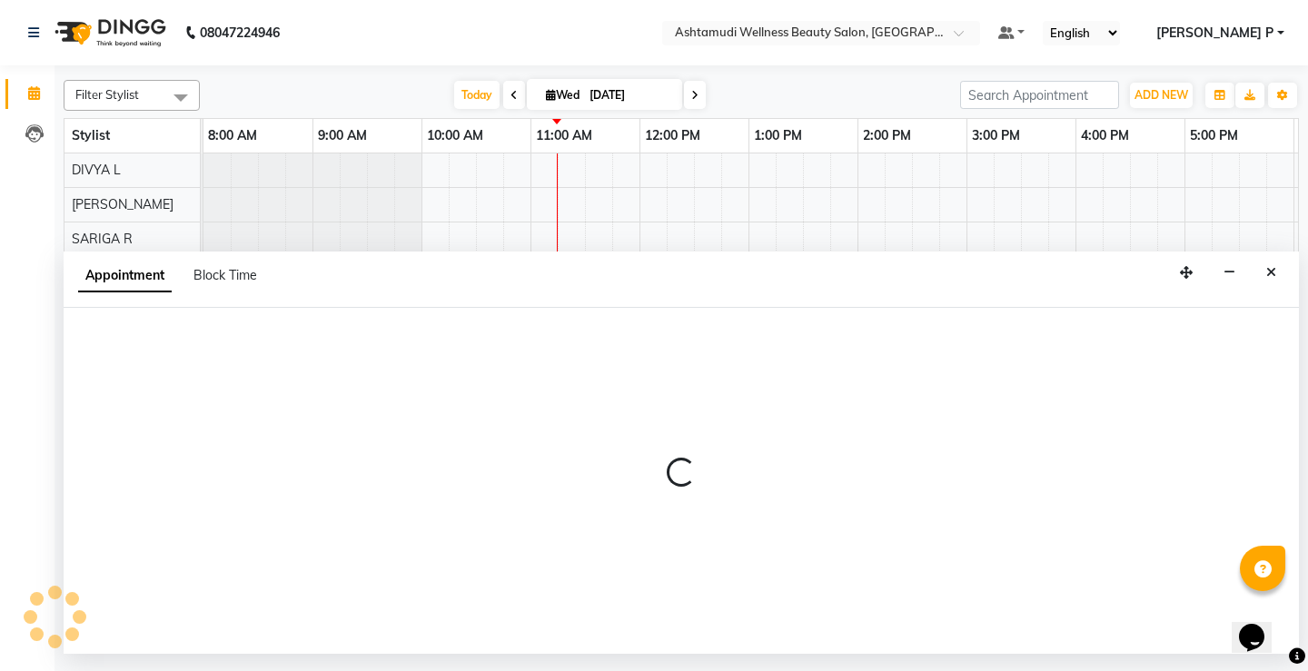
select select "540"
select select "tentative"
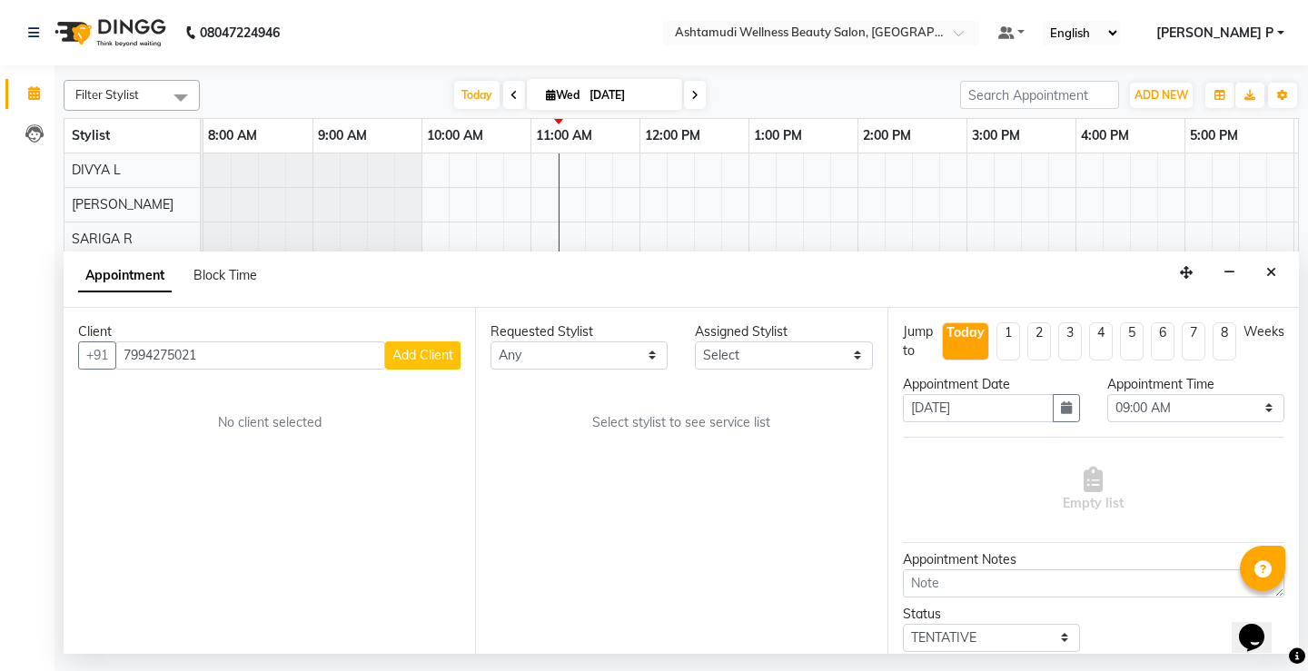
type input "7994275021"
click at [394, 362] on span "Add Client" at bounding box center [422, 355] width 61 height 16
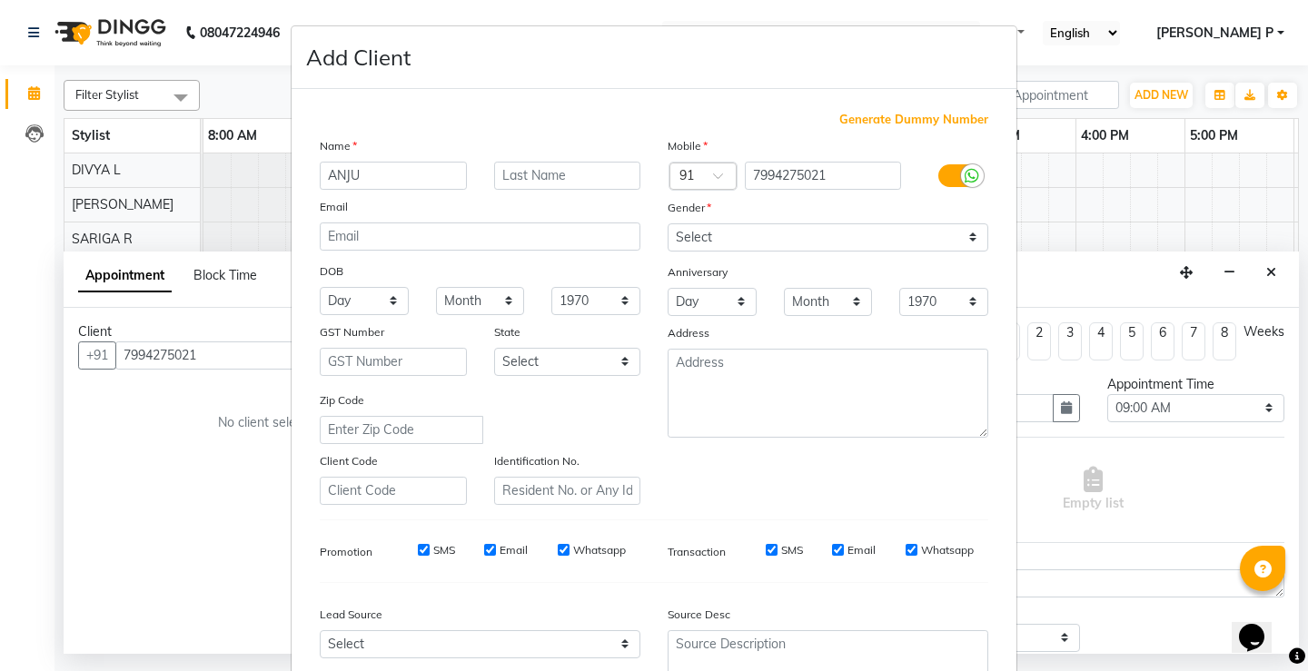
type input "ANJU"
click at [755, 237] on select "Select [DEMOGRAPHIC_DATA] [DEMOGRAPHIC_DATA] Other Prefer Not To Say" at bounding box center [828, 237] width 321 height 28
select select "[DEMOGRAPHIC_DATA]"
click at [668, 223] on select "Select Male Female Other Prefer Not To Say" at bounding box center [828, 237] width 321 height 28
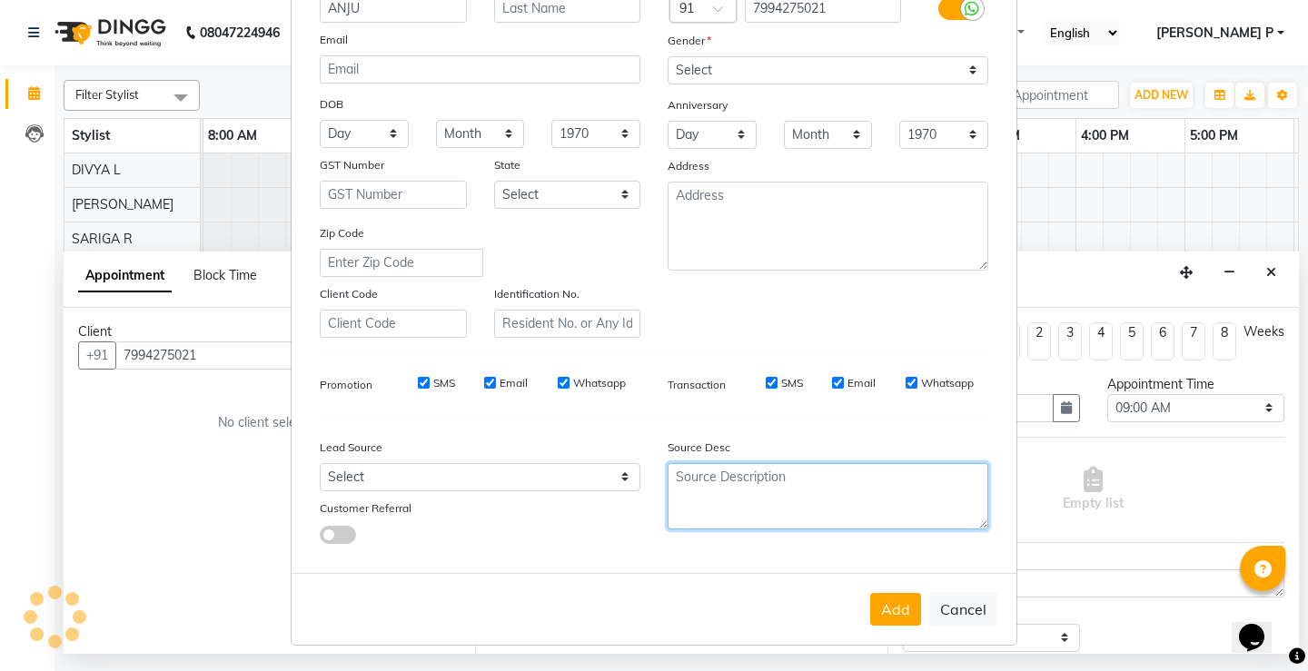
click at [696, 509] on textarea at bounding box center [828, 496] width 321 height 66
type textarea "TELECALLING"
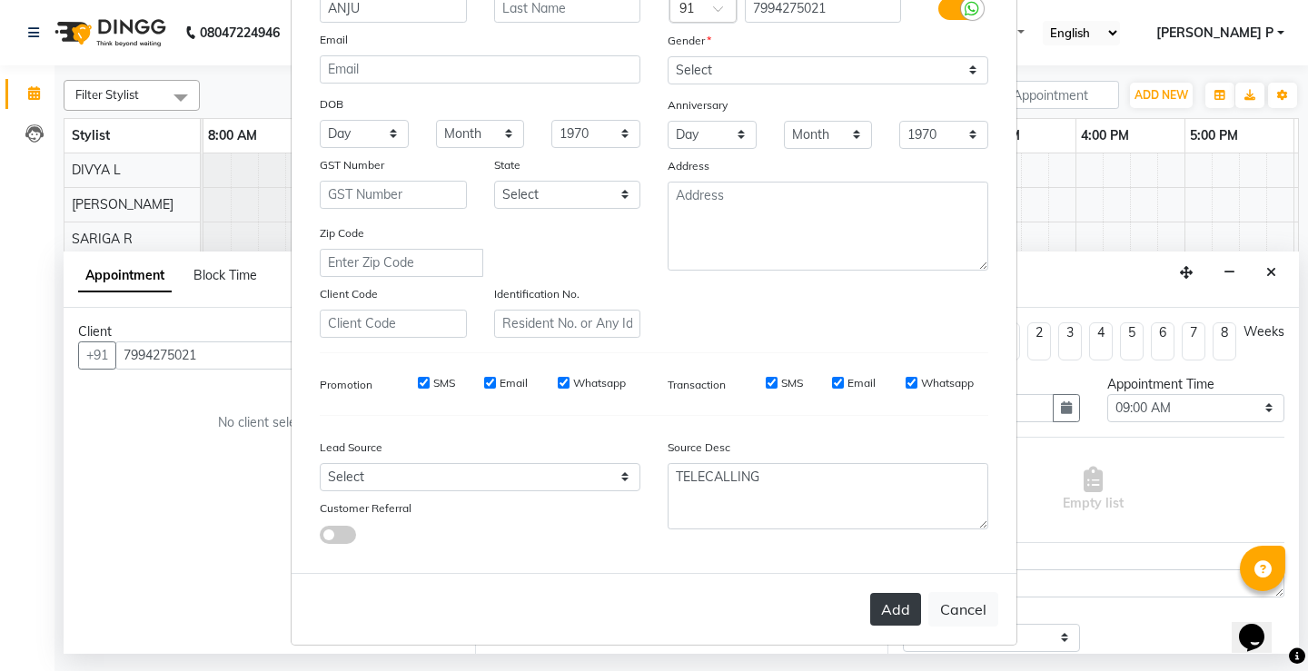
click at [878, 616] on button "Add" at bounding box center [895, 609] width 51 height 33
type input "79******21"
select select
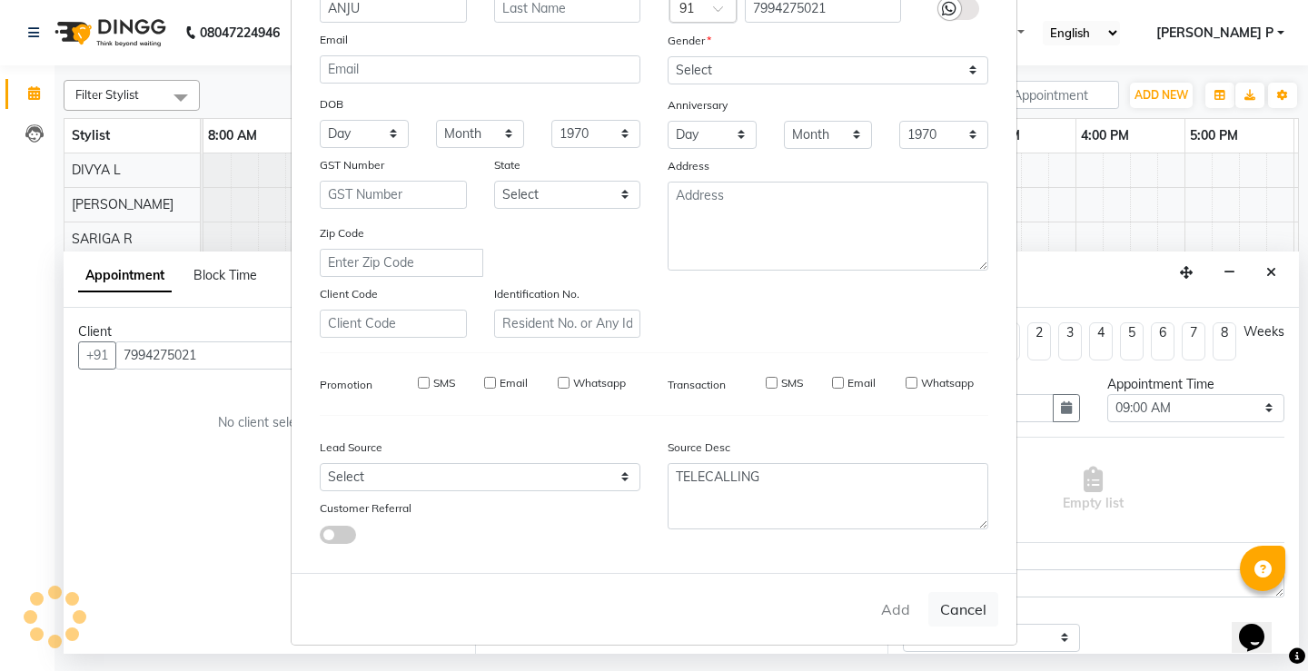
select select
checkbox input "false"
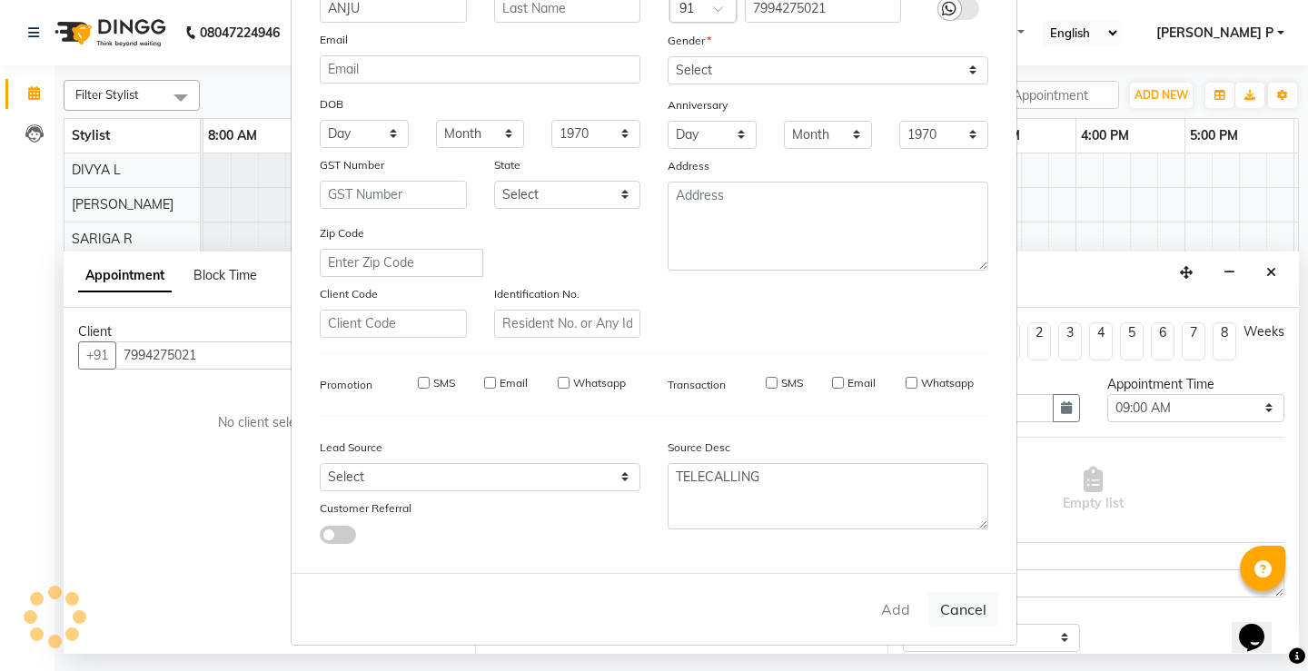
checkbox input "false"
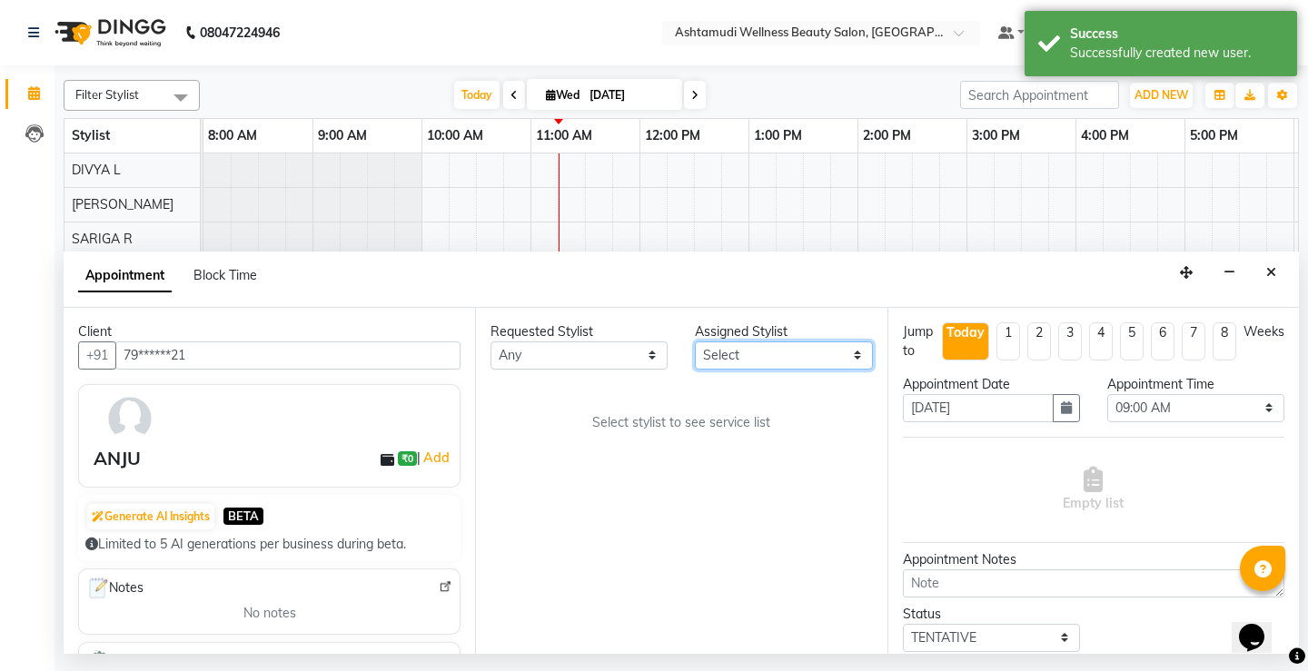
click at [861, 360] on select "Select AMRITHA DIVYA L Gita Mahali Jibi P R Karina Darjee KOTTARAKKARA ASHTAMUD…" at bounding box center [783, 356] width 177 height 28
select select "27462"
click at [695, 342] on select "Select AMRITHA DIVYA L Gita Mahali Jibi P R Karina Darjee KOTTARAKKARA ASHTAMUD…" at bounding box center [783, 356] width 177 height 28
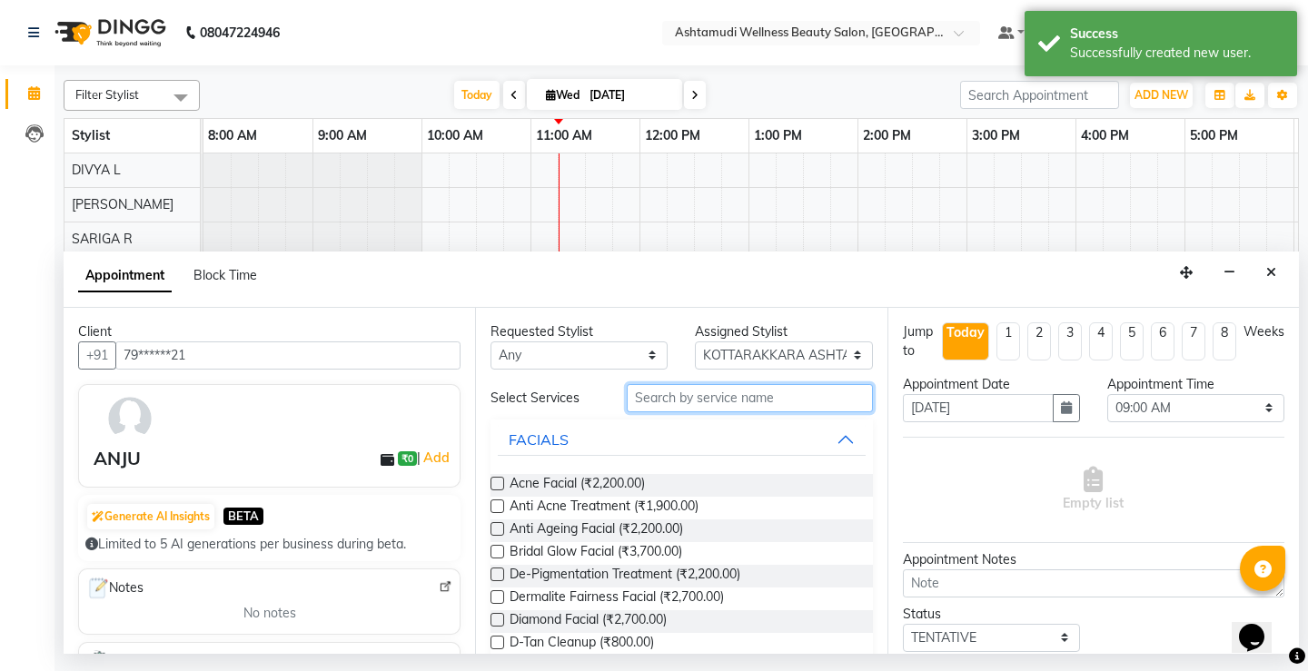
click at [663, 401] on input "text" at bounding box center [749, 398] width 245 height 28
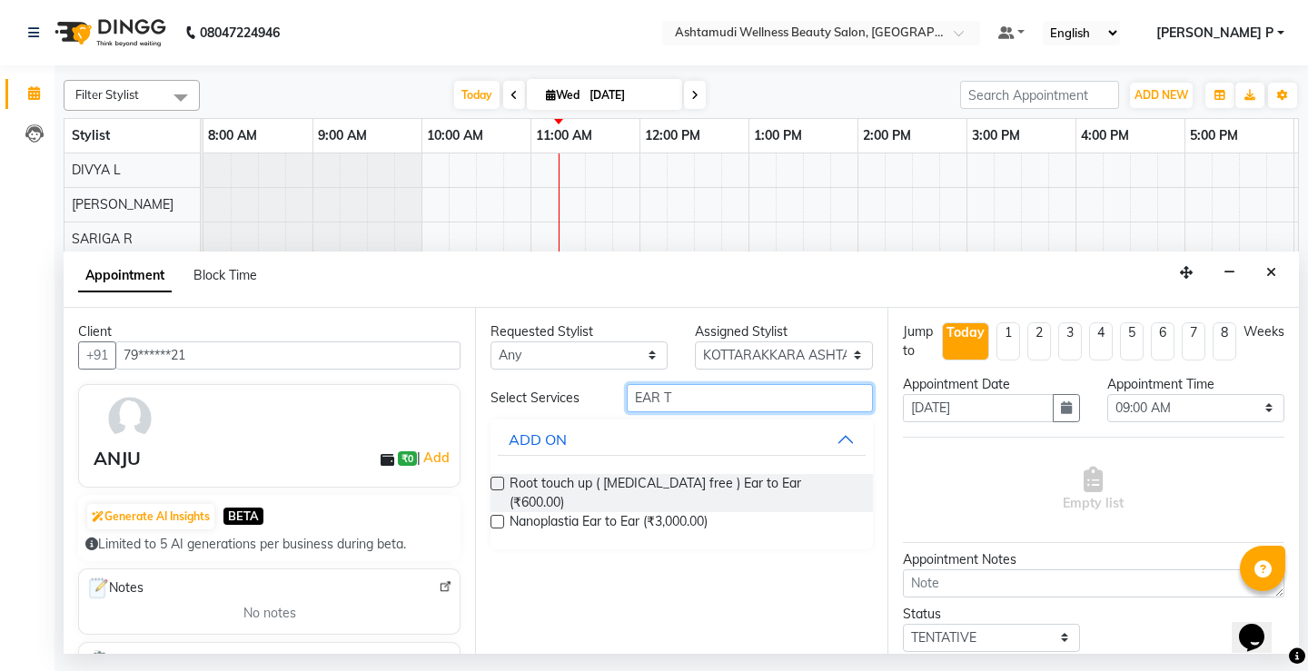
type input "EAR T"
click at [497, 515] on label at bounding box center [498, 522] width 14 height 14
click at [497, 518] on input "checkbox" at bounding box center [497, 524] width 12 height 12
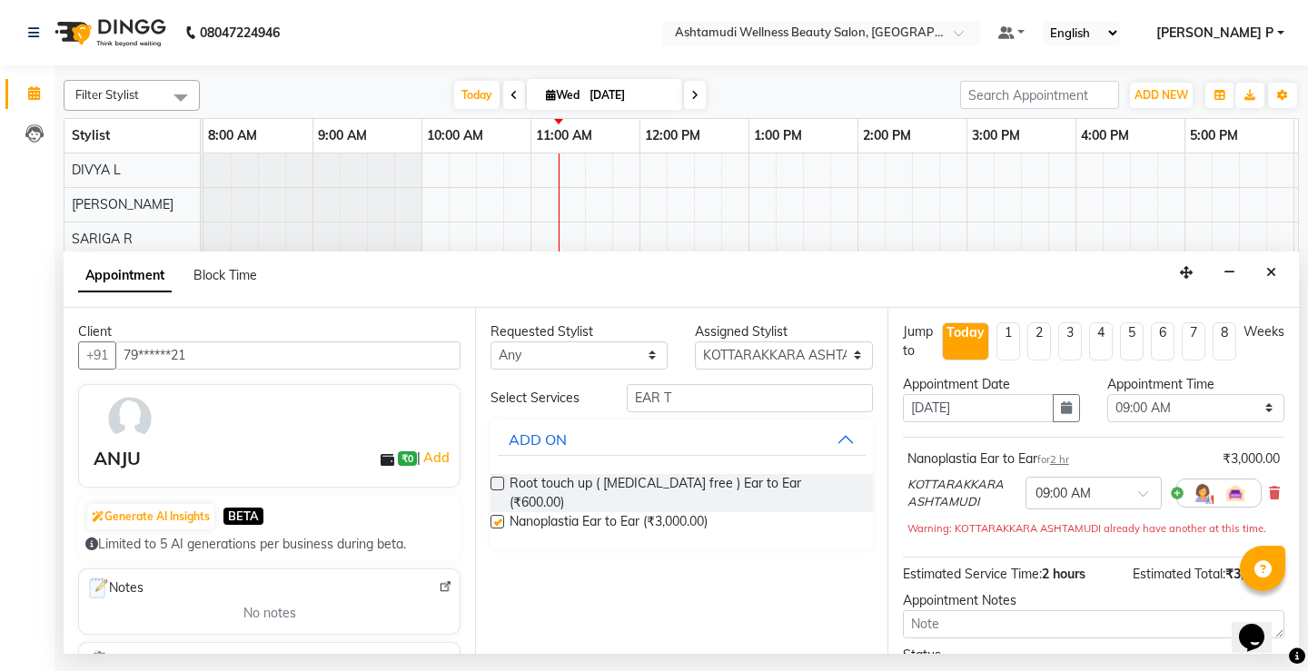
checkbox input "false"
click at [1207, 401] on select "Select 09:00 AM 09:15 AM 09:30 AM 09:45 AM 10:00 AM 10:15 AM 10:30 AM 10:45 AM …" at bounding box center [1195, 408] width 177 height 28
select select "690"
click at [1107, 394] on select "Select 09:00 AM 09:15 AM 09:30 AM 09:45 AM 10:00 AM 10:15 AM 10:30 AM 10:45 AM …" at bounding box center [1195, 408] width 177 height 28
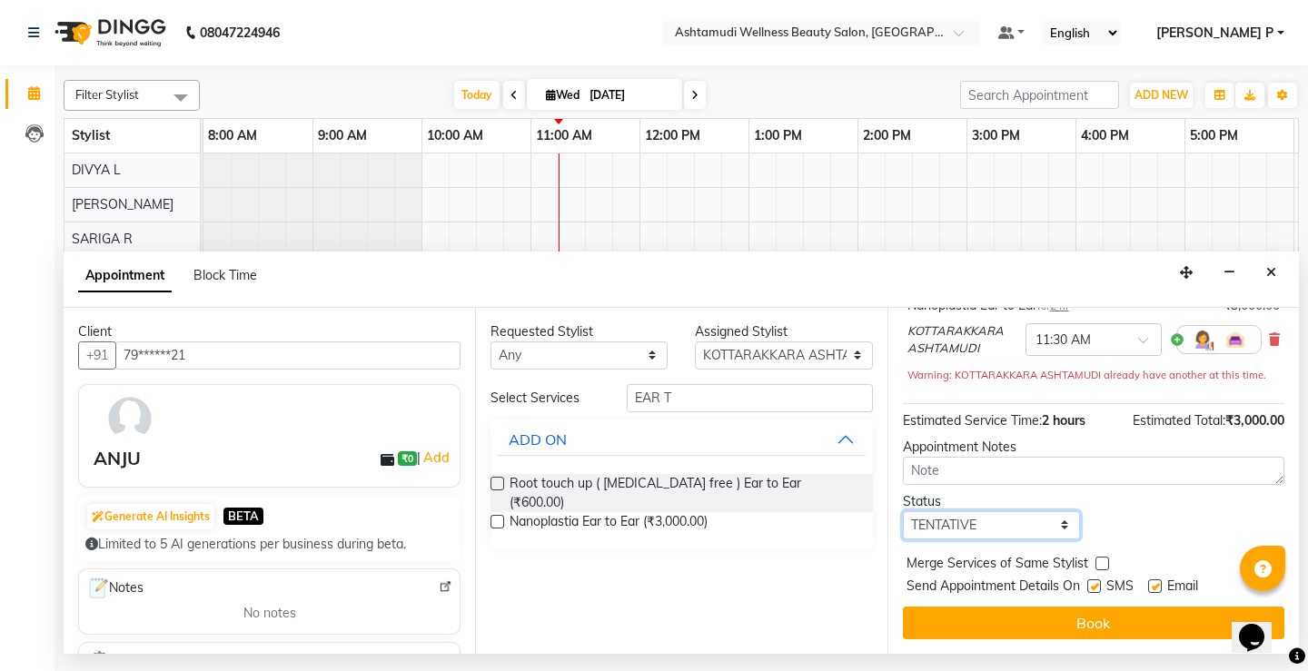
click at [1016, 522] on select "Select TENTATIVE CONFIRM CHECK-IN UPCOMING" at bounding box center [991, 525] width 177 height 28
select select "confirm booking"
click at [903, 511] on select "Select TENTATIVE CONFIRM CHECK-IN UPCOMING" at bounding box center [991, 525] width 177 height 28
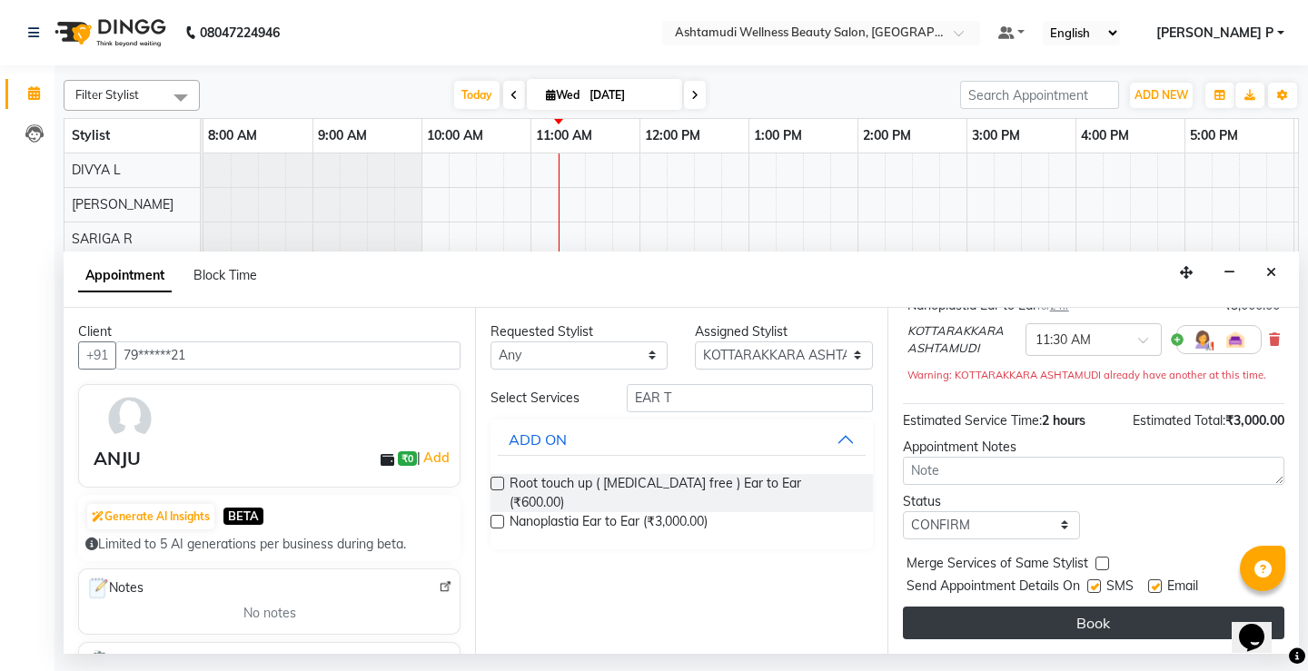
click at [1131, 624] on button "Book" at bounding box center [1094, 623] width 382 height 33
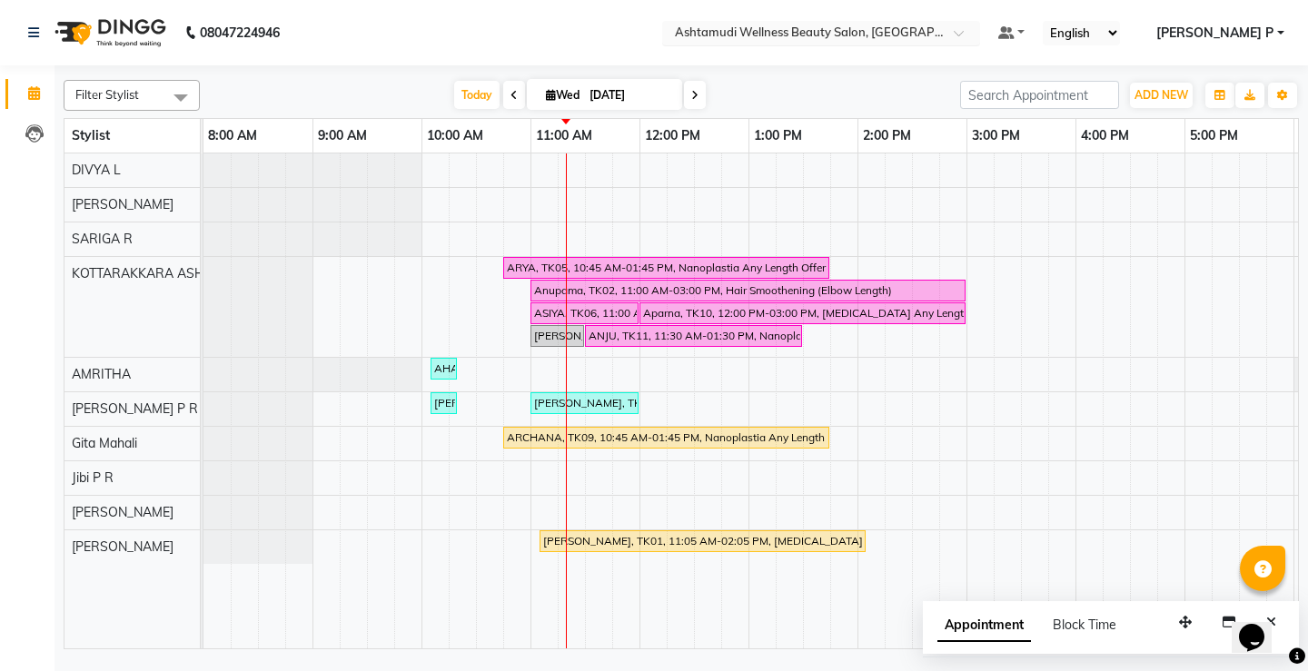
click at [980, 28] on div at bounding box center [821, 34] width 318 height 18
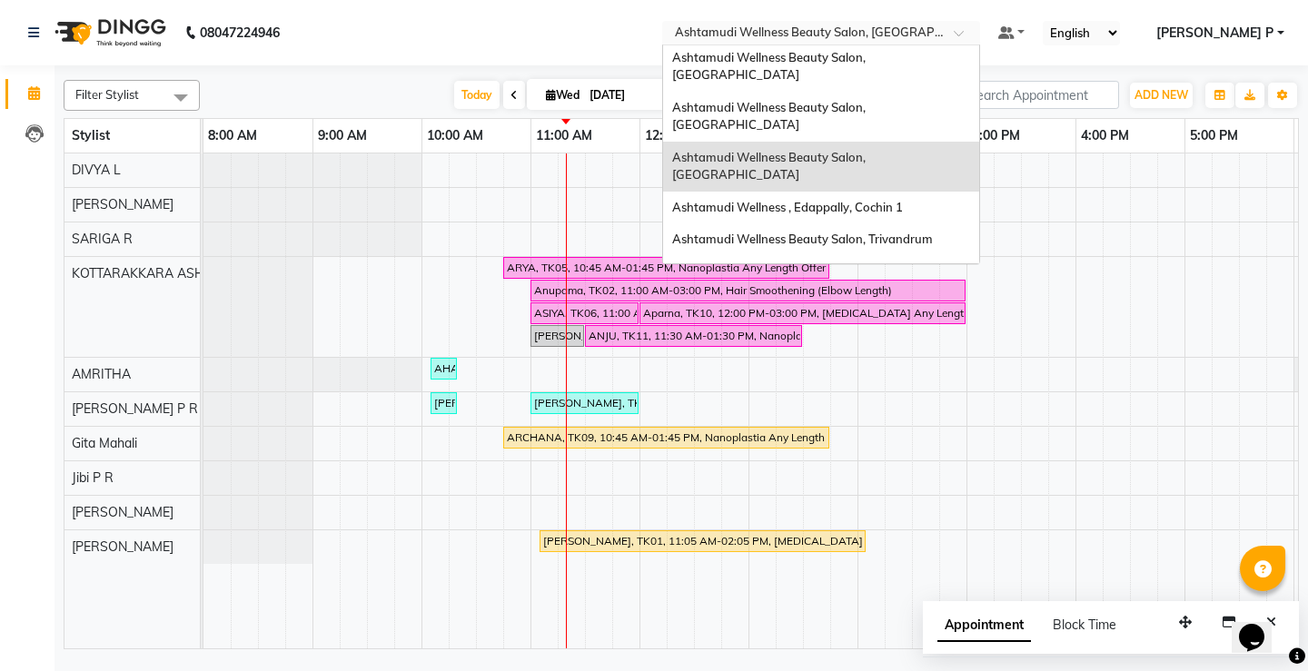
scroll to position [111, 0]
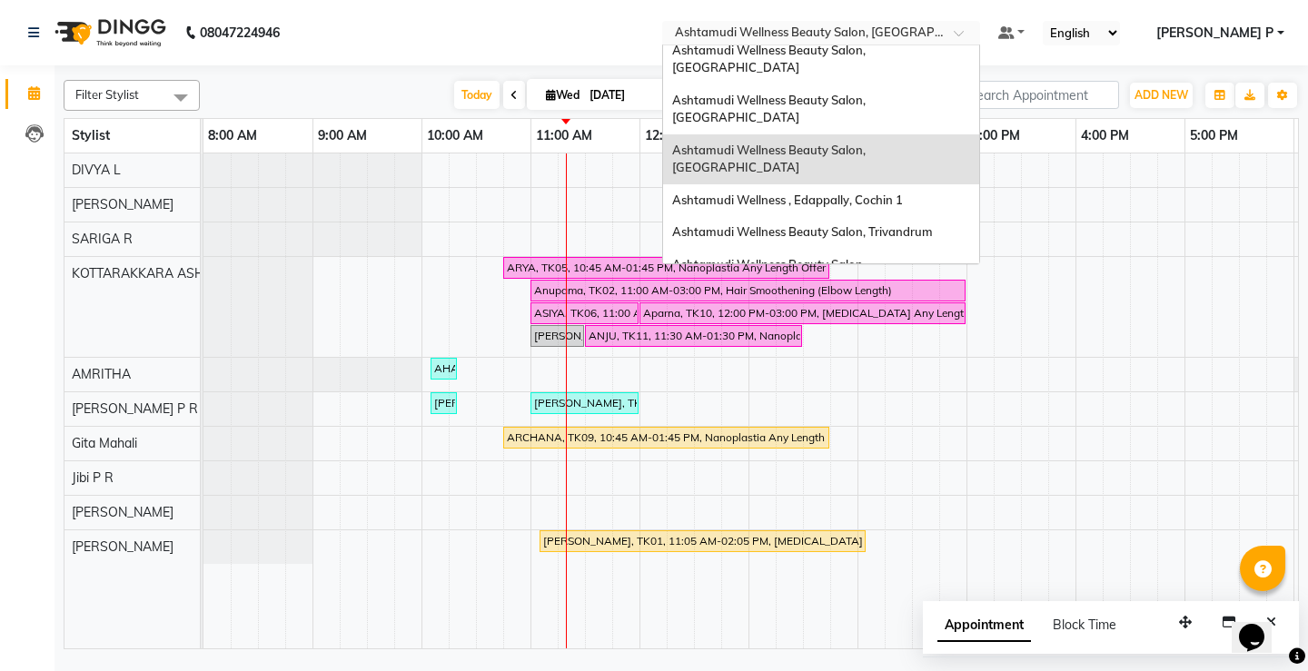
click at [979, 299] on div "Ashtamudi Welness Beauty Salon, Chinnakkada" at bounding box center [821, 324] width 316 height 50
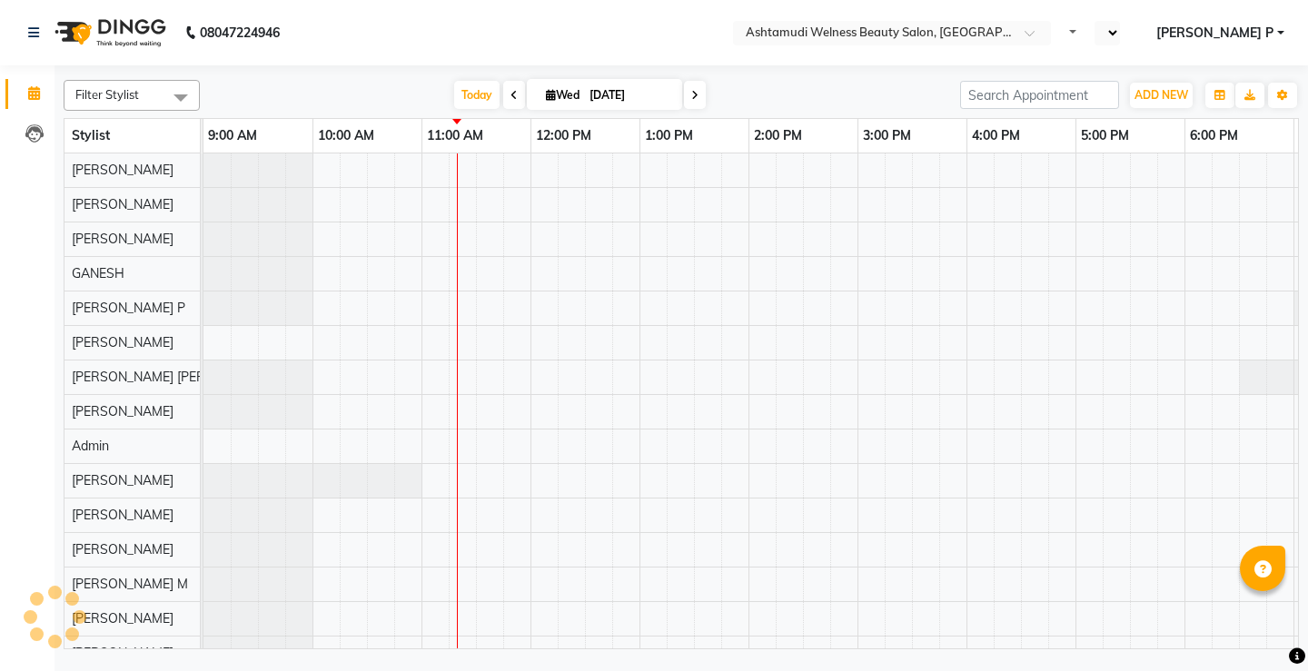
select select "en"
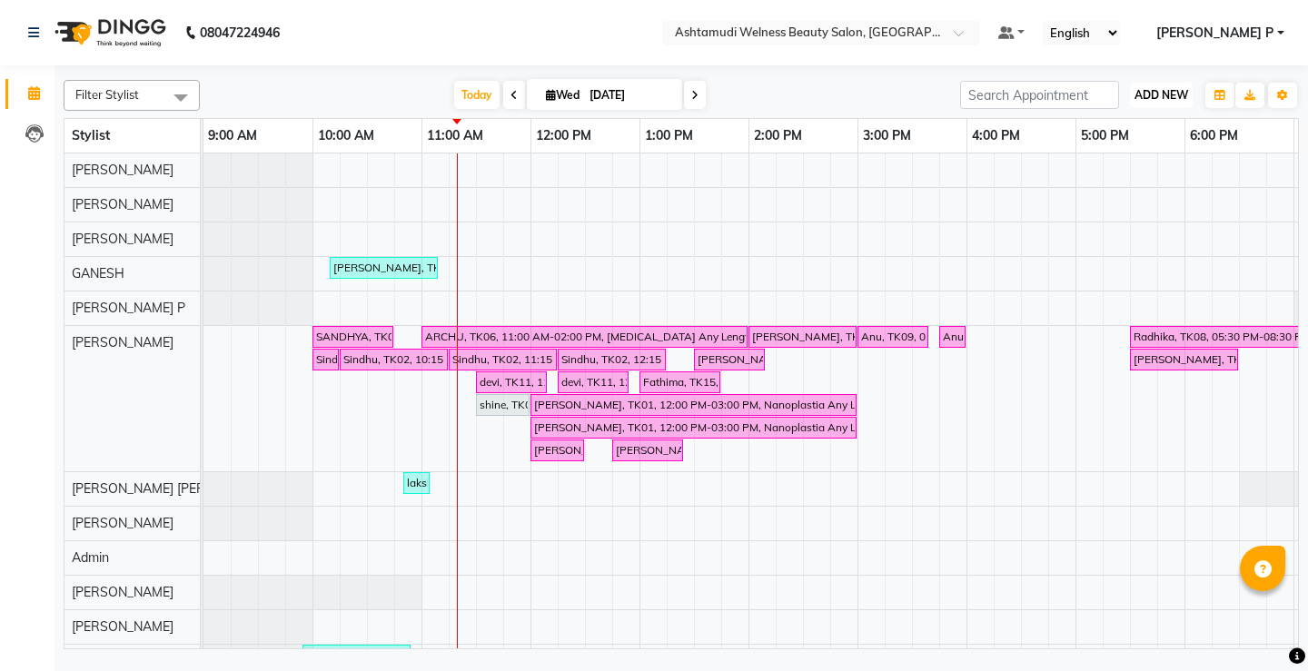
click at [1165, 97] on span "ADD NEW" at bounding box center [1162, 95] width 54 height 14
click at [1150, 134] on button "Add Appointment" at bounding box center [1120, 130] width 144 height 24
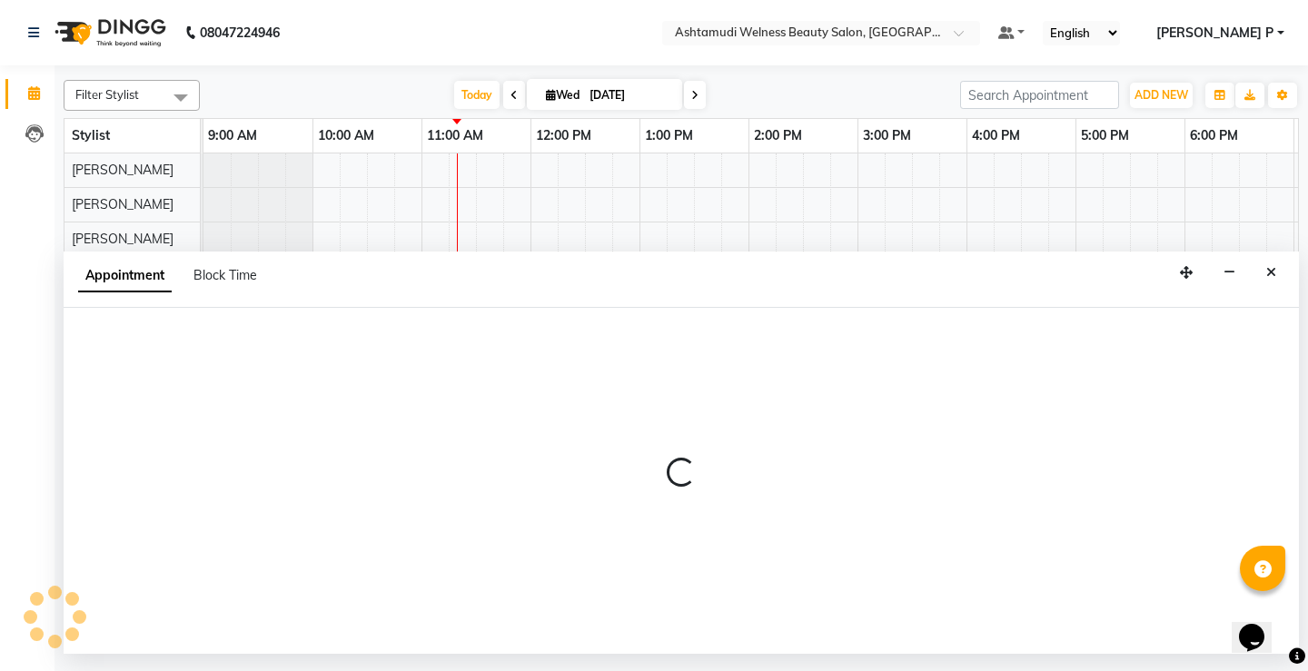
select select "600"
select select "tentative"
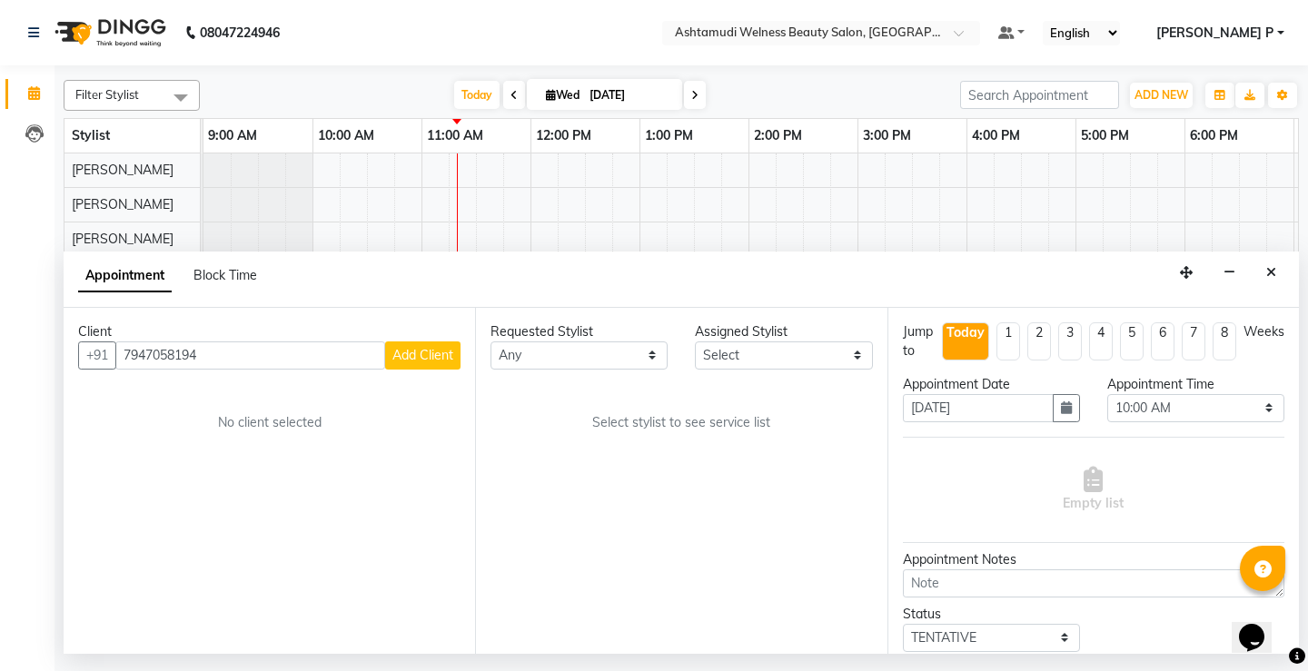
type input "7947058194"
click at [413, 355] on span "Add Client" at bounding box center [422, 355] width 61 height 16
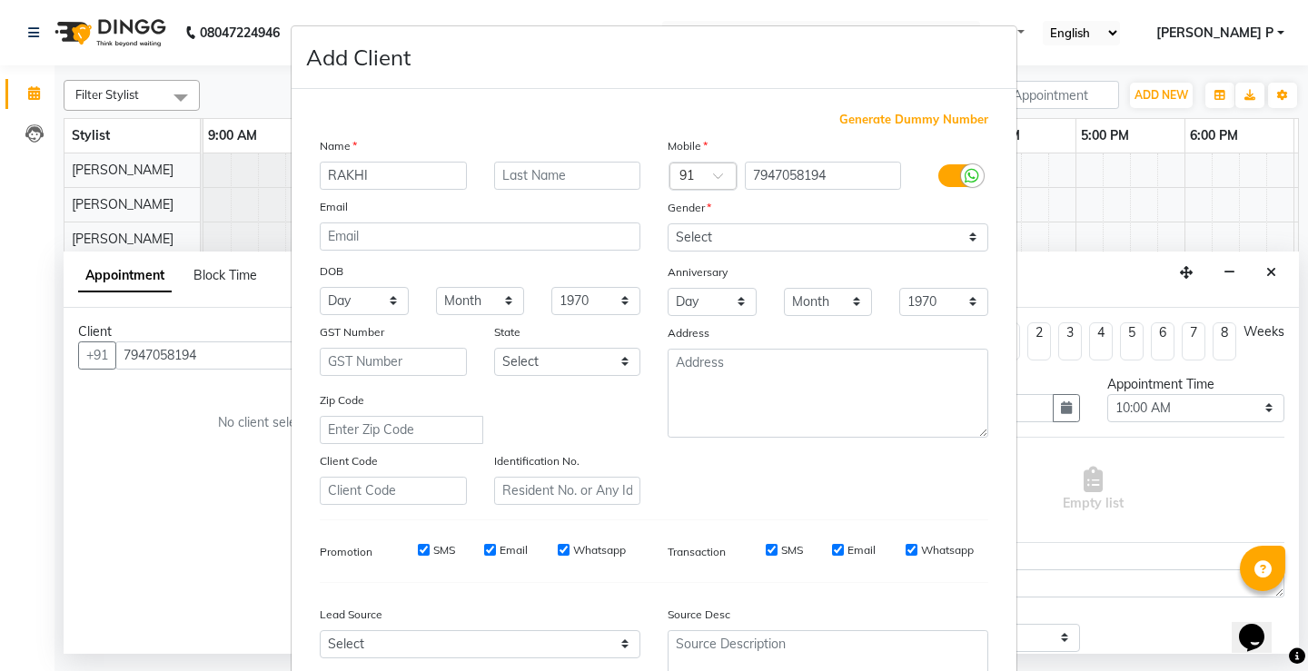
type input "RAKHI"
click at [797, 234] on select "Select Male Female Other Prefer Not To Say" at bounding box center [828, 237] width 321 height 28
select select "female"
click at [668, 223] on select "Select Male Female Other Prefer Not To Say" at bounding box center [828, 237] width 321 height 28
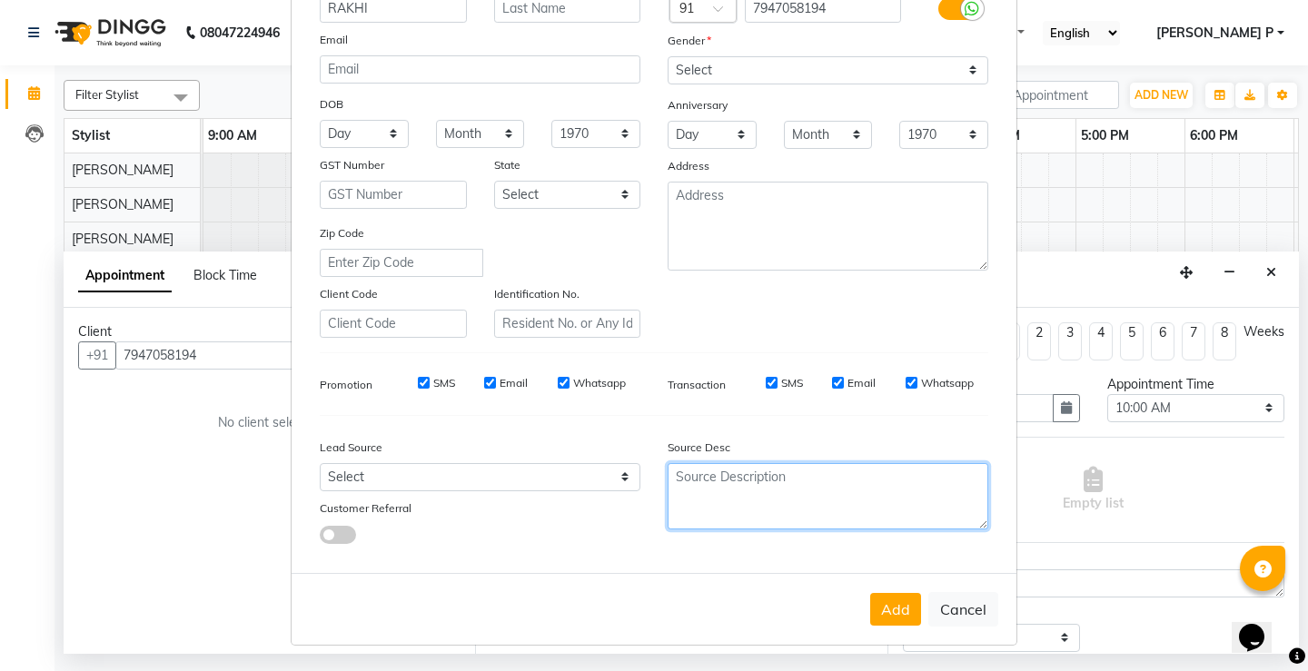
click at [732, 495] on textarea at bounding box center [828, 496] width 321 height 66
type textarea "TELECALLING"
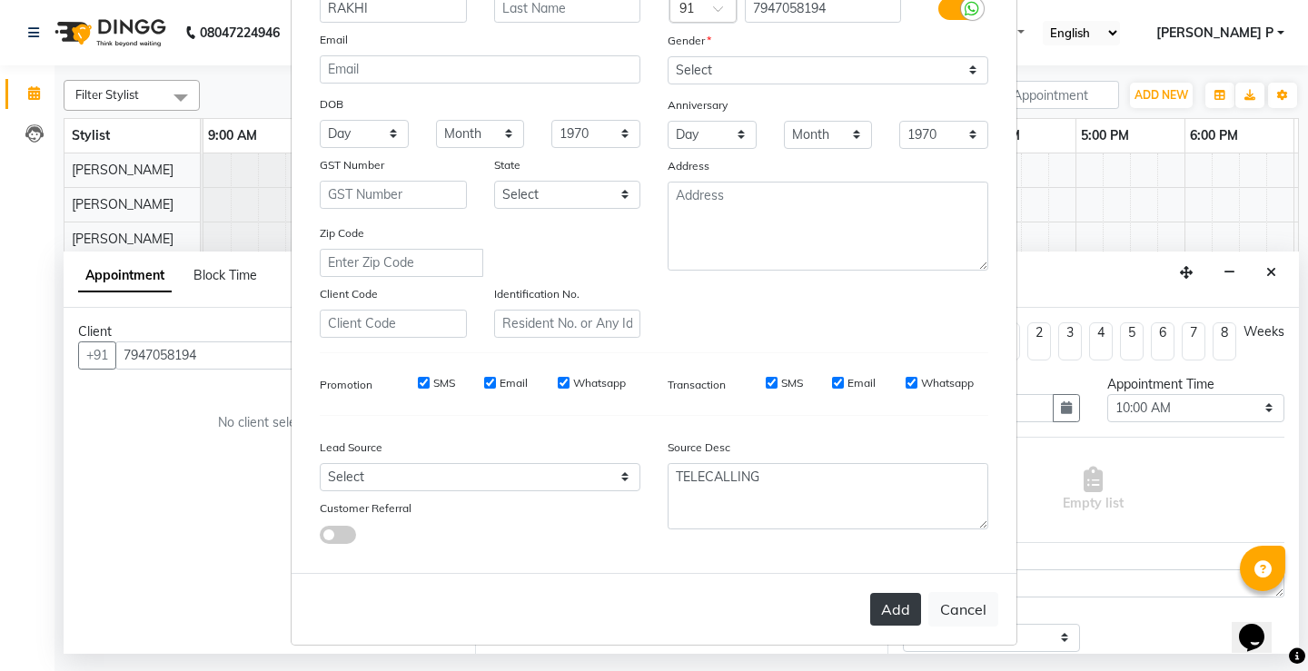
click at [912, 617] on button "Add" at bounding box center [895, 609] width 51 height 33
type input "79******94"
select select
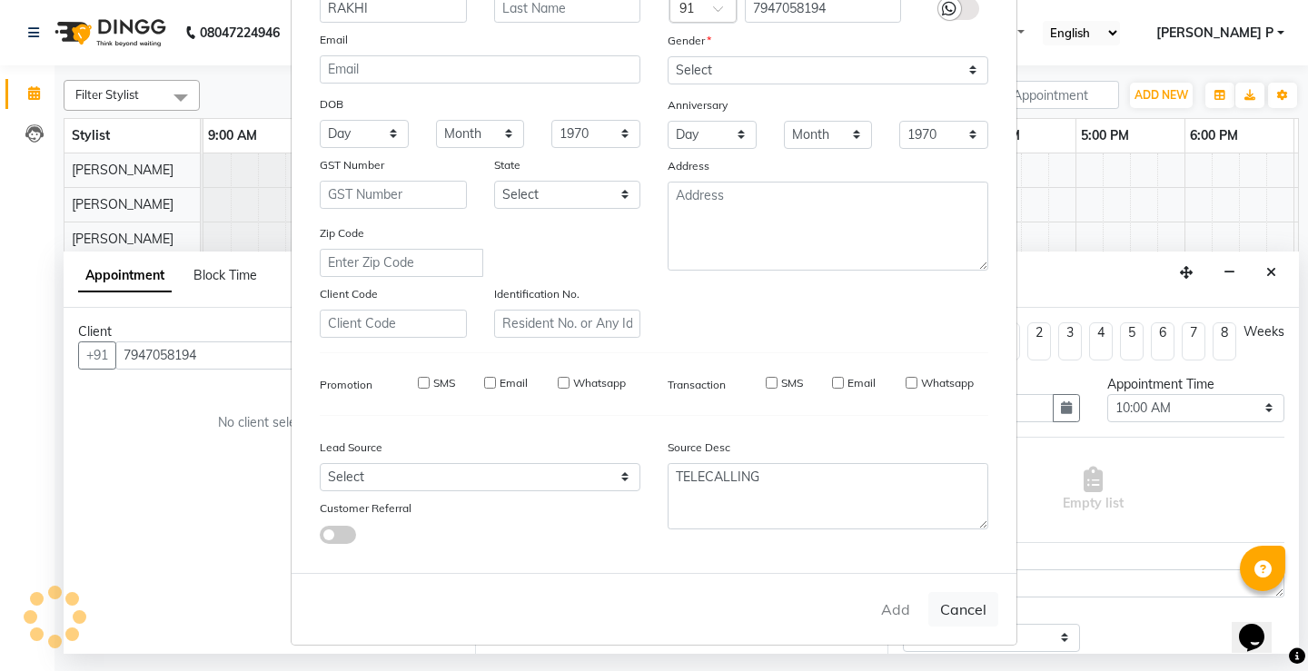
select select
checkbox input "false"
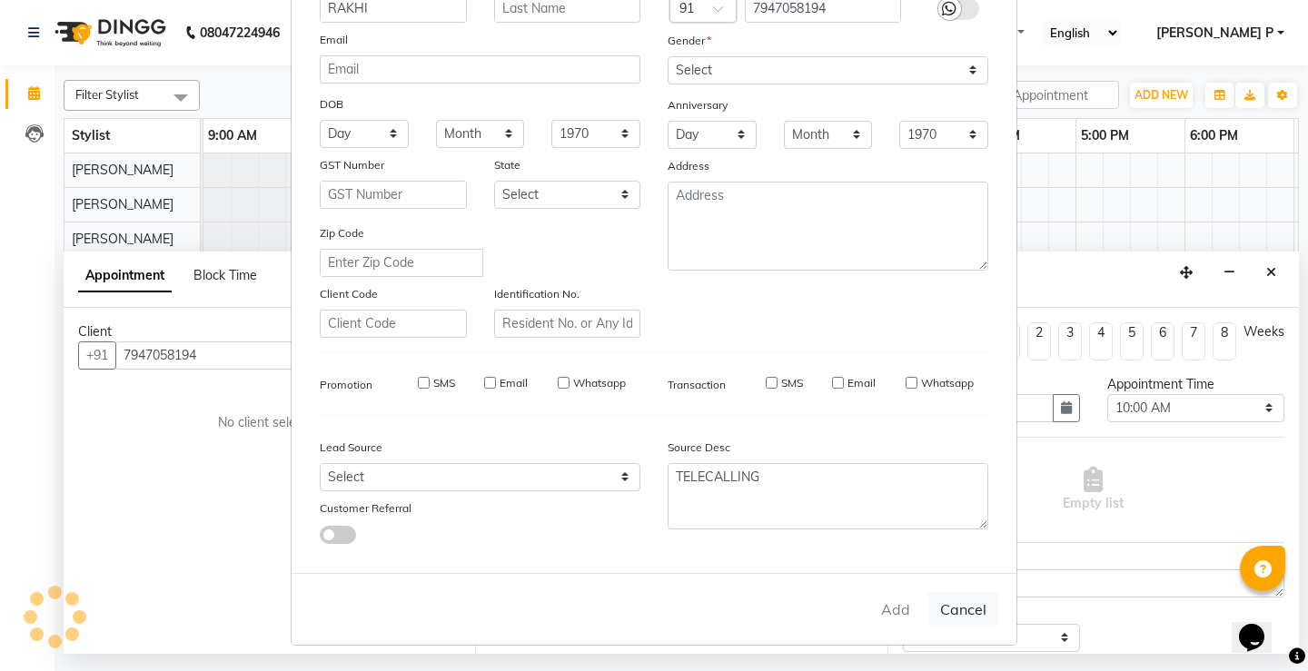
checkbox input "false"
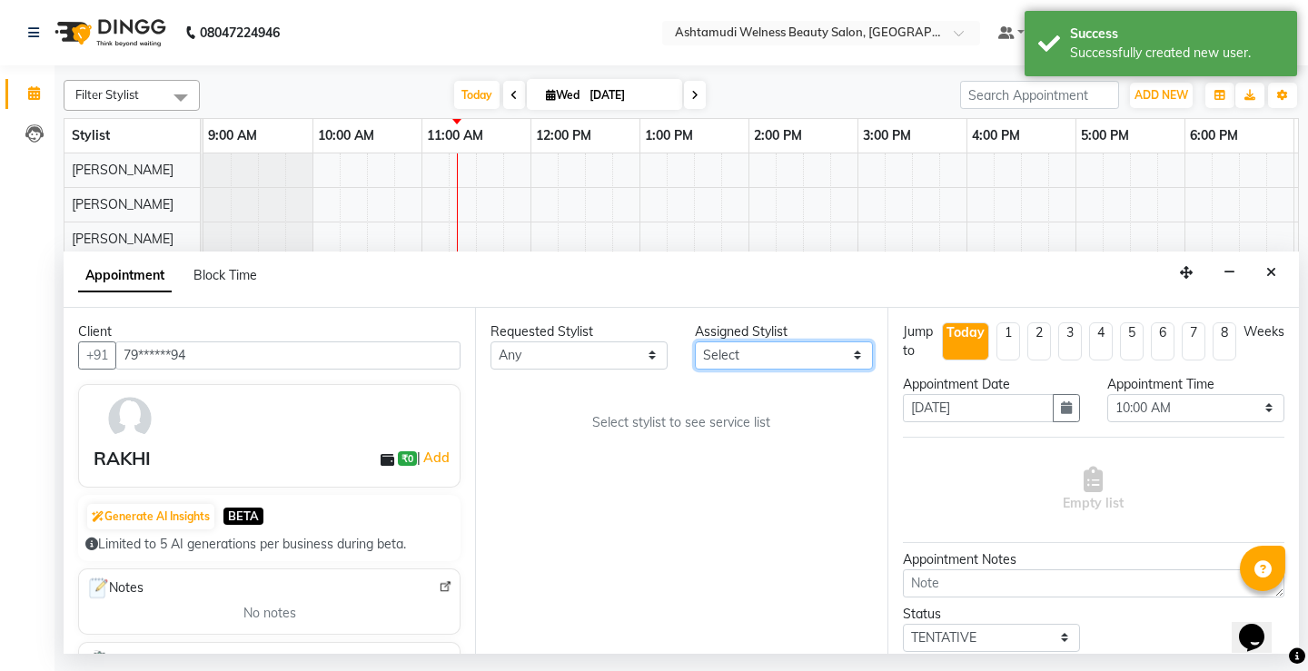
click at [857, 359] on select "Select ADITHYA TAMANG Admin ALTHAF Anitha ATHIRA SANAL BETZA M BINU DEVIKA GANE…" at bounding box center [783, 356] width 177 height 28
select select "25976"
click at [695, 342] on select "Select ADITHYA TAMANG Admin ALTHAF Anitha ATHIRA SANAL BETZA M BINU DEVIKA GANE…" at bounding box center [783, 356] width 177 height 28
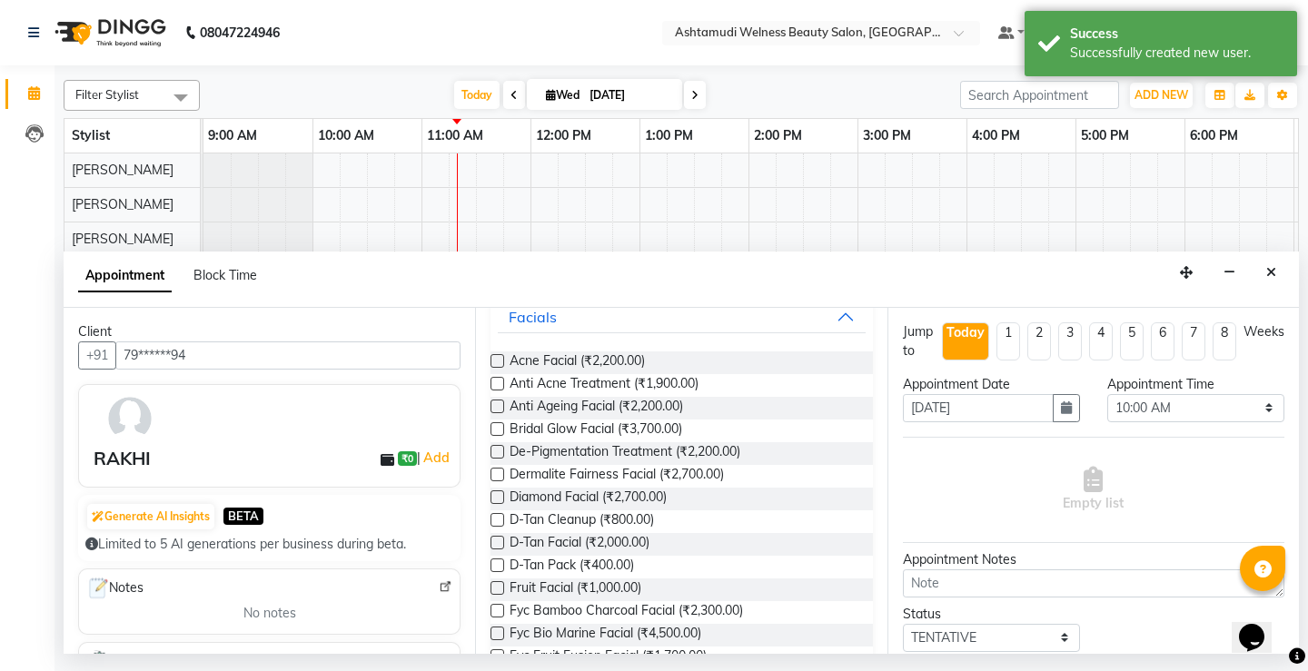
scroll to position [151, 0]
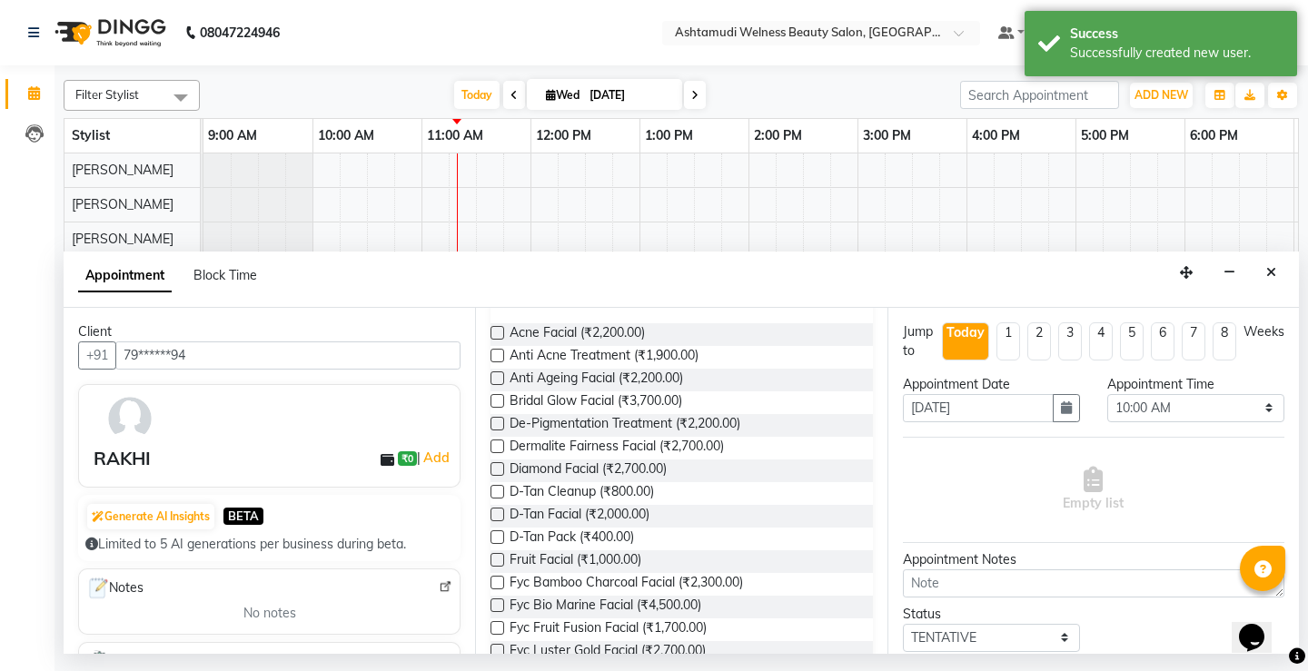
click at [500, 556] on label at bounding box center [498, 560] width 14 height 14
click at [500, 556] on input "checkbox" at bounding box center [497, 562] width 12 height 12
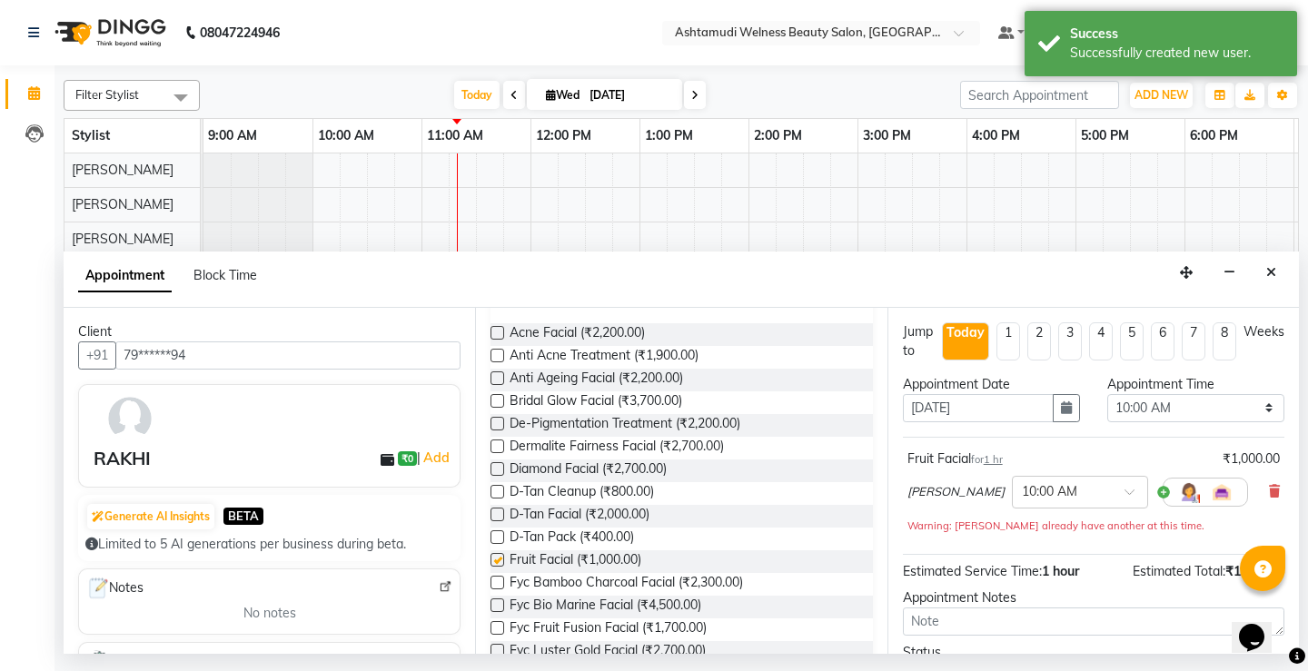
checkbox input "false"
click at [1195, 408] on select "Select 10:00 AM 10:15 AM 10:30 AM 10:45 AM 11:00 AM 11:15 AM 11:30 AM 11:45 AM …" at bounding box center [1195, 408] width 177 height 28
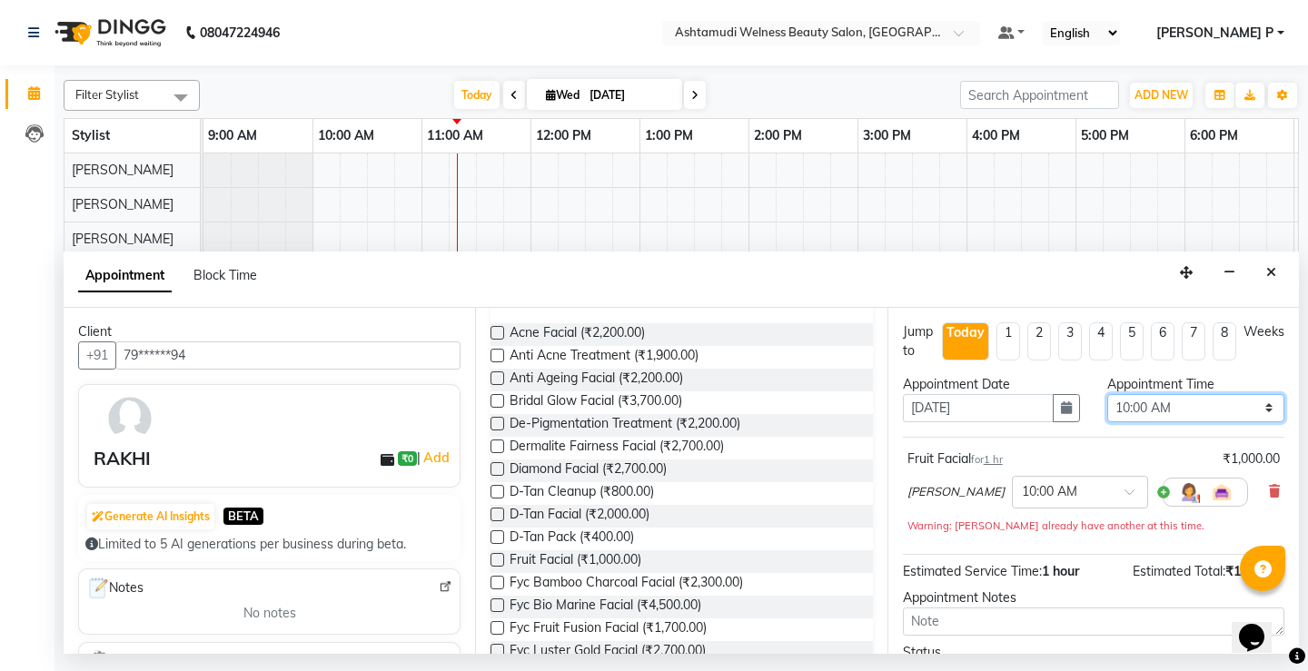
select select "900"
click at [1107, 394] on select "Select 10:00 AM 10:15 AM 10:30 AM 10:45 AM 11:00 AM 11:15 AM 11:30 AM 11:45 AM …" at bounding box center [1195, 408] width 177 height 28
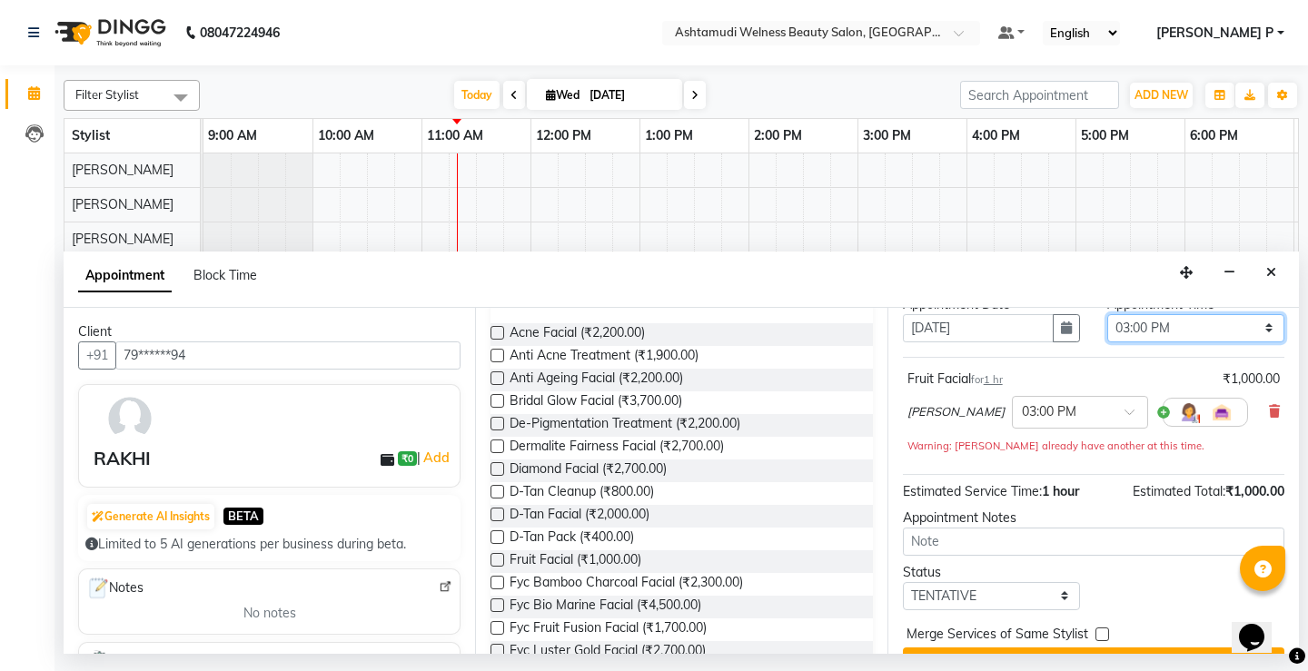
scroll to position [124, 0]
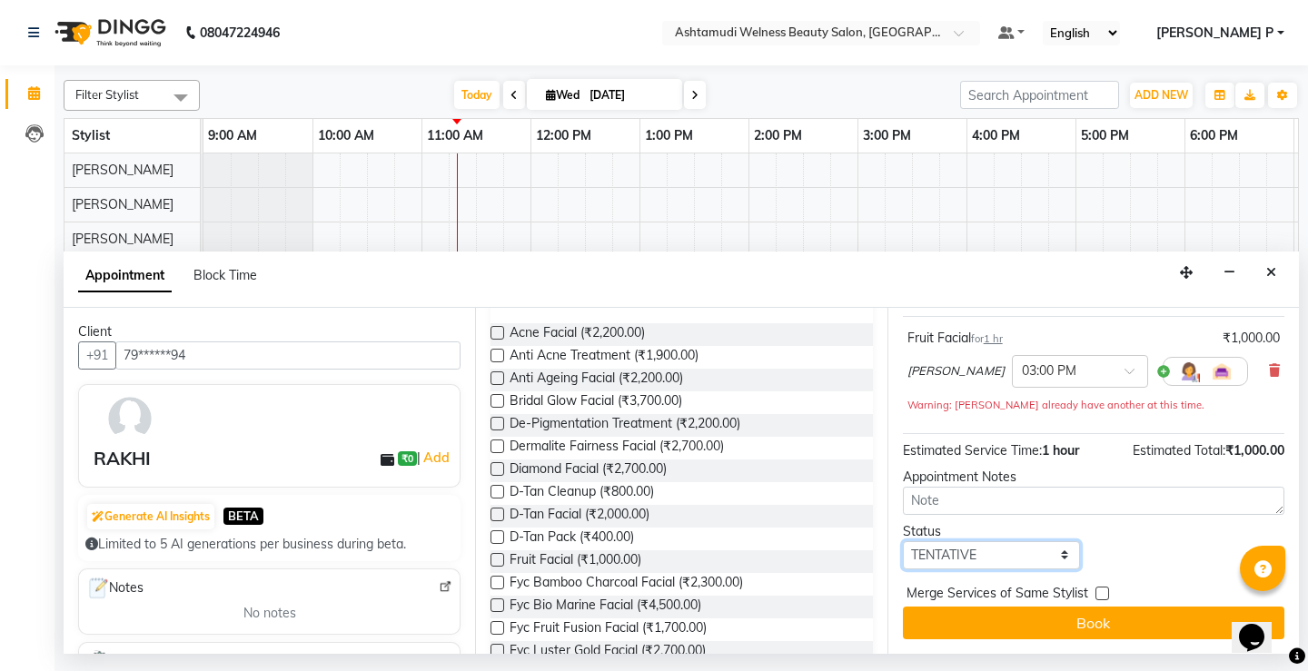
click at [1013, 561] on select "Select TENTATIVE CONFIRM CHECK-IN UPCOMING" at bounding box center [991, 555] width 177 height 28
select select "confirm booking"
click at [903, 541] on select "Select TENTATIVE CONFIRM CHECK-IN UPCOMING" at bounding box center [991, 555] width 177 height 28
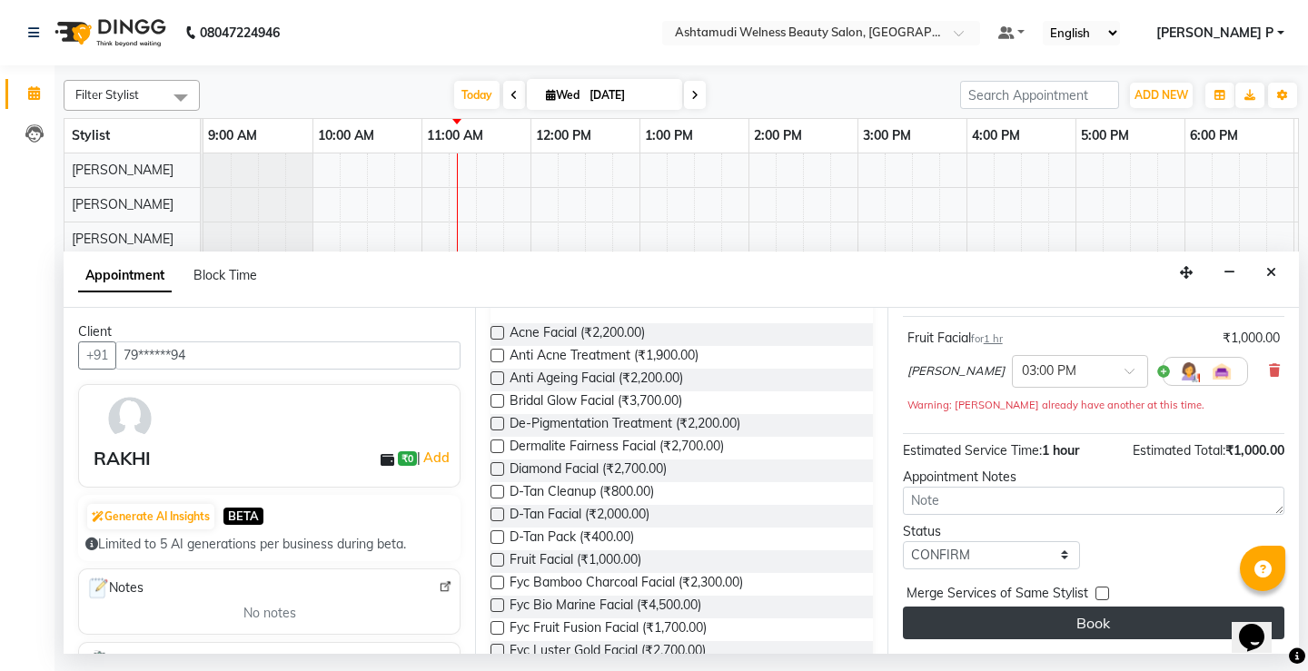
click at [1066, 614] on button "Book" at bounding box center [1094, 623] width 382 height 33
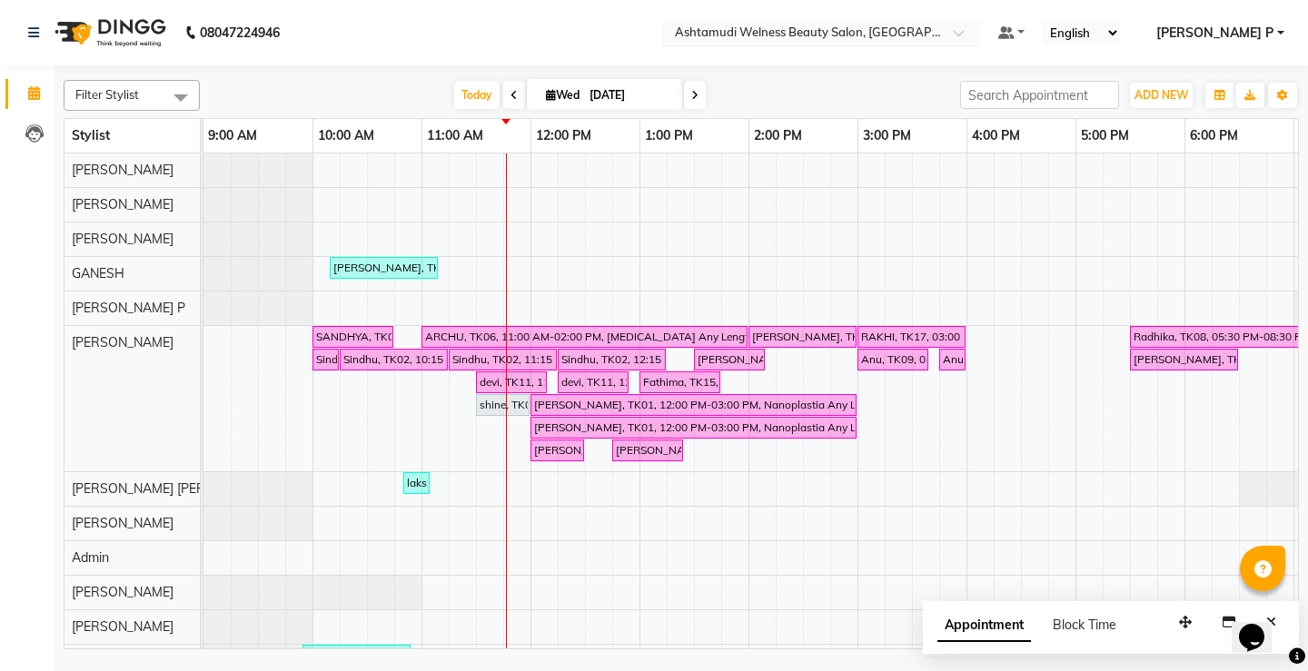
click at [976, 35] on span at bounding box center [965, 38] width 23 height 18
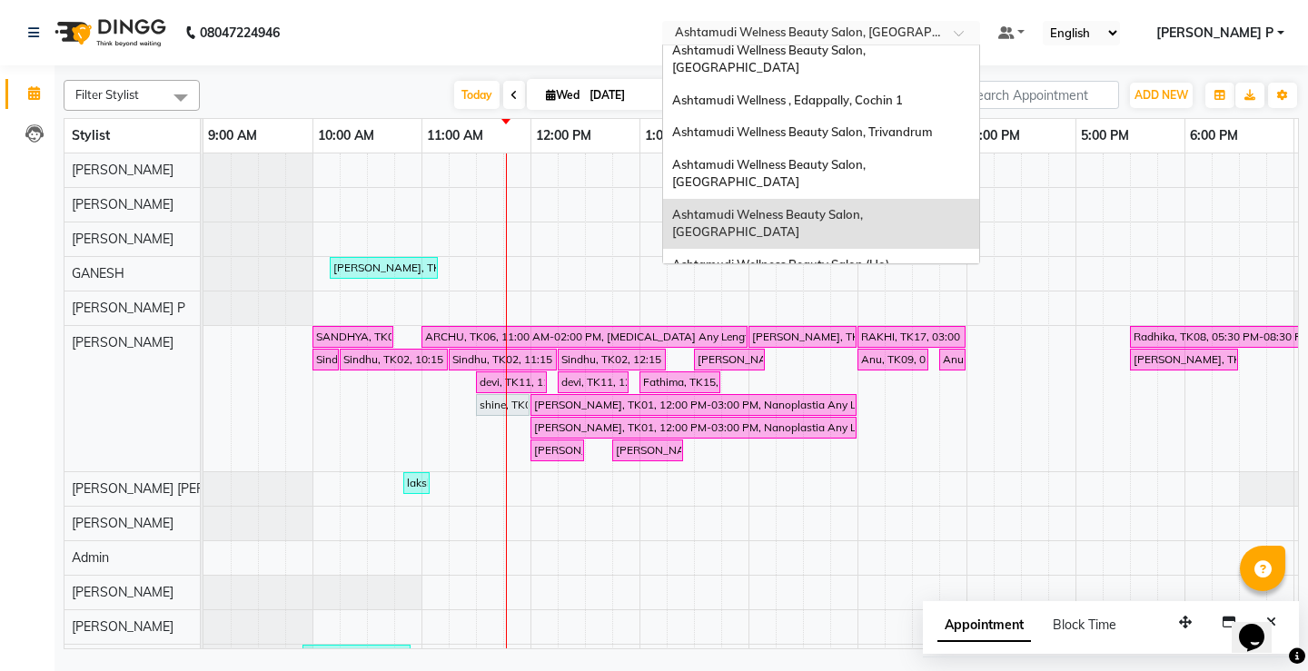
scroll to position [253, 0]
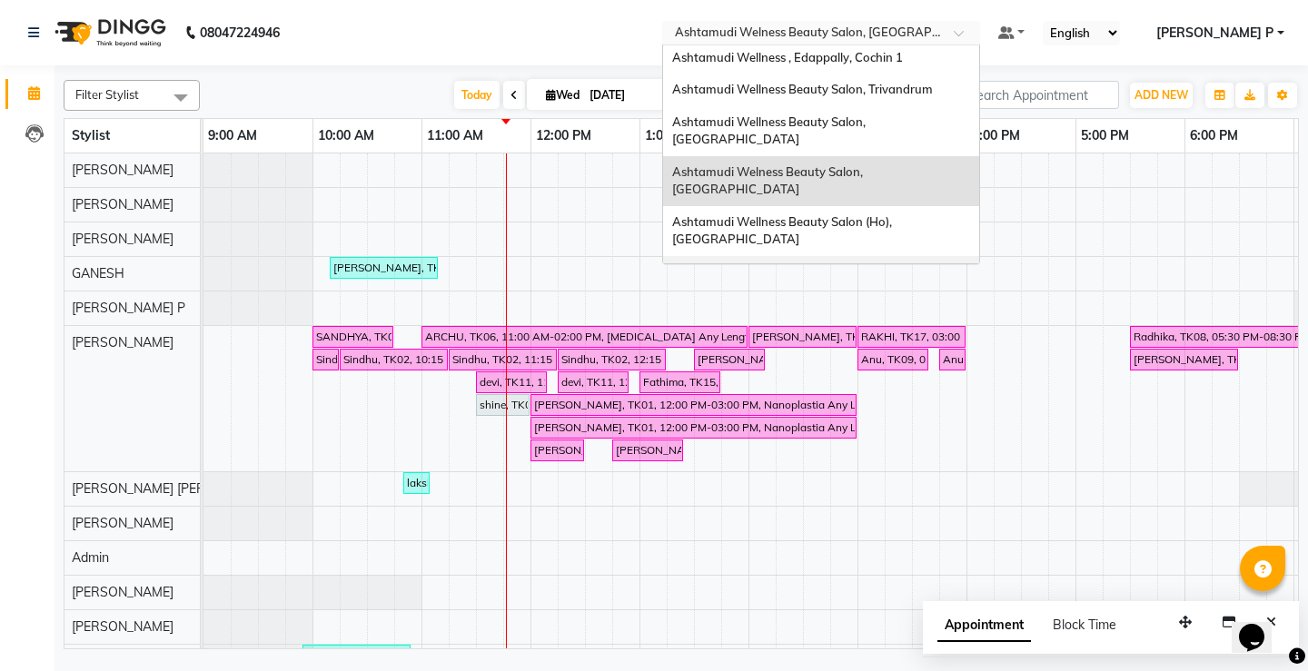
click at [868, 264] on span "Ashtamudi Wellness Beauty Salon, [GEOGRAPHIC_DATA]" at bounding box center [770, 280] width 196 height 33
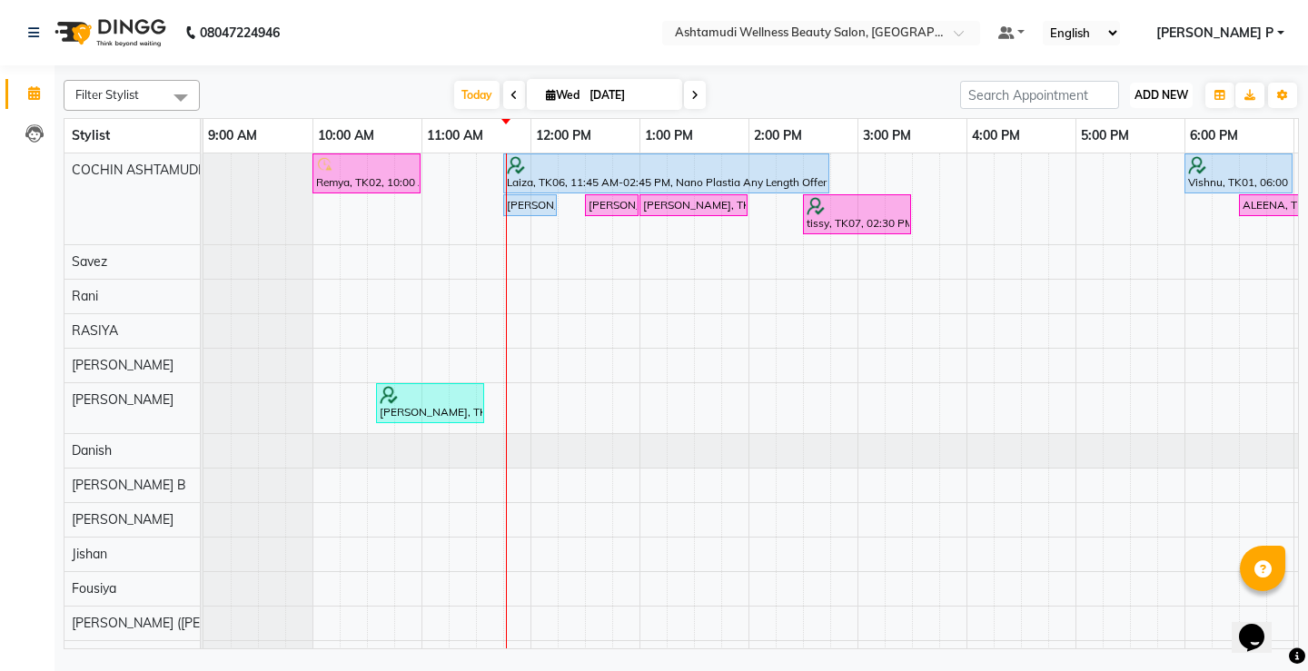
click at [1154, 101] on span "ADD NEW" at bounding box center [1162, 95] width 54 height 14
click at [1147, 127] on button "Add Appointment" at bounding box center [1120, 130] width 144 height 24
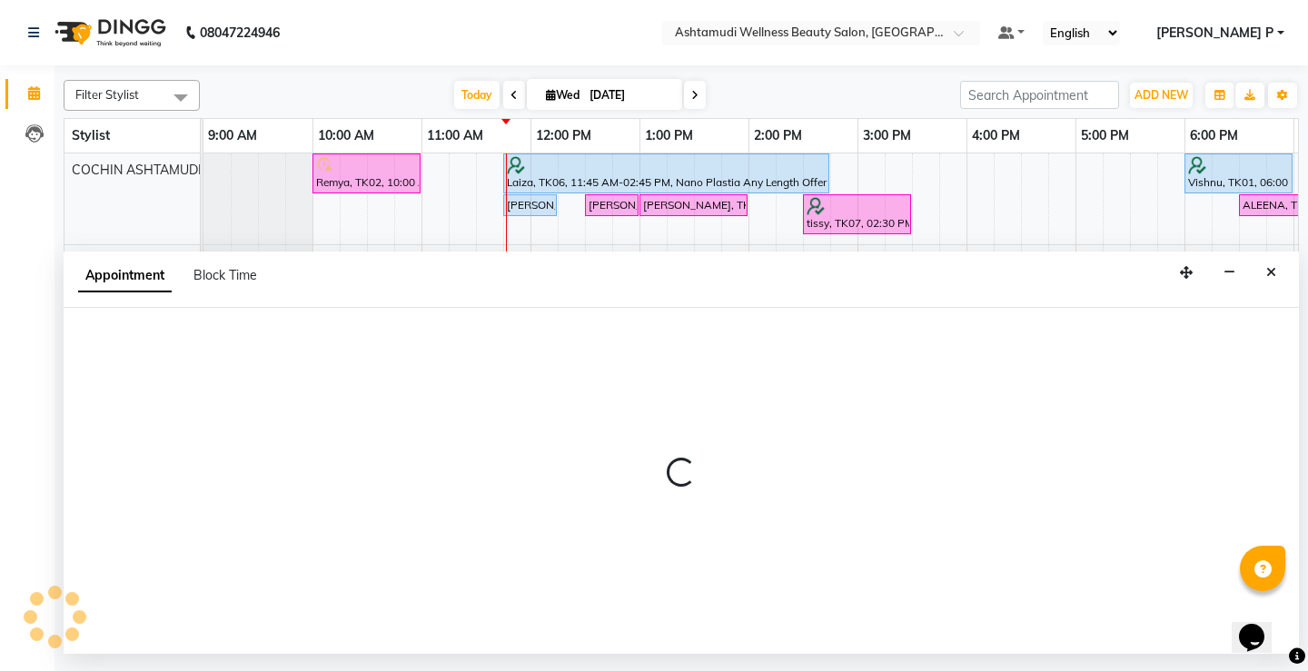
select select "600"
select select "tentative"
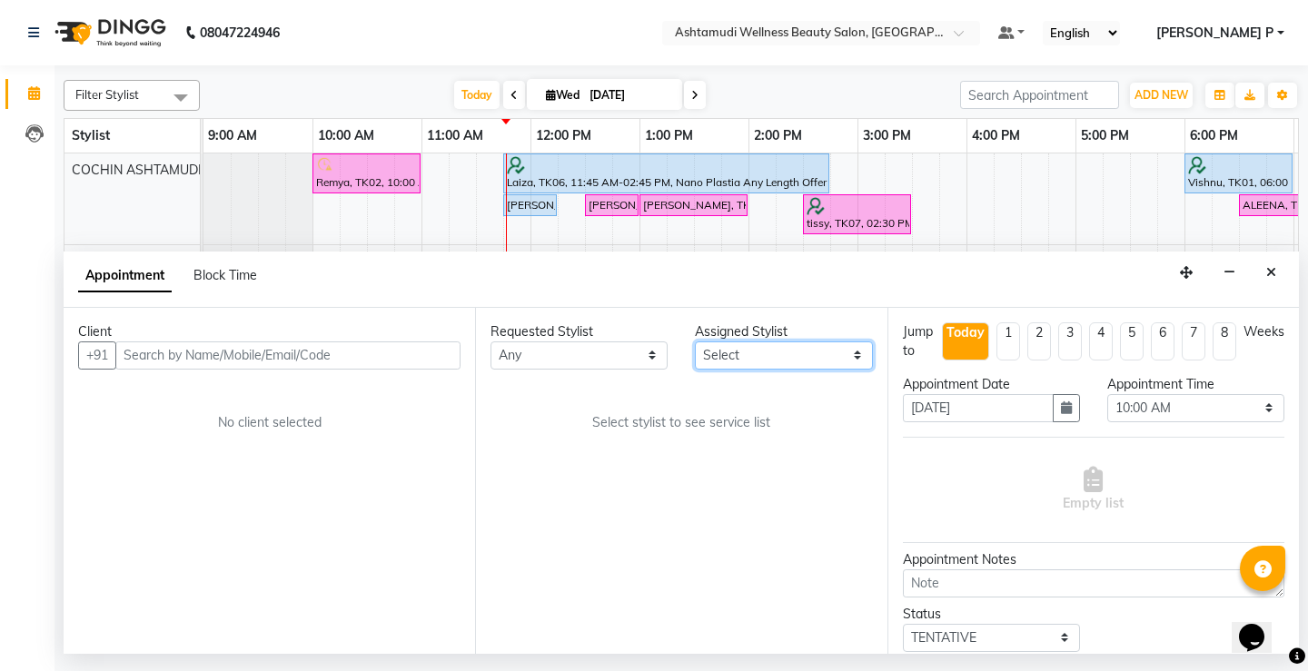
click at [856, 356] on select "Select [PERSON_NAME](URAJ) [PERSON_NAME] [DEMOGRAPHIC_DATA] [PERSON_NAME] ([PER…" at bounding box center [783, 356] width 177 height 28
select select "27313"
click at [695, 342] on select "Select [PERSON_NAME](URAJ) [PERSON_NAME] [DEMOGRAPHIC_DATA] [PERSON_NAME] ([PER…" at bounding box center [783, 356] width 177 height 28
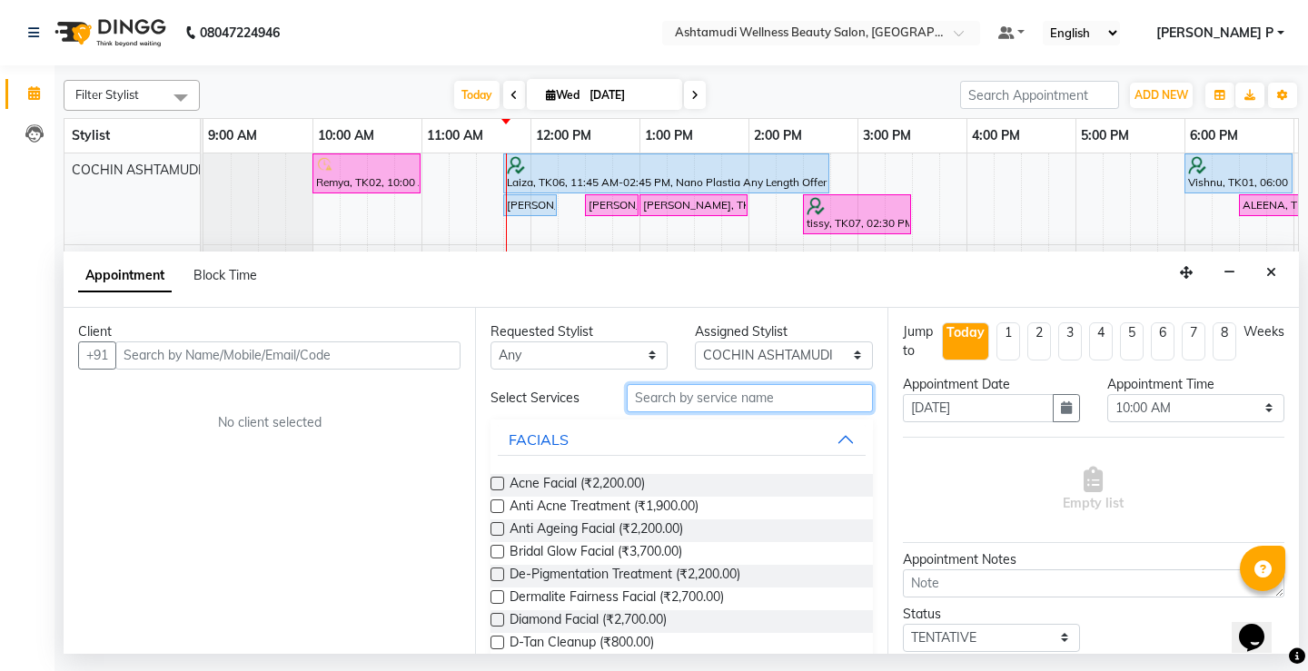
click at [646, 400] on input "text" at bounding box center [749, 398] width 245 height 28
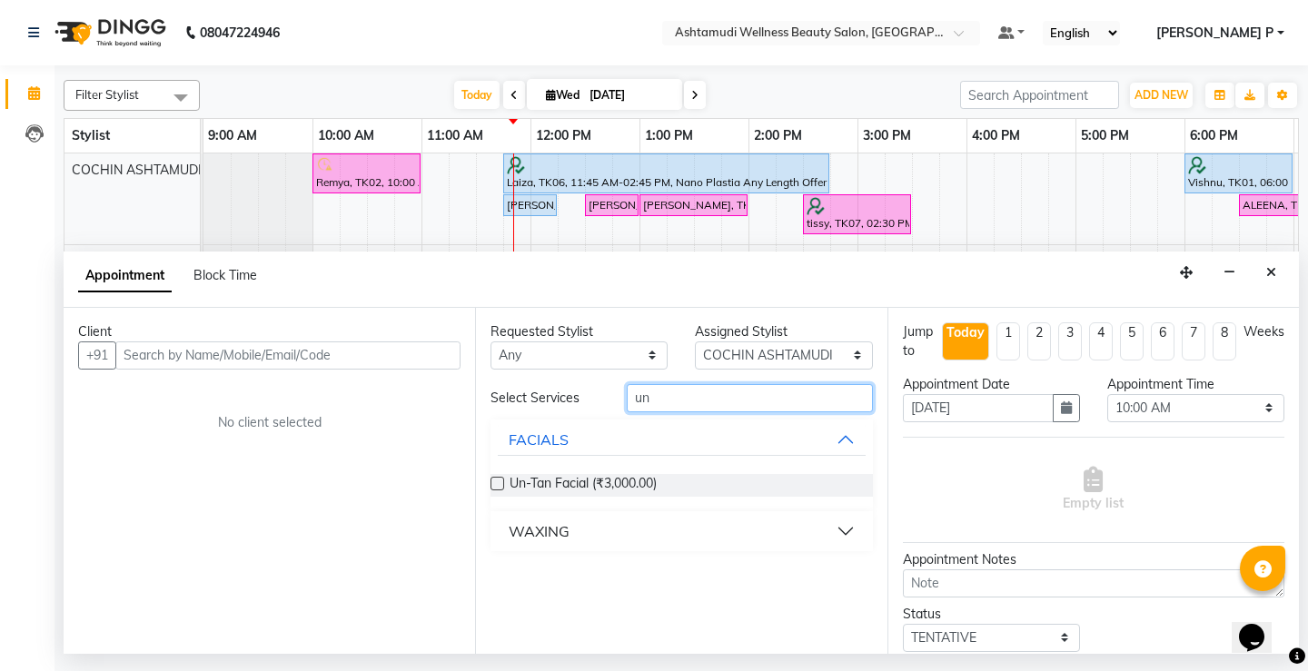
type input "un"
